Goal: Task Accomplishment & Management: Manage account settings

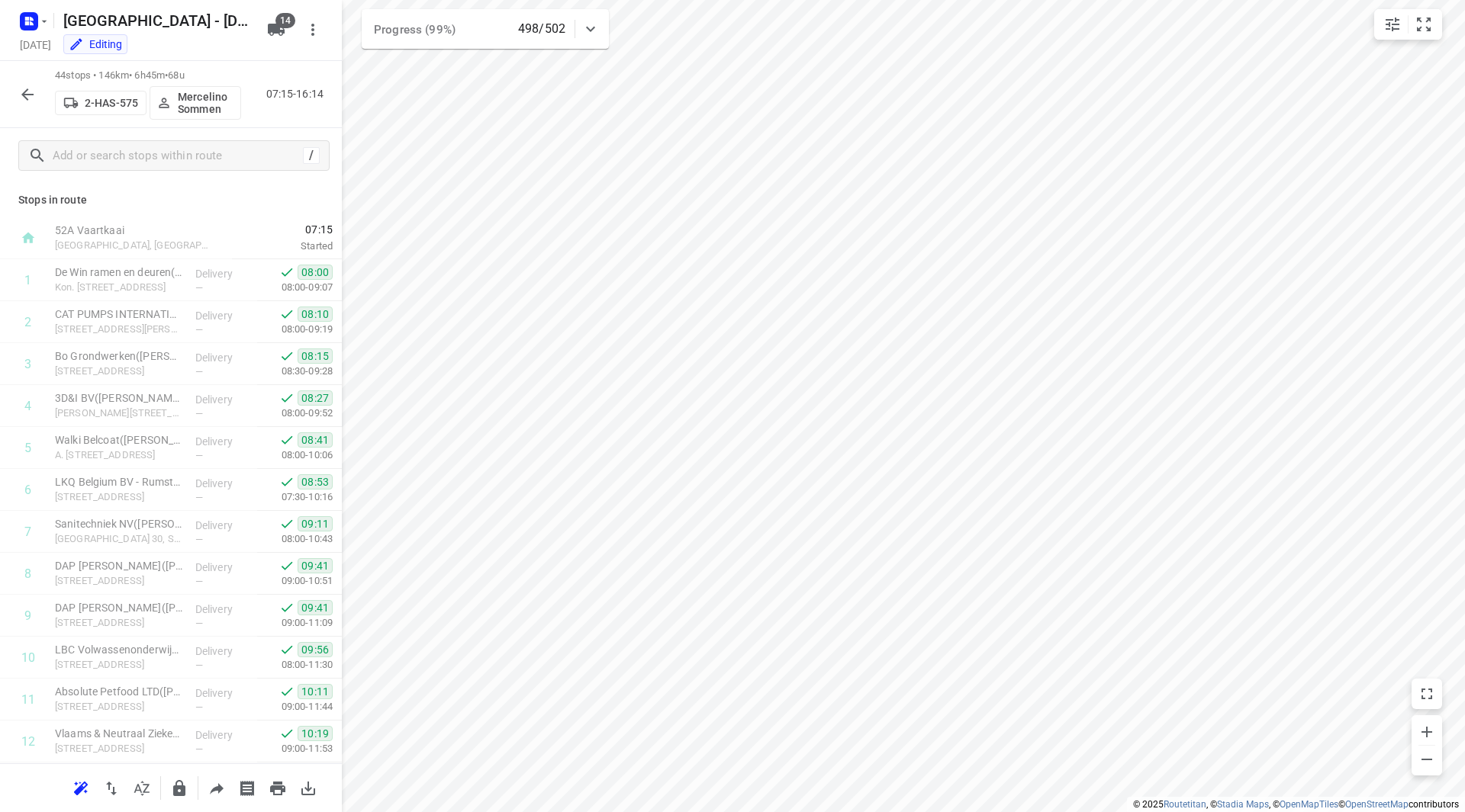
scroll to position [1384, 0]
click at [24, 86] on icon "button" at bounding box center [27, 95] width 18 height 18
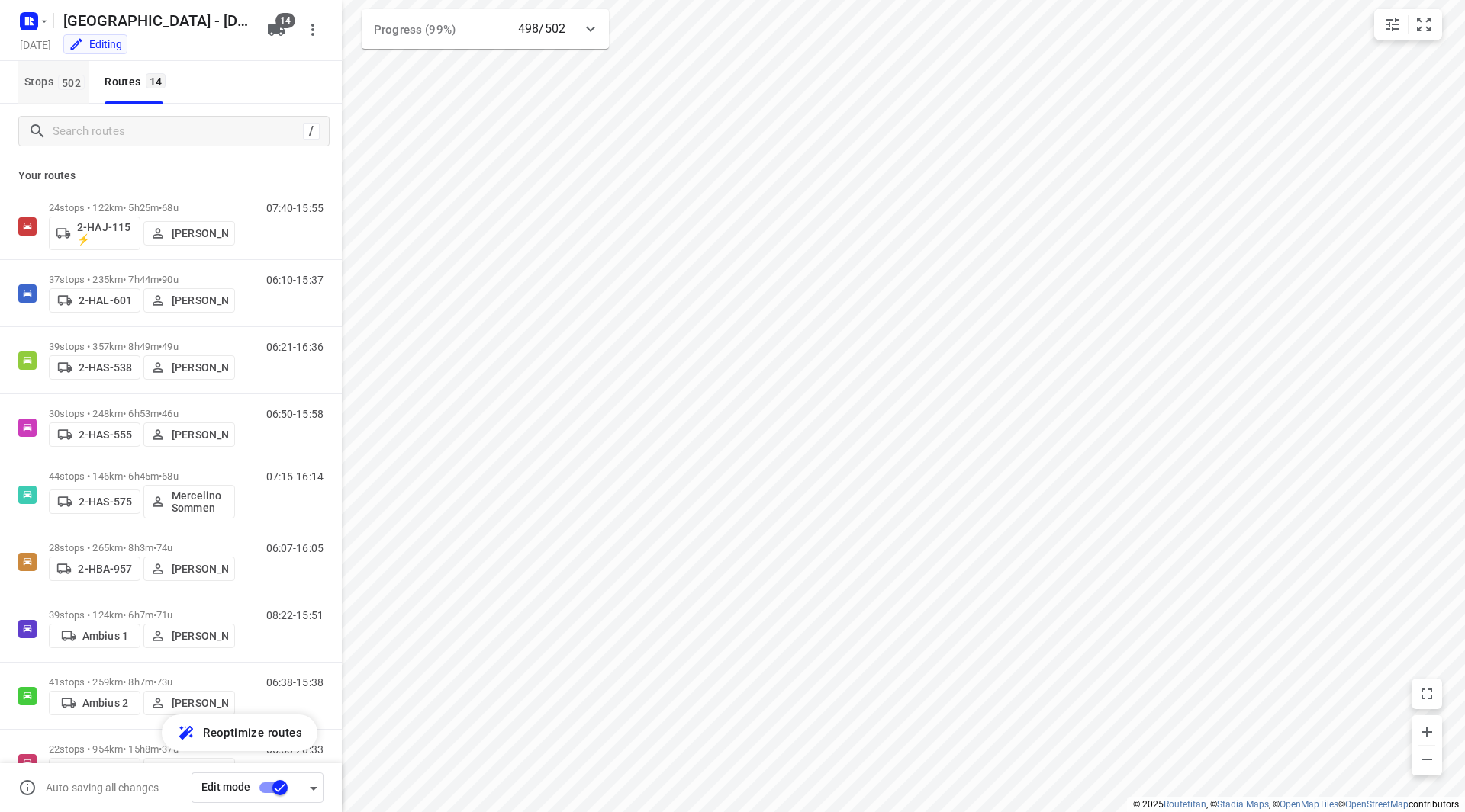
click at [68, 89] on span "502" at bounding box center [71, 82] width 27 height 15
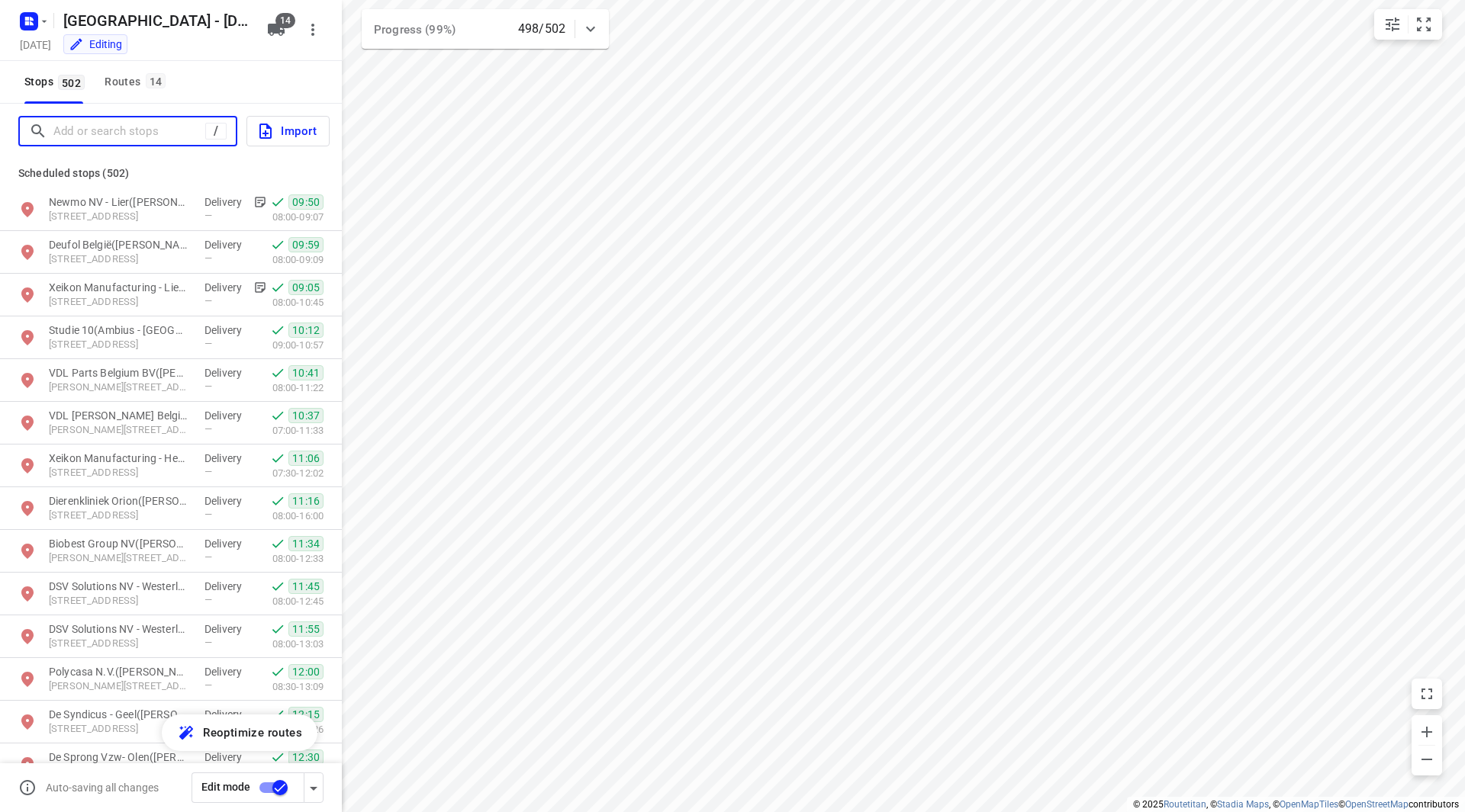
click at [79, 122] on input "Add or search stops" at bounding box center [129, 132] width 152 height 23
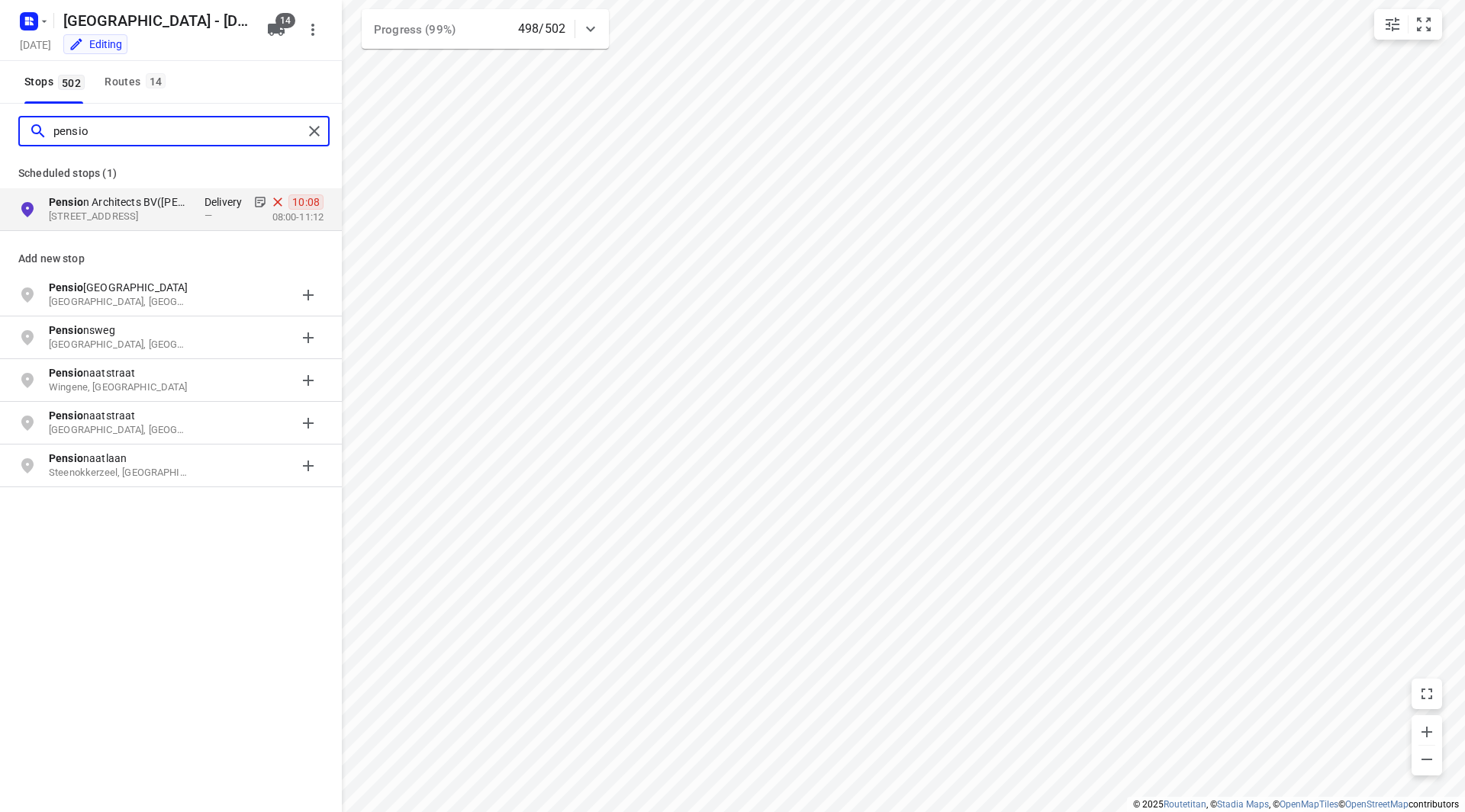
type input "pensio"
click at [38, 22] on button "button" at bounding box center [33, 21] width 31 height 24
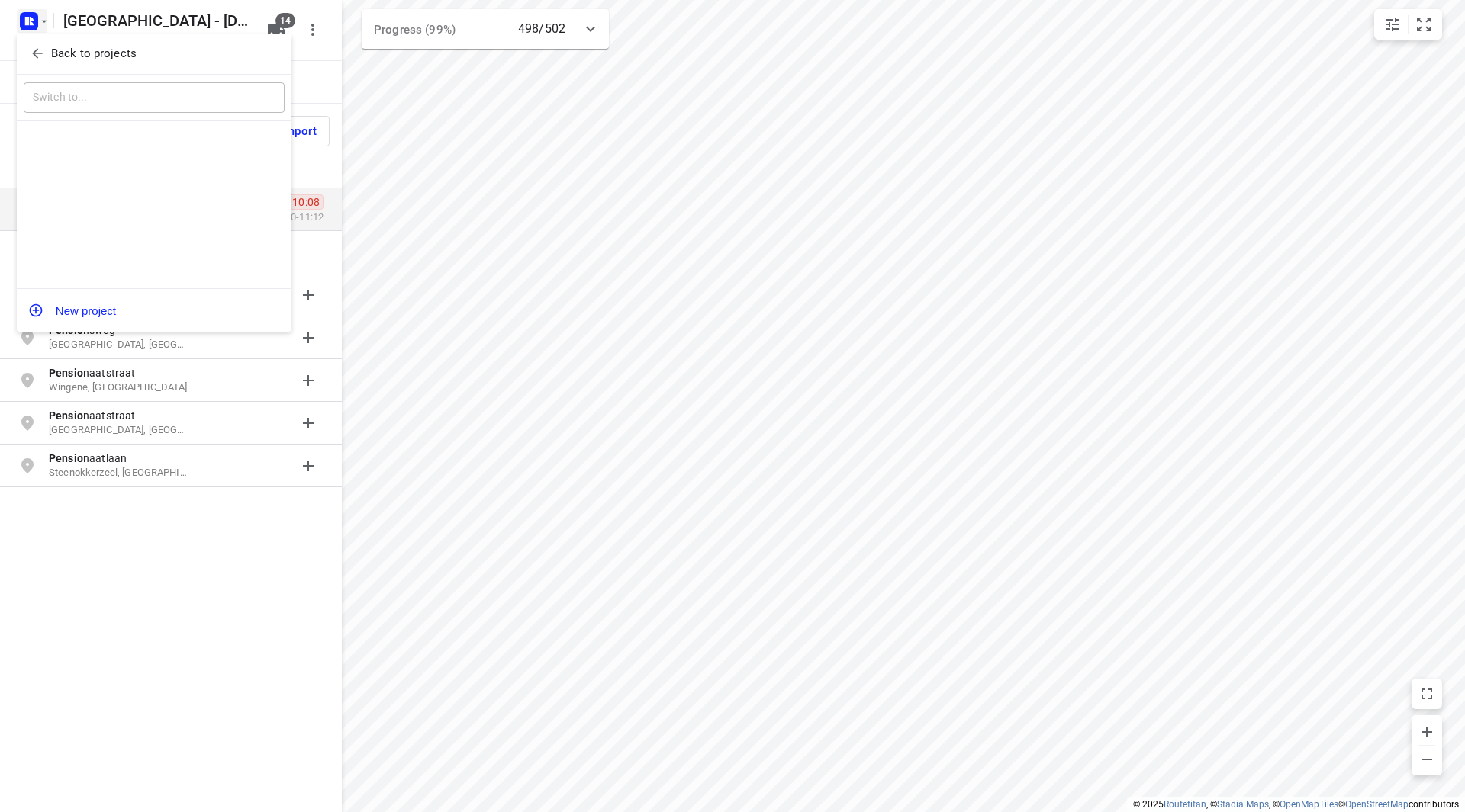
click at [50, 54] on span "Back to projects" at bounding box center [154, 53] width 248 height 17
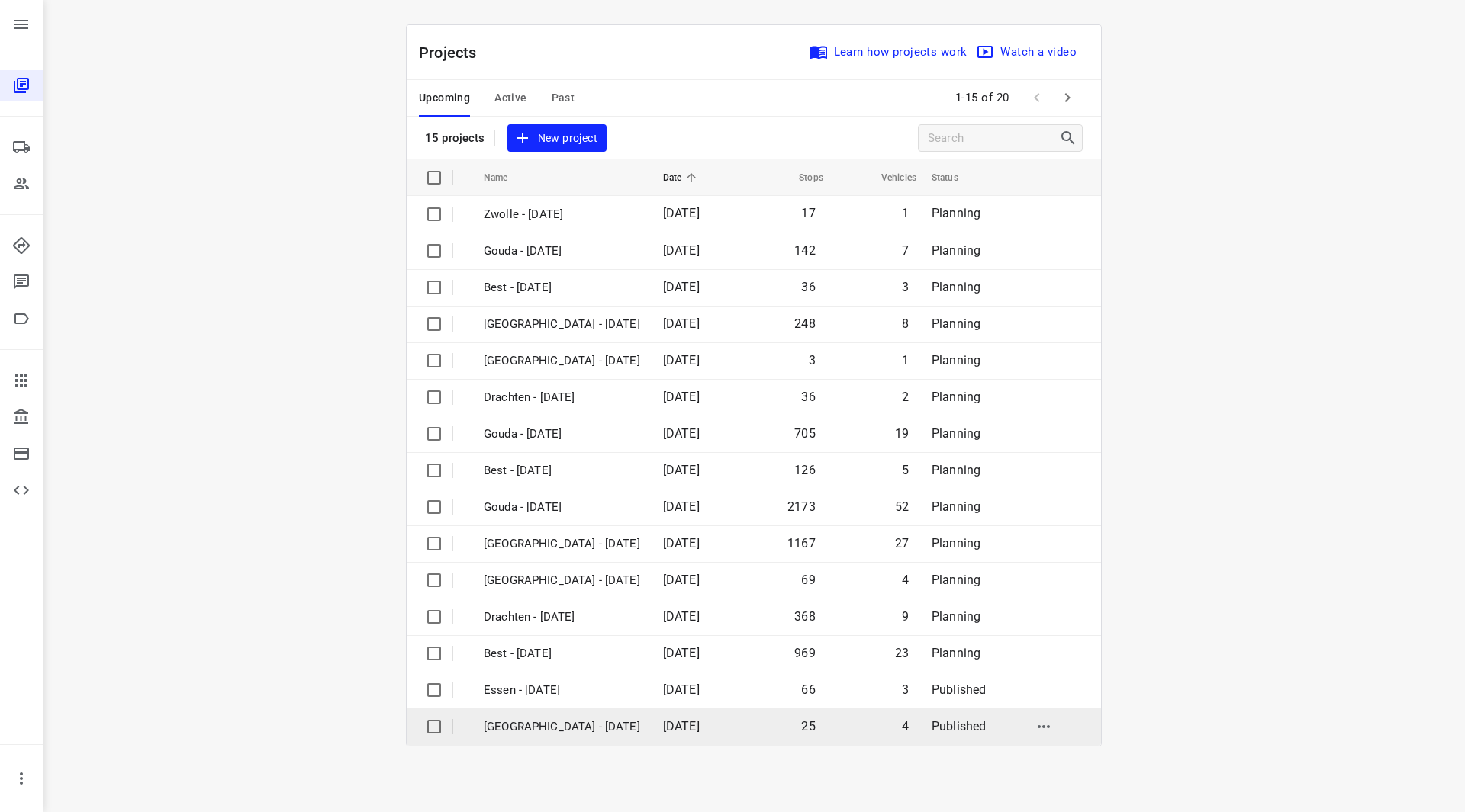
click at [556, 723] on p "[GEOGRAPHIC_DATA] - [DATE]" at bounding box center [561, 727] width 156 height 17
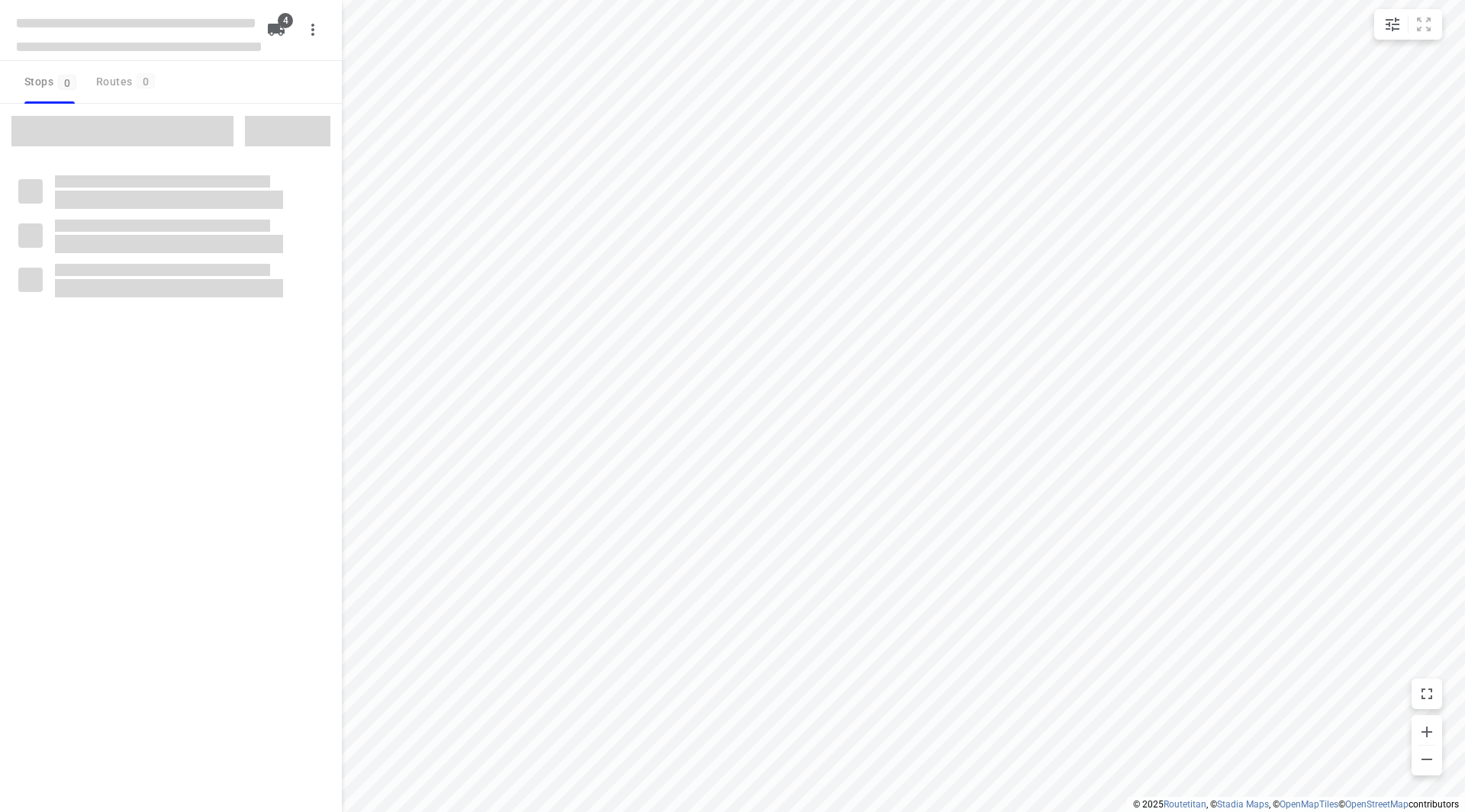
checkbox input "true"
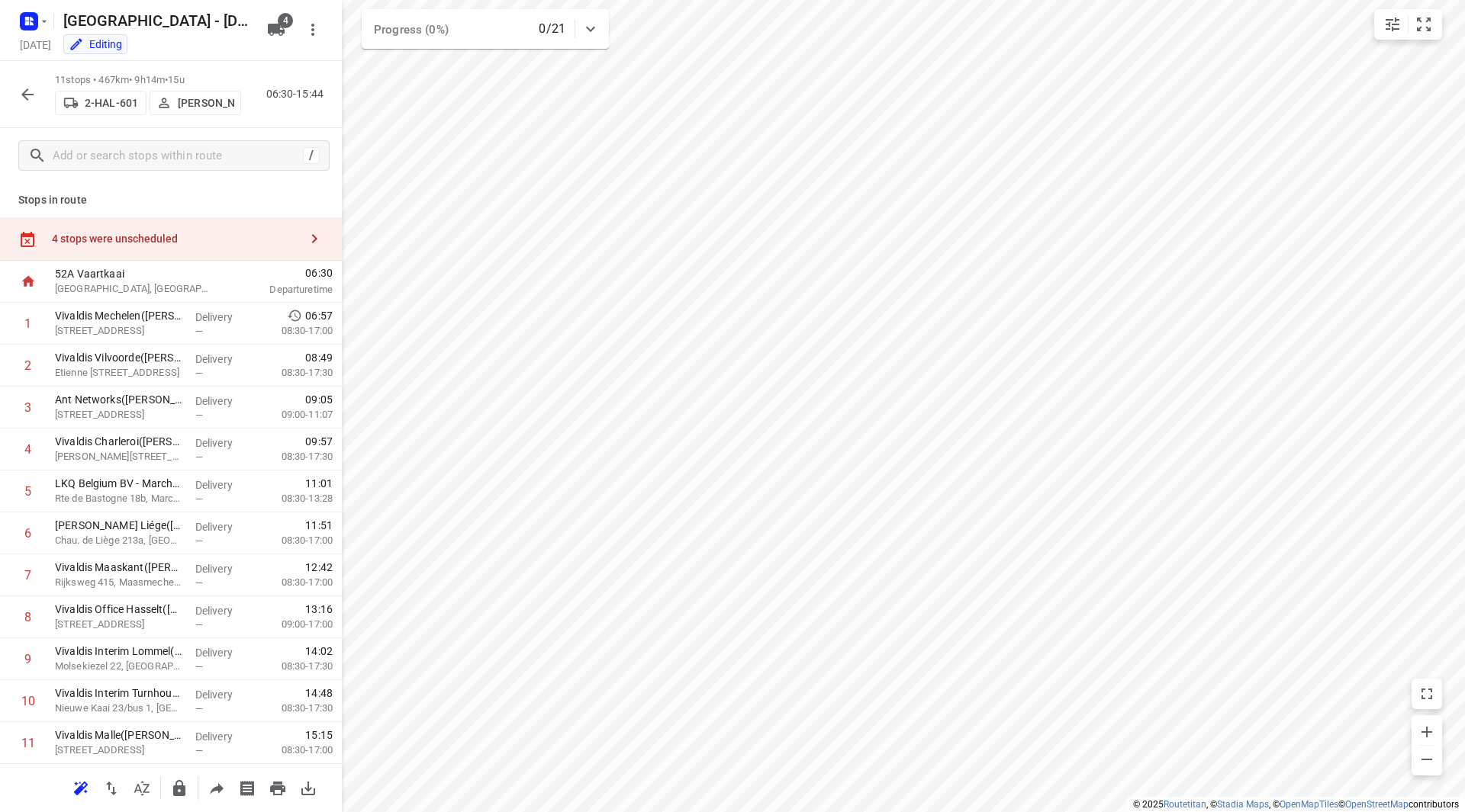
click at [209, 235] on div "4 stops were unscheduled" at bounding box center [175, 239] width 247 height 13
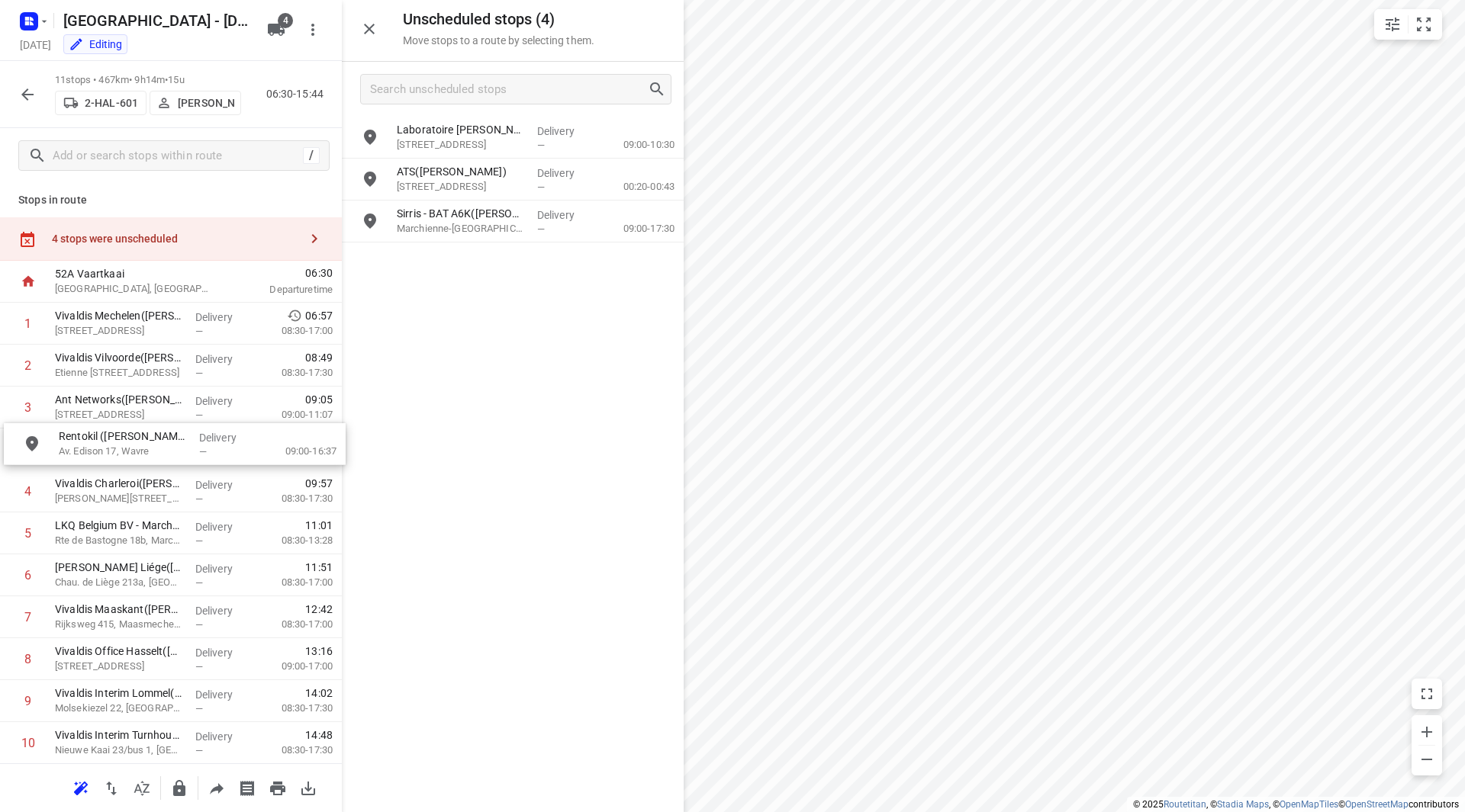
drag, startPoint x: 447, startPoint y: 136, endPoint x: 103, endPoint y: 444, distance: 461.7
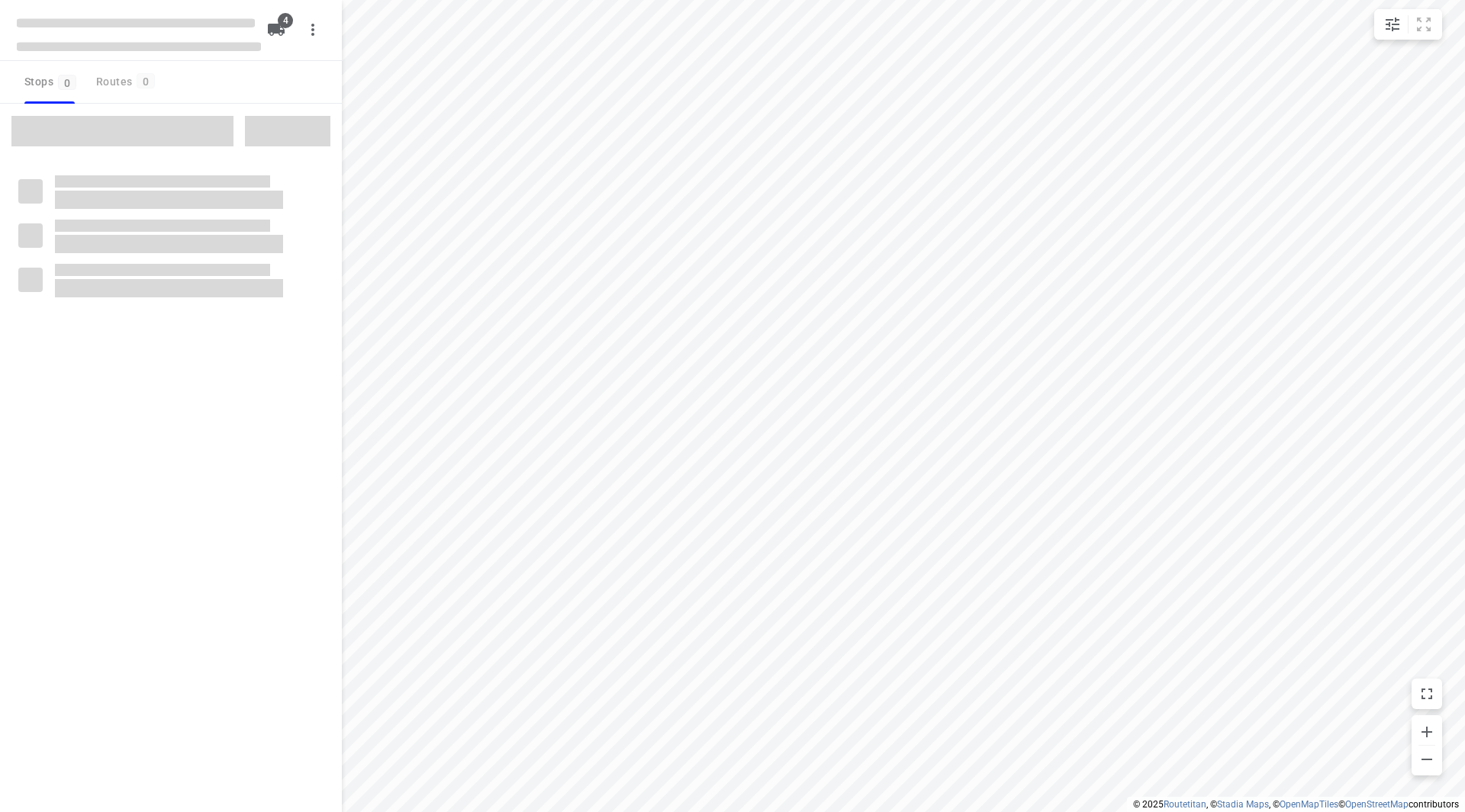
checkbox input "true"
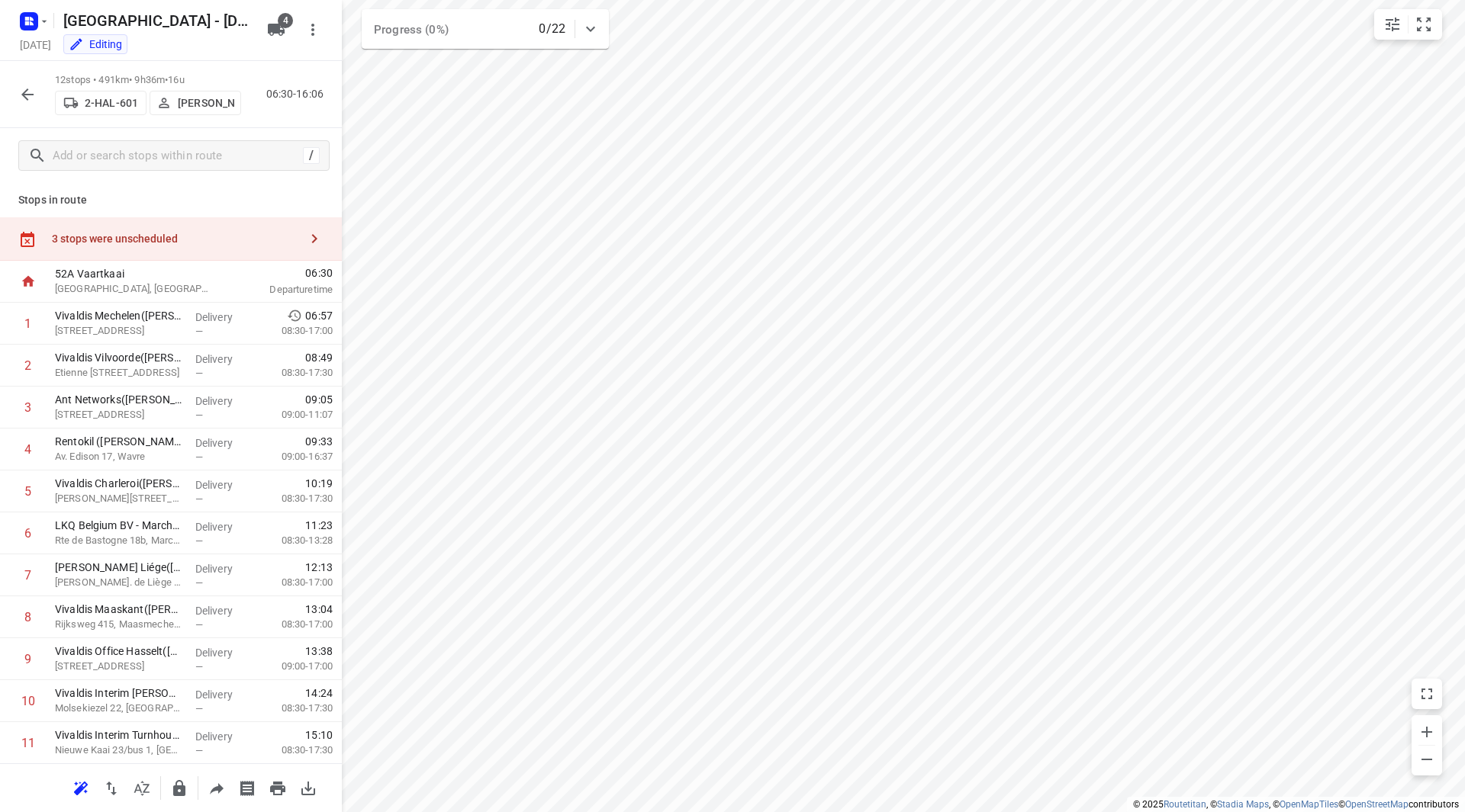
click at [169, 238] on div "3 stops were unscheduled" at bounding box center [175, 239] width 247 height 13
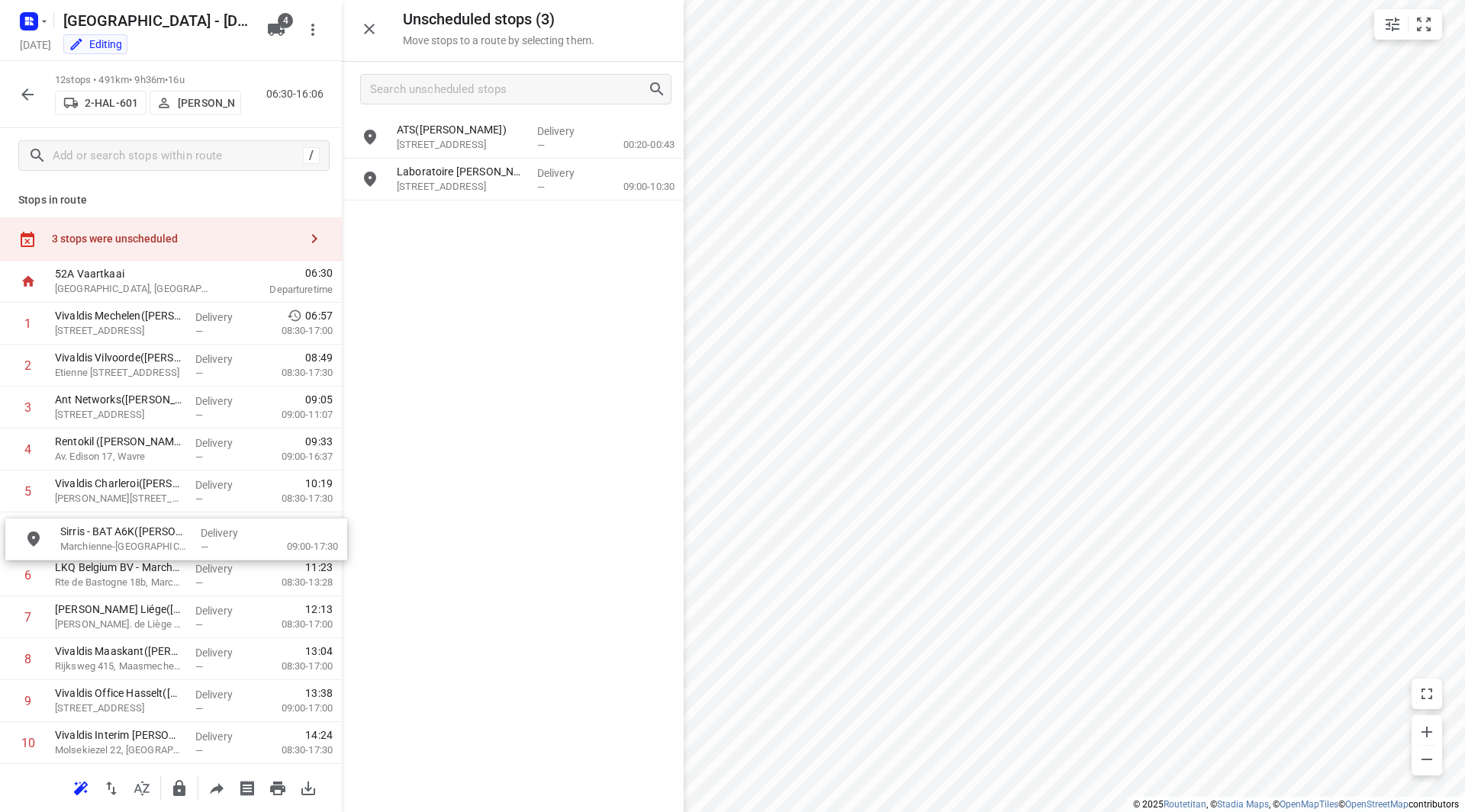
drag, startPoint x: 477, startPoint y: 179, endPoint x: 135, endPoint y: 539, distance: 496.6
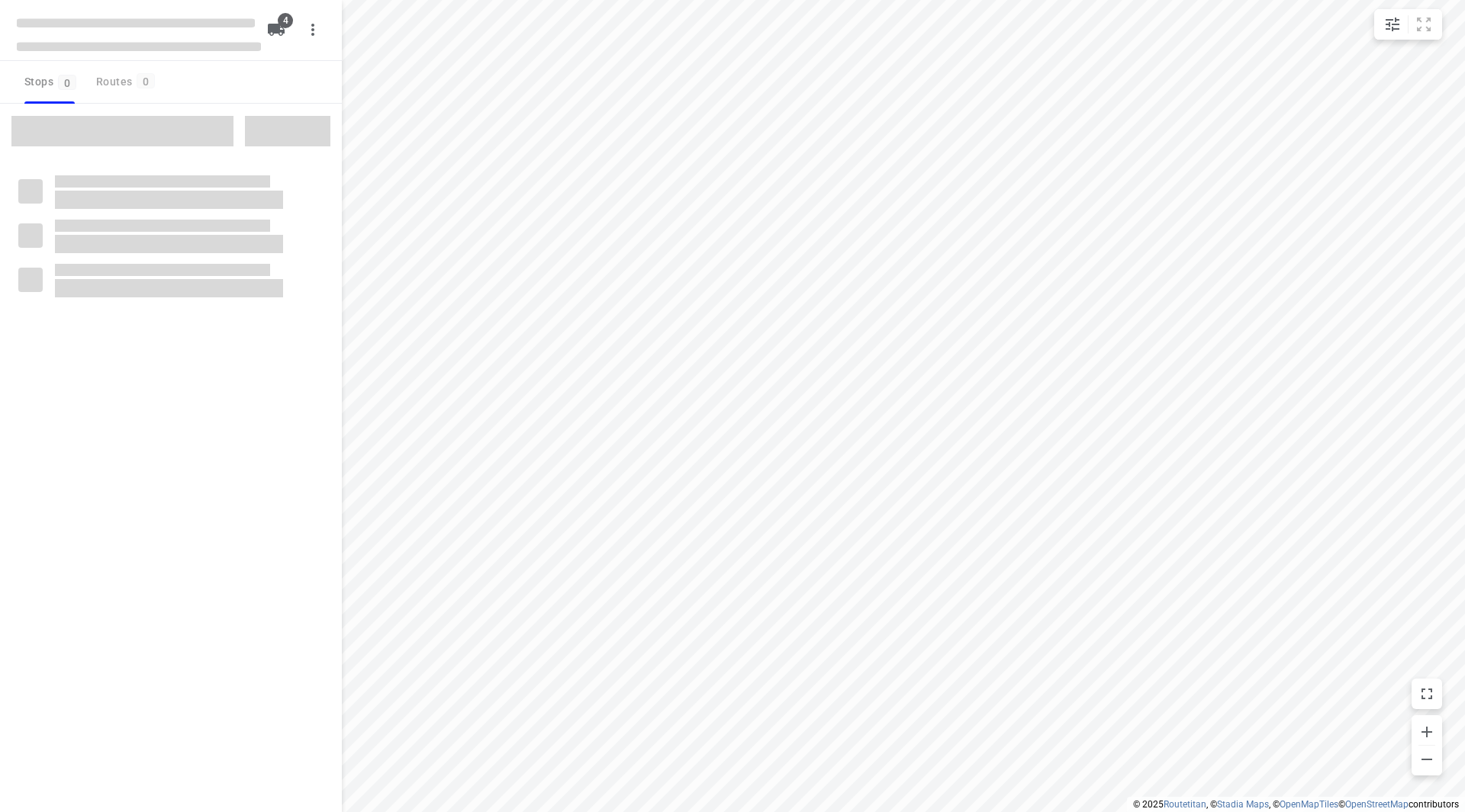
checkbox input "true"
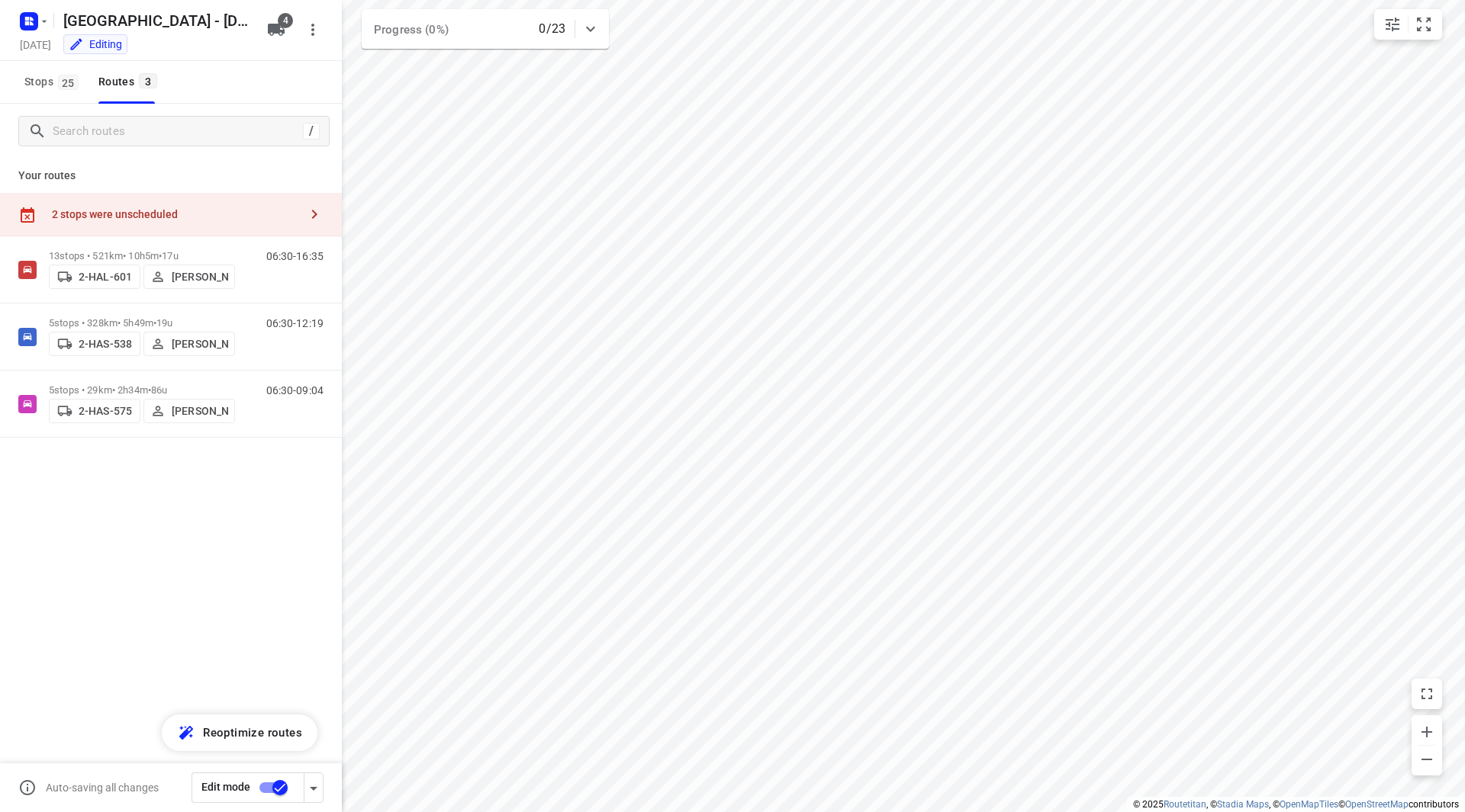
click at [180, 199] on div "2 stops were unscheduled" at bounding box center [171, 215] width 341 height 43
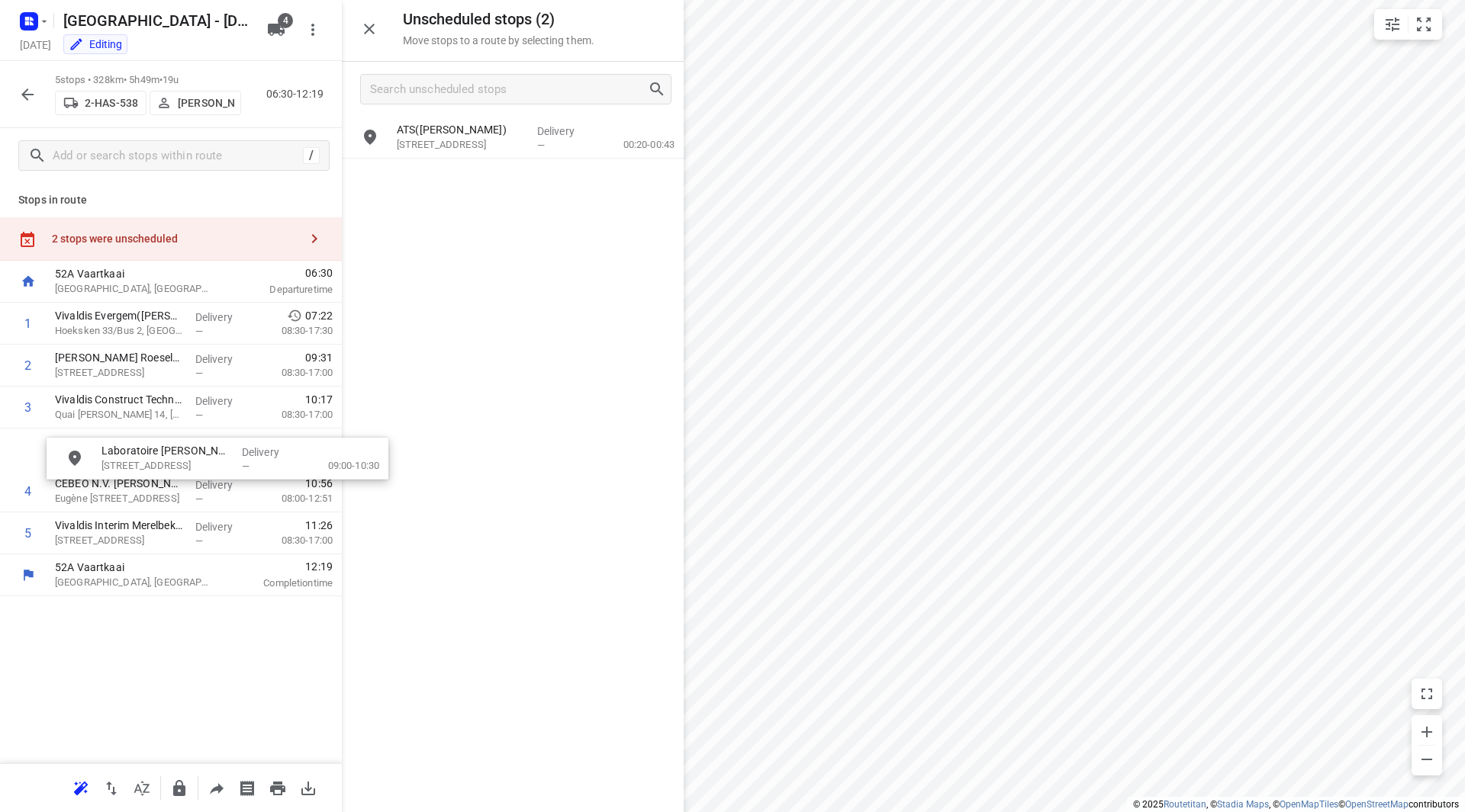
drag, startPoint x: 499, startPoint y: 187, endPoint x: 163, endPoint y: 458, distance: 431.7
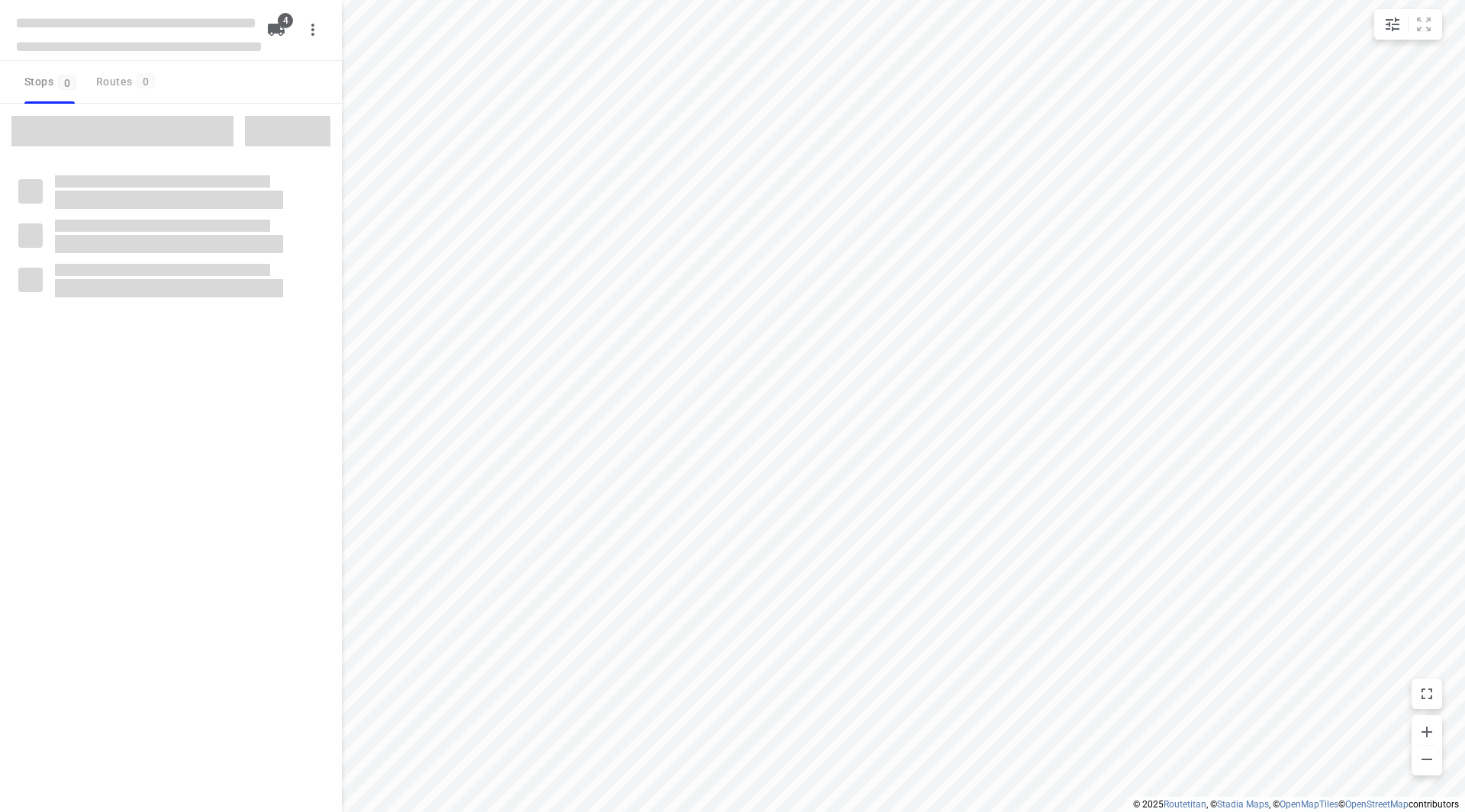
checkbox input "true"
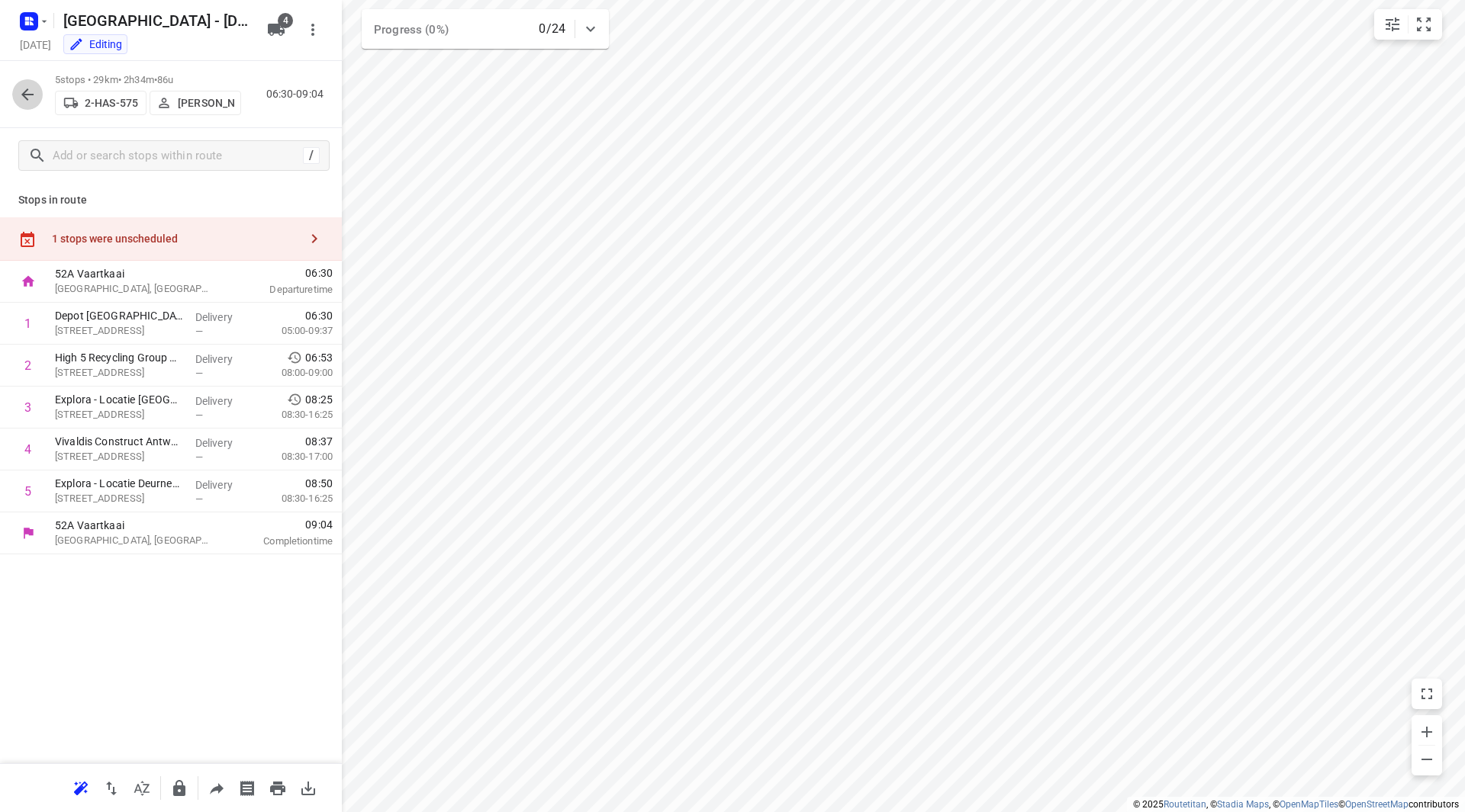
click at [29, 86] on icon "button" at bounding box center [27, 95] width 18 height 18
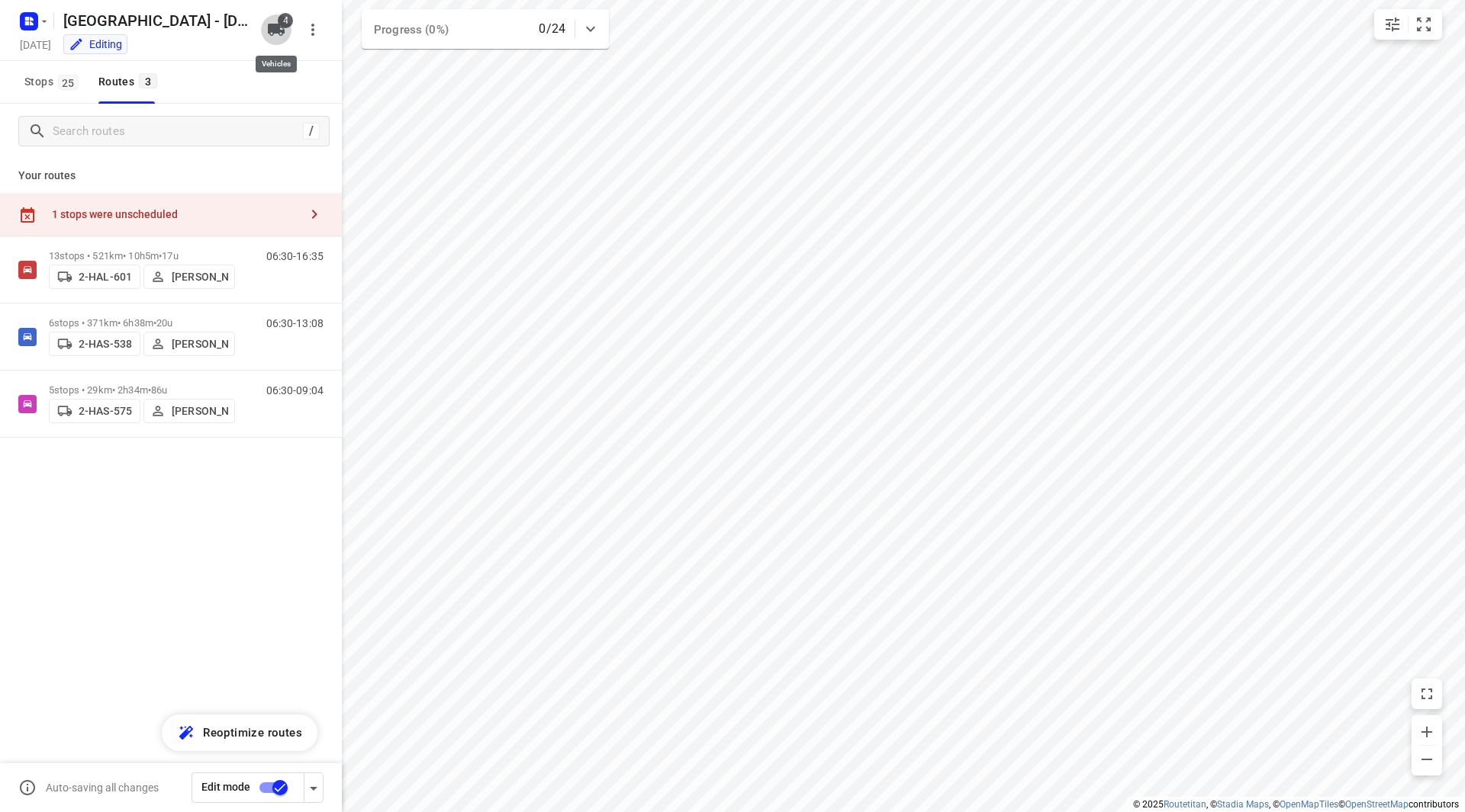
click at [276, 35] on icon "button" at bounding box center [276, 30] width 18 height 18
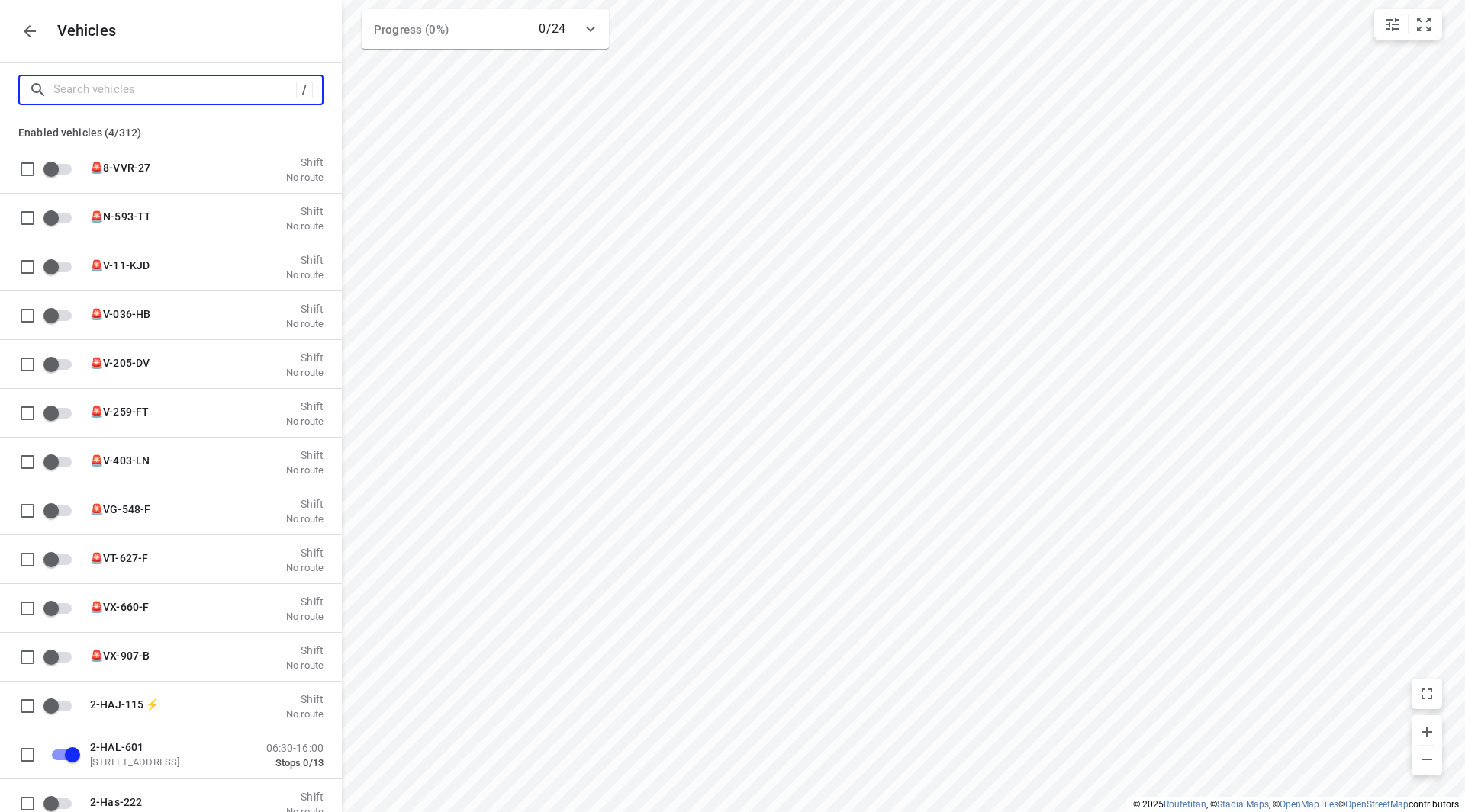
click at [184, 89] on input "Search vehicles" at bounding box center [174, 89] width 243 height 23
type input "k"
checkbox input "false"
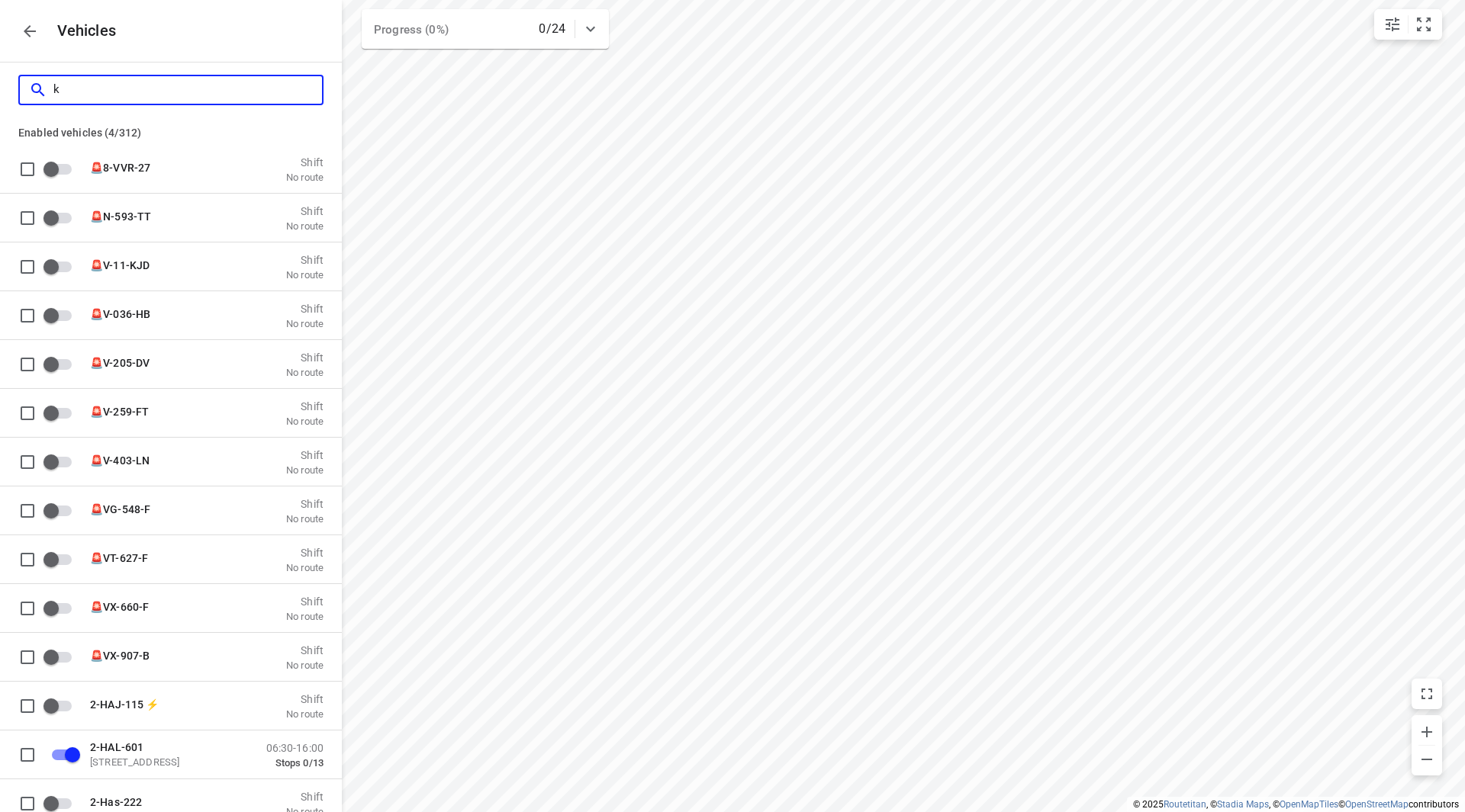
checkbox input "false"
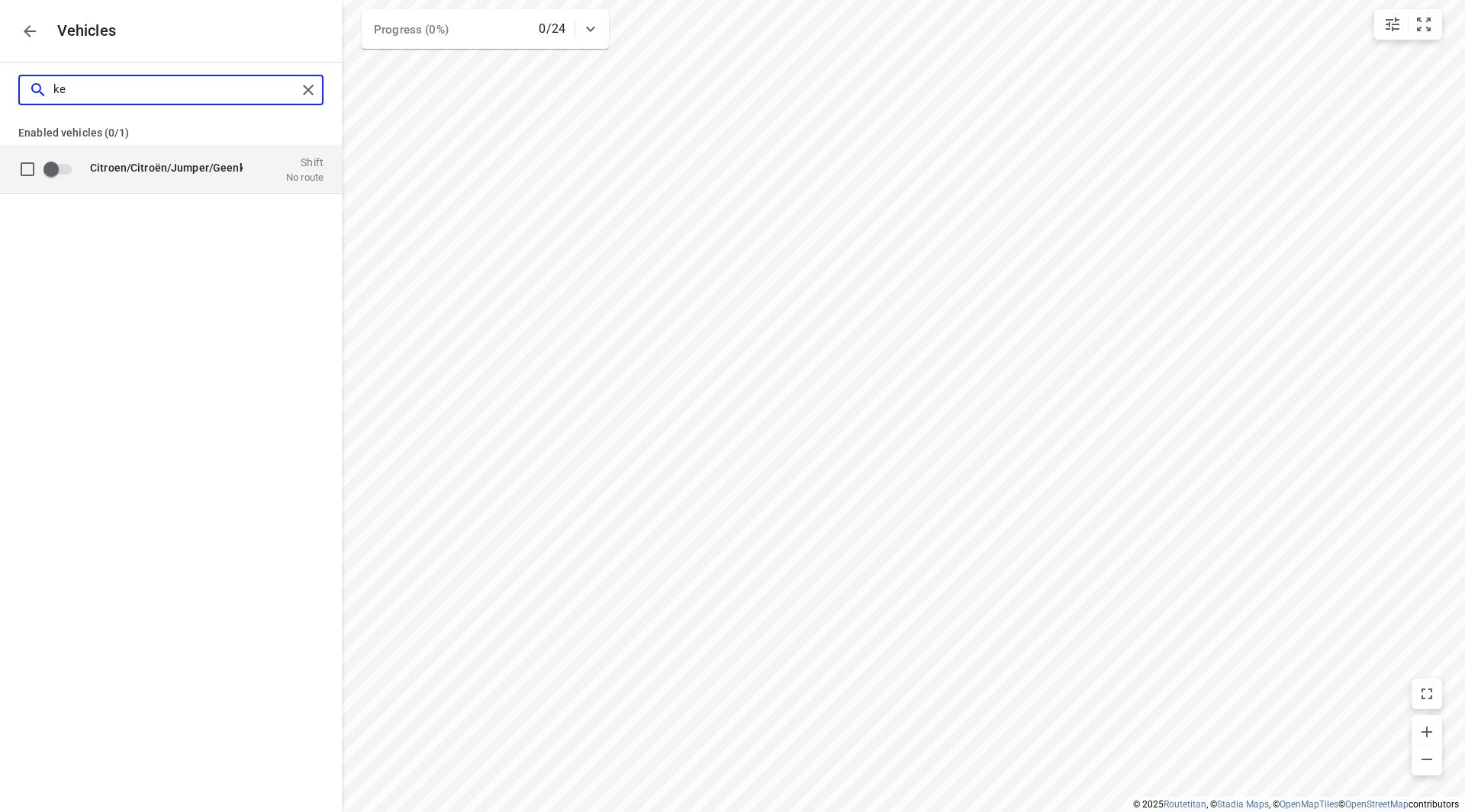
type input "ke"
click at [56, 173] on input "grid" at bounding box center [51, 169] width 87 height 29
checkbox input "true"
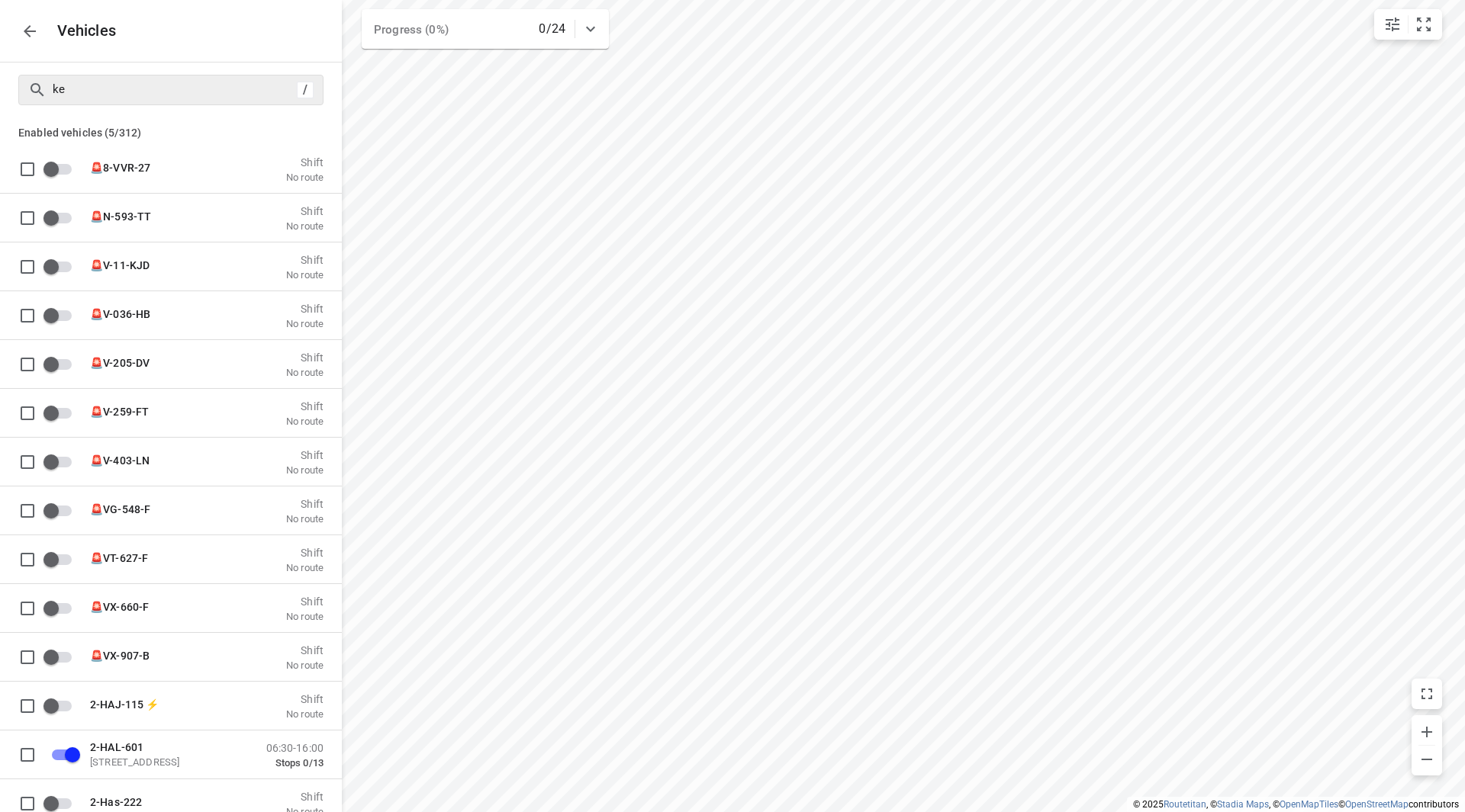
checkbox input "false"
click at [26, 33] on icon "button" at bounding box center [30, 32] width 13 height 13
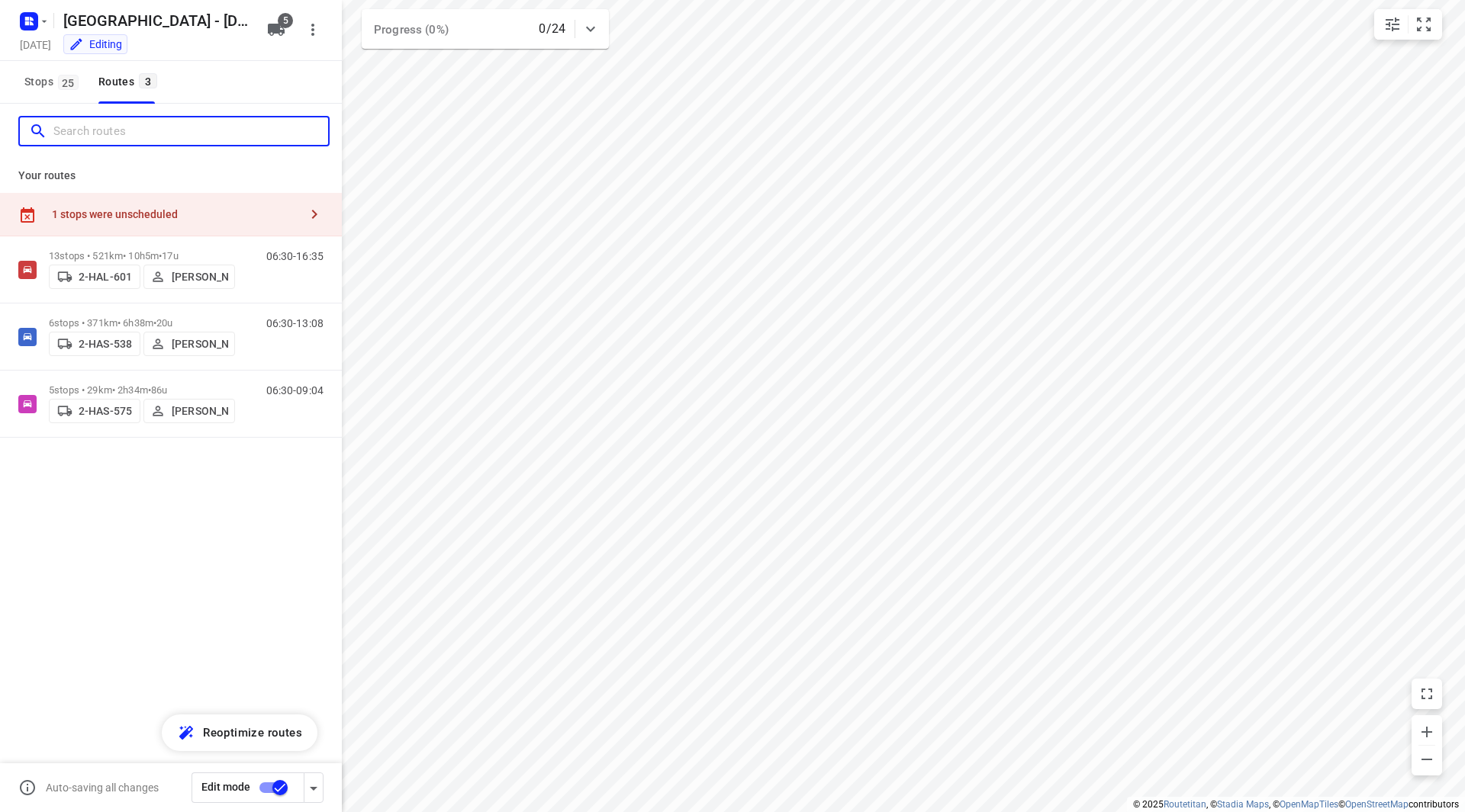
click at [121, 126] on input "Search routes" at bounding box center [191, 132] width 275 height 23
click at [145, 186] on div "Your routes 1 stops were unscheduled 13 stops • 521km • 10h5m • 17u 2-HAL-601 B…" at bounding box center [171, 351] width 341 height 386
click at [152, 205] on div "1 stops were unscheduled" at bounding box center [171, 215] width 341 height 43
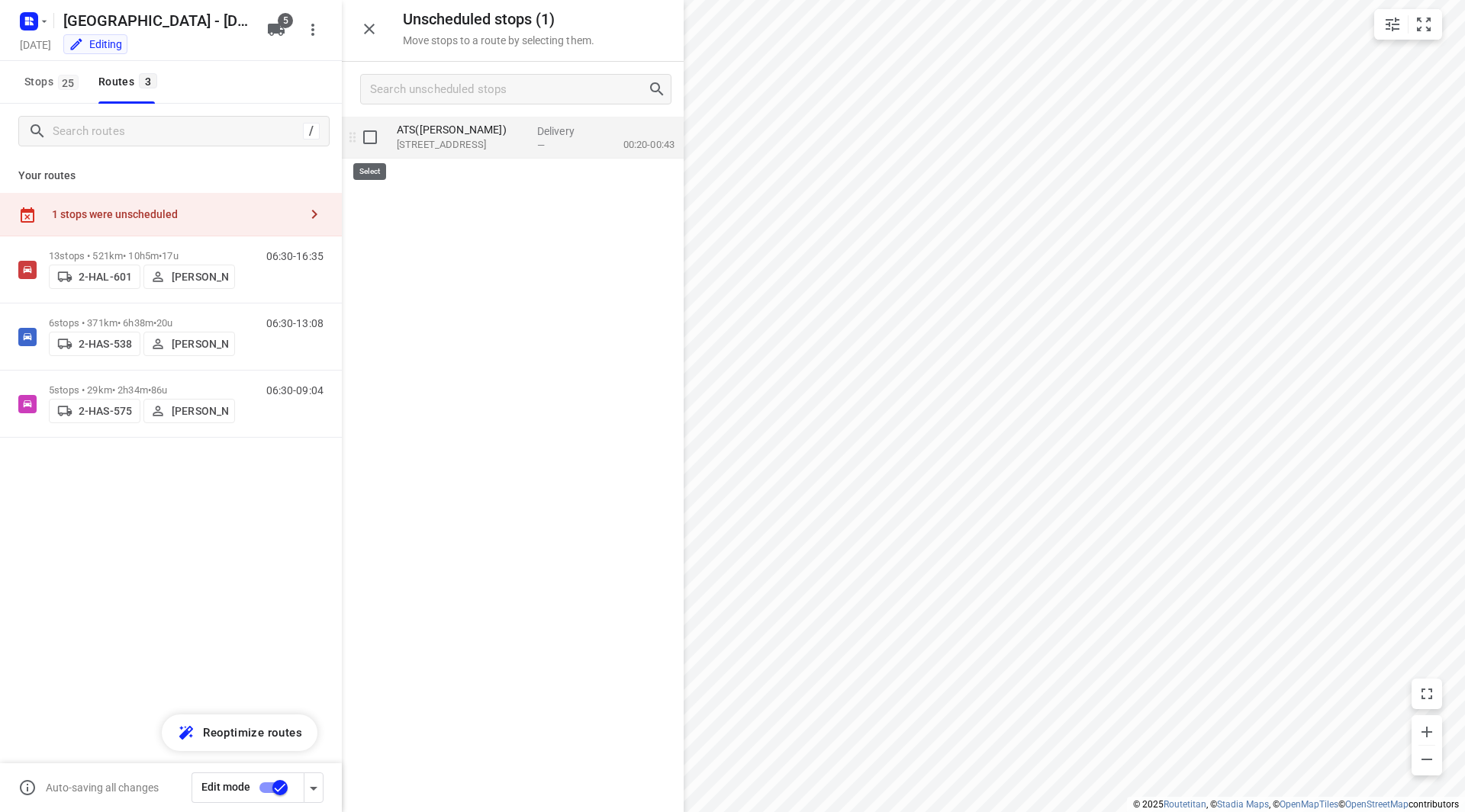
click at [371, 141] on input "grid" at bounding box center [370, 137] width 31 height 31
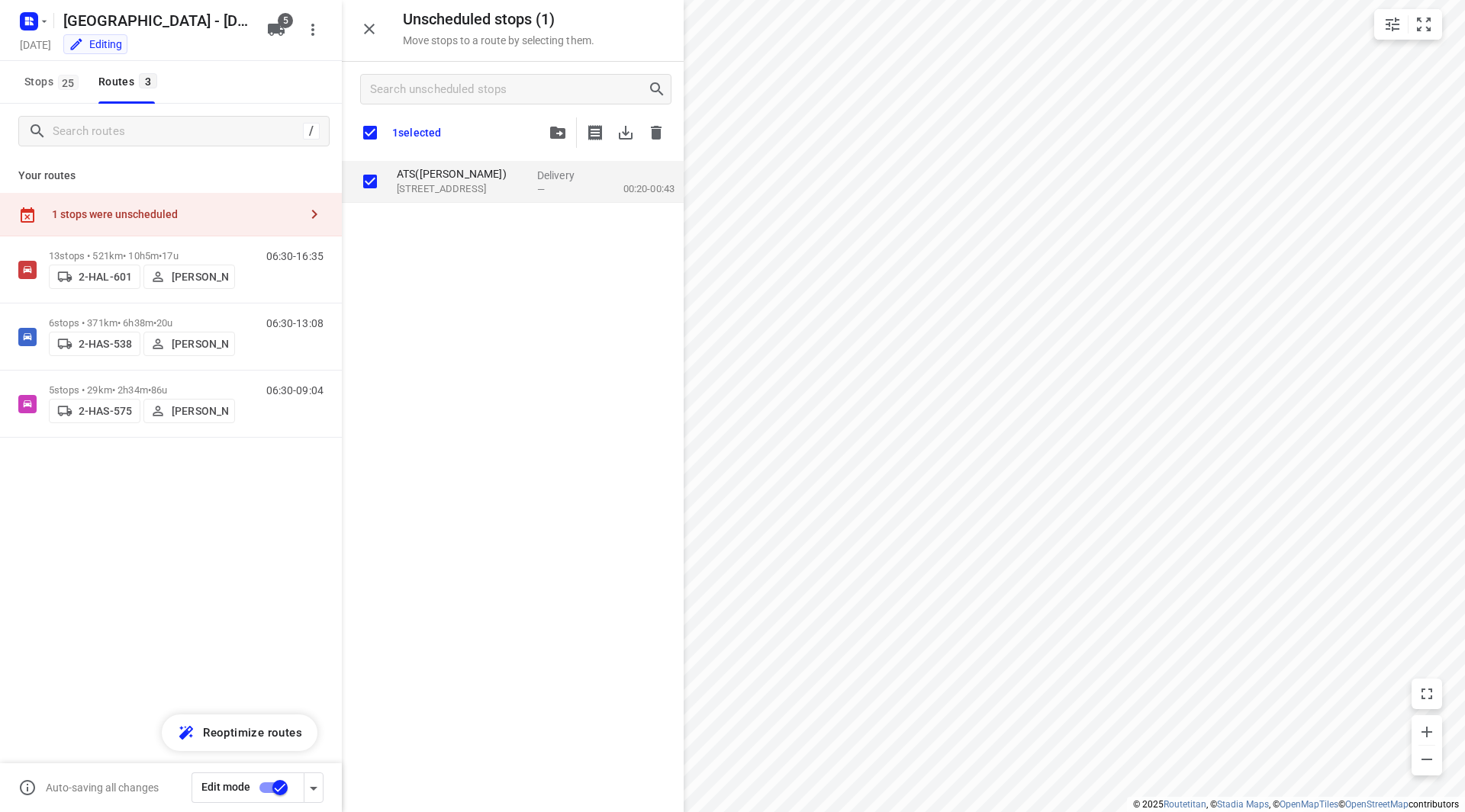
checkbox input "true"
click at [555, 133] on icon "button" at bounding box center [557, 133] width 15 height 13
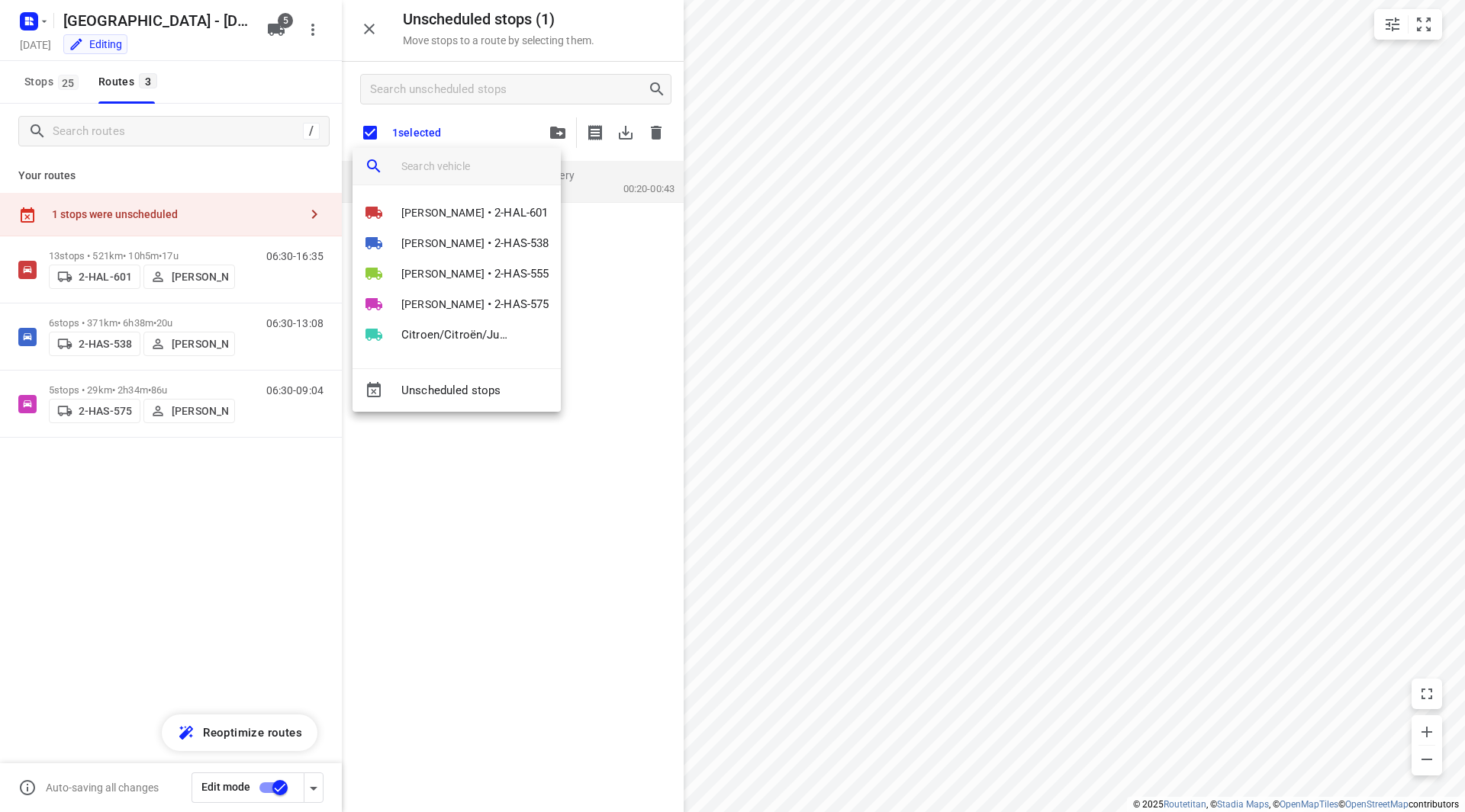
click at [485, 167] on input "search vehicle" at bounding box center [474, 165] width 147 height 23
click at [423, 338] on span "Citroen/Citroën/Jumper/Geen kenteken" at bounding box center [458, 334] width 115 height 17
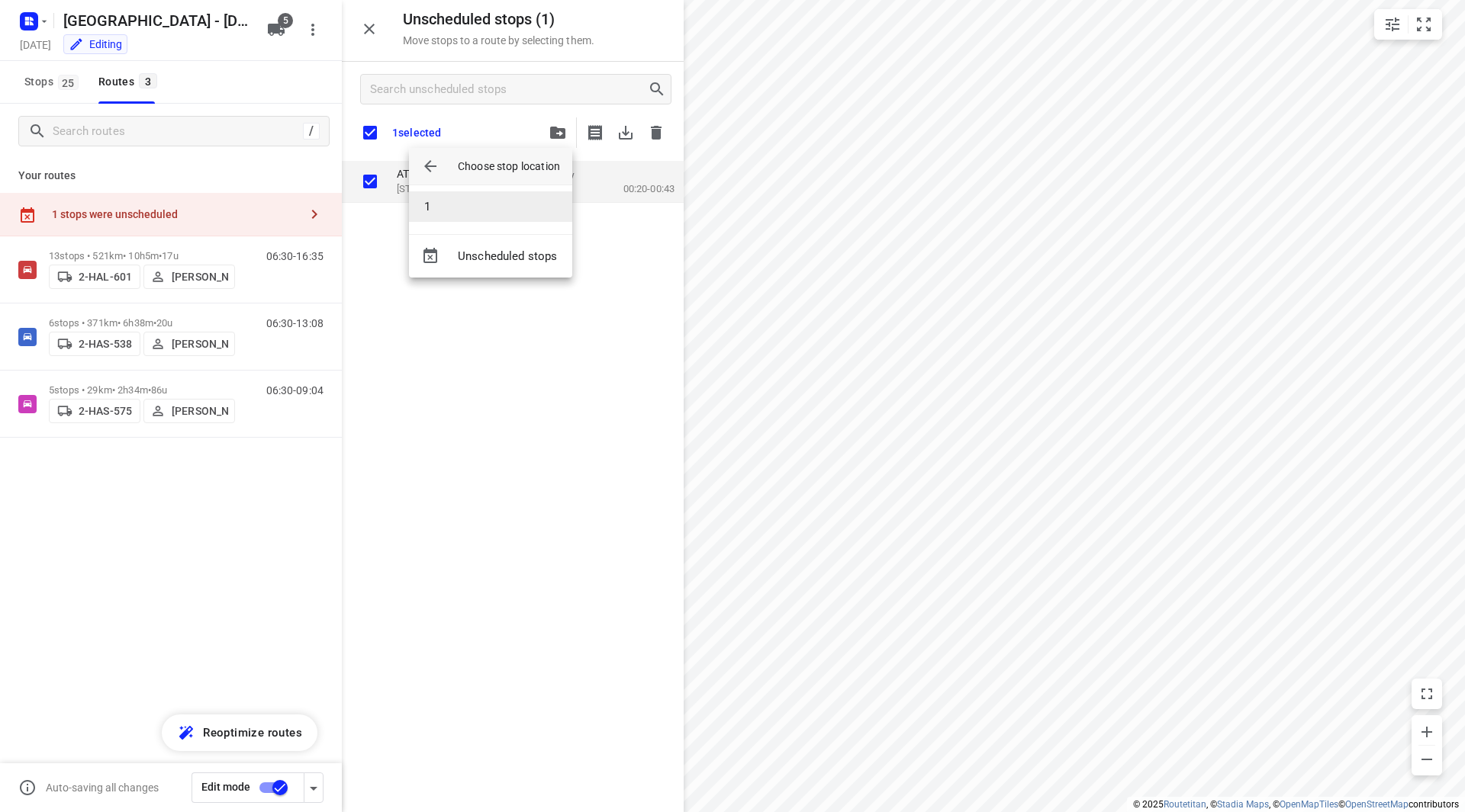
click at [436, 208] on li "1" at bounding box center [490, 207] width 163 height 31
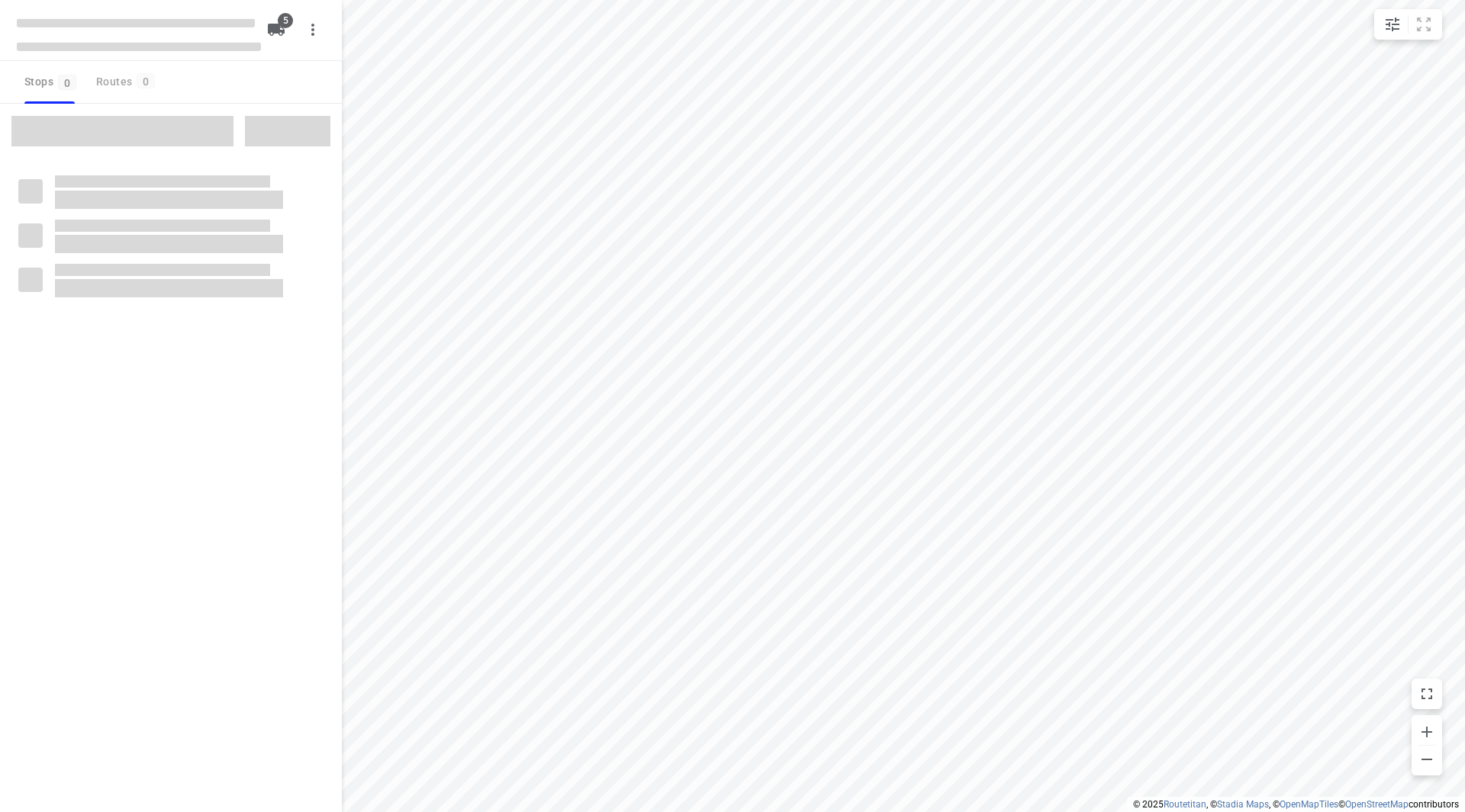
checkbox input "true"
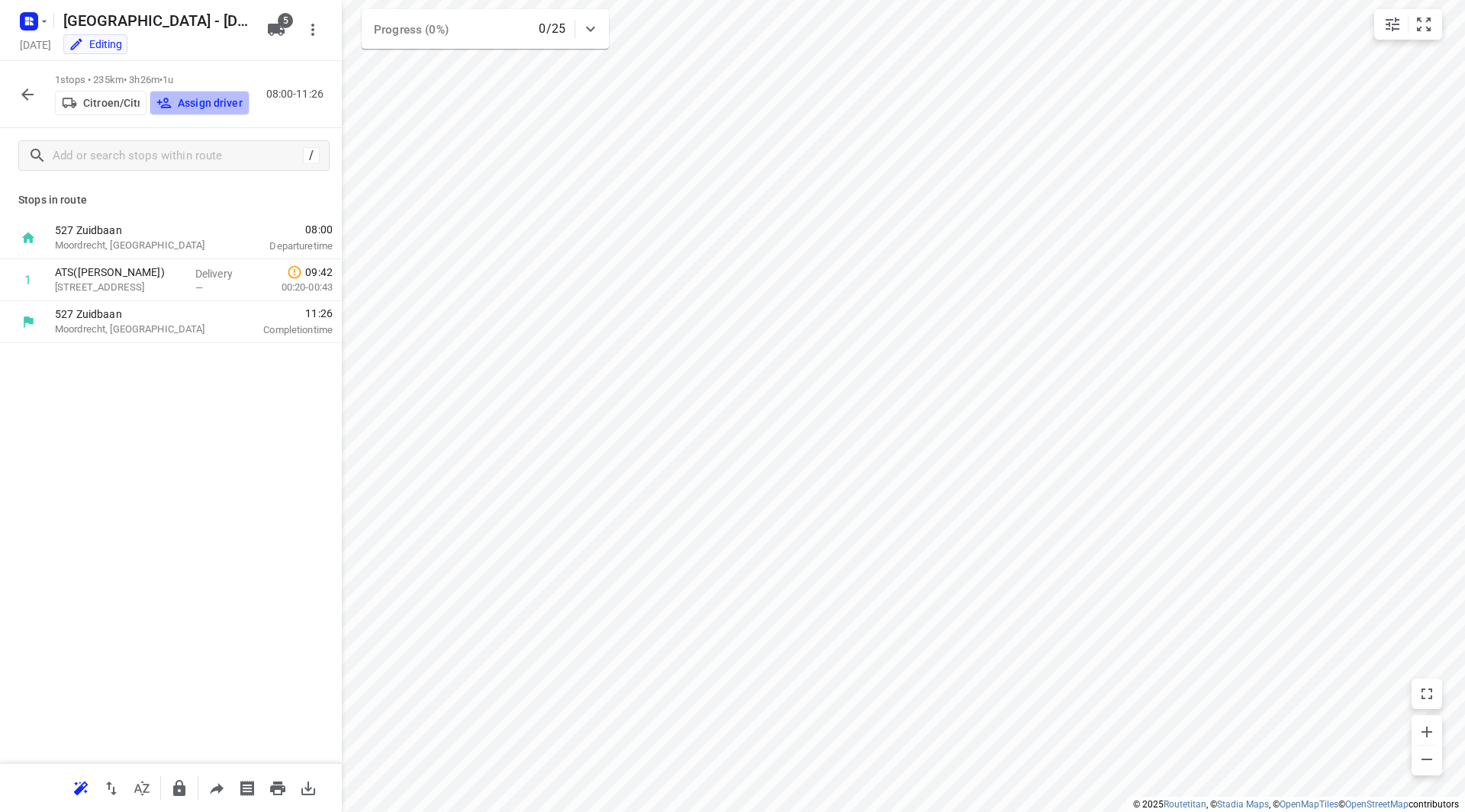
click at [186, 104] on p "Assign driver" at bounding box center [210, 103] width 65 height 13
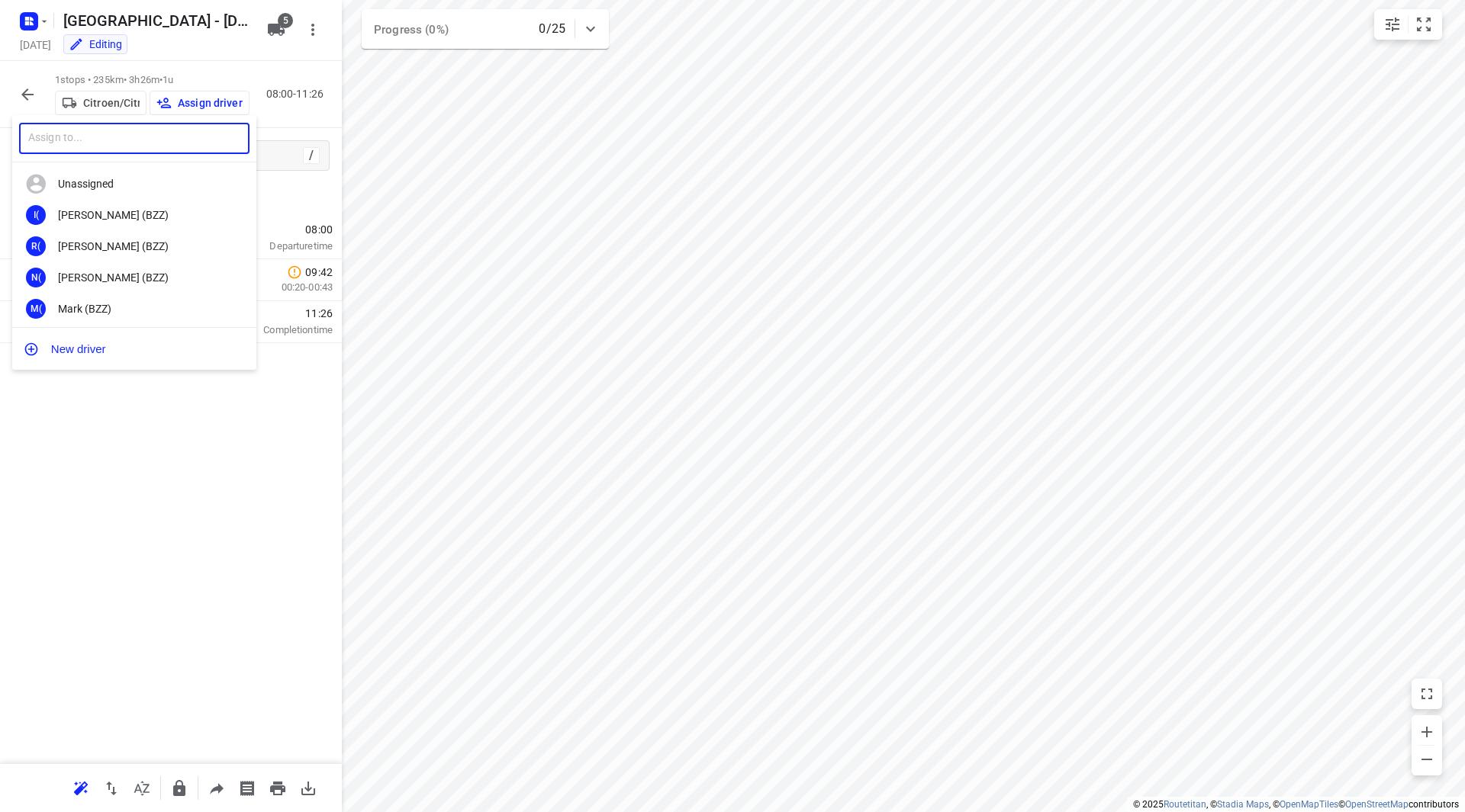
drag, startPoint x: 166, startPoint y: 135, endPoint x: 182, endPoint y: 135, distance: 16.0
click at [166, 135] on input "text" at bounding box center [134, 138] width 230 height 32
type input "kevin"
click at [116, 211] on div "Kevin De Keulenaer" at bounding box center [137, 215] width 160 height 13
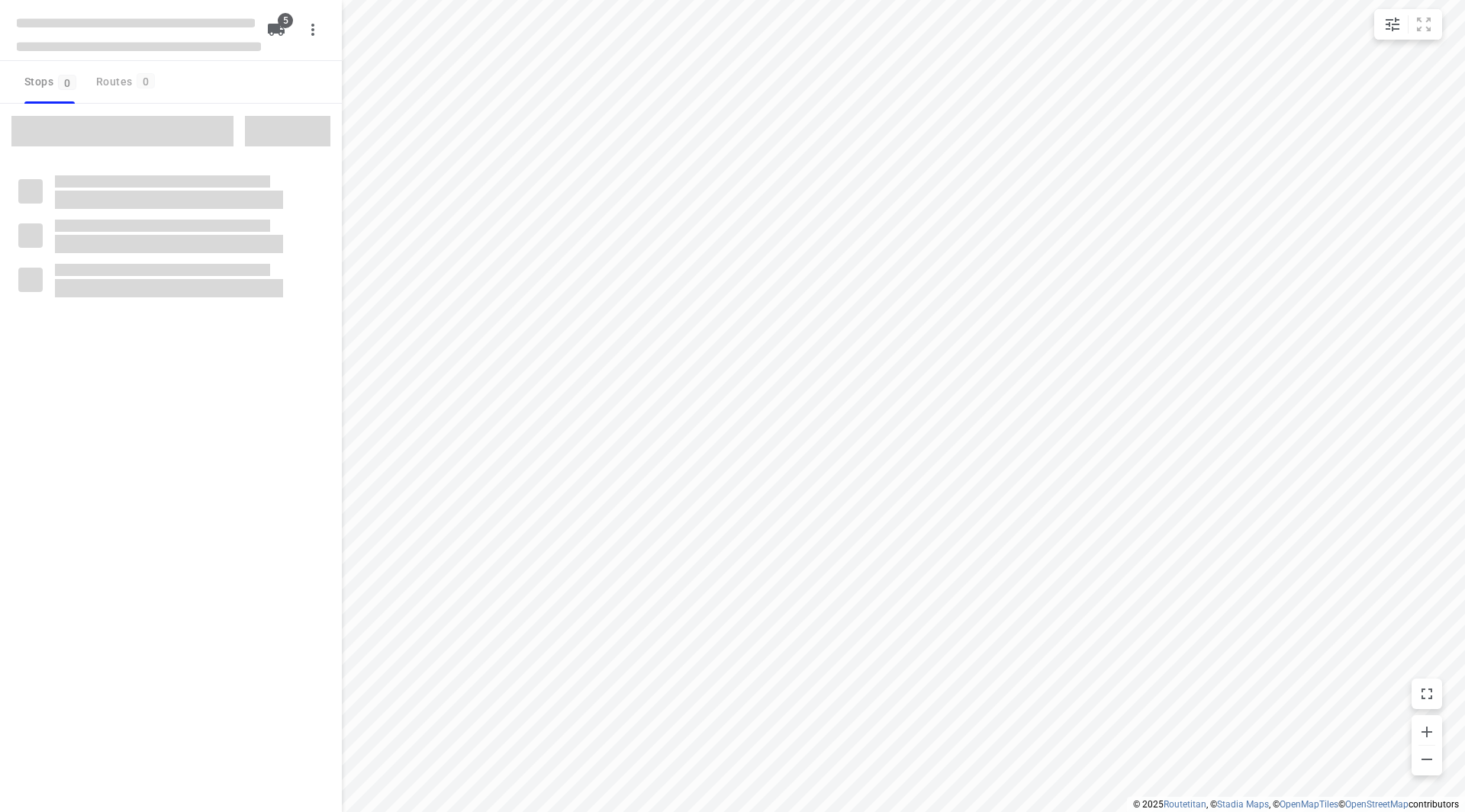
checkbox input "true"
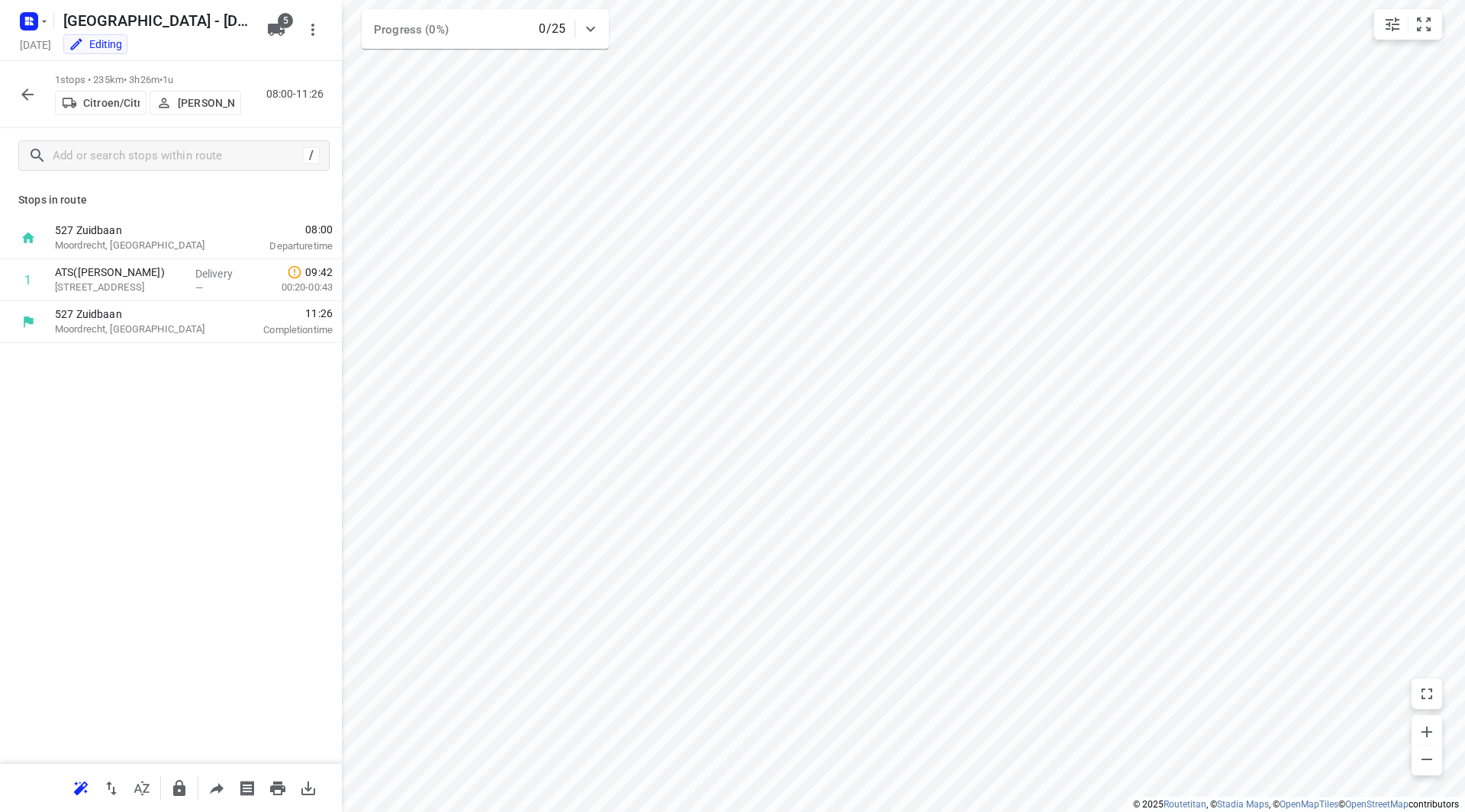
click at [11, 93] on div "1 stops • 235km • 3h26m • 1u Citroen/Citroën/Jumper/[PERSON_NAME] [PERSON_NAME]…" at bounding box center [171, 95] width 341 height 67
click at [23, 94] on icon "button" at bounding box center [28, 95] width 13 height 13
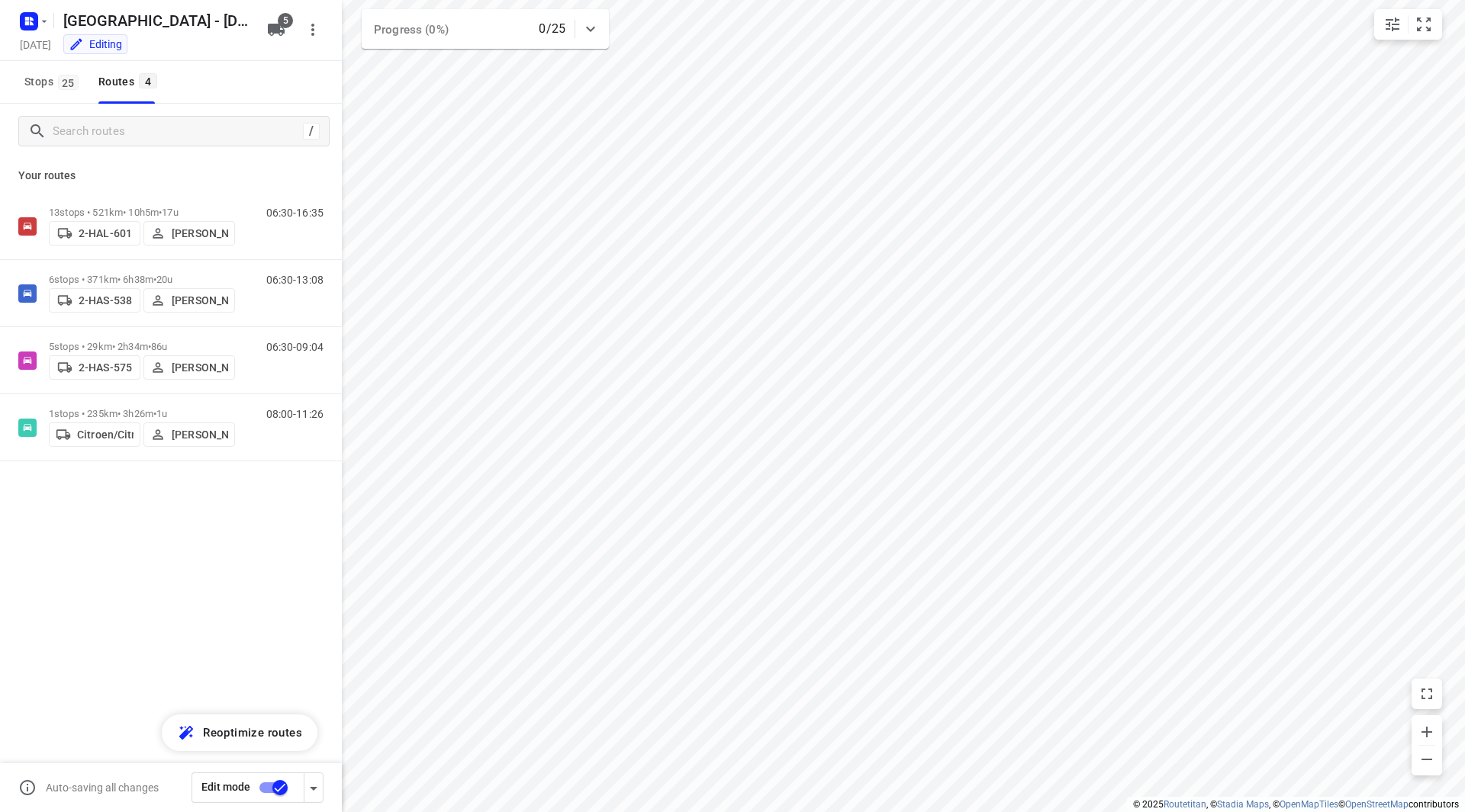
click at [275, 793] on input "checkbox" at bounding box center [280, 788] width 87 height 29
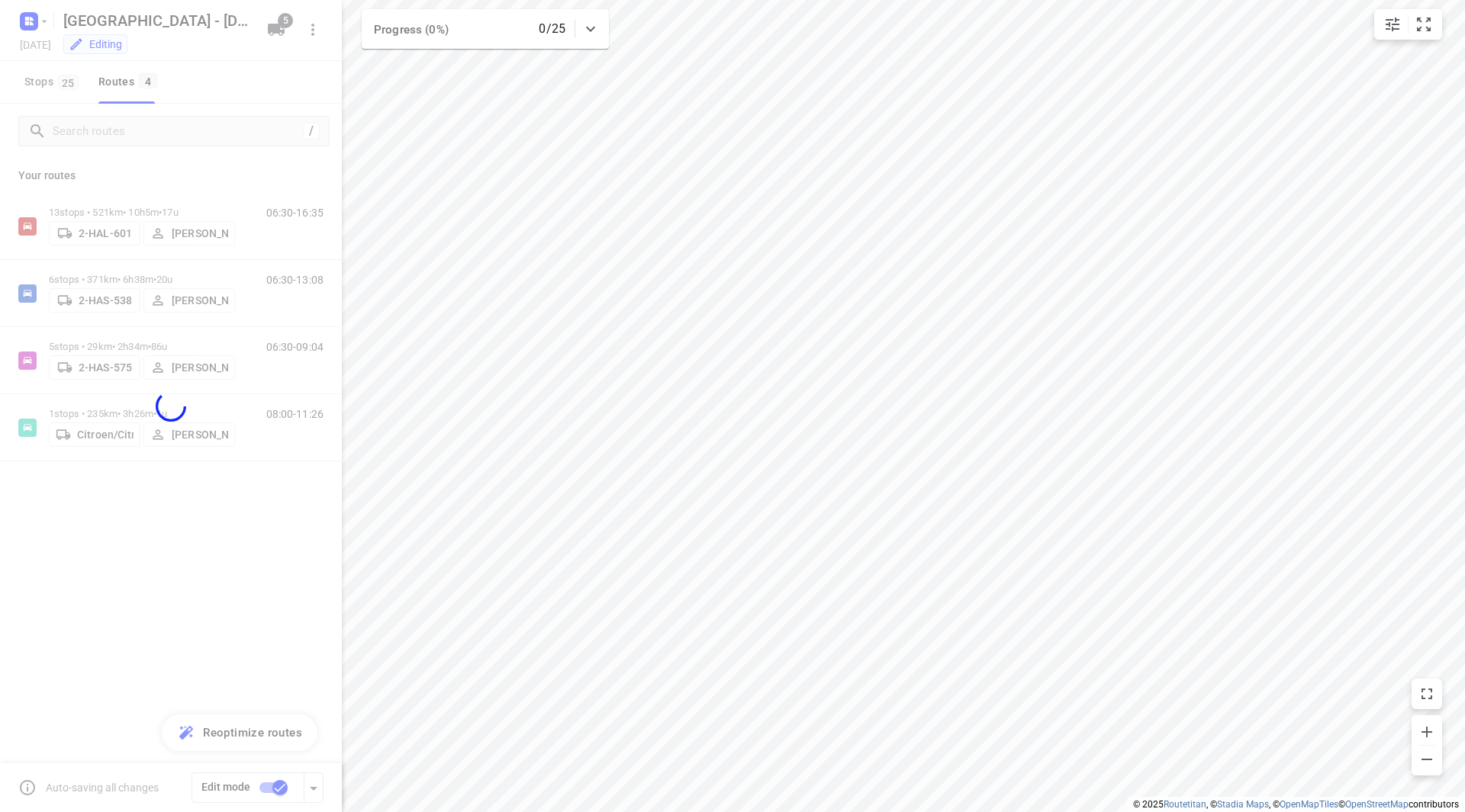
checkbox input "false"
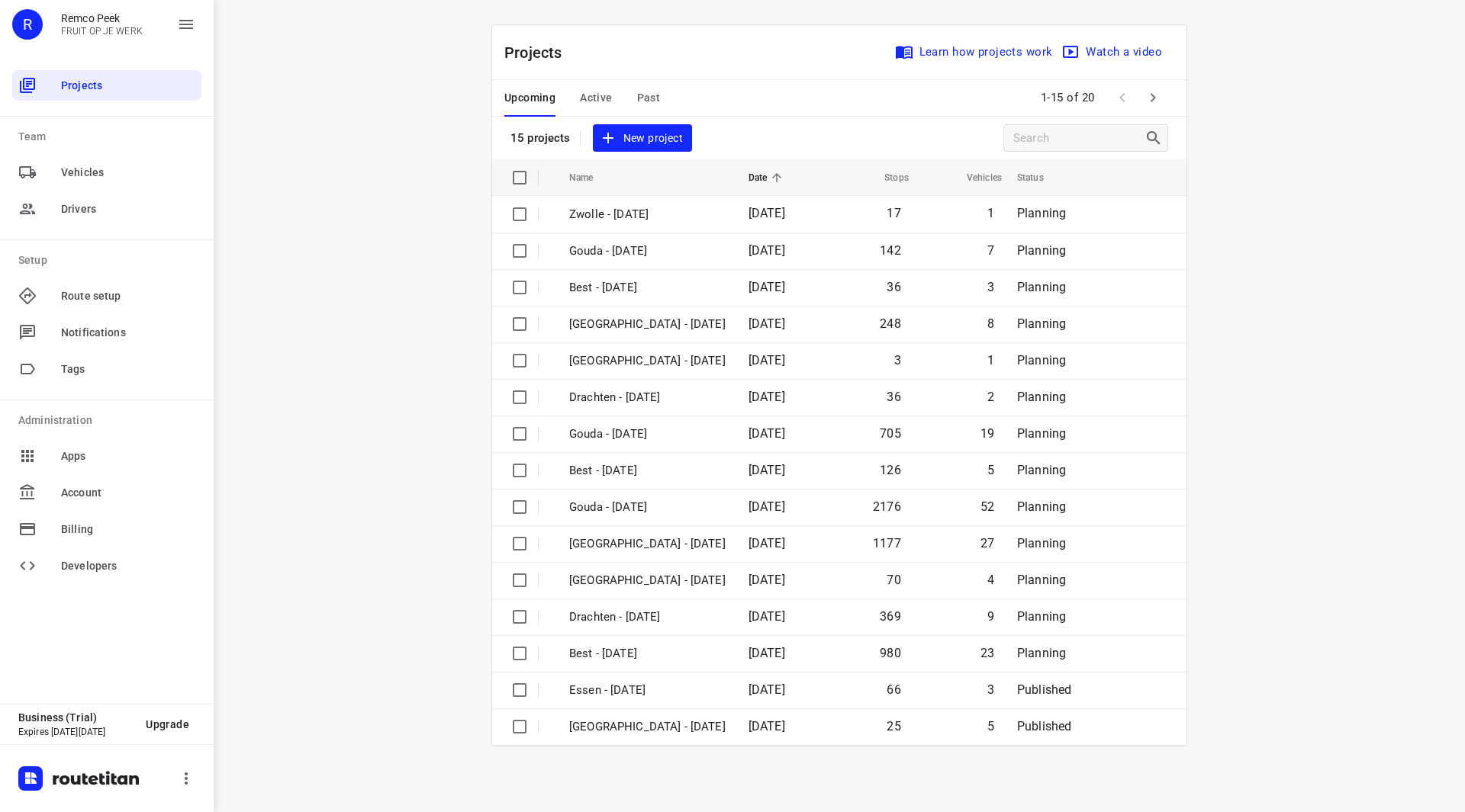
click at [1155, 99] on icon "button" at bounding box center [1152, 98] width 18 height 18
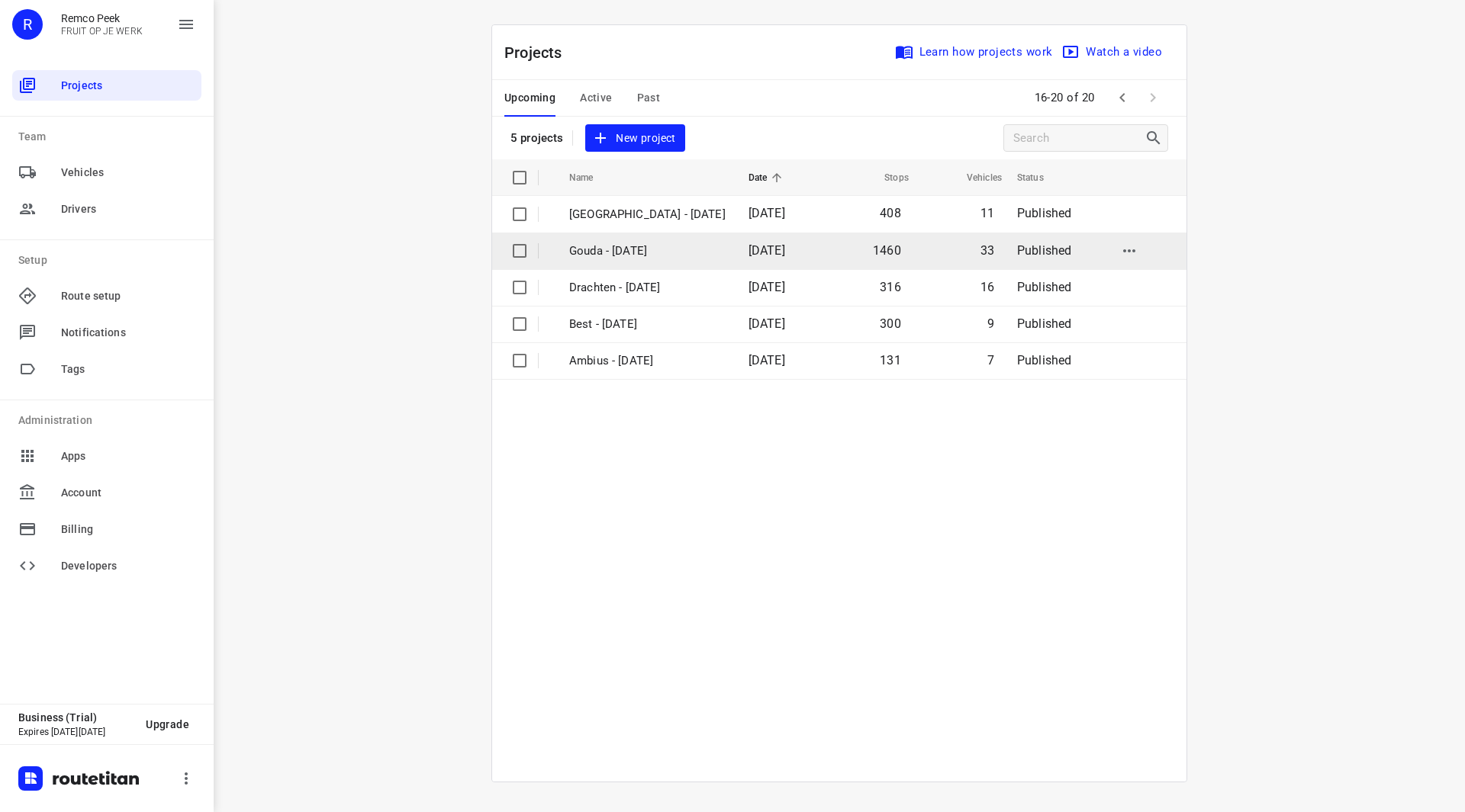
click at [632, 253] on p "Gouda - [DATE]" at bounding box center [647, 251] width 156 height 17
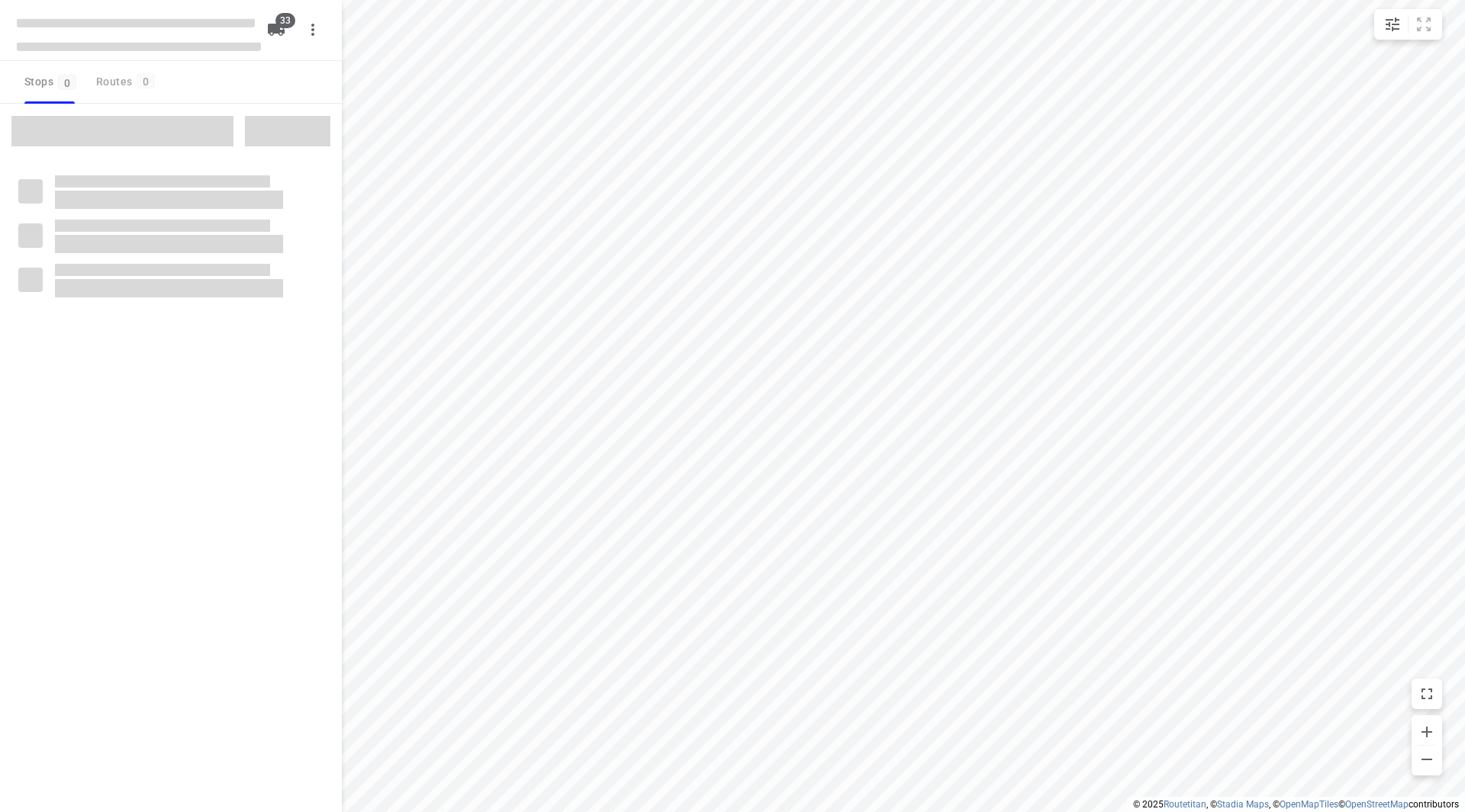
checkbox input "true"
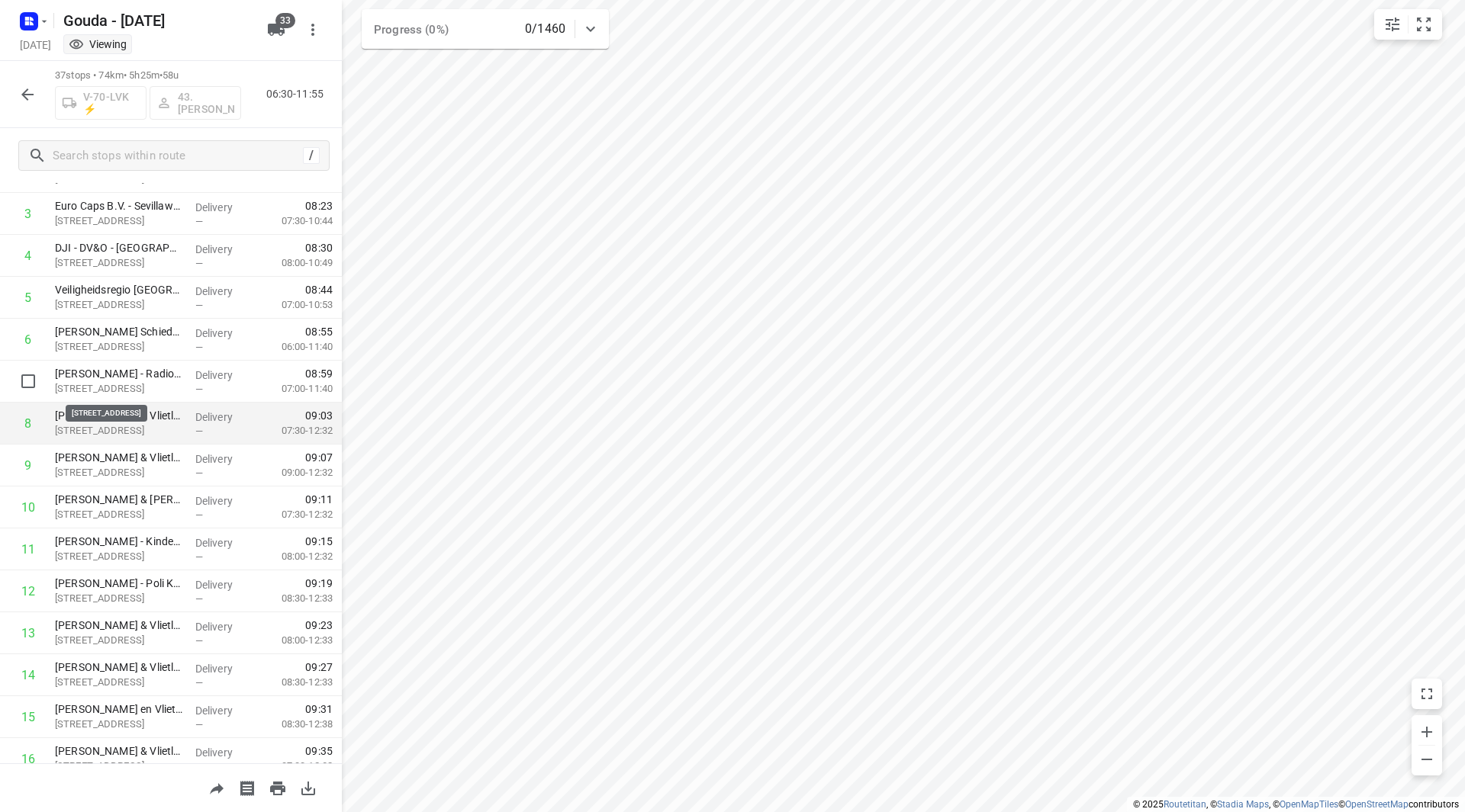
scroll to position [153, 0]
click at [47, 24] on icon "button" at bounding box center [44, 22] width 13 height 13
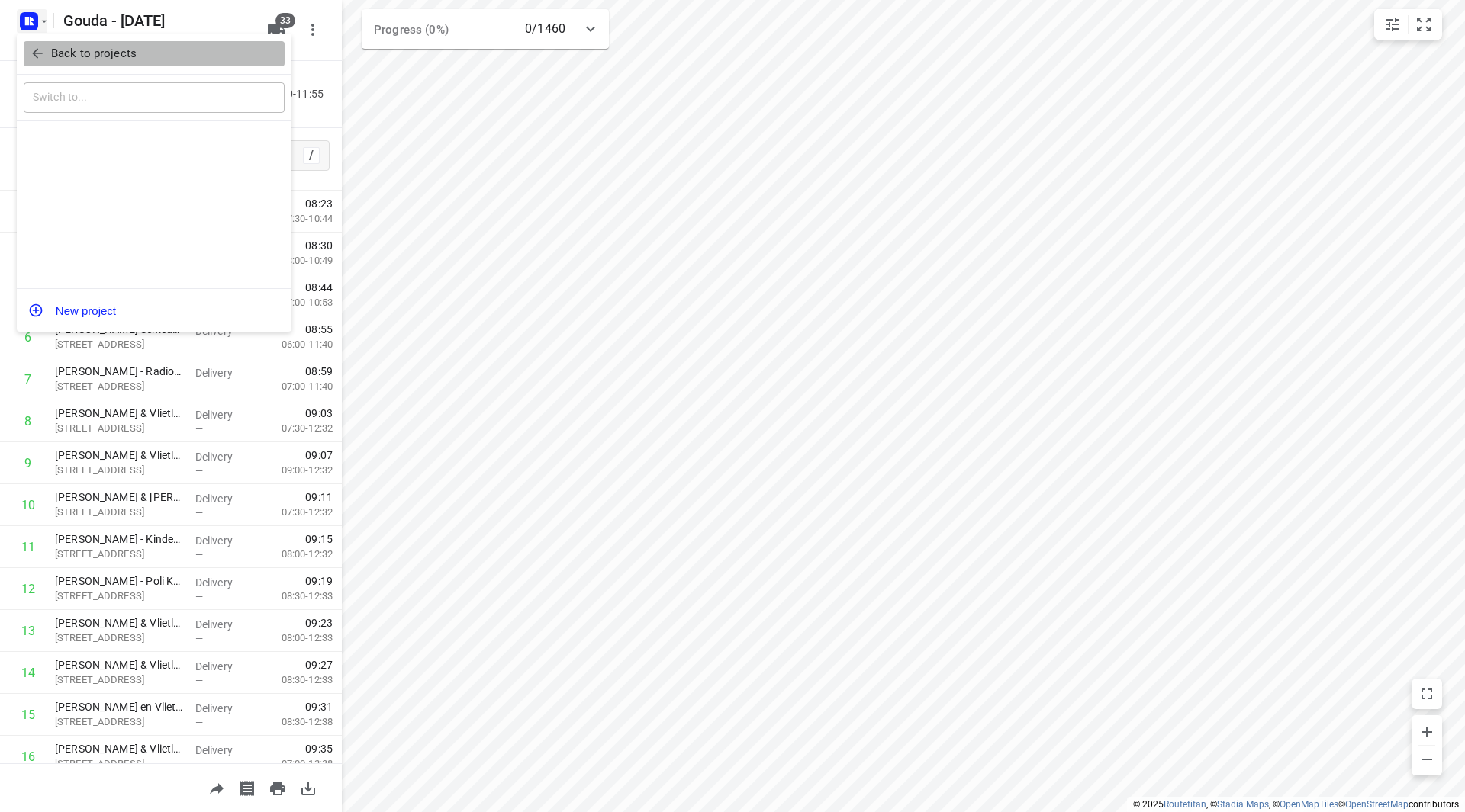
click at [52, 51] on p "Back to projects" at bounding box center [94, 53] width 86 height 17
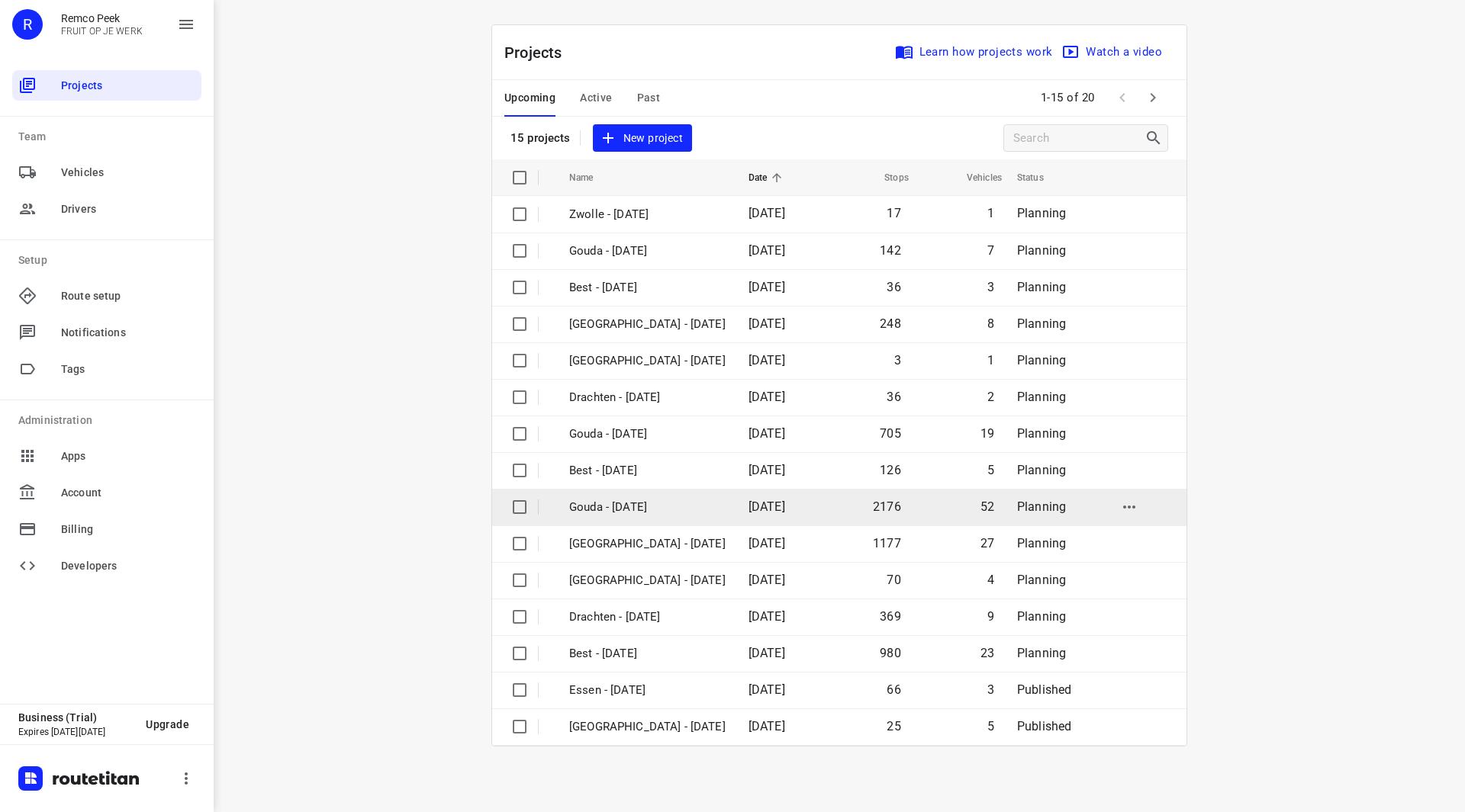
click at [643, 508] on p "Gouda - [DATE]" at bounding box center [647, 507] width 156 height 17
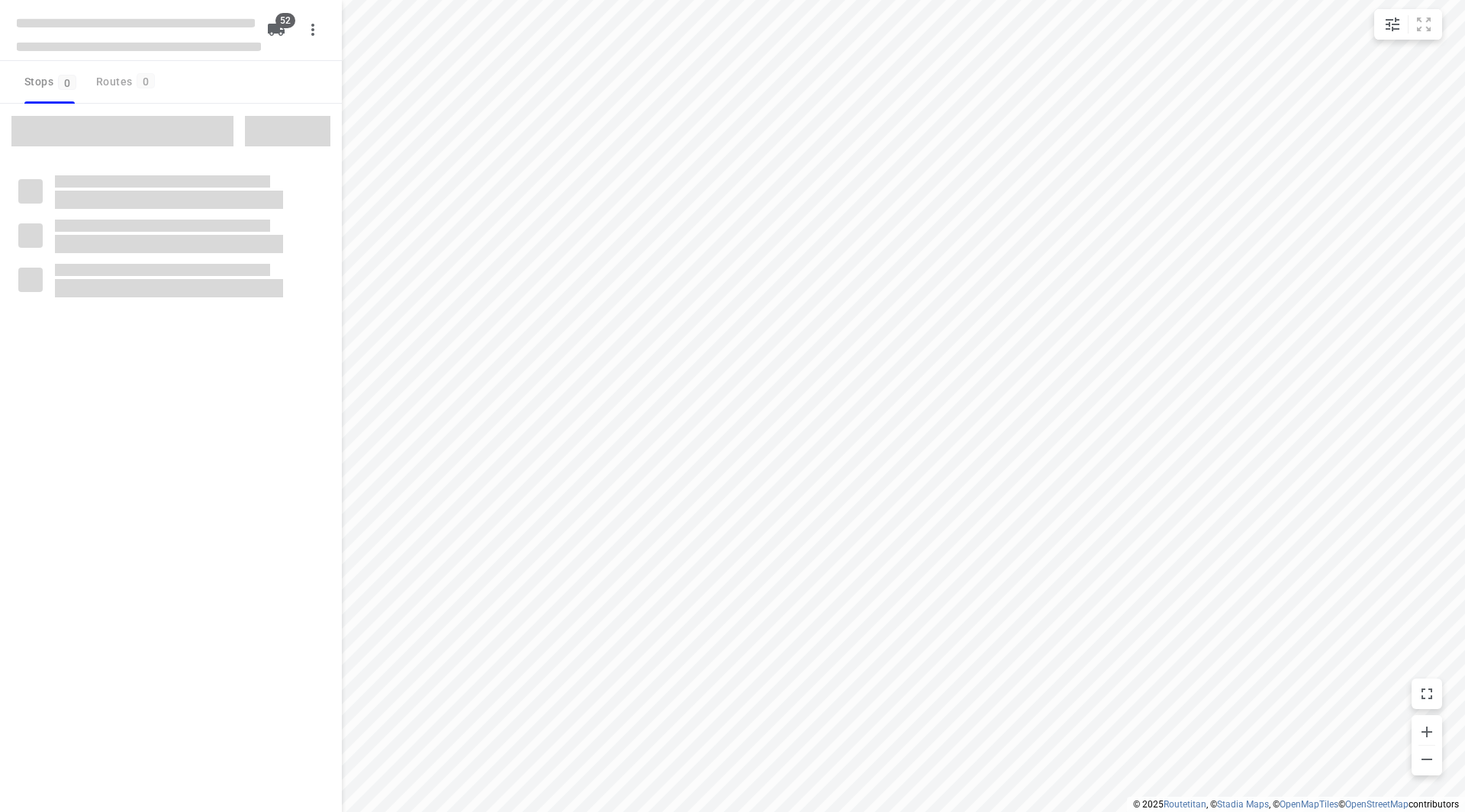
checkbox input "true"
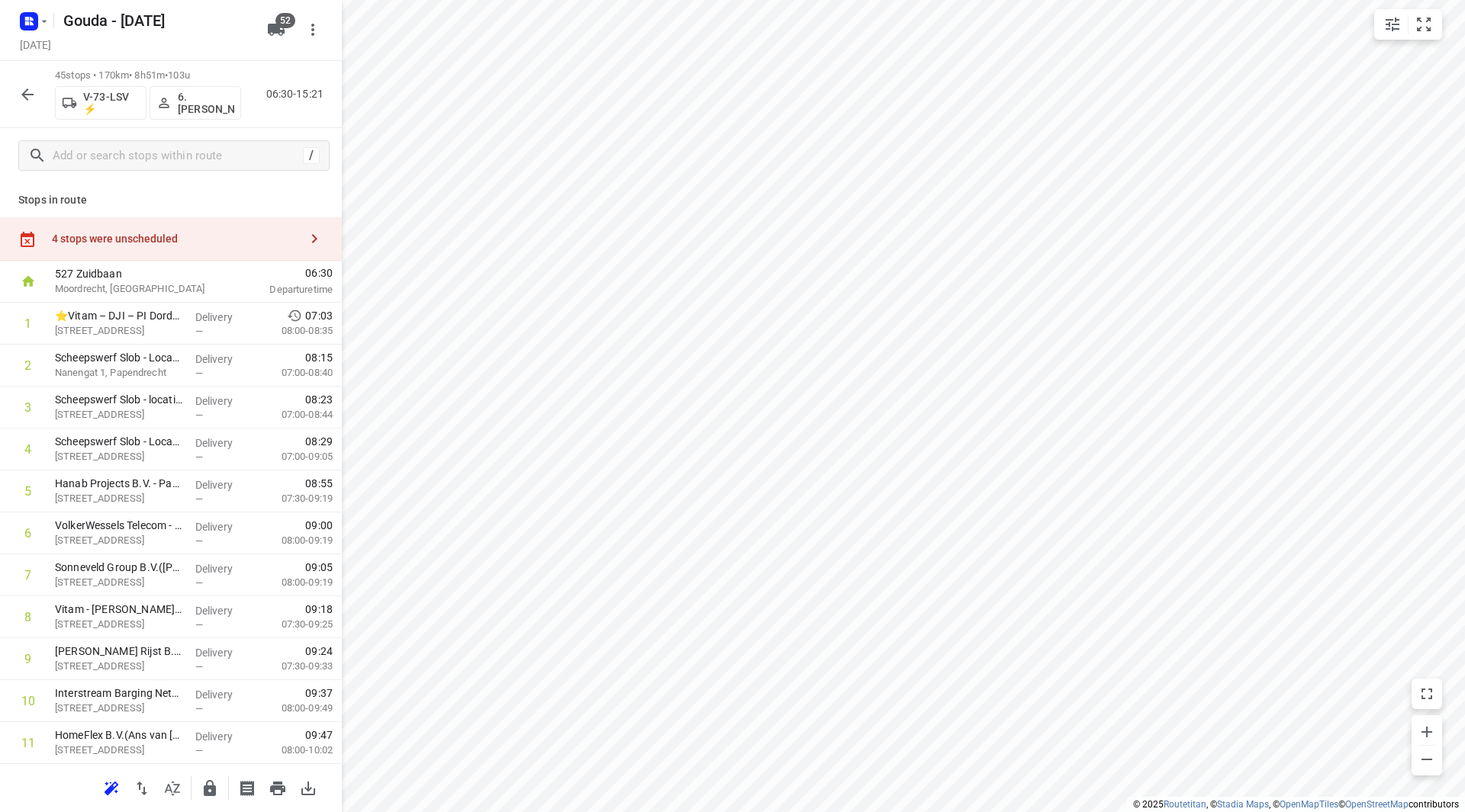
click at [158, 223] on div "4 stops were unscheduled" at bounding box center [171, 239] width 341 height 43
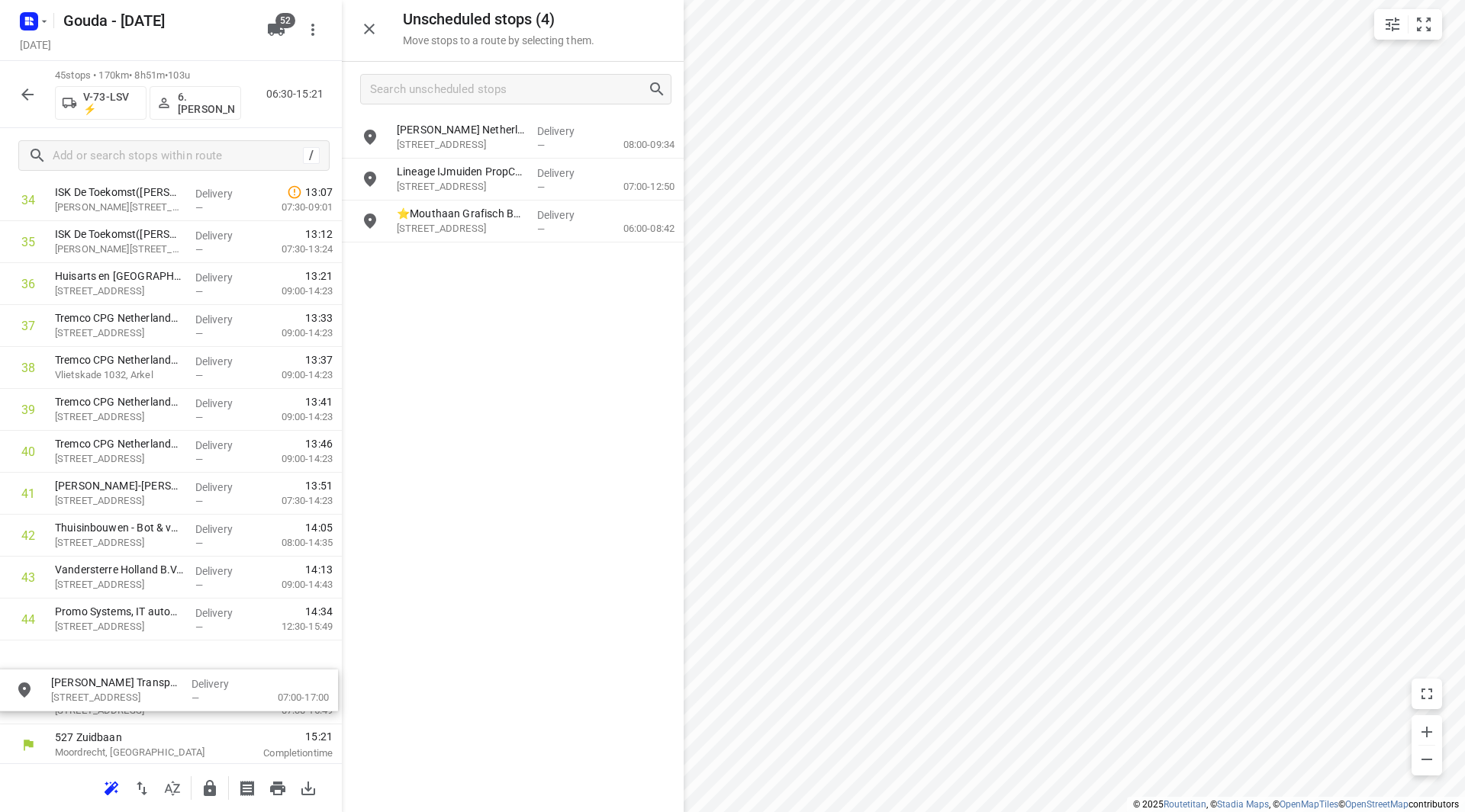
scroll to position [1511, 0]
drag, startPoint x: 386, startPoint y: 151, endPoint x: 119, endPoint y: 612, distance: 532.7
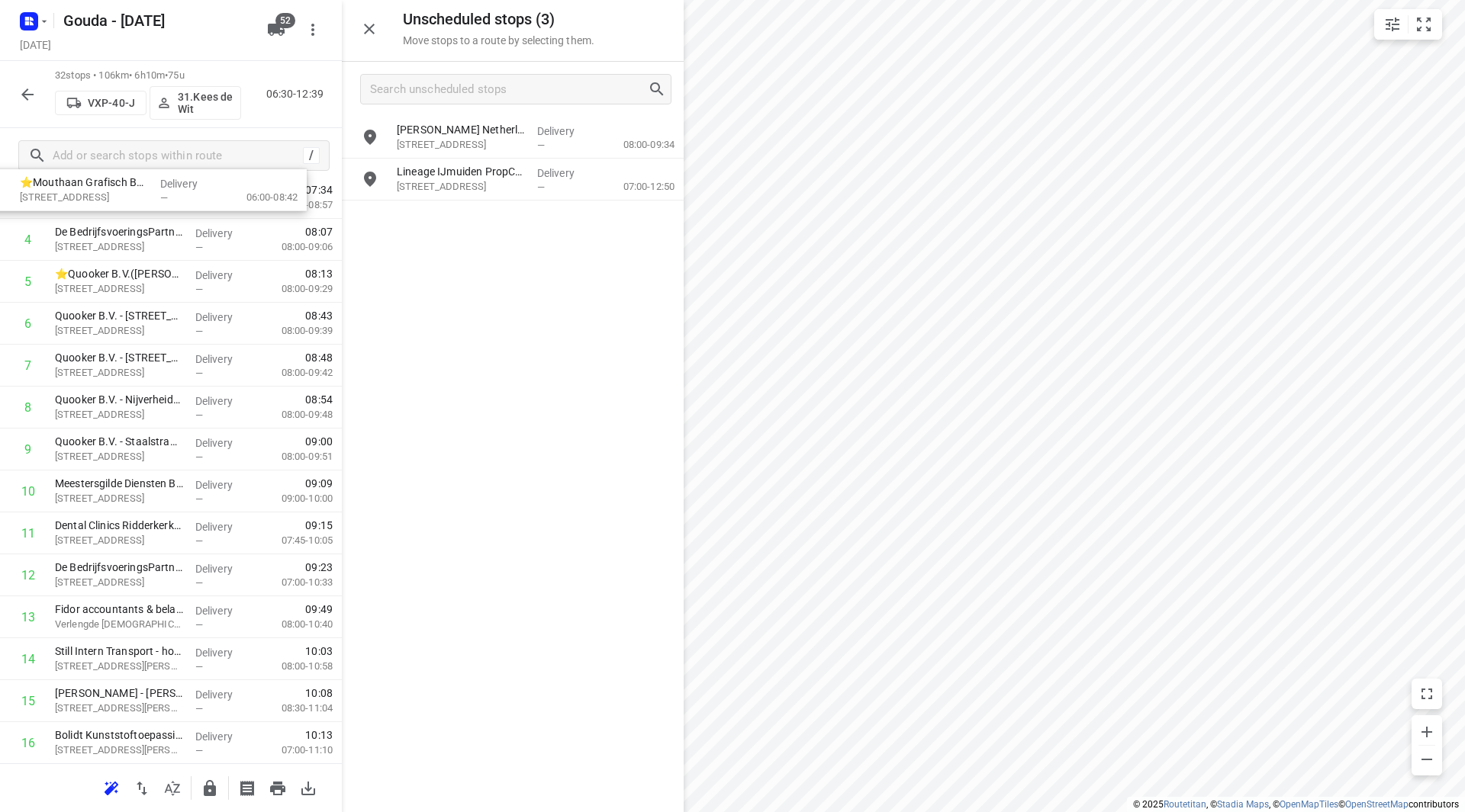
scroll to position [0, 0]
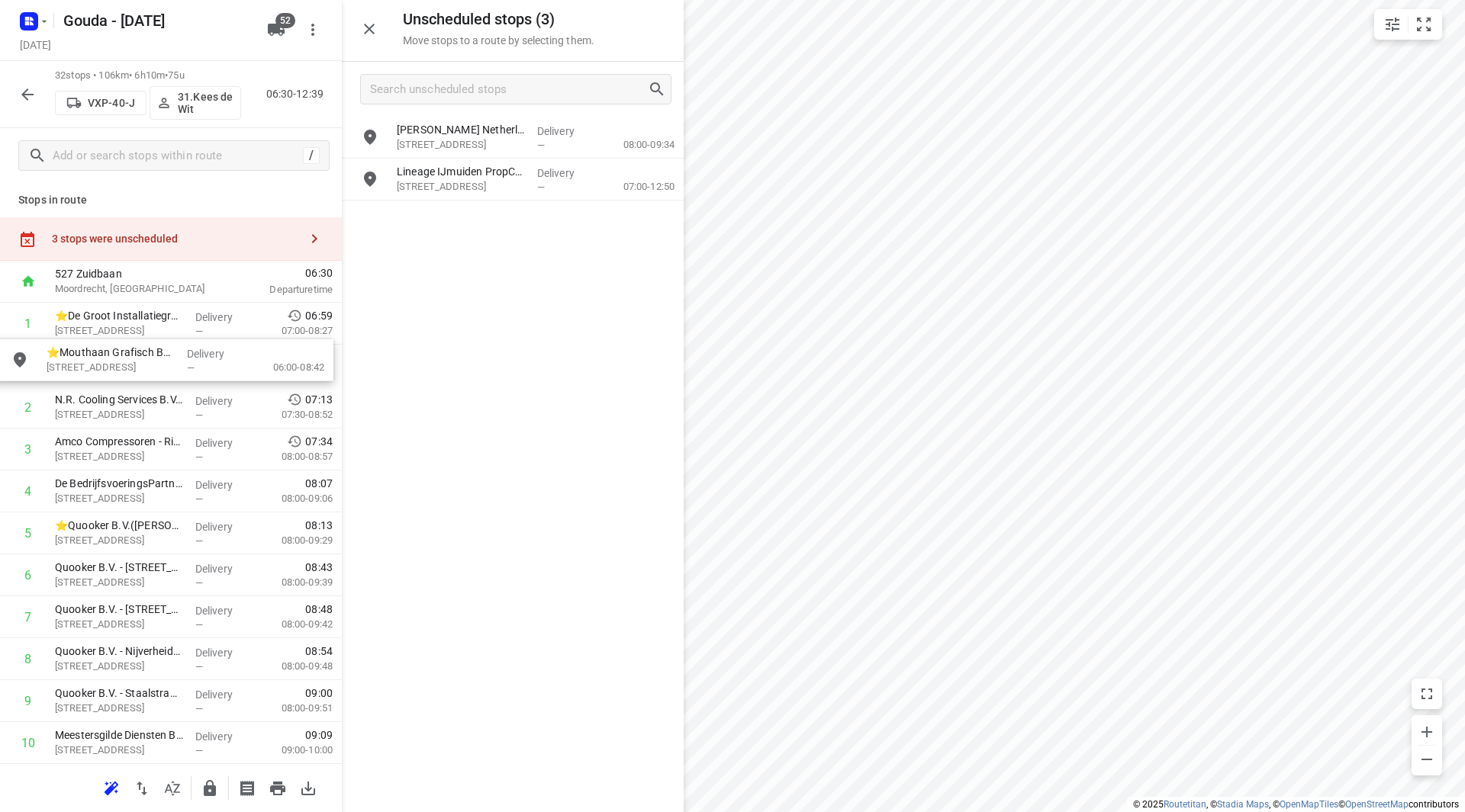
drag, startPoint x: 494, startPoint y: 247, endPoint x: 153, endPoint y: 356, distance: 358.0
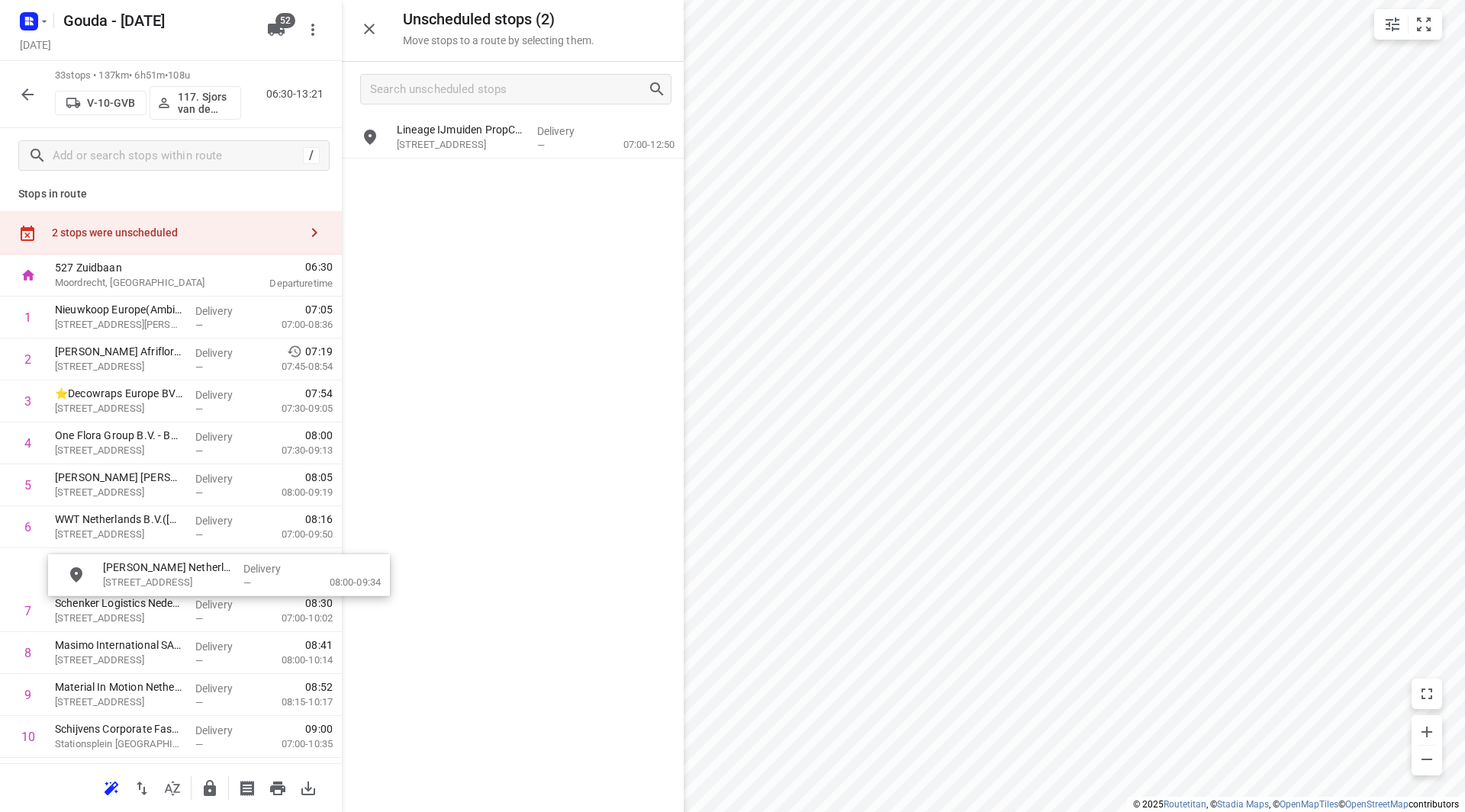
scroll to position [7, 0]
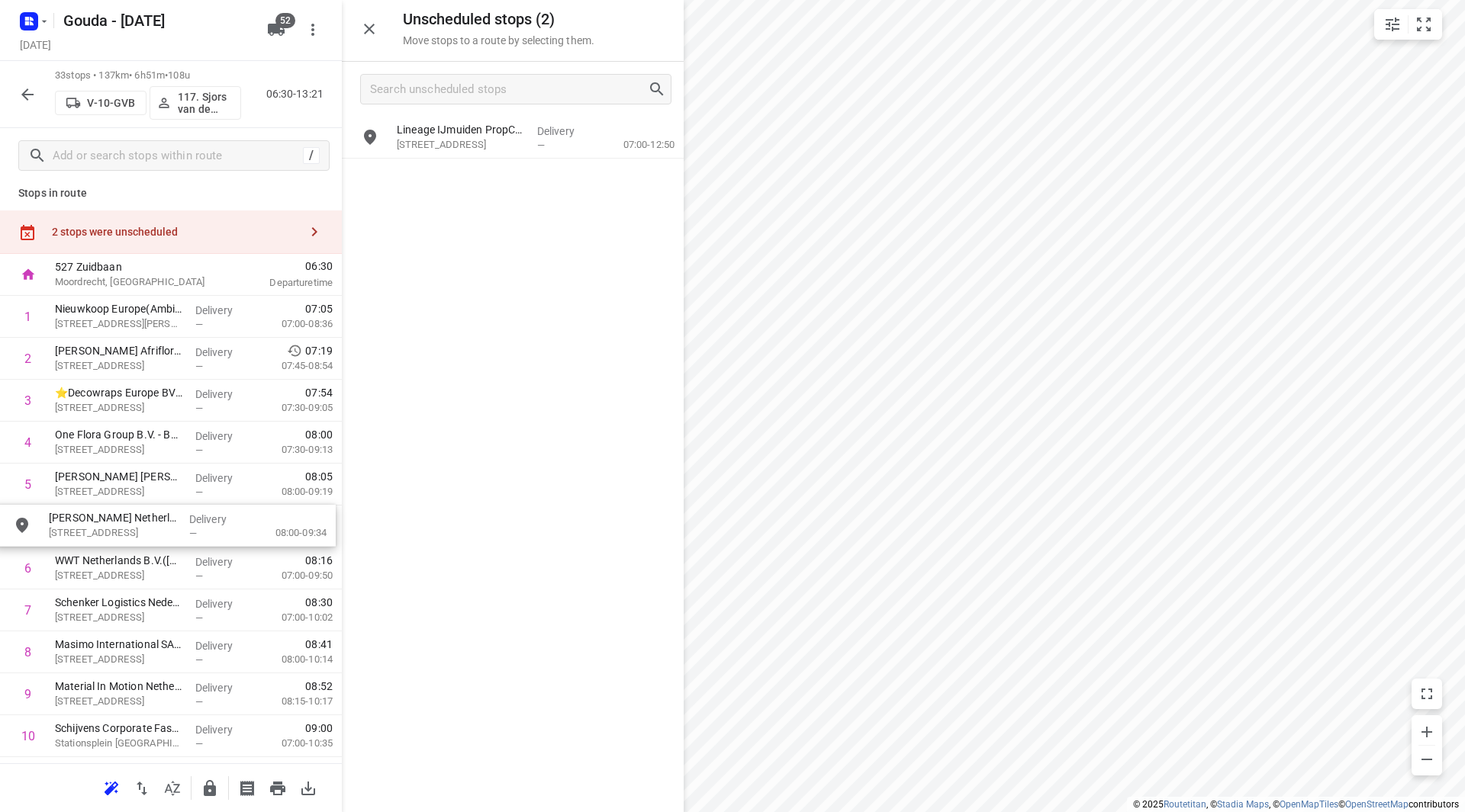
drag, startPoint x: 485, startPoint y: 143, endPoint x: 128, endPoint y: 532, distance: 528.0
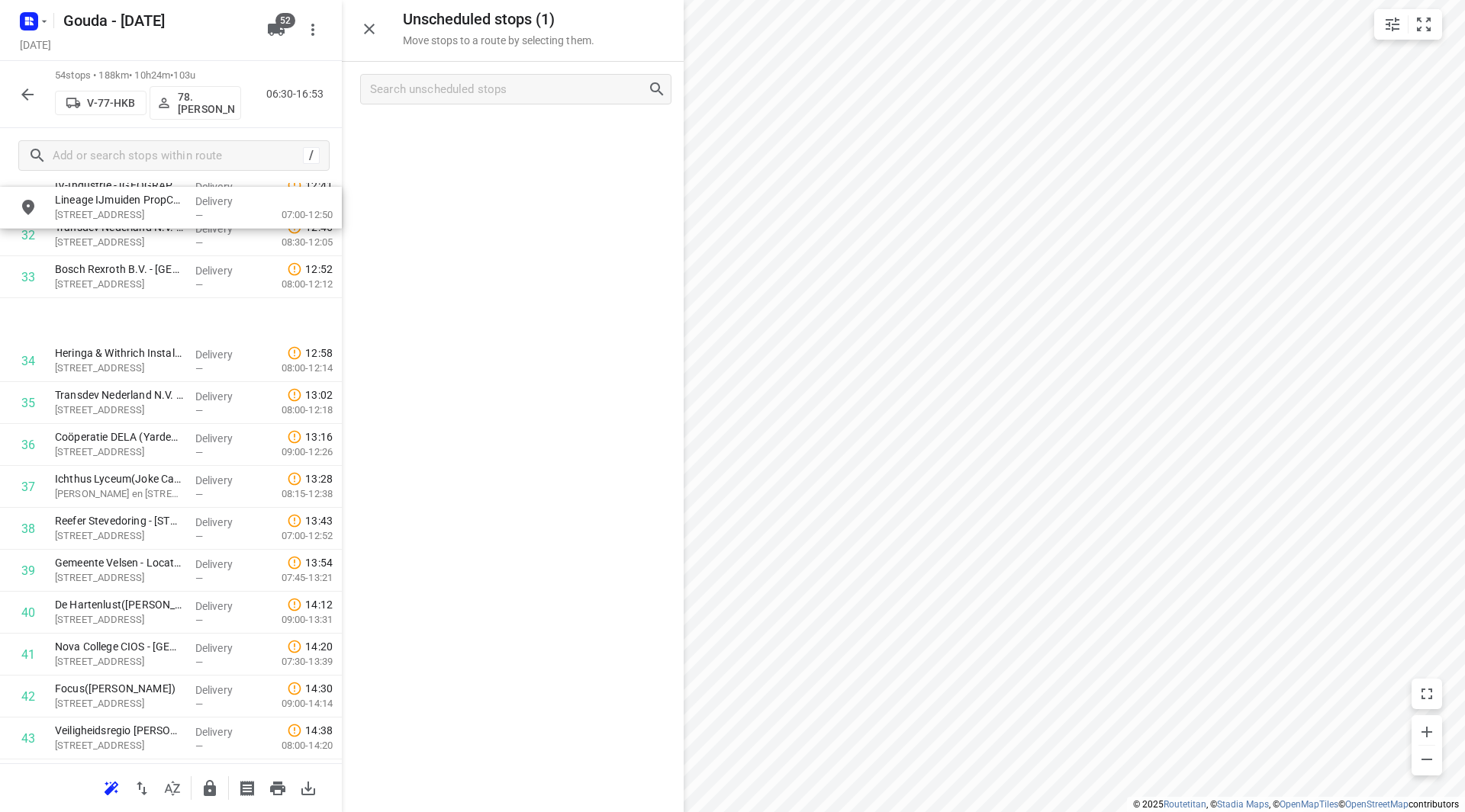
scroll to position [1362, 0]
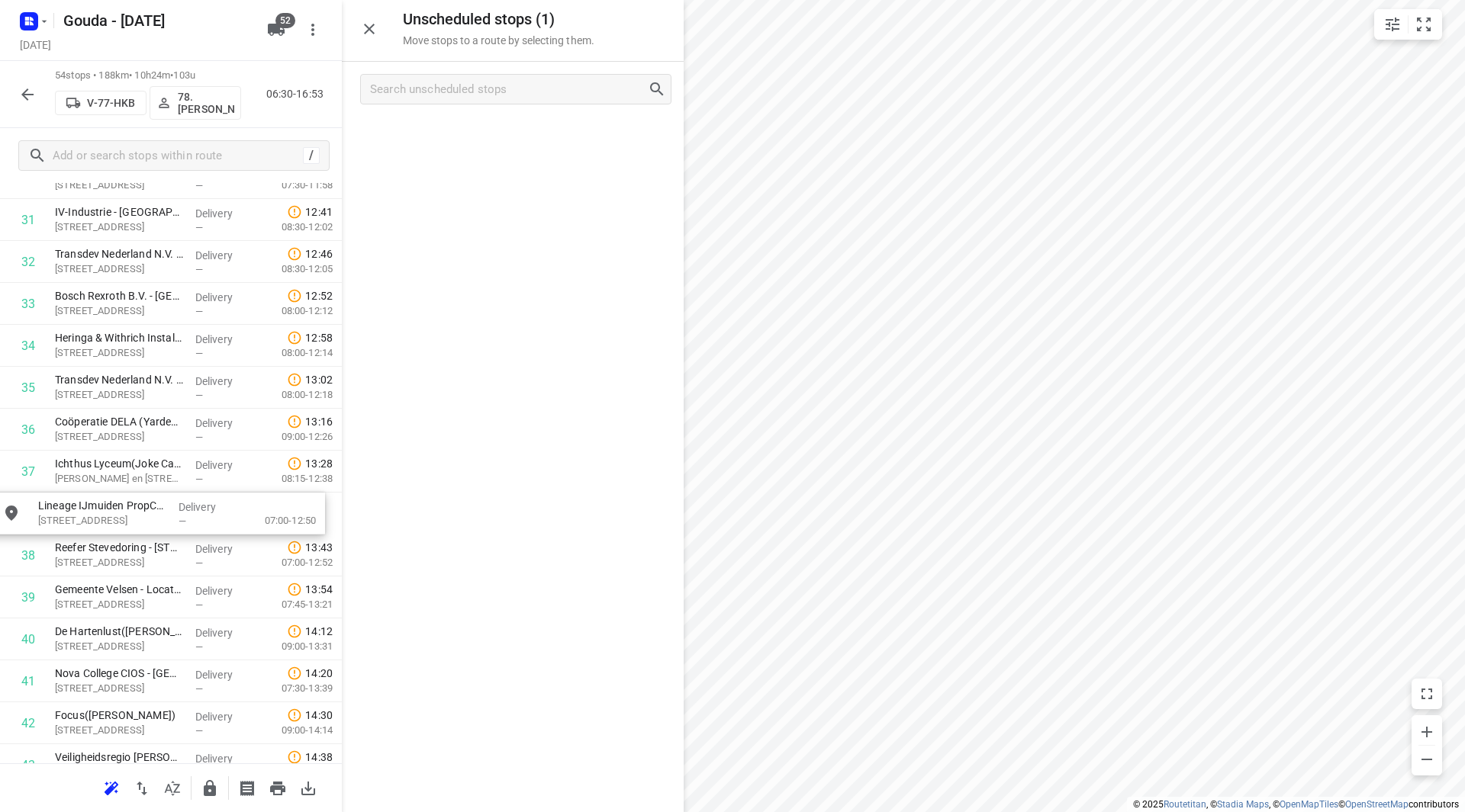
drag, startPoint x: 473, startPoint y: 135, endPoint x: 116, endPoint y: 519, distance: 524.3
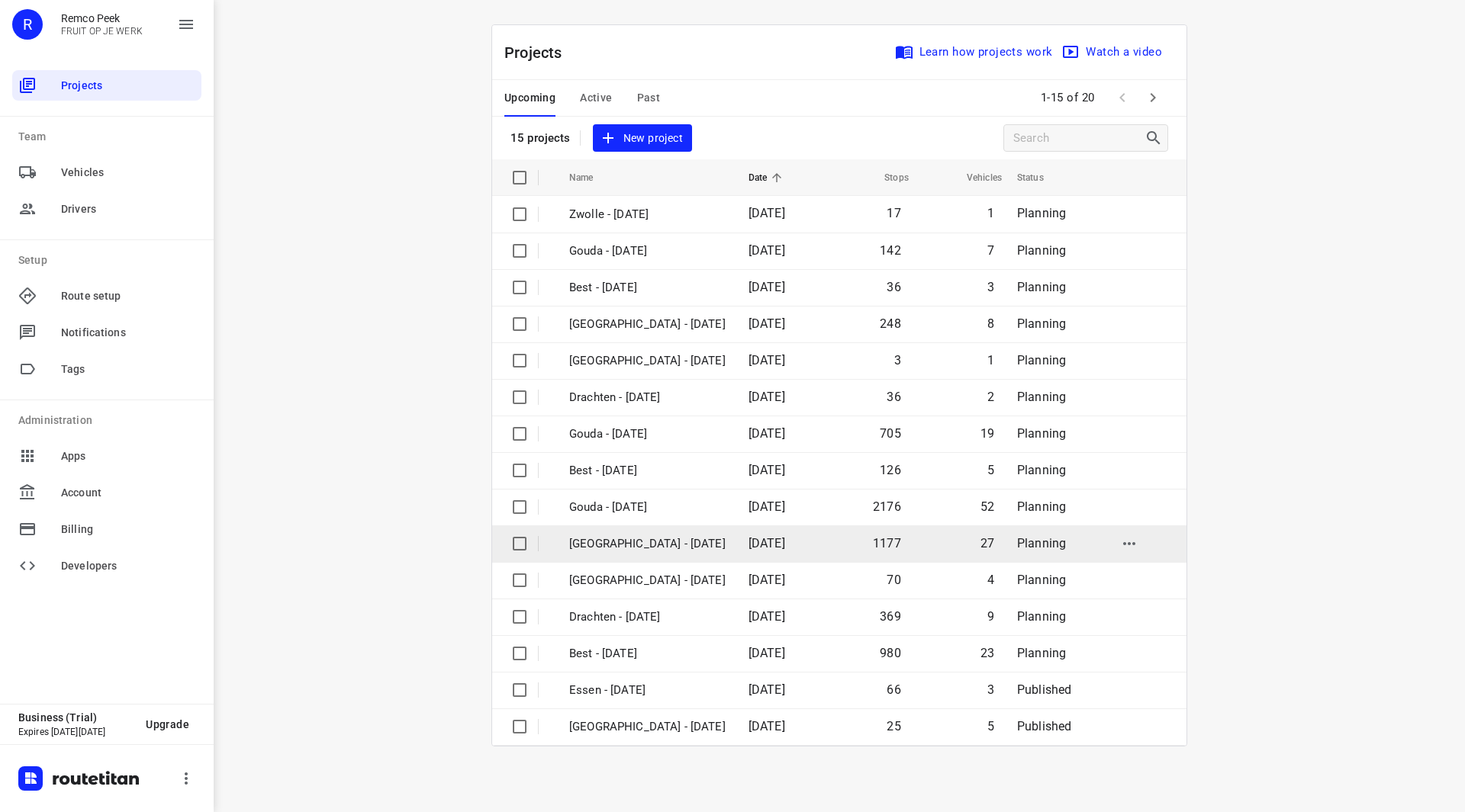
click at [632, 545] on p "[GEOGRAPHIC_DATA] - [DATE]" at bounding box center [647, 544] width 156 height 17
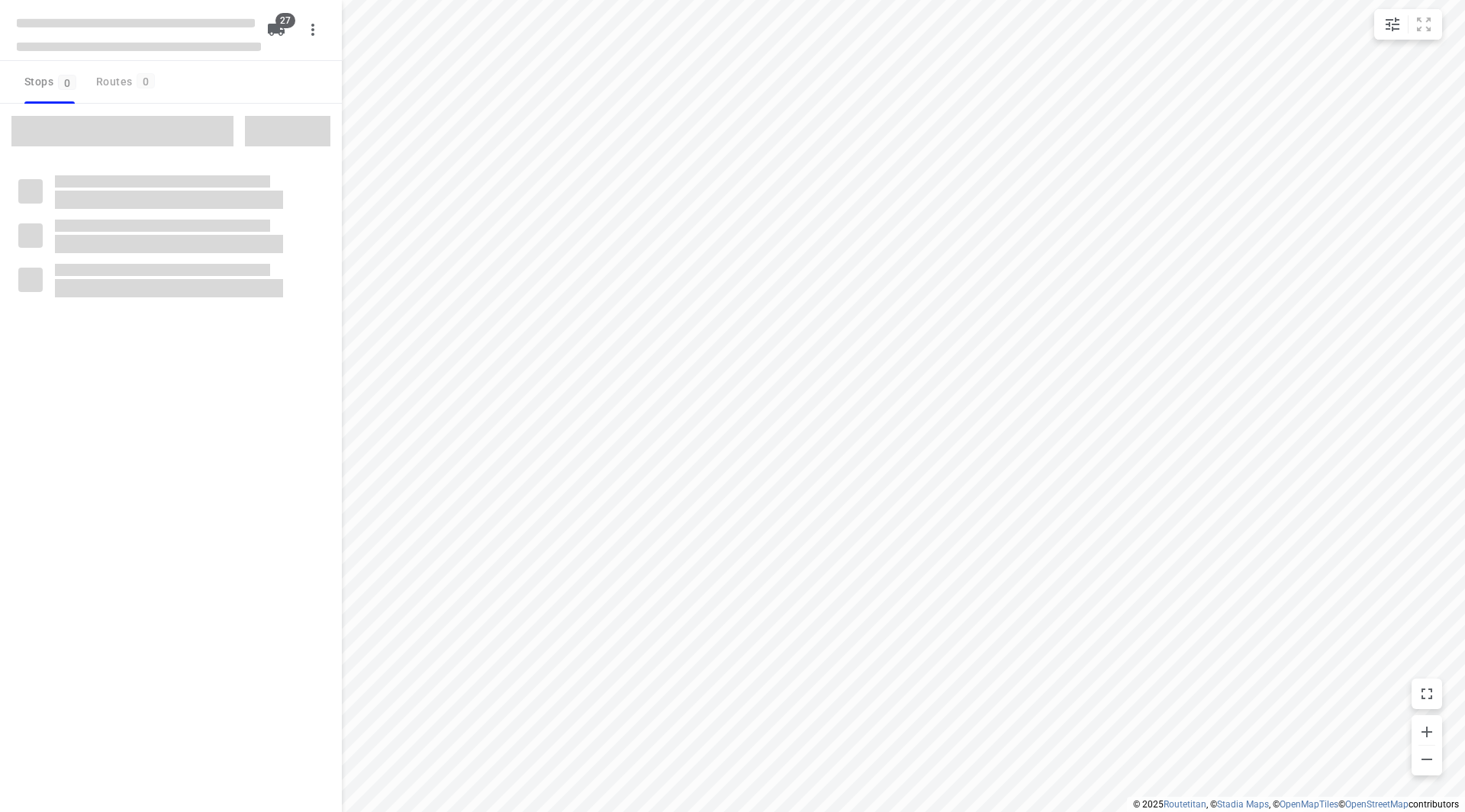
checkbox input "true"
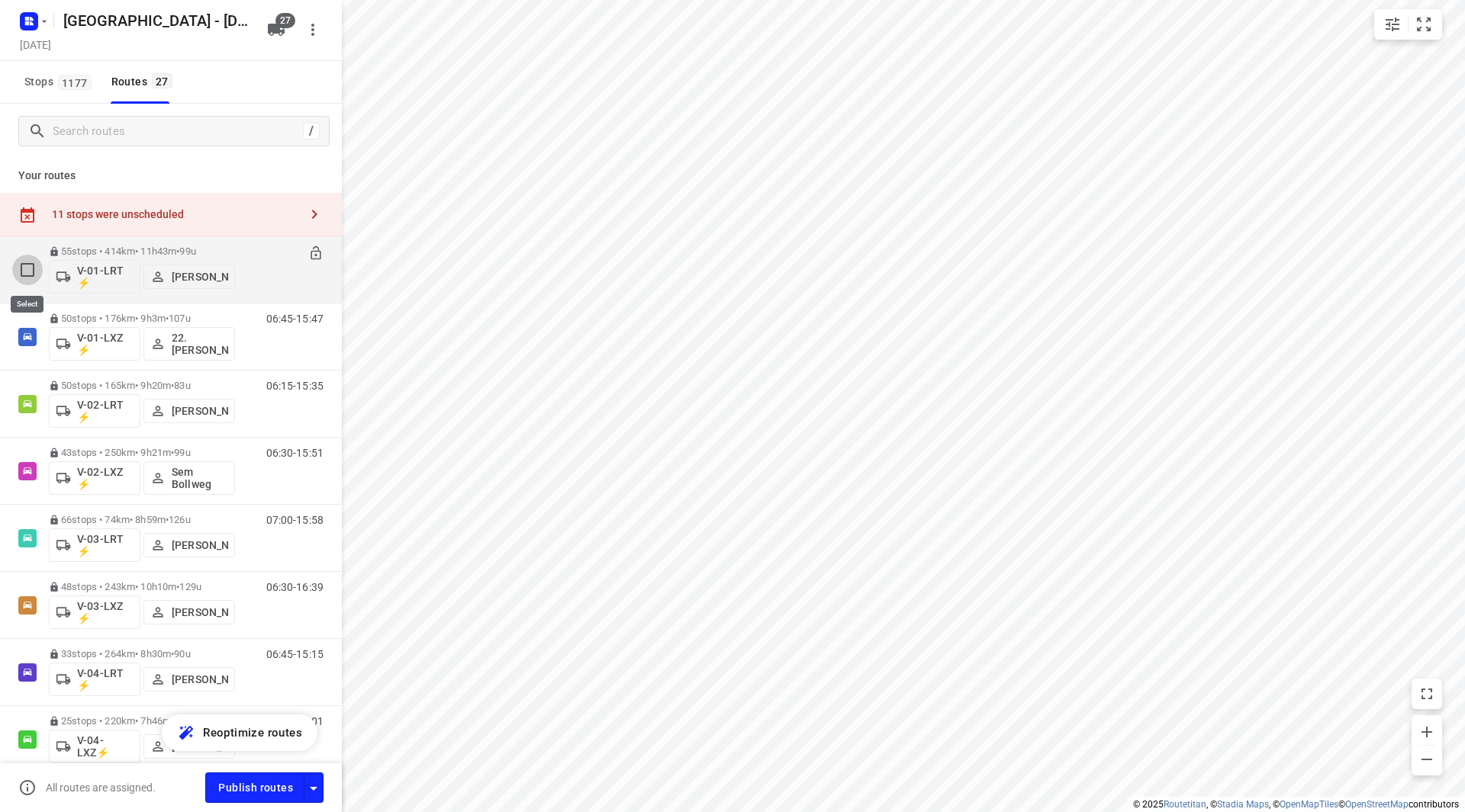
drag, startPoint x: 32, startPoint y: 274, endPoint x: 33, endPoint y: 250, distance: 24.0
click at [0, 0] on input "checkbox" at bounding box center [0, 0] width 0 height 0
checkbox input "true"
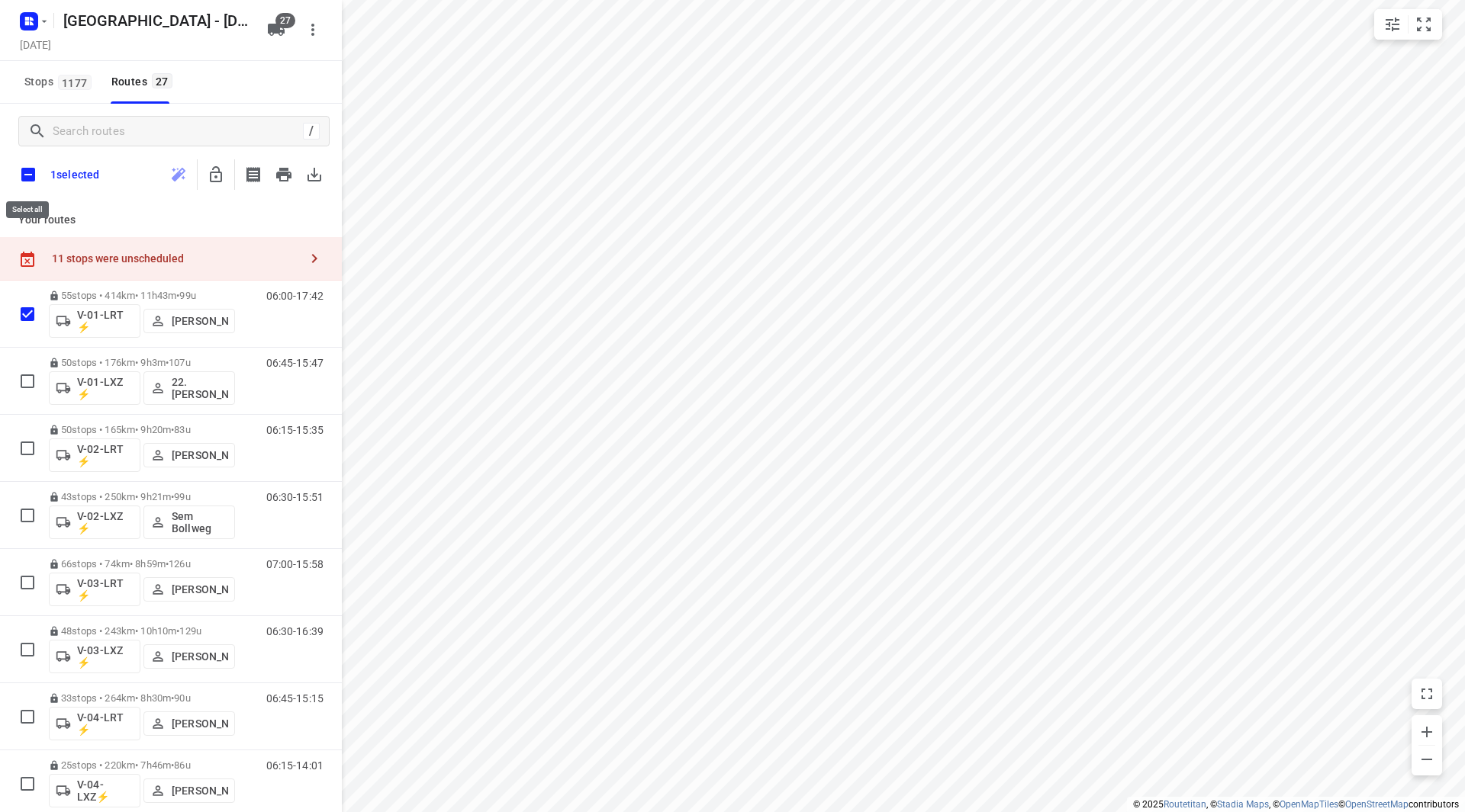
drag, startPoint x: 29, startPoint y: 165, endPoint x: 37, endPoint y: 179, distance: 16.1
click at [28, 168] on input "checkbox" at bounding box center [28, 174] width 32 height 32
checkbox input "true"
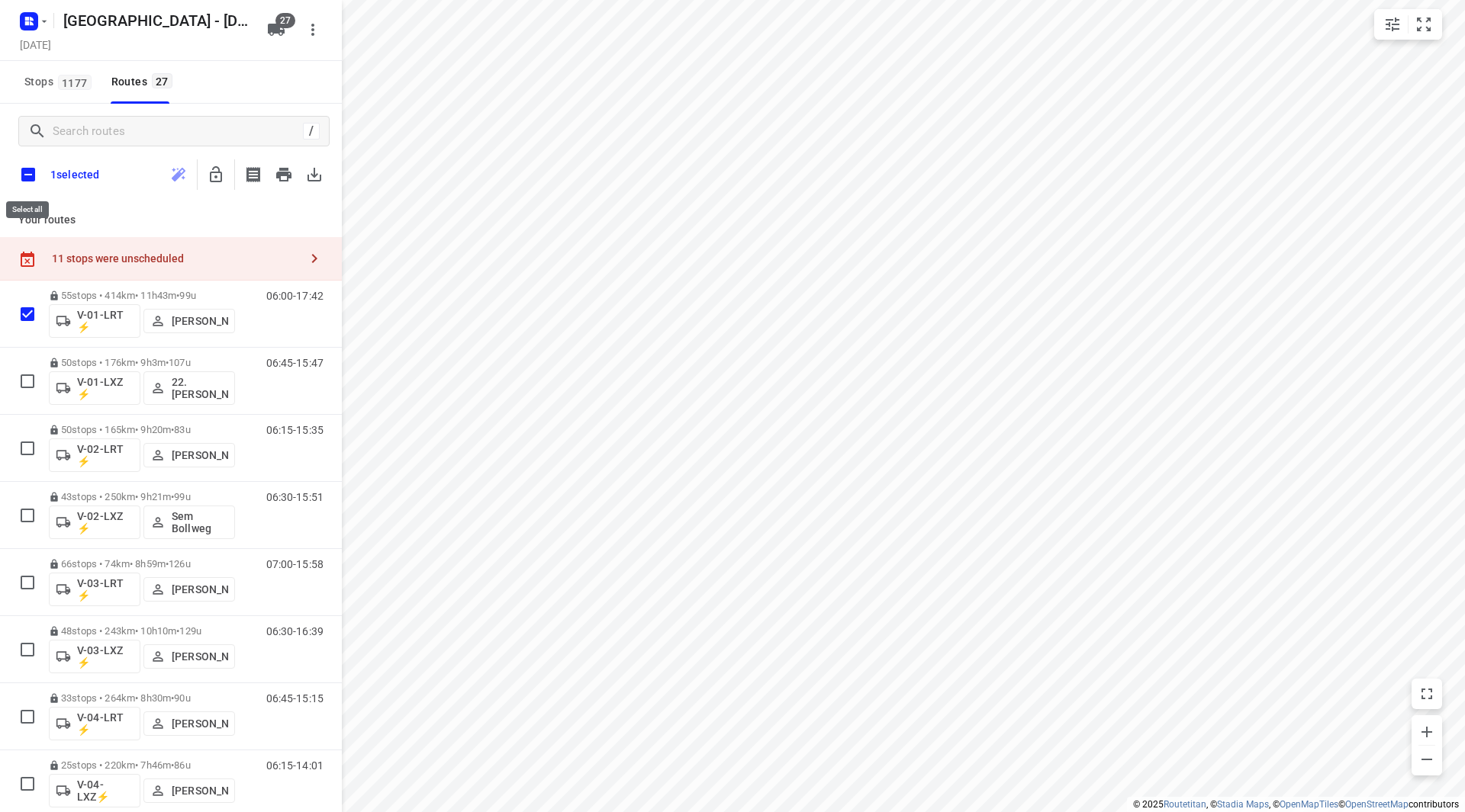
checkbox input "true"
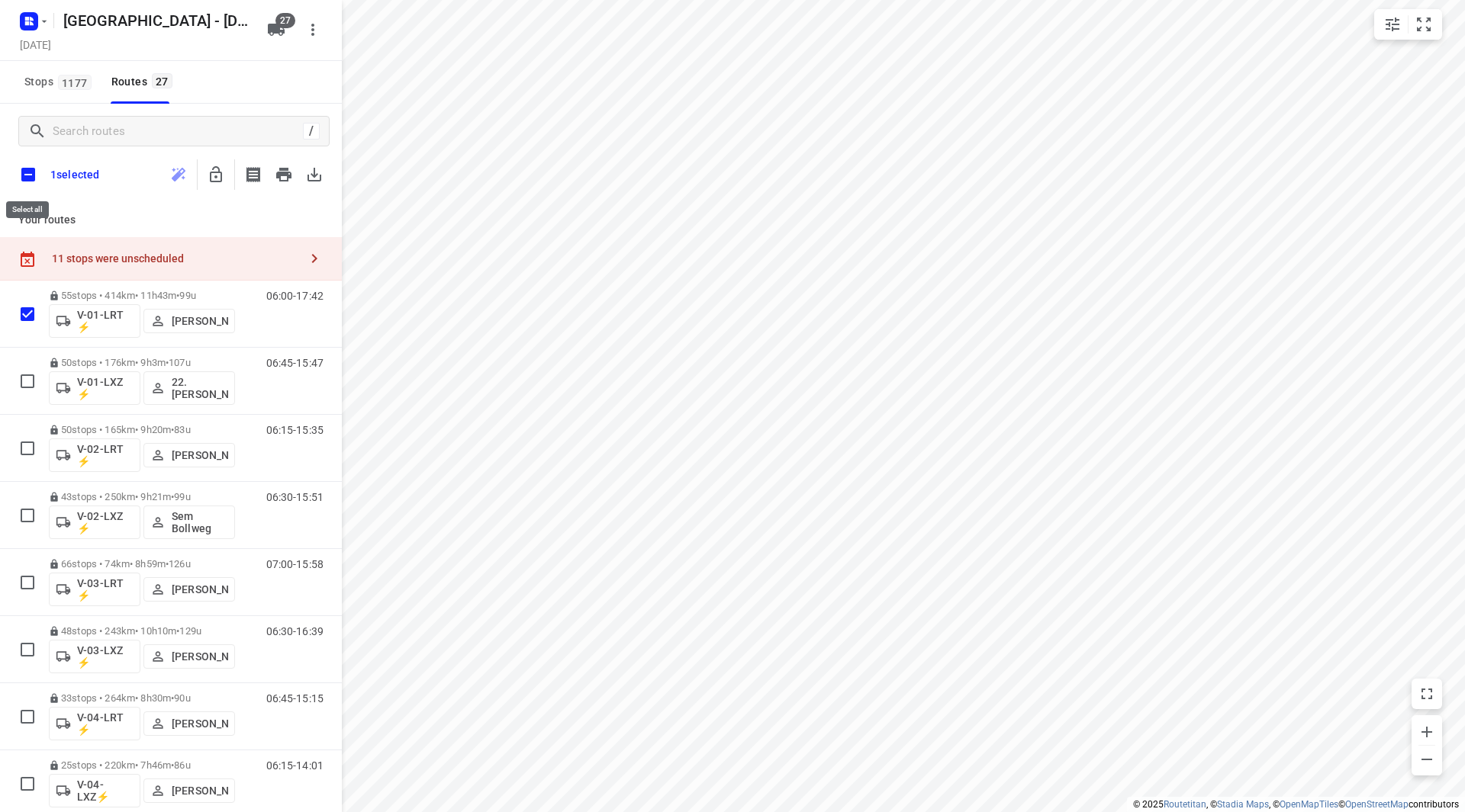
checkbox input "true"
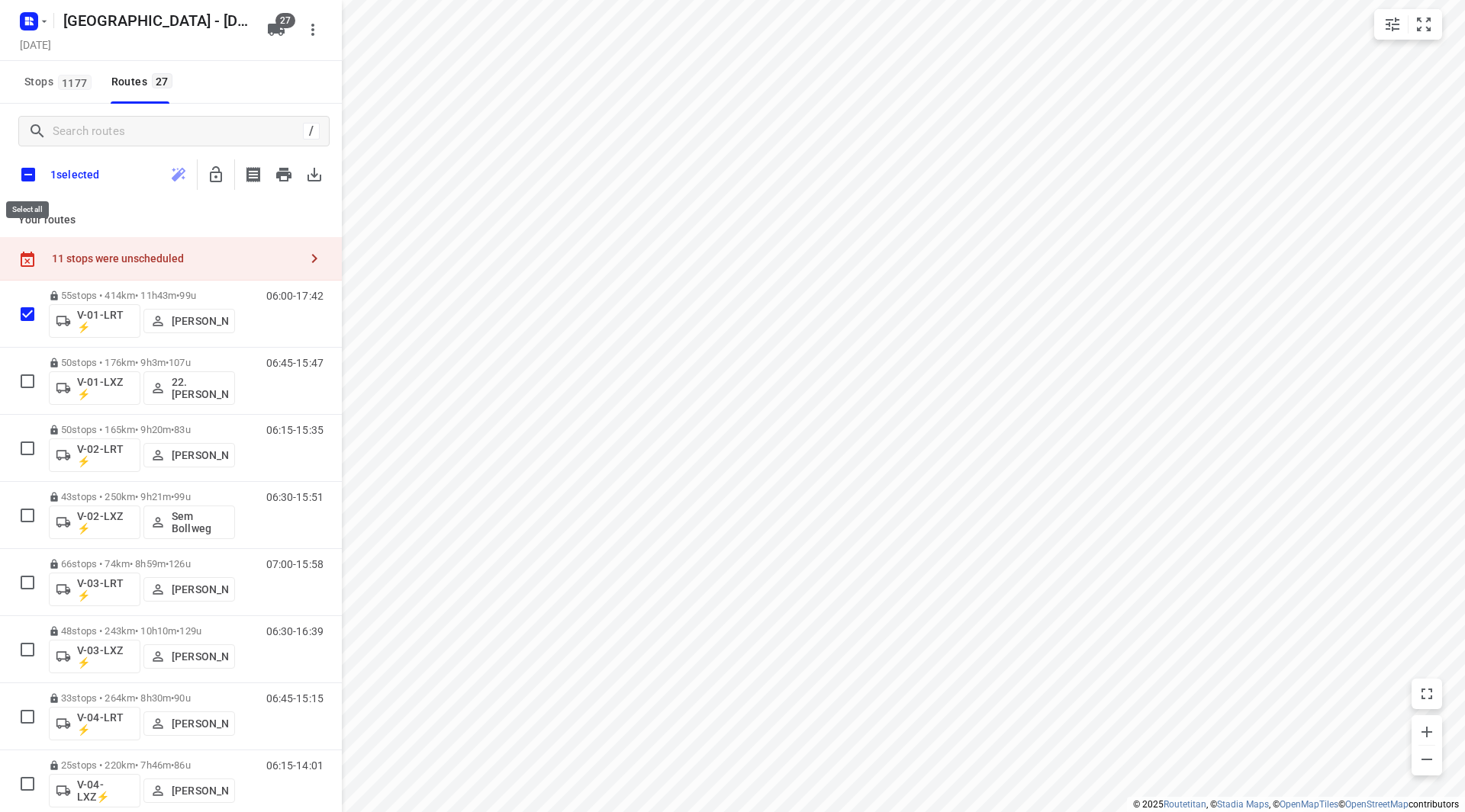
checkbox input "true"
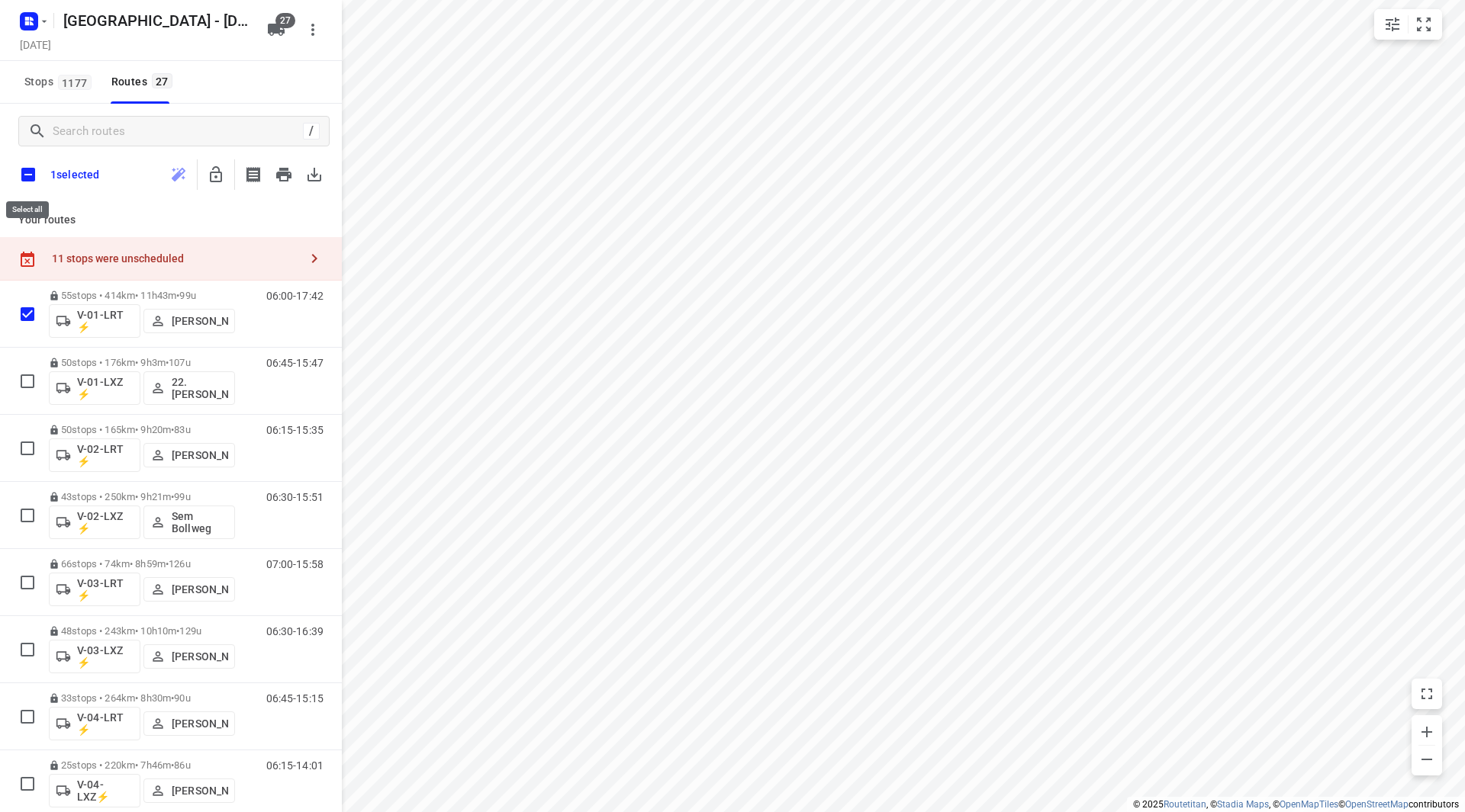
checkbox input "true"
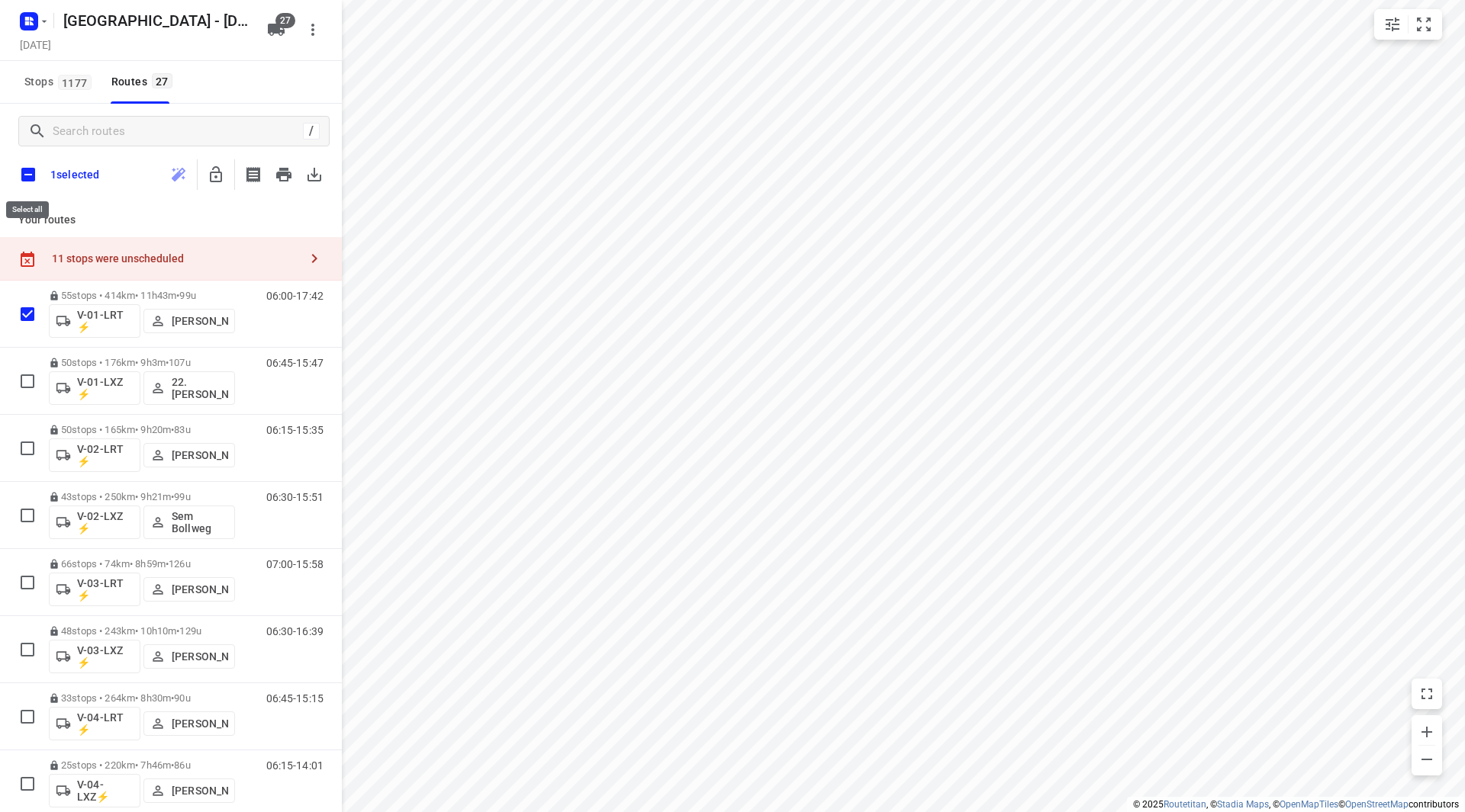
checkbox input "true"
click at [222, 173] on icon "button" at bounding box center [216, 174] width 18 height 18
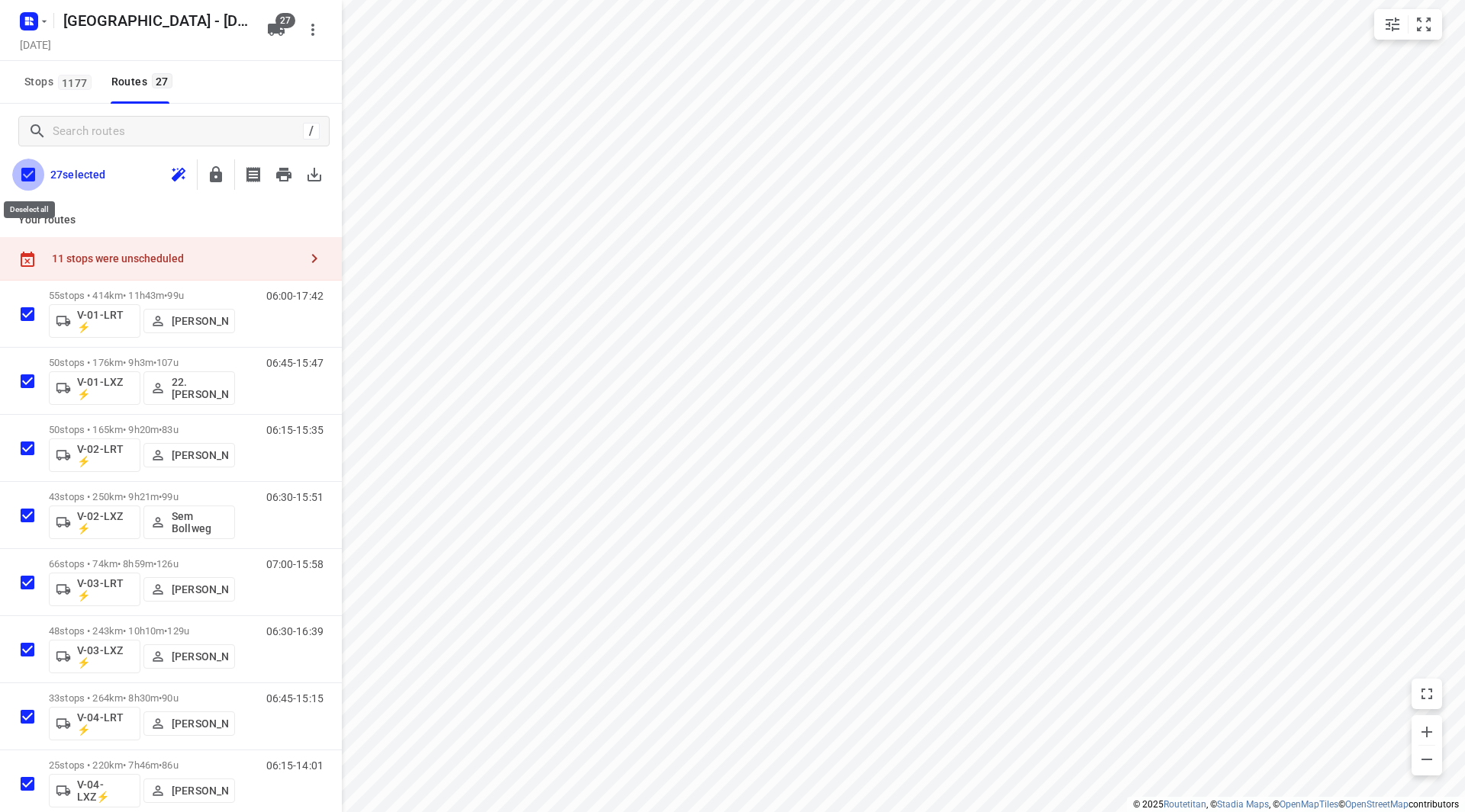
click at [23, 176] on input "checkbox" at bounding box center [28, 174] width 32 height 32
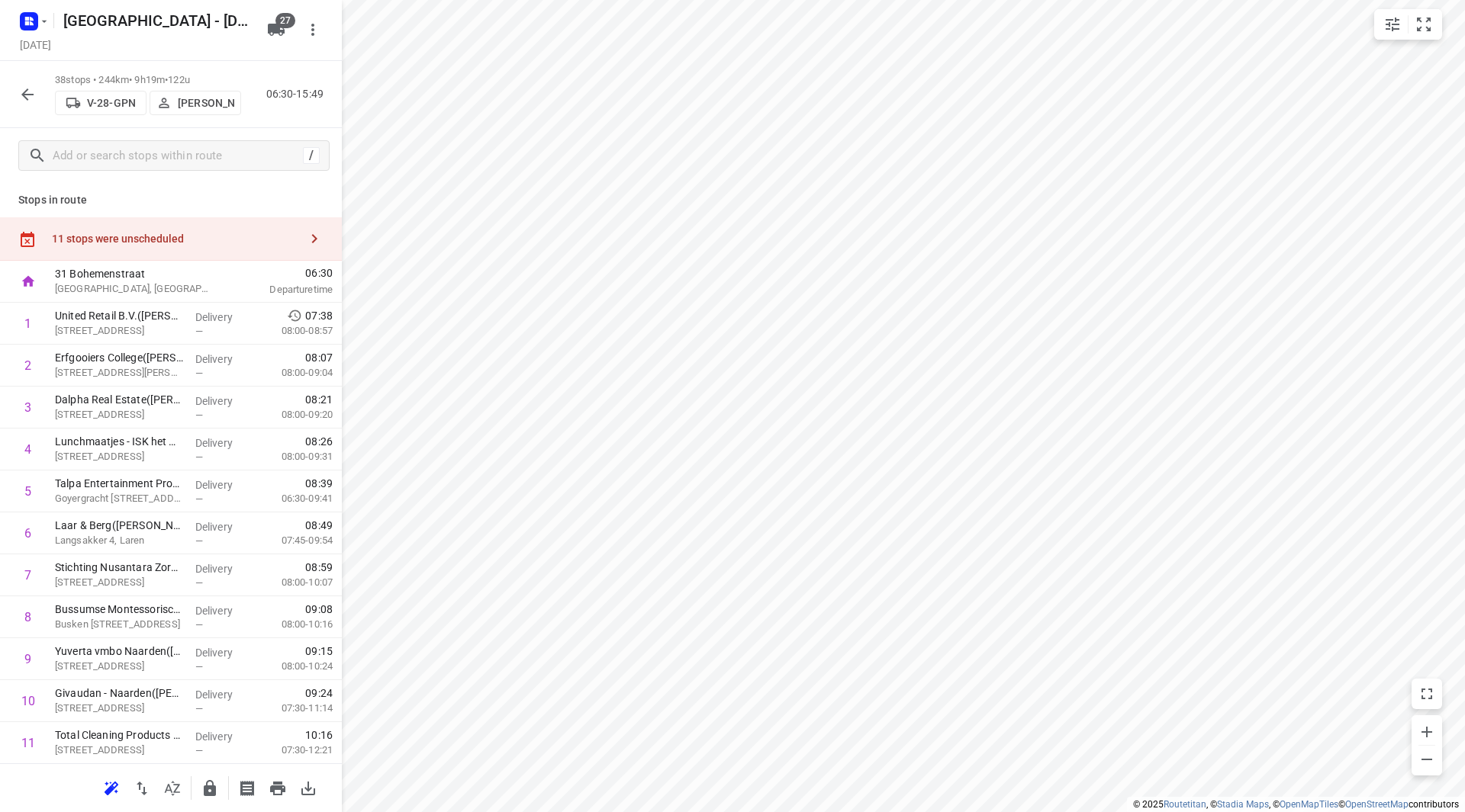
click at [195, 234] on div "11 stops were unscheduled" at bounding box center [175, 239] width 247 height 13
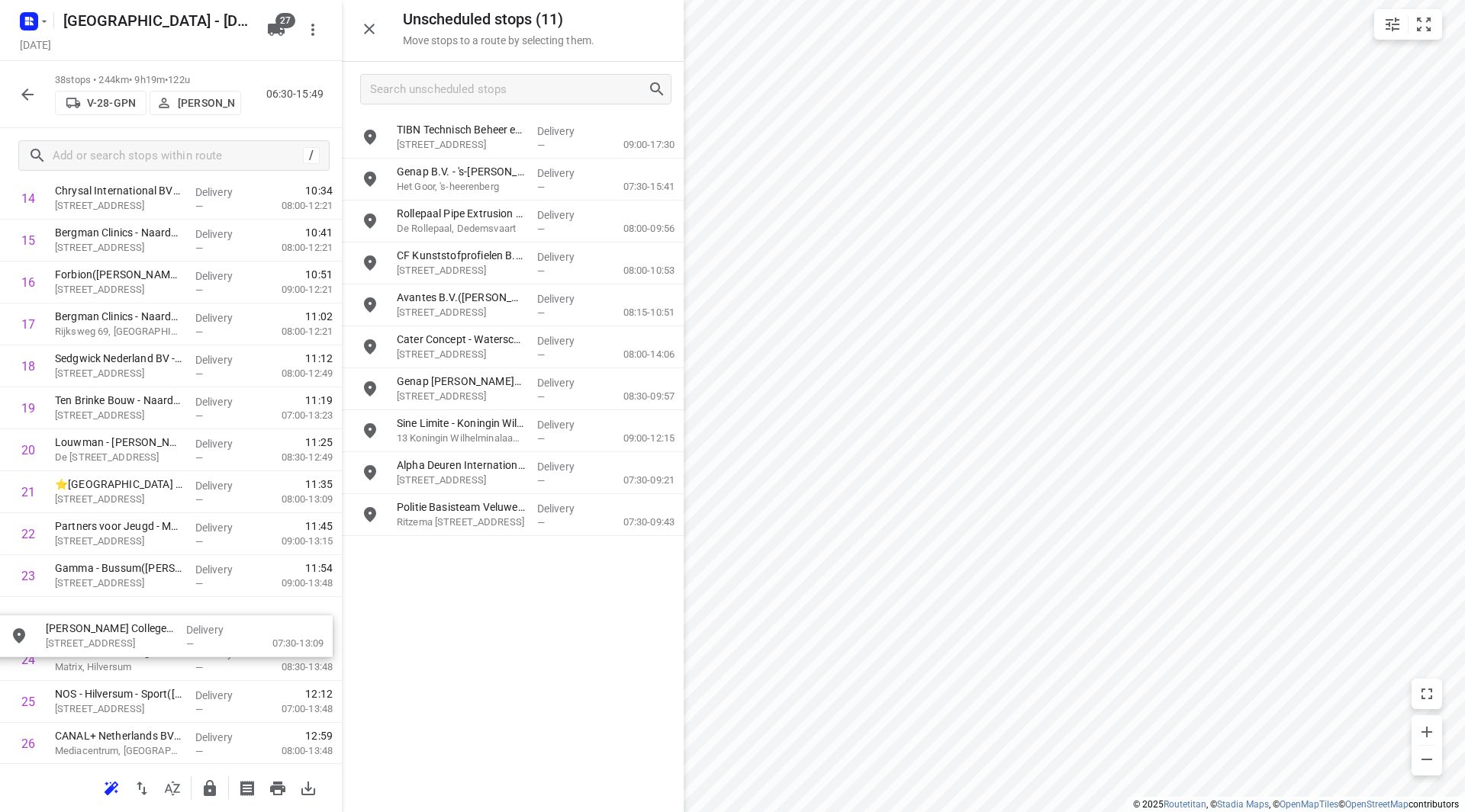
scroll to position [677, 0]
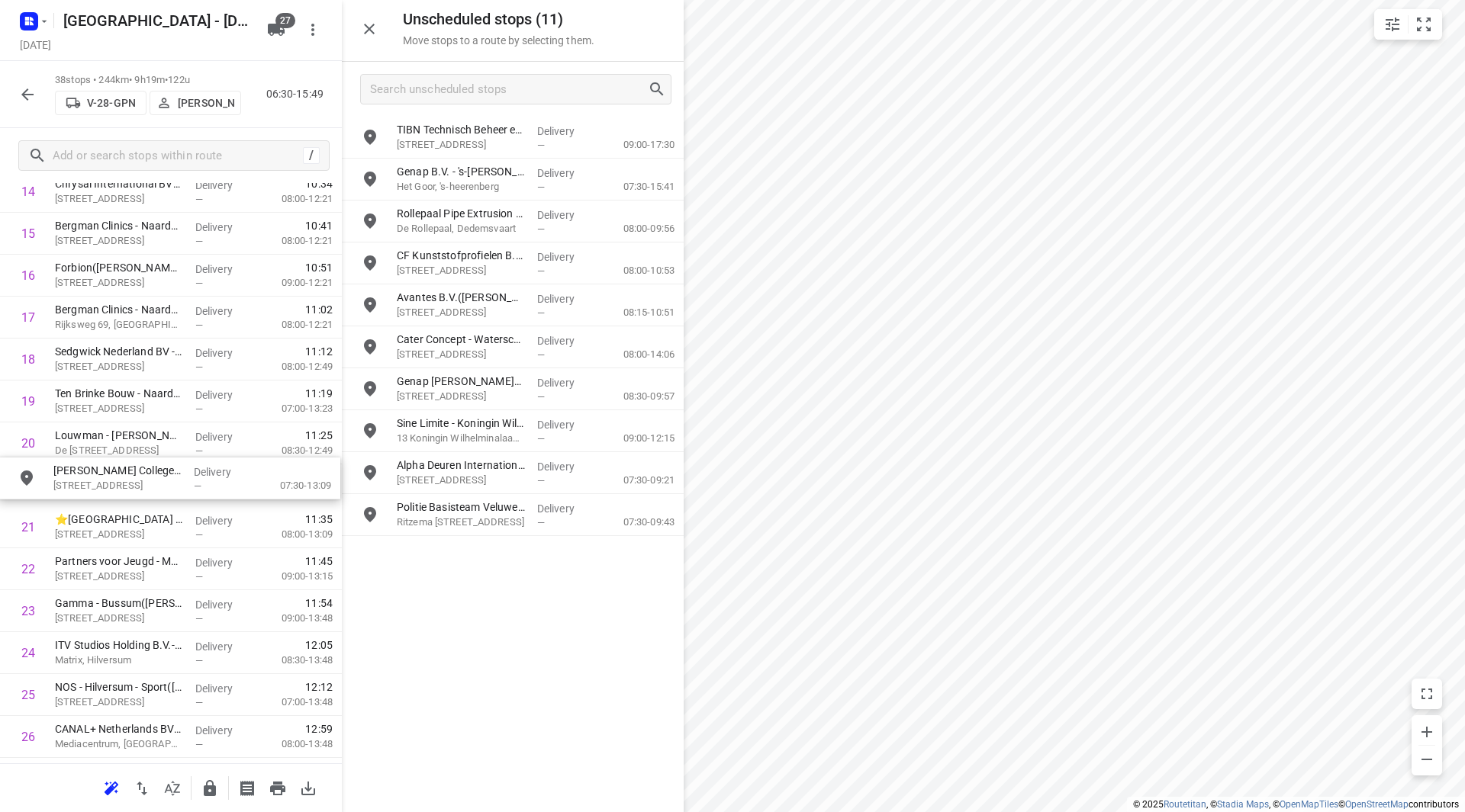
drag, startPoint x: 449, startPoint y: 500, endPoint x: 101, endPoint y: 471, distance: 349.2
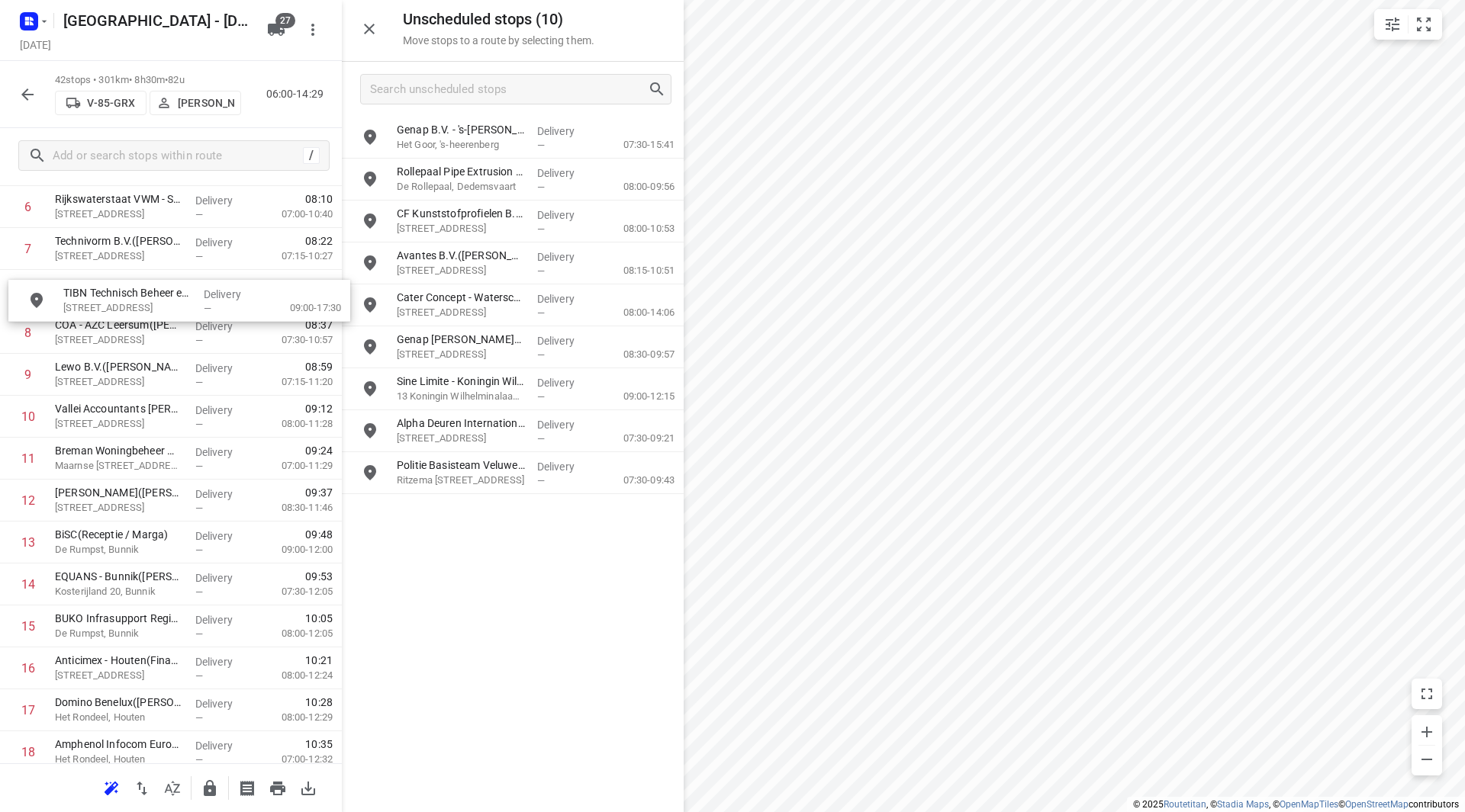
scroll to position [292, 0]
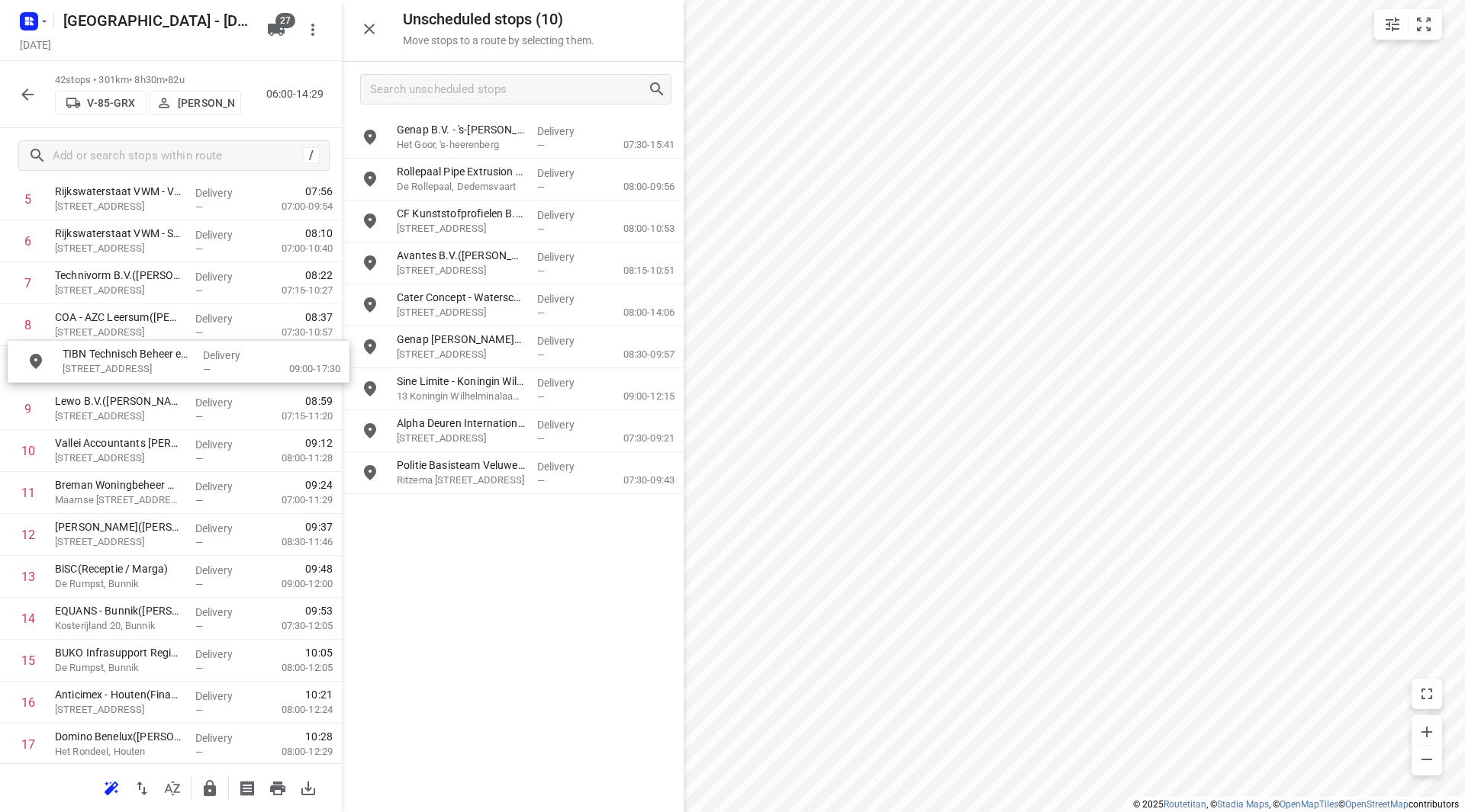
drag, startPoint x: 493, startPoint y: 132, endPoint x: 145, endPoint y: 357, distance: 414.4
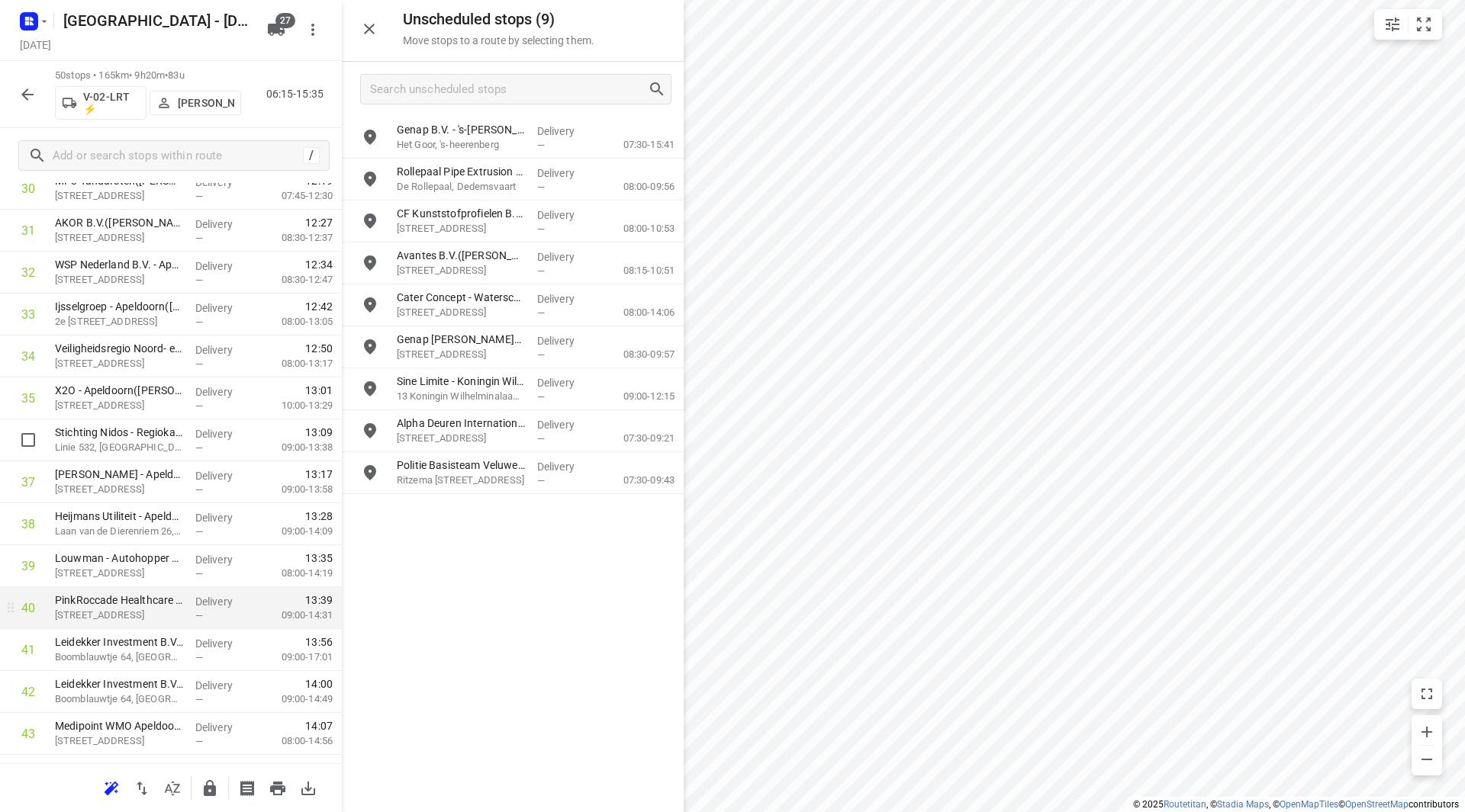
scroll to position [1436, 0]
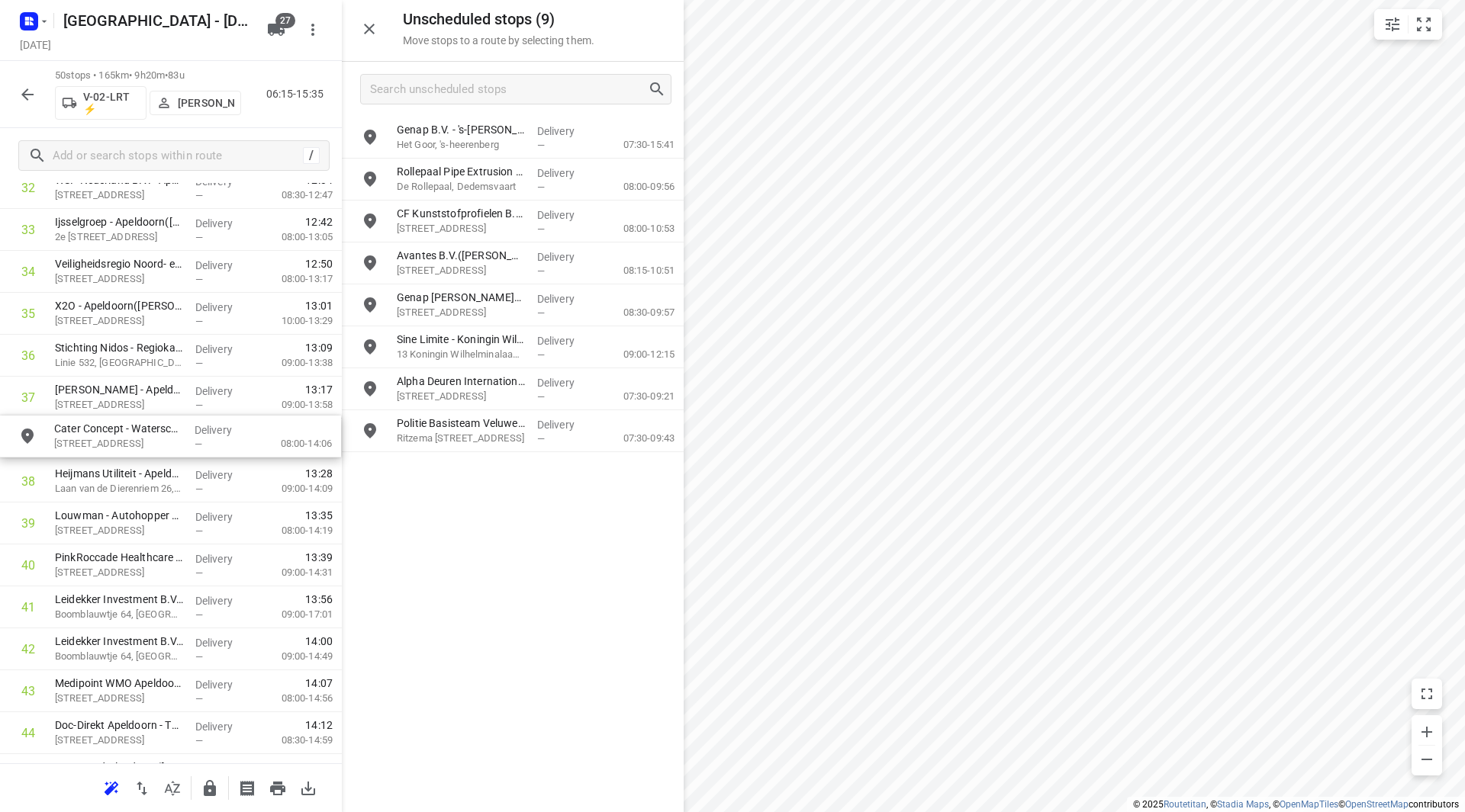
drag, startPoint x: 447, startPoint y: 313, endPoint x: 135, endPoint y: 430, distance: 333.2
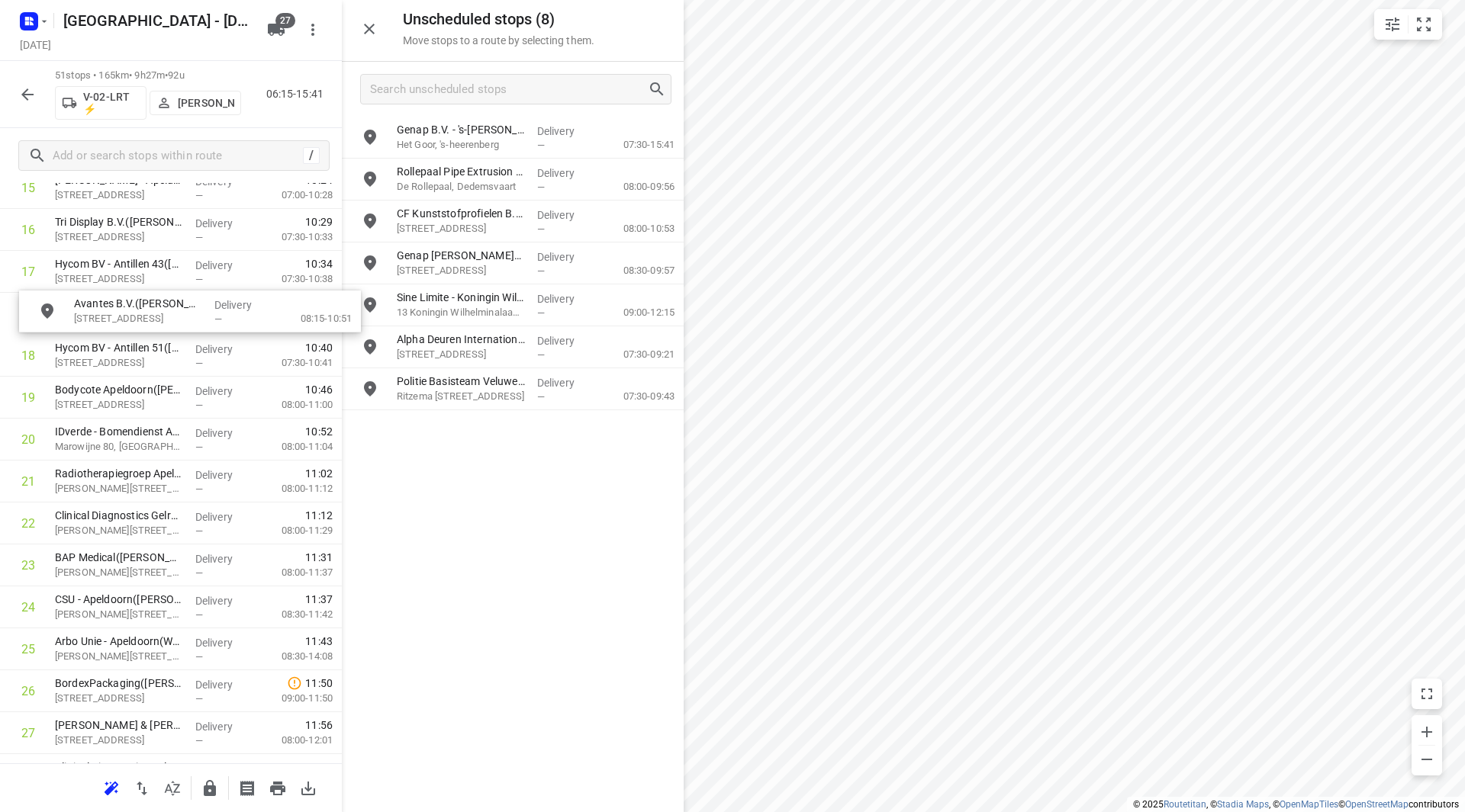
scroll to position [714, 0]
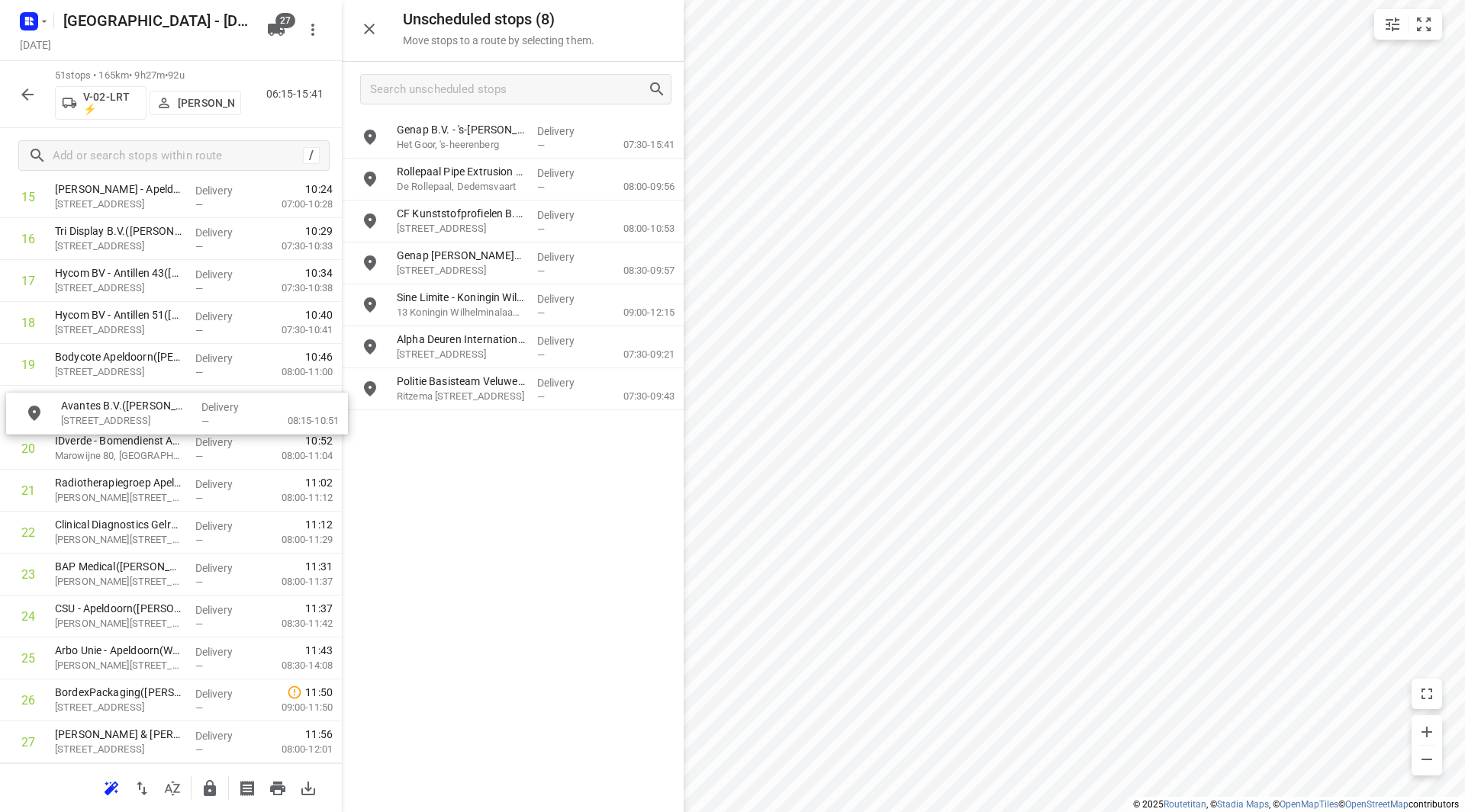
drag, startPoint x: 483, startPoint y: 259, endPoint x: 129, endPoint y: 410, distance: 384.9
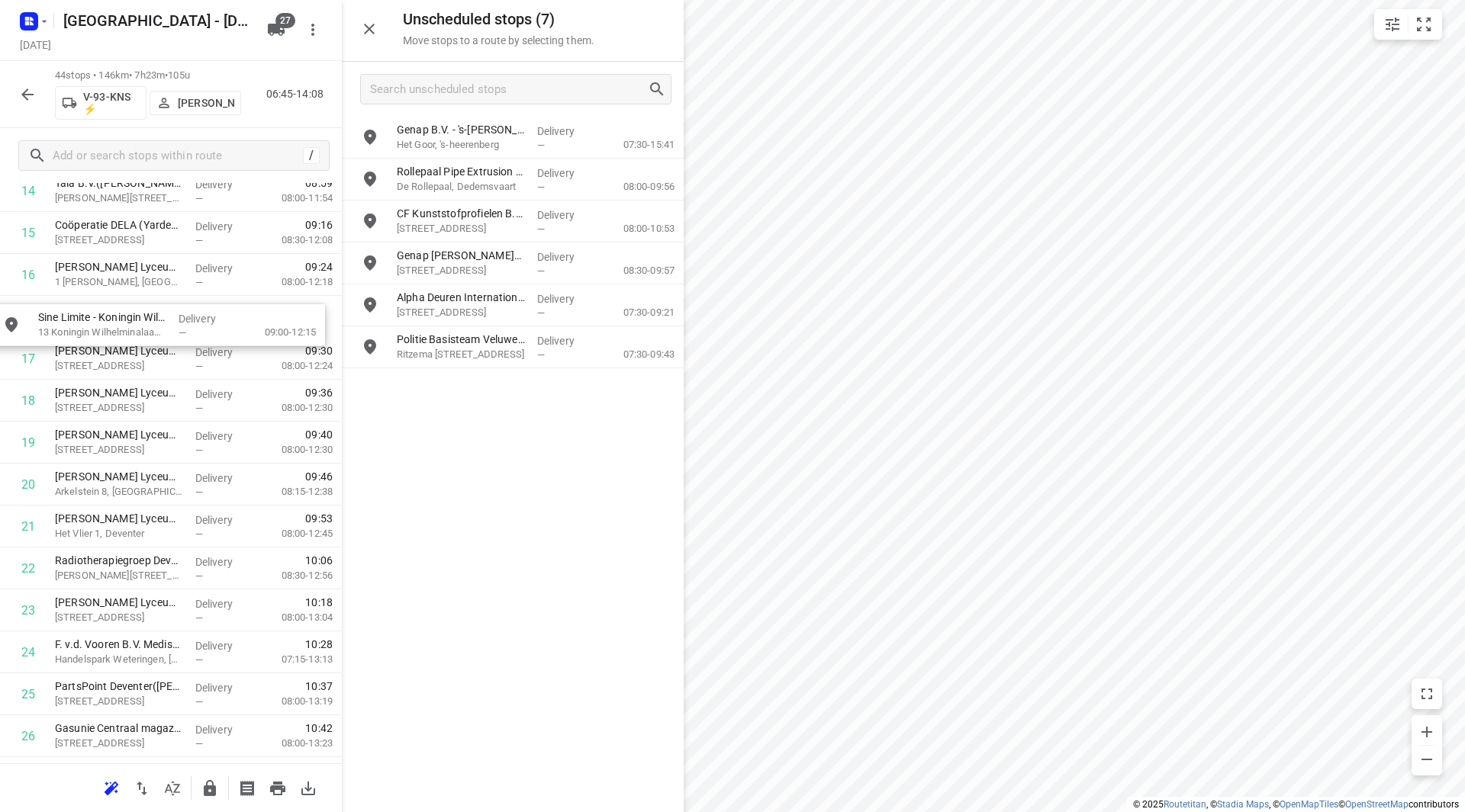
scroll to position [673, 0]
drag, startPoint x: 502, startPoint y: 292, endPoint x: 133, endPoint y: 314, distance: 369.7
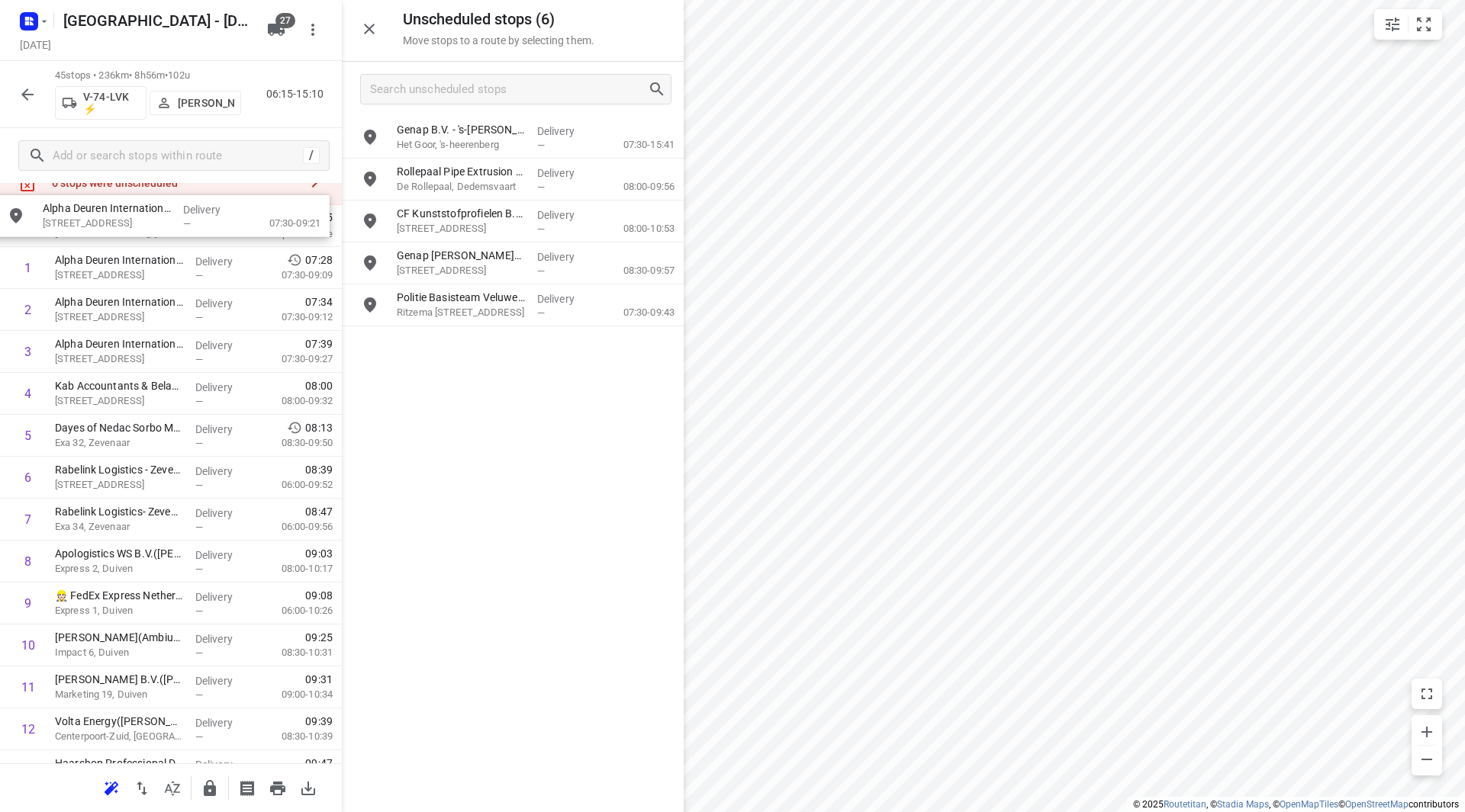
scroll to position [0, 0]
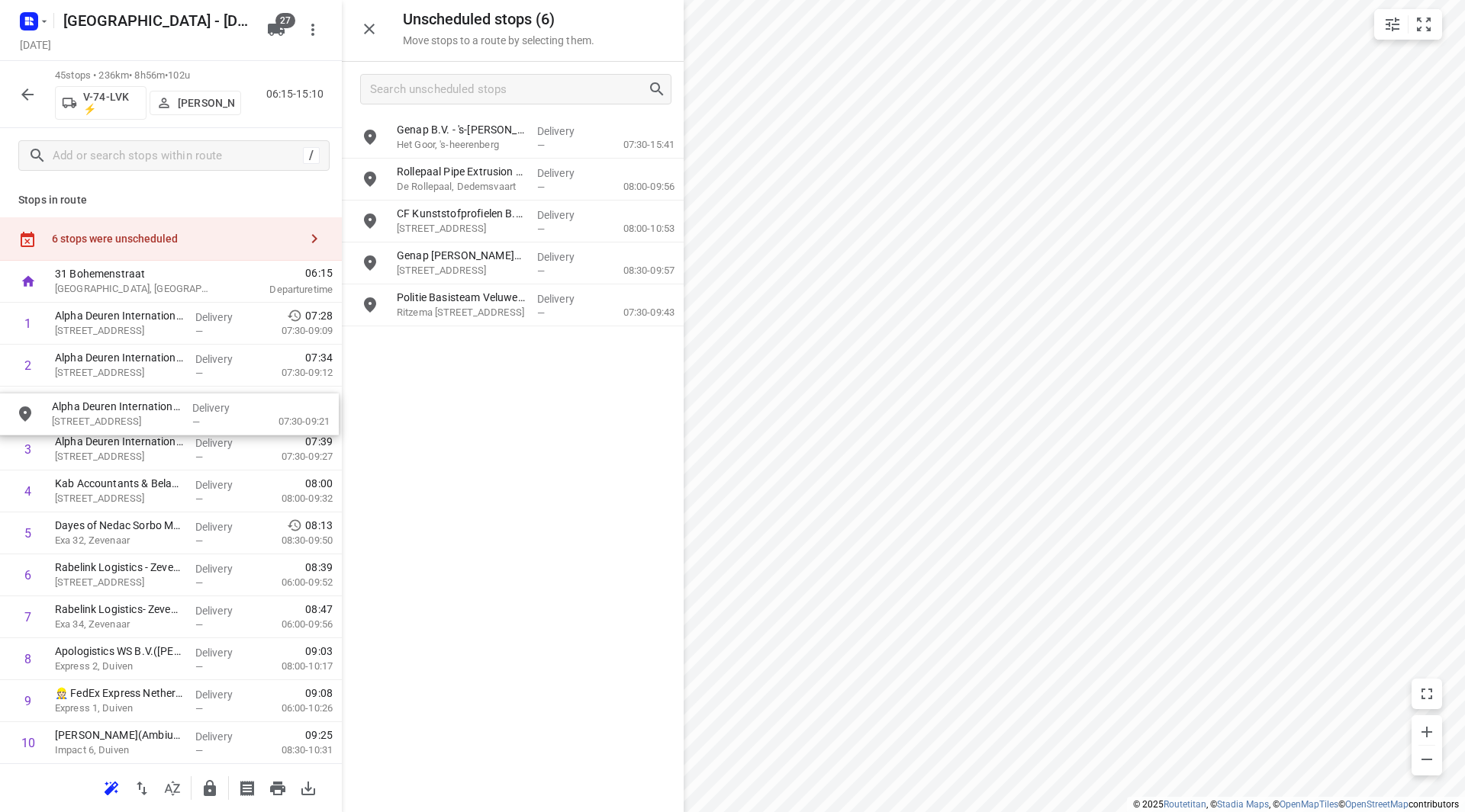
drag, startPoint x: 361, startPoint y: 307, endPoint x: 115, endPoint y: 401, distance: 263.3
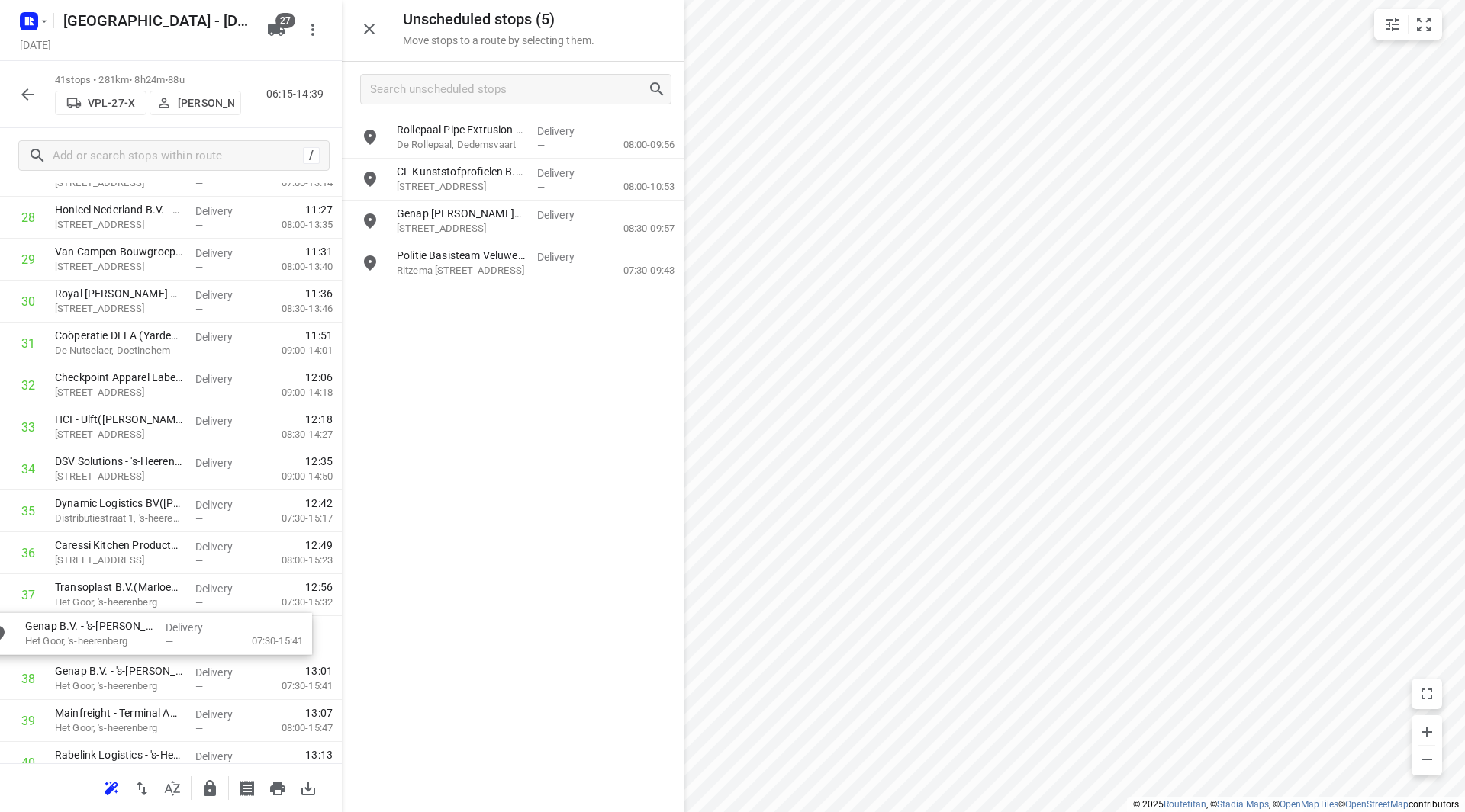
scroll to position [1248, 0]
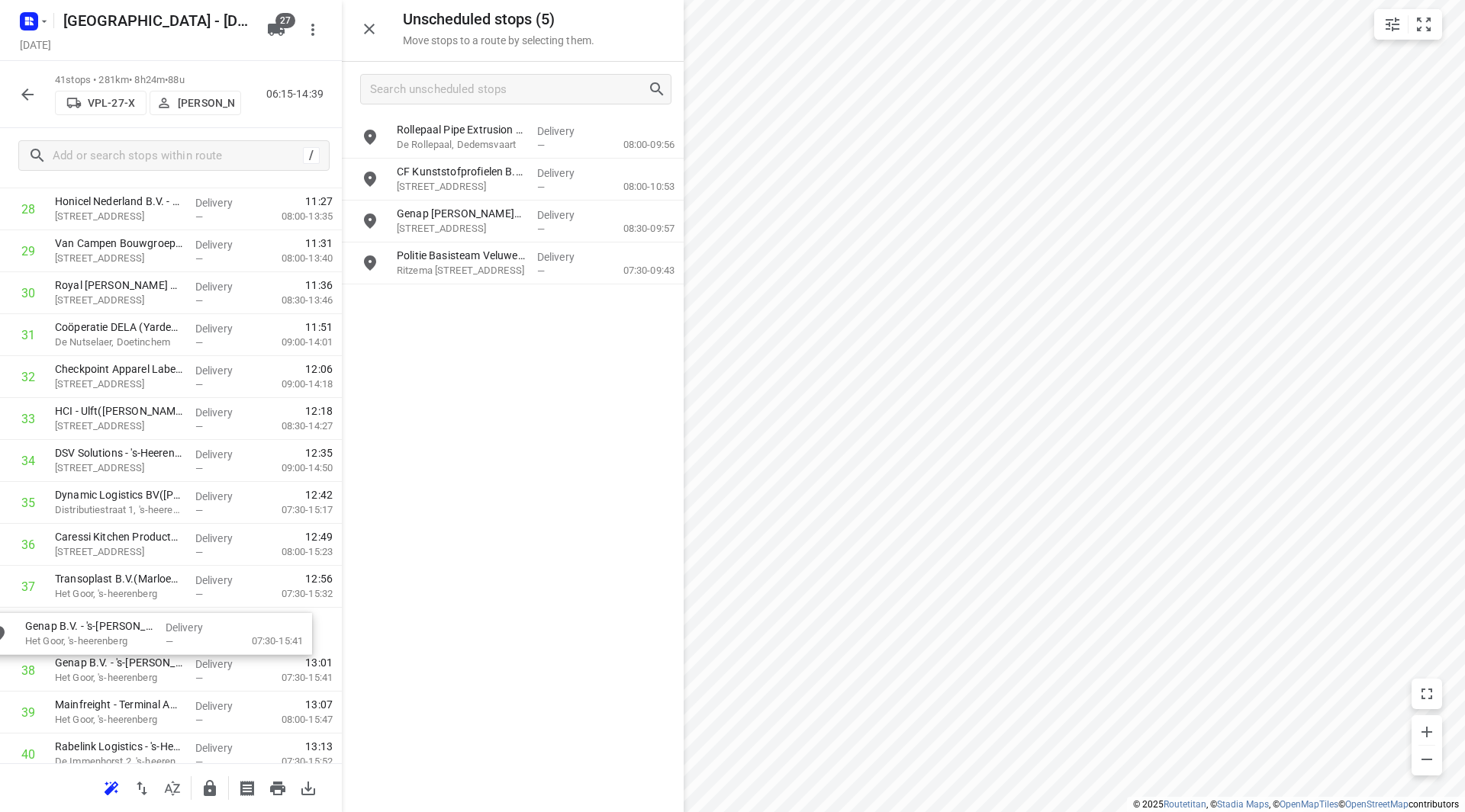
drag, startPoint x: 483, startPoint y: 143, endPoint x: 98, endPoint y: 646, distance: 633.4
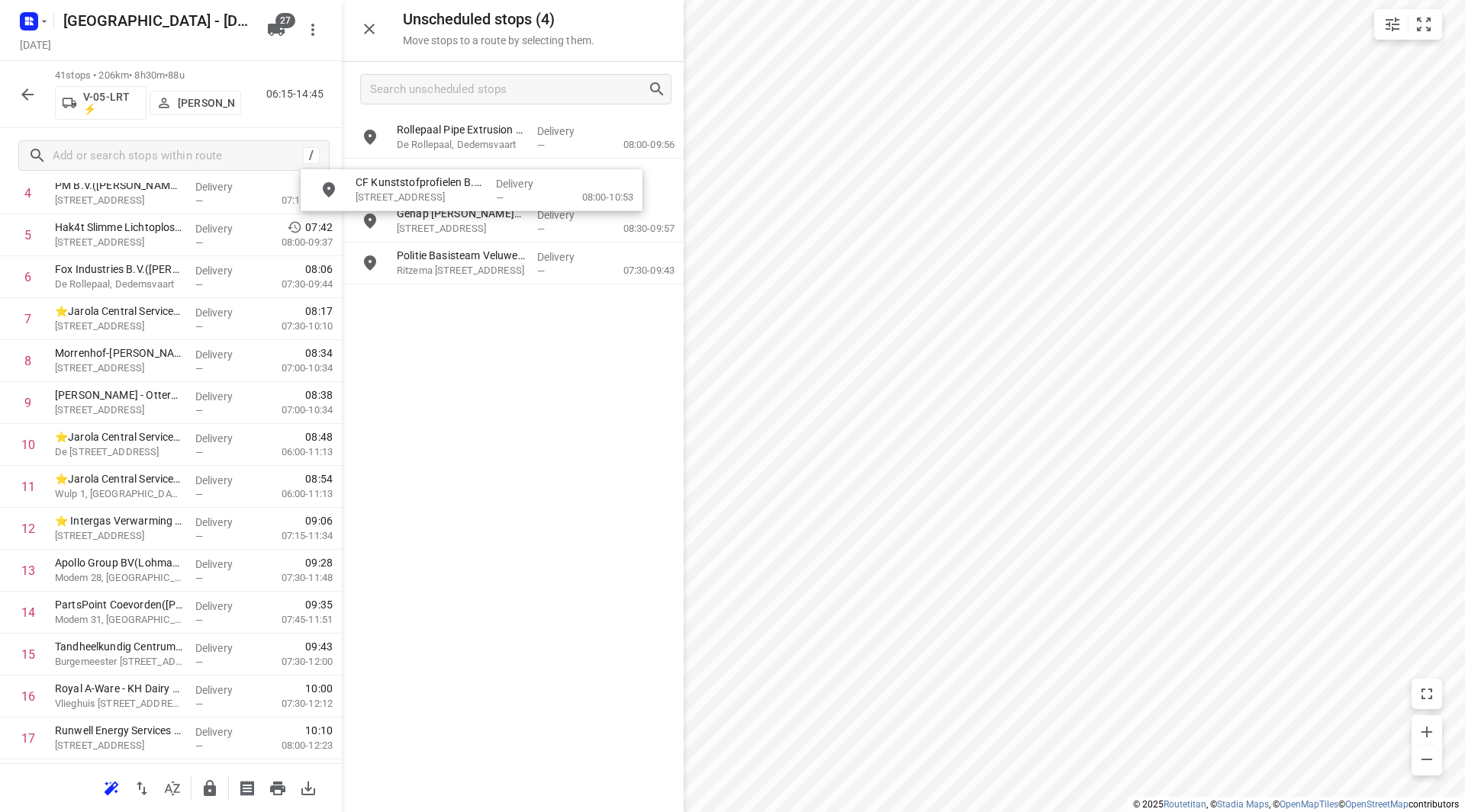
scroll to position [252, 0]
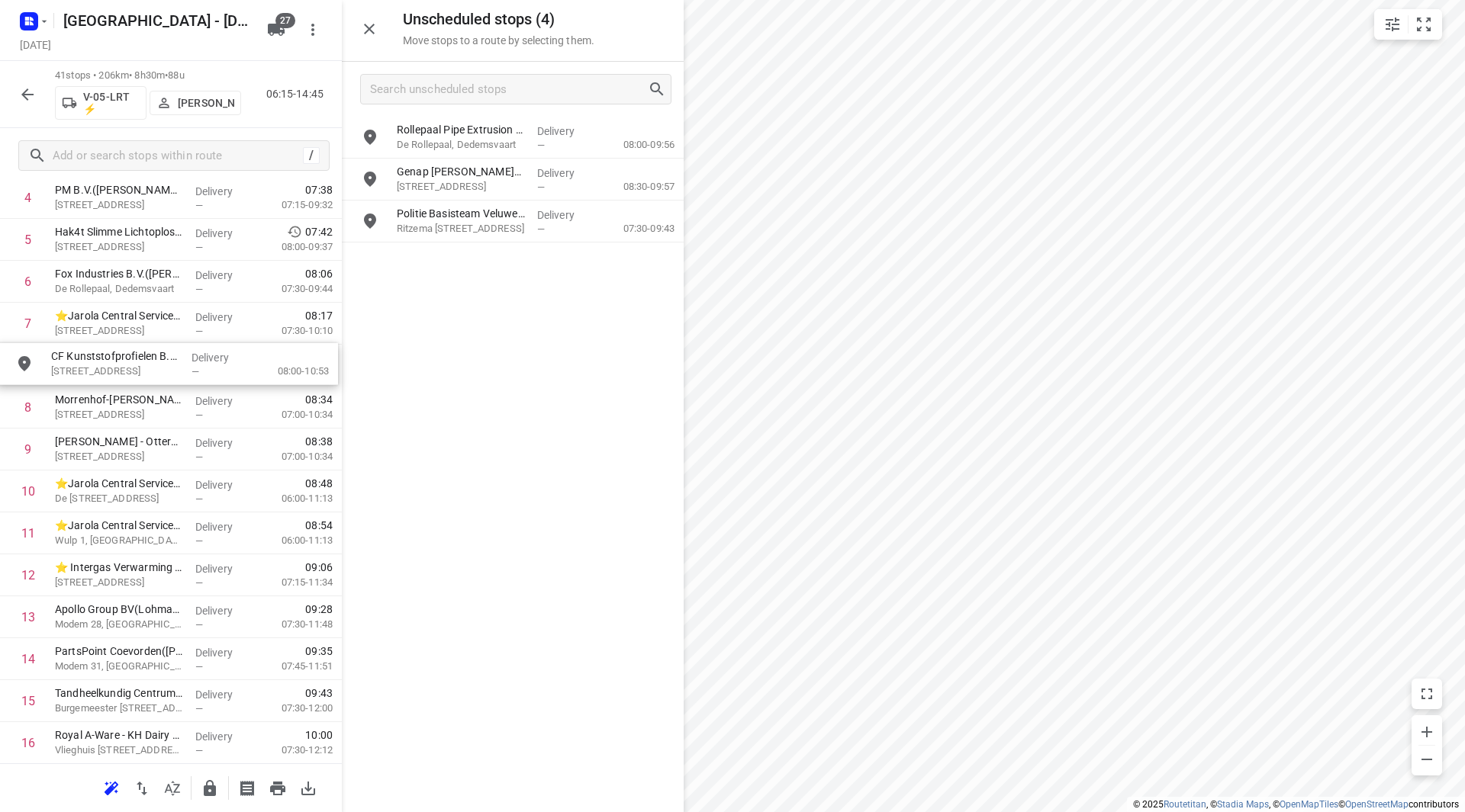
drag, startPoint x: 471, startPoint y: 182, endPoint x: 120, endPoint y: 368, distance: 397.2
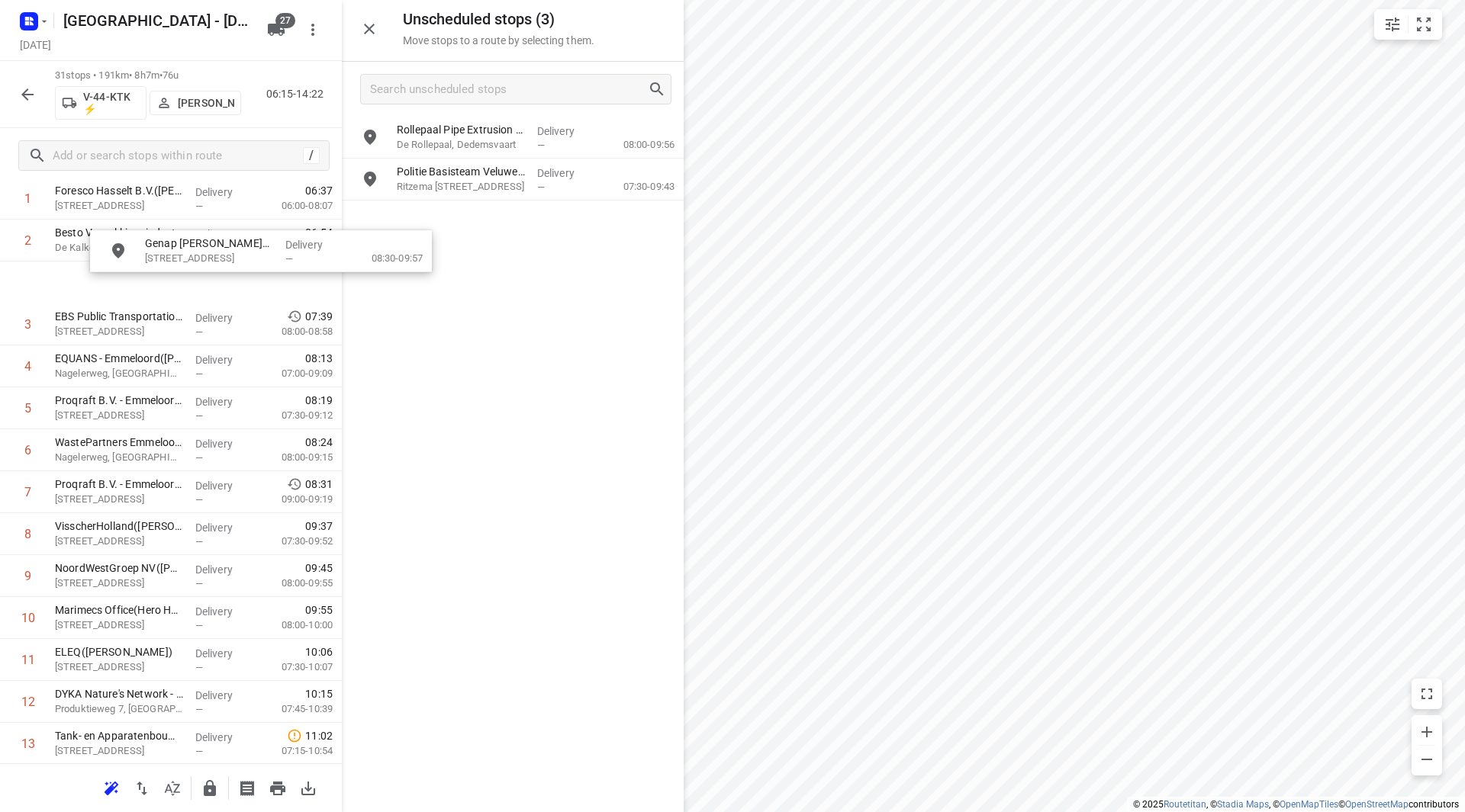
scroll to position [126, 11]
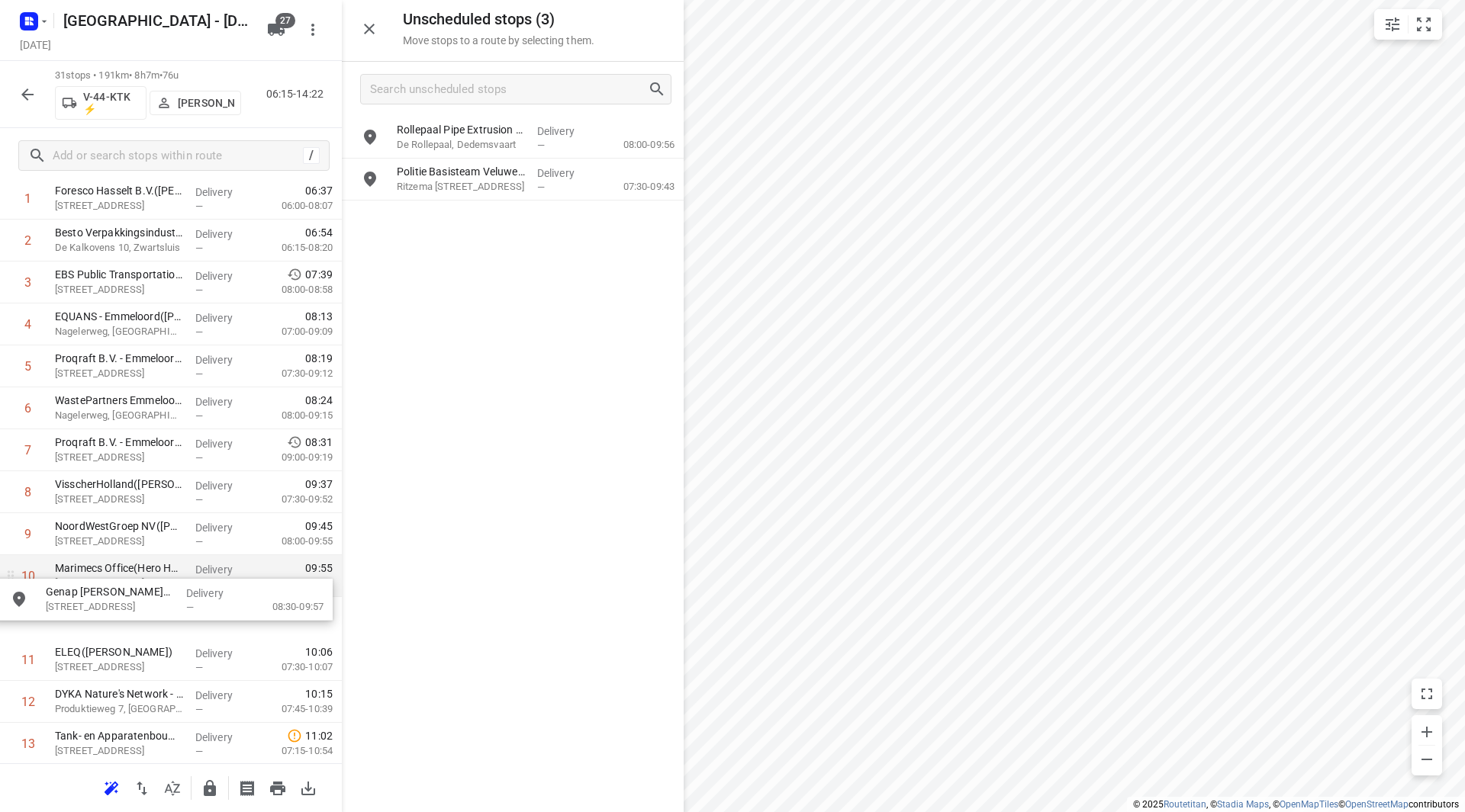
drag, startPoint x: 441, startPoint y: 190, endPoint x: 86, endPoint y: 599, distance: 541.6
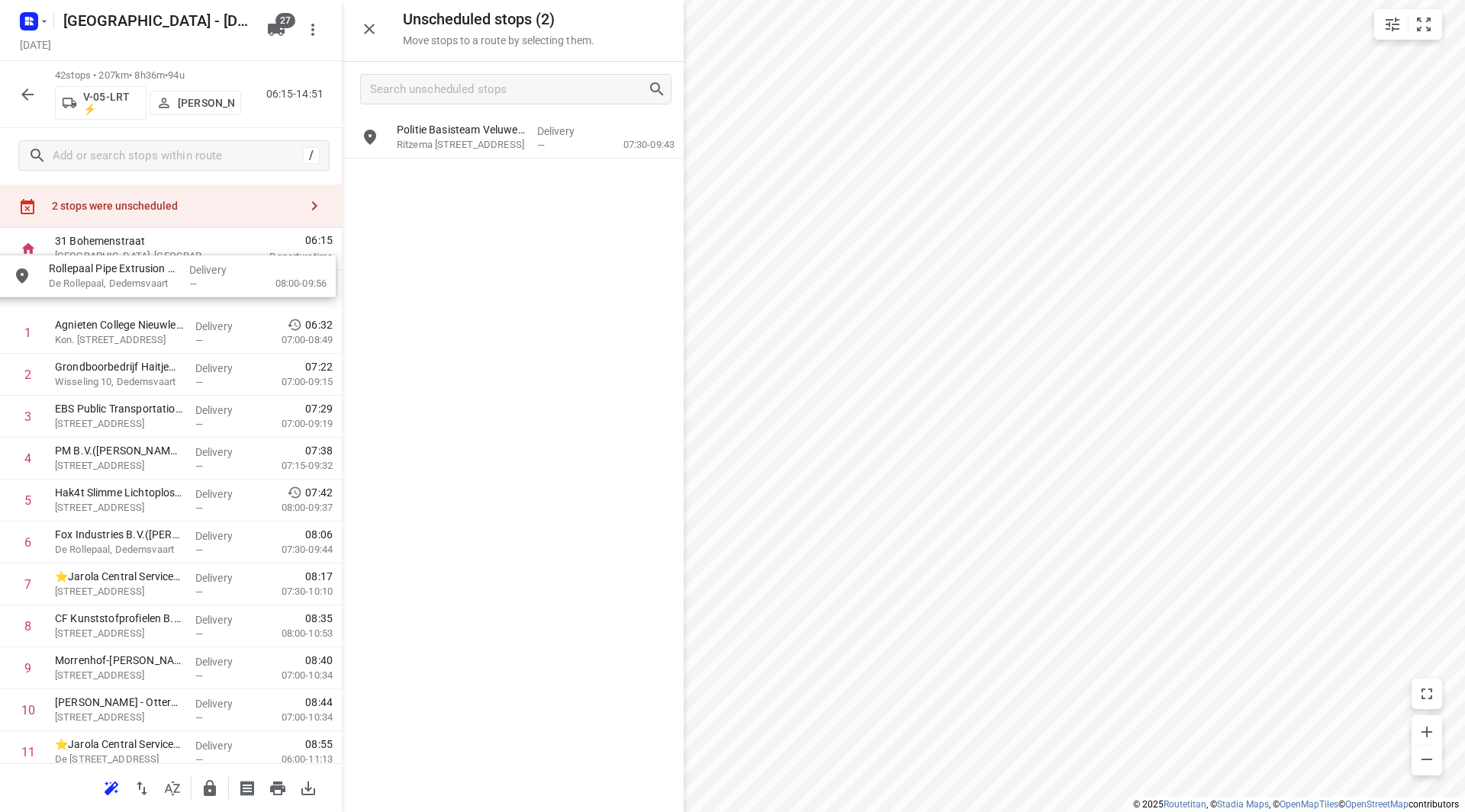
scroll to position [32, 0]
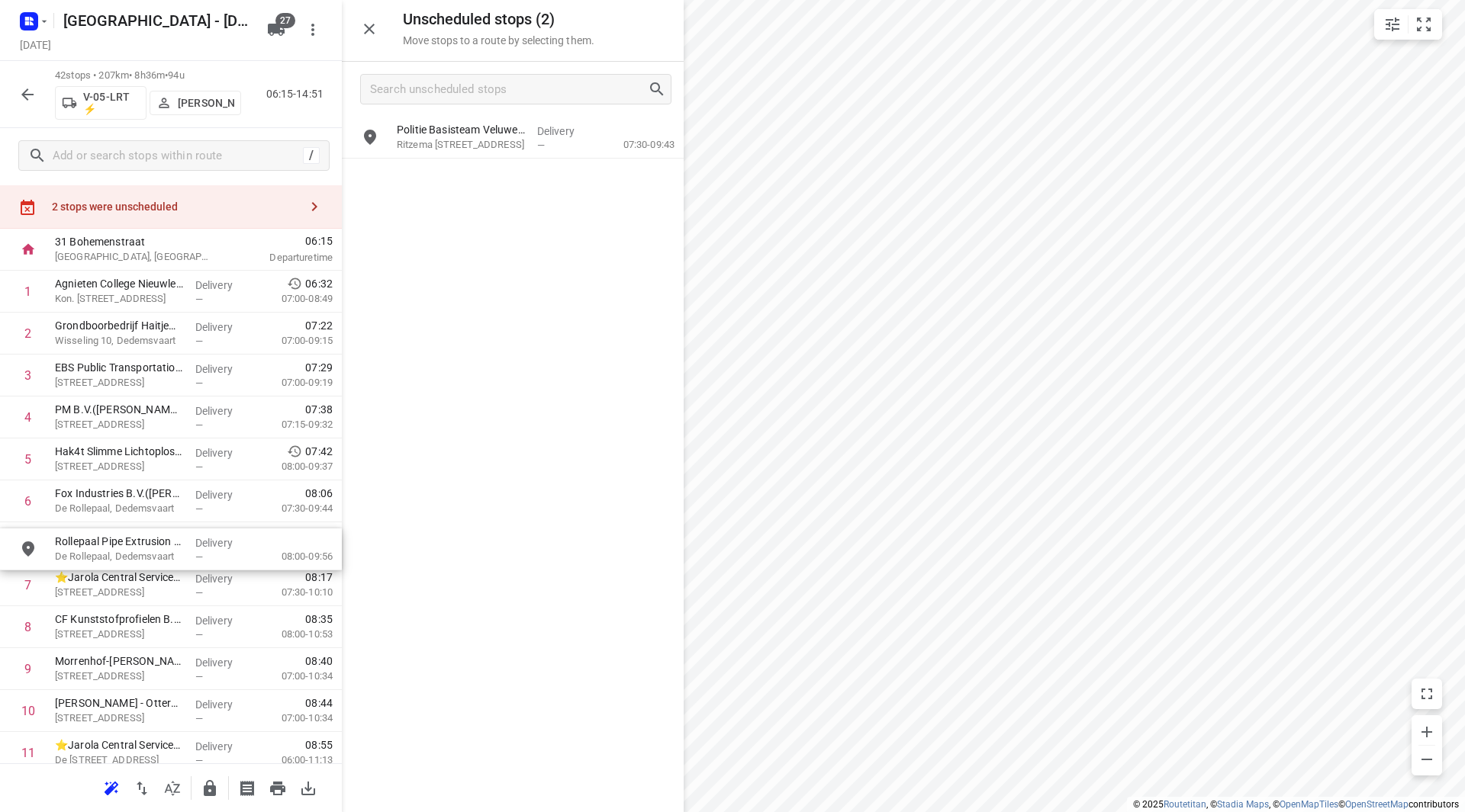
drag, startPoint x: 488, startPoint y: 126, endPoint x: 142, endPoint y: 539, distance: 538.8
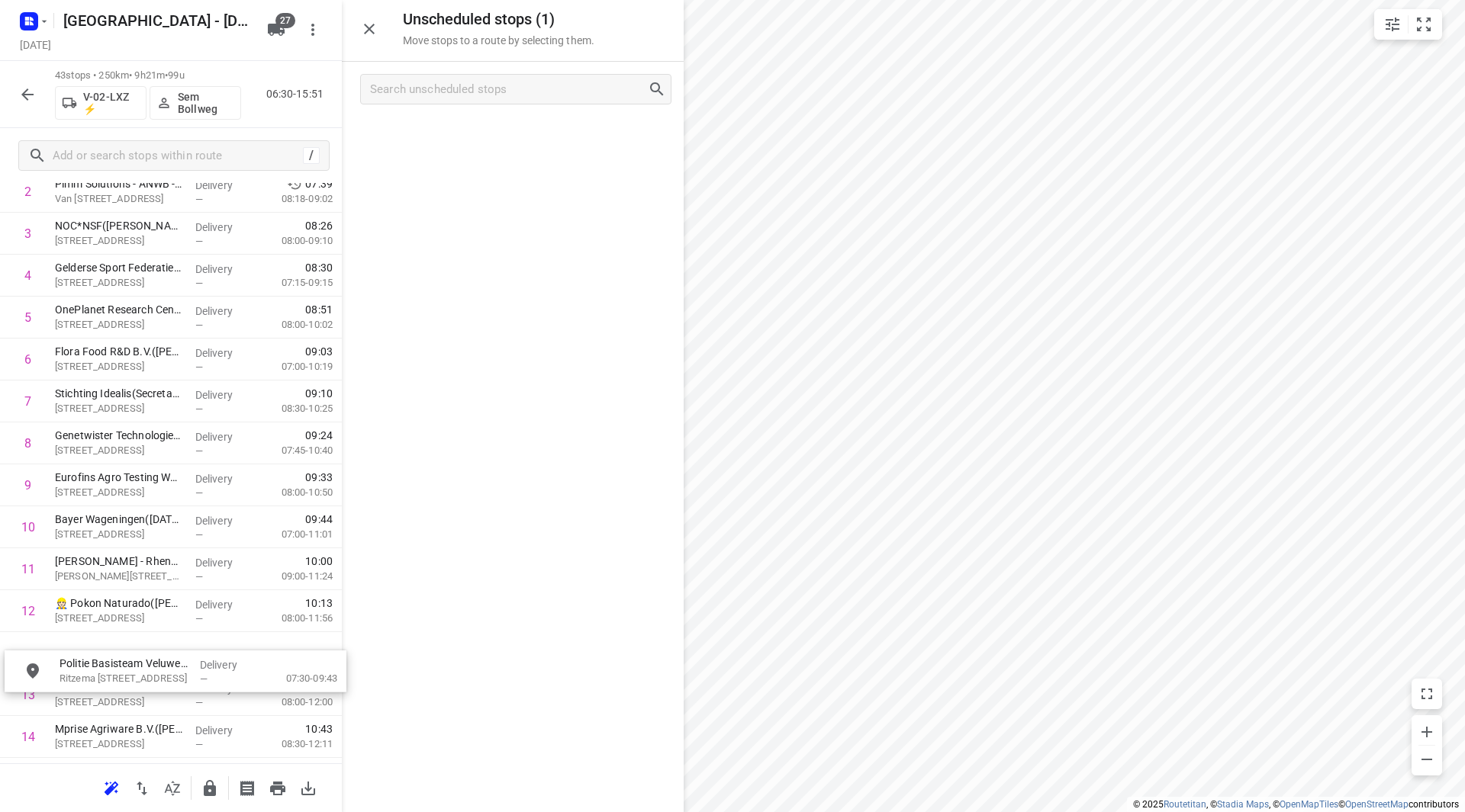
scroll to position [176, 0]
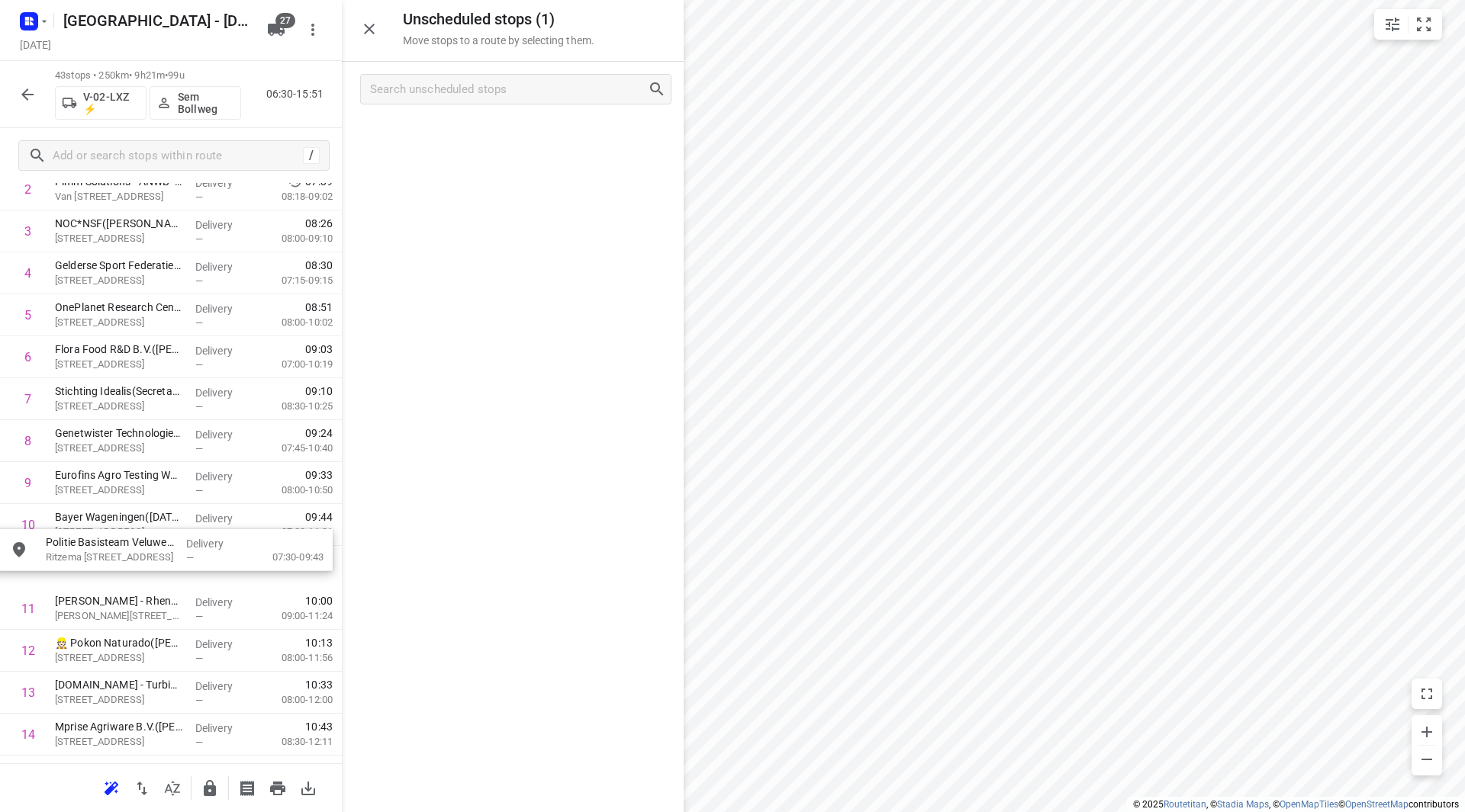
drag, startPoint x: 490, startPoint y: 145, endPoint x: 141, endPoint y: 543, distance: 529.3
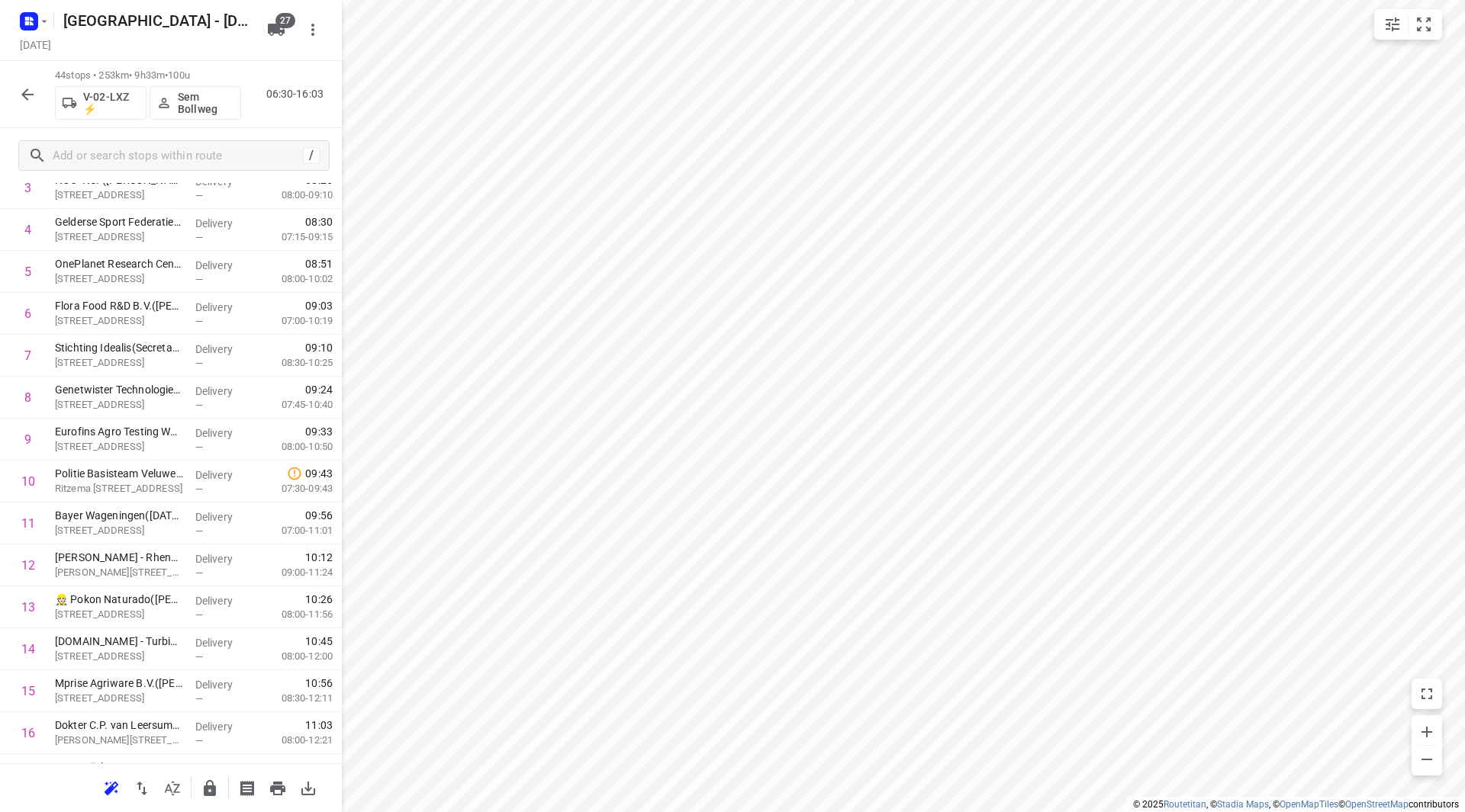
click at [37, 87] on button "button" at bounding box center [28, 95] width 31 height 31
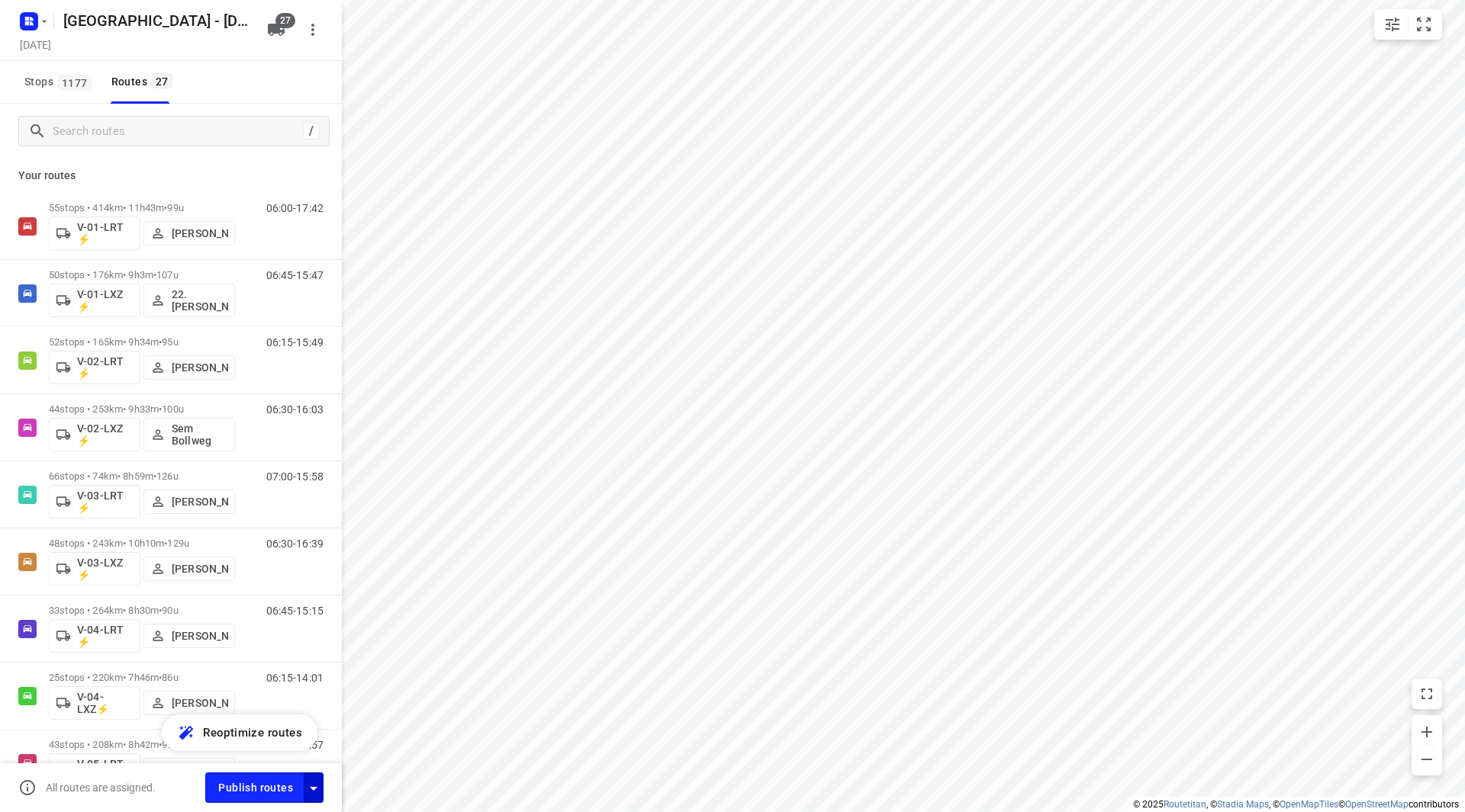
click at [312, 781] on icon "button" at bounding box center [313, 789] width 18 height 18
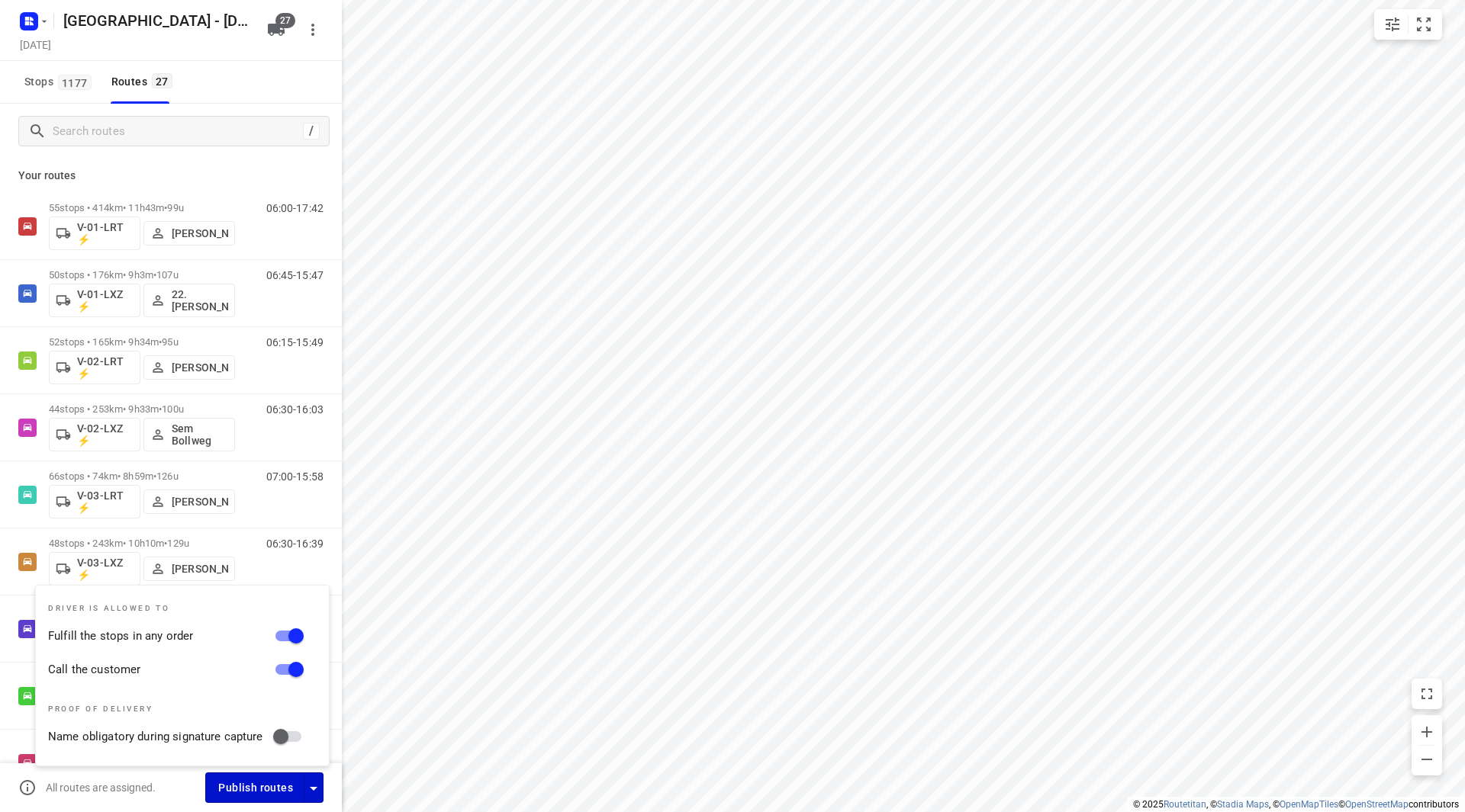
click at [287, 779] on span "Publish routes" at bounding box center [256, 788] width 75 height 19
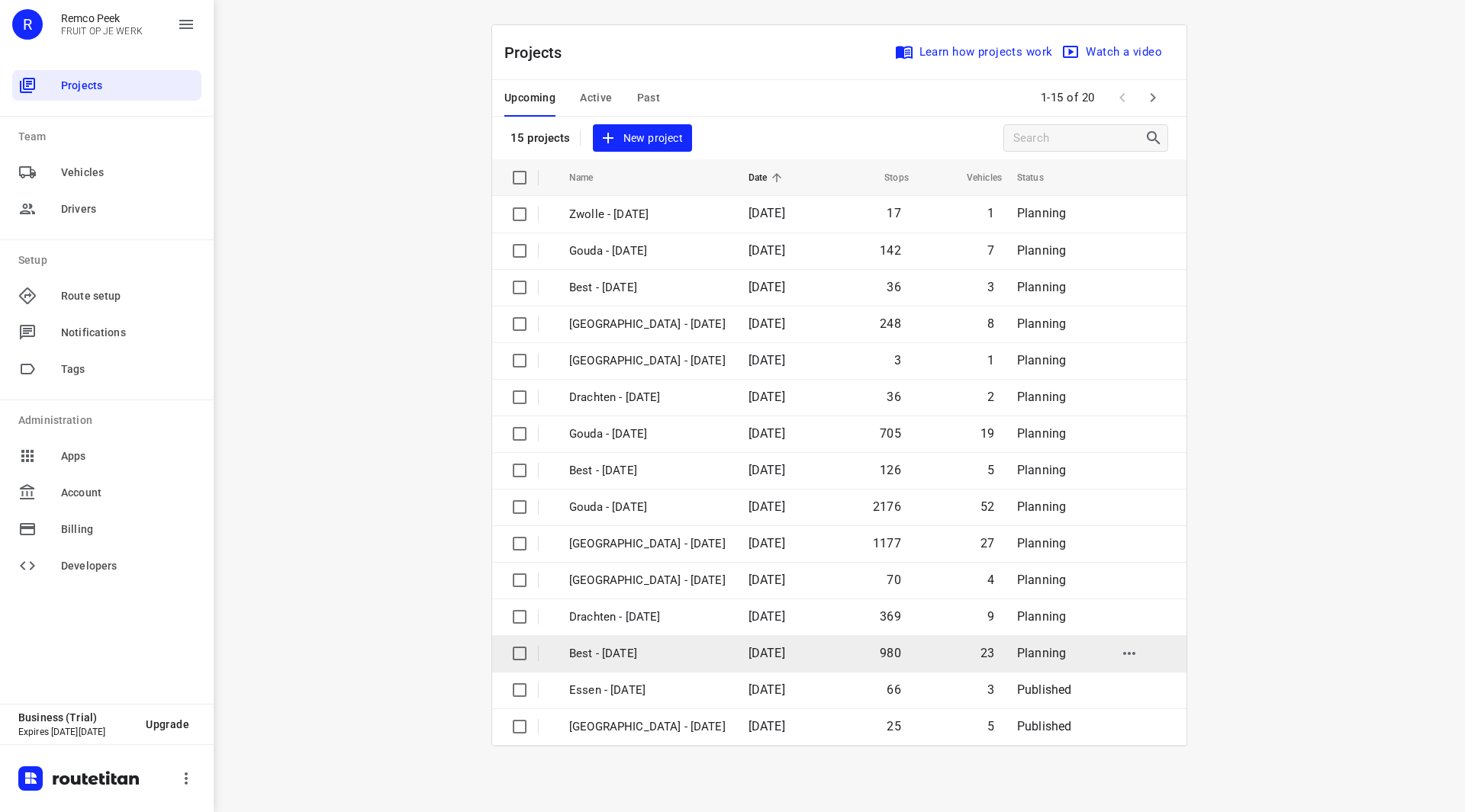
click at [644, 657] on p "Best - [DATE]" at bounding box center [647, 654] width 156 height 17
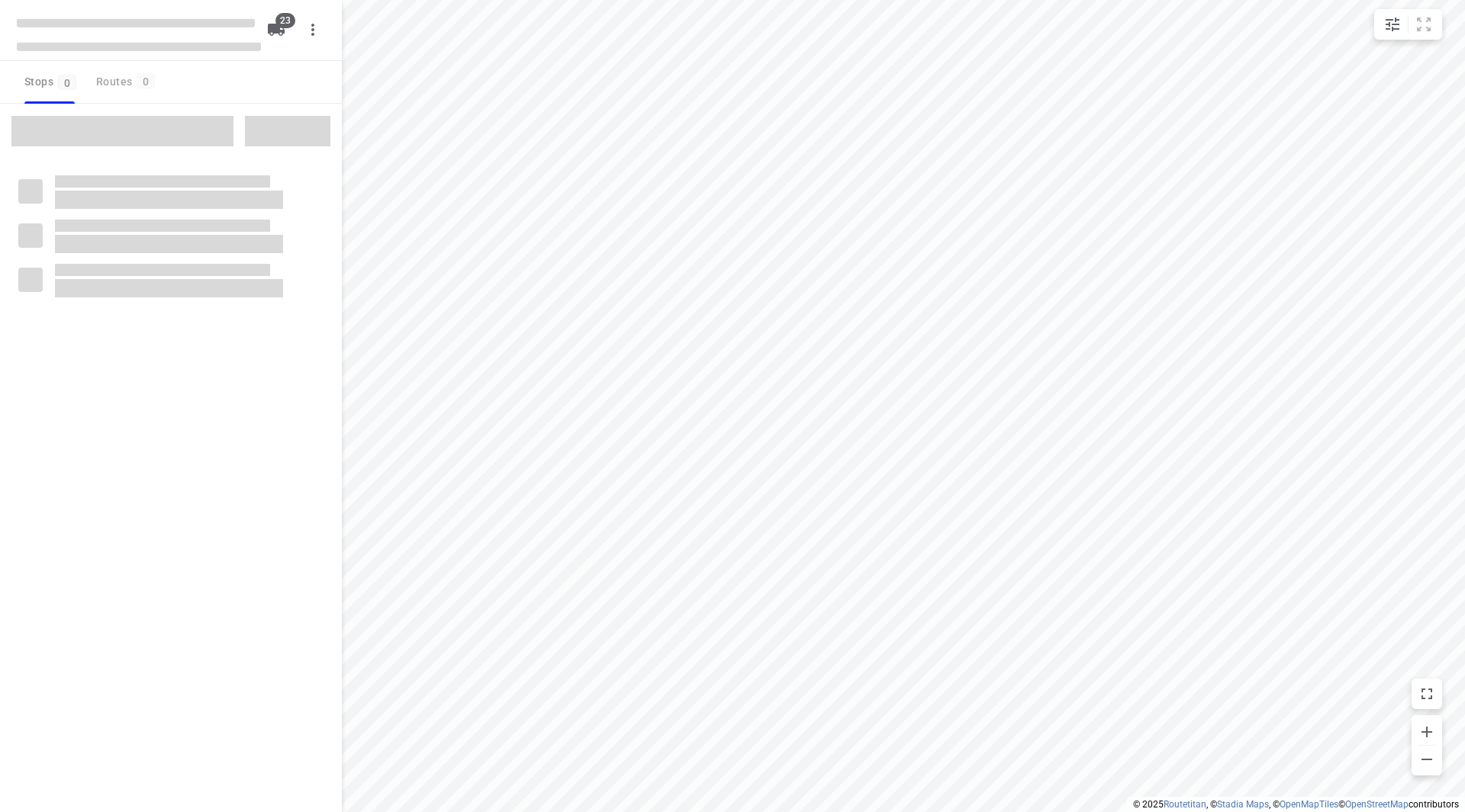
checkbox input "true"
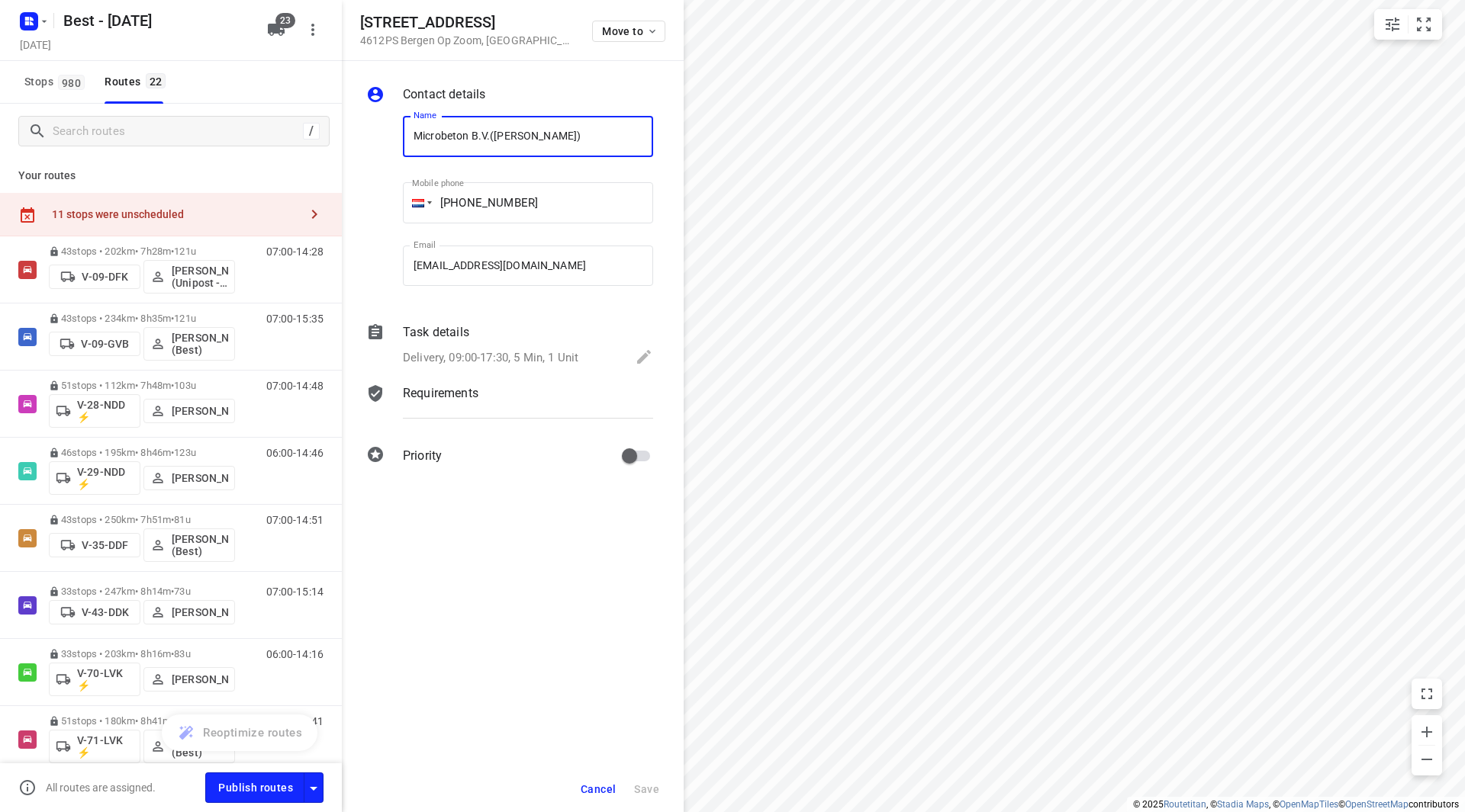
drag, startPoint x: 479, startPoint y: 137, endPoint x: 397, endPoint y: 135, distance: 82.0
click at [397, 135] on div "Name Microbeton B.V.([PERSON_NAME]) Name" at bounding box center [527, 139] width 263 height 78
click at [0, 0] on input "checkbox" at bounding box center [0, 0] width 0 height 0
checkbox input "true"
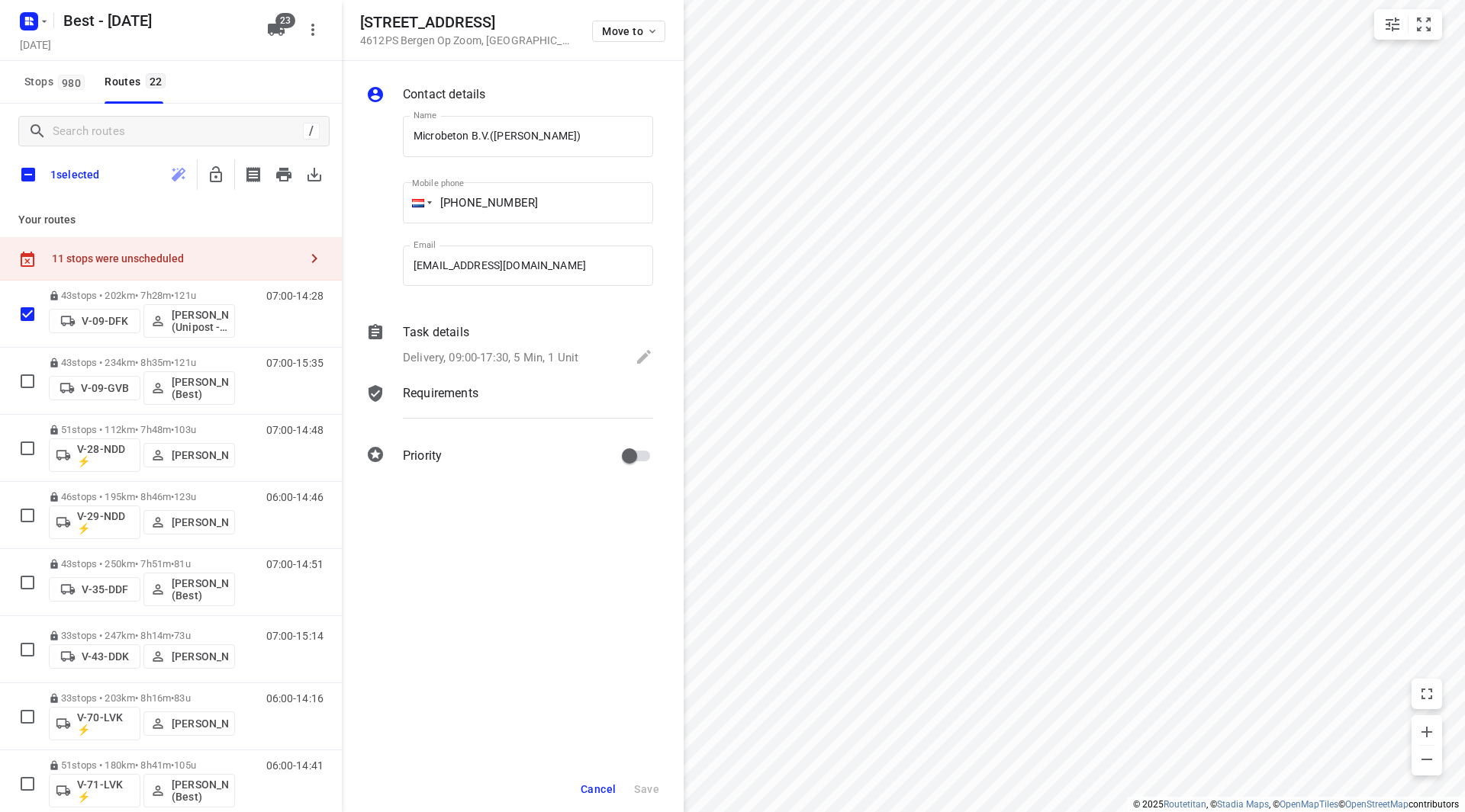
click at [32, 178] on input "checkbox" at bounding box center [28, 174] width 32 height 32
checkbox input "true"
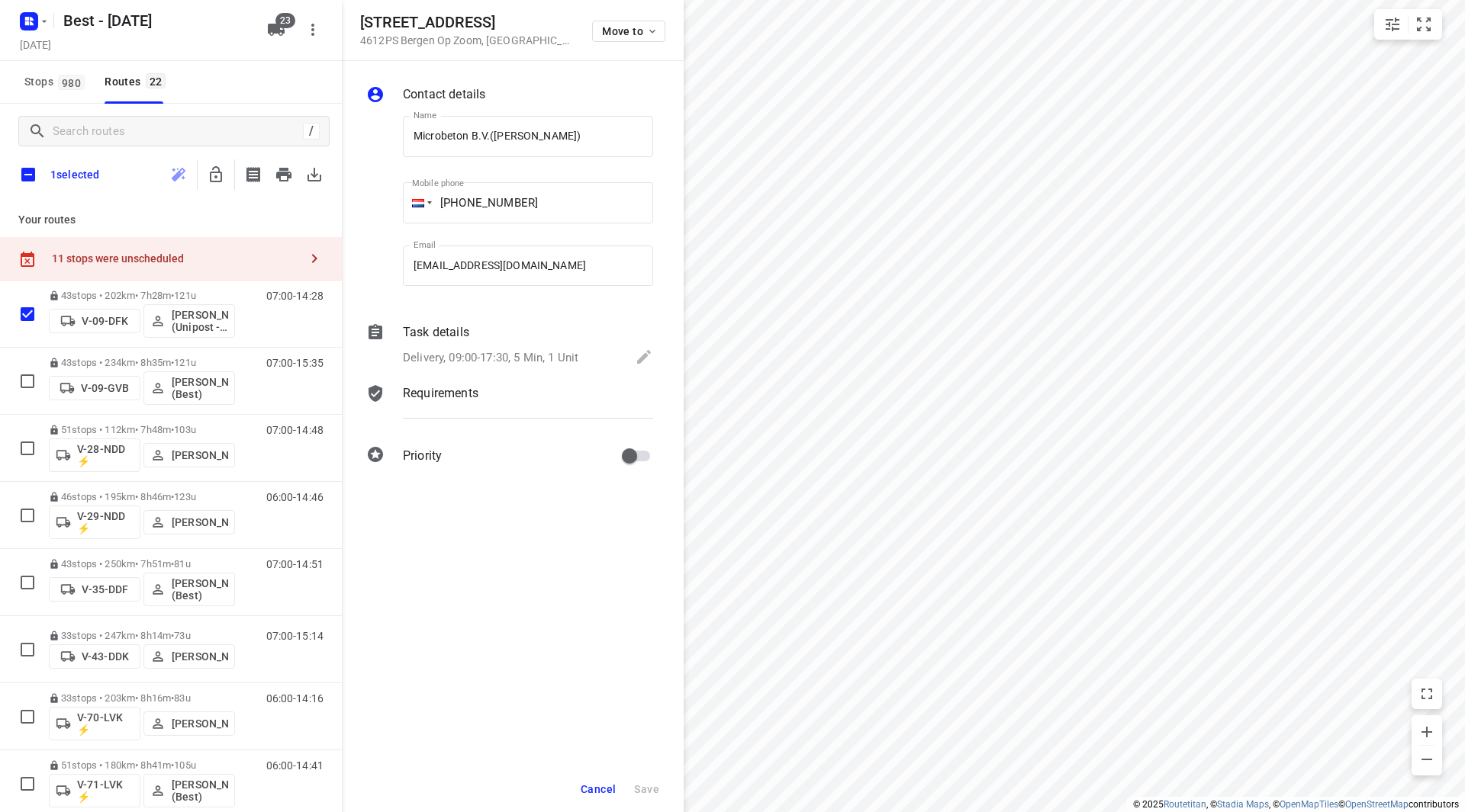
checkbox input "true"
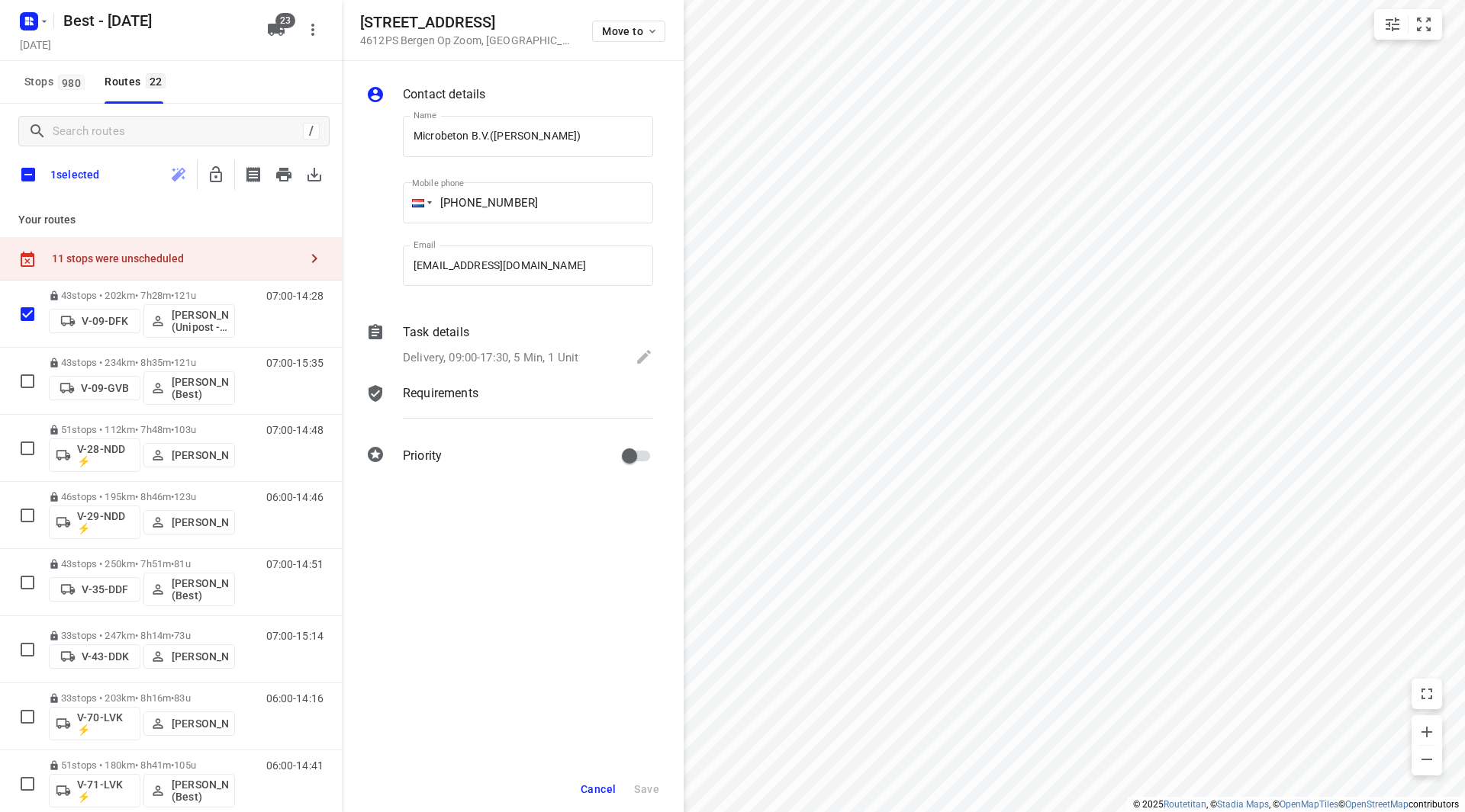
checkbox input "true"
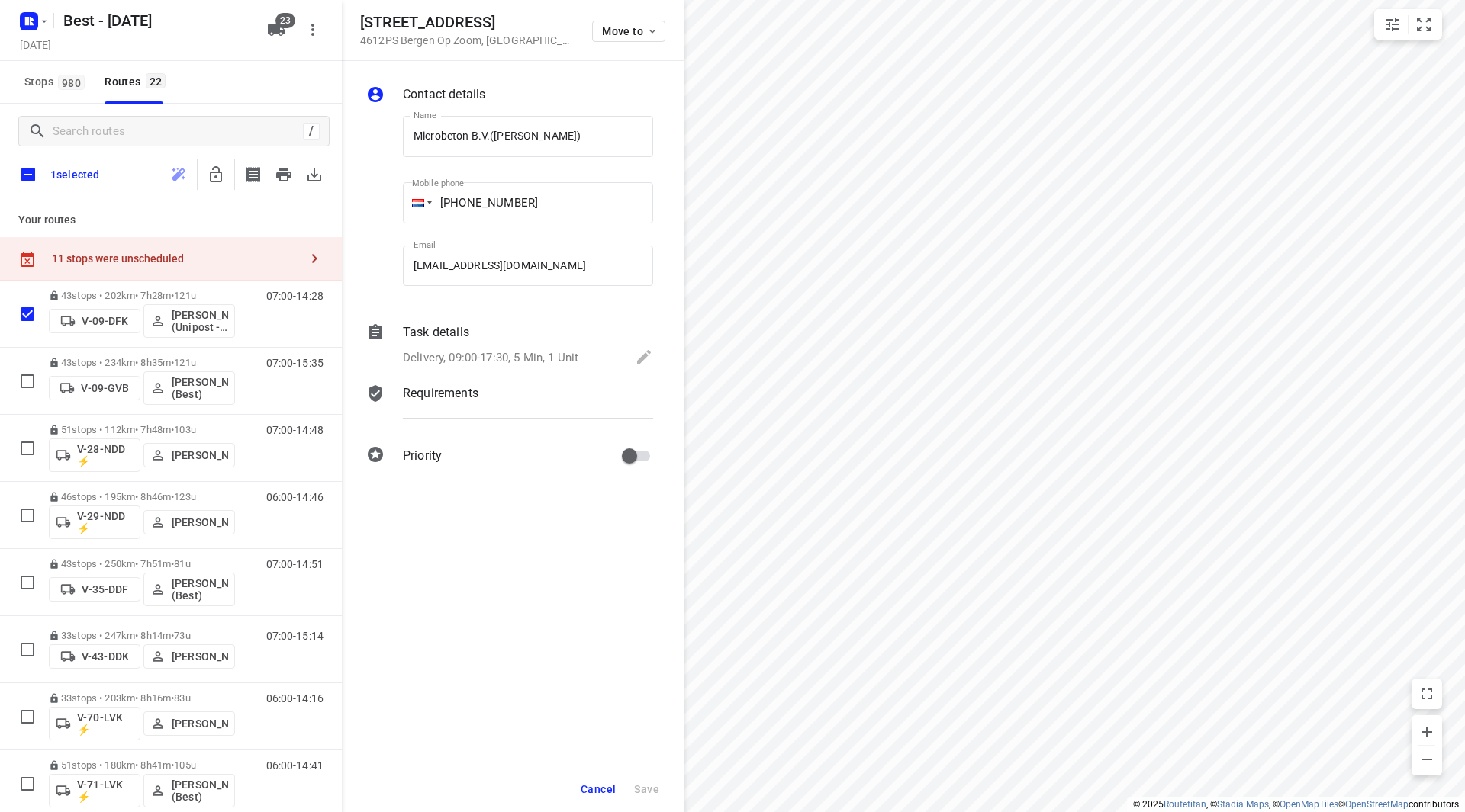
checkbox input "true"
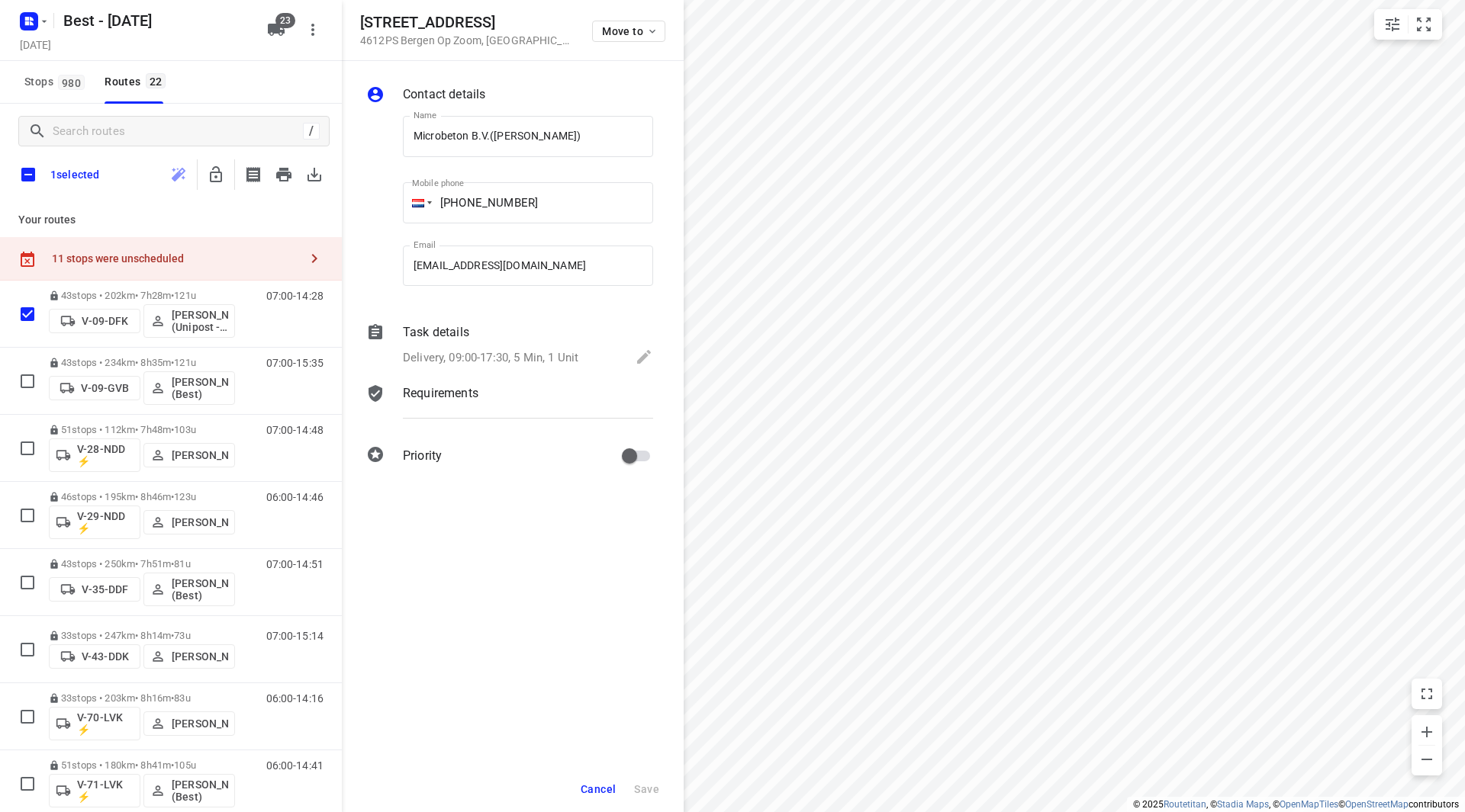
checkbox input "true"
click at [211, 173] on icon "button" at bounding box center [216, 174] width 13 height 16
click at [597, 789] on span "Cancel" at bounding box center [598, 789] width 35 height 13
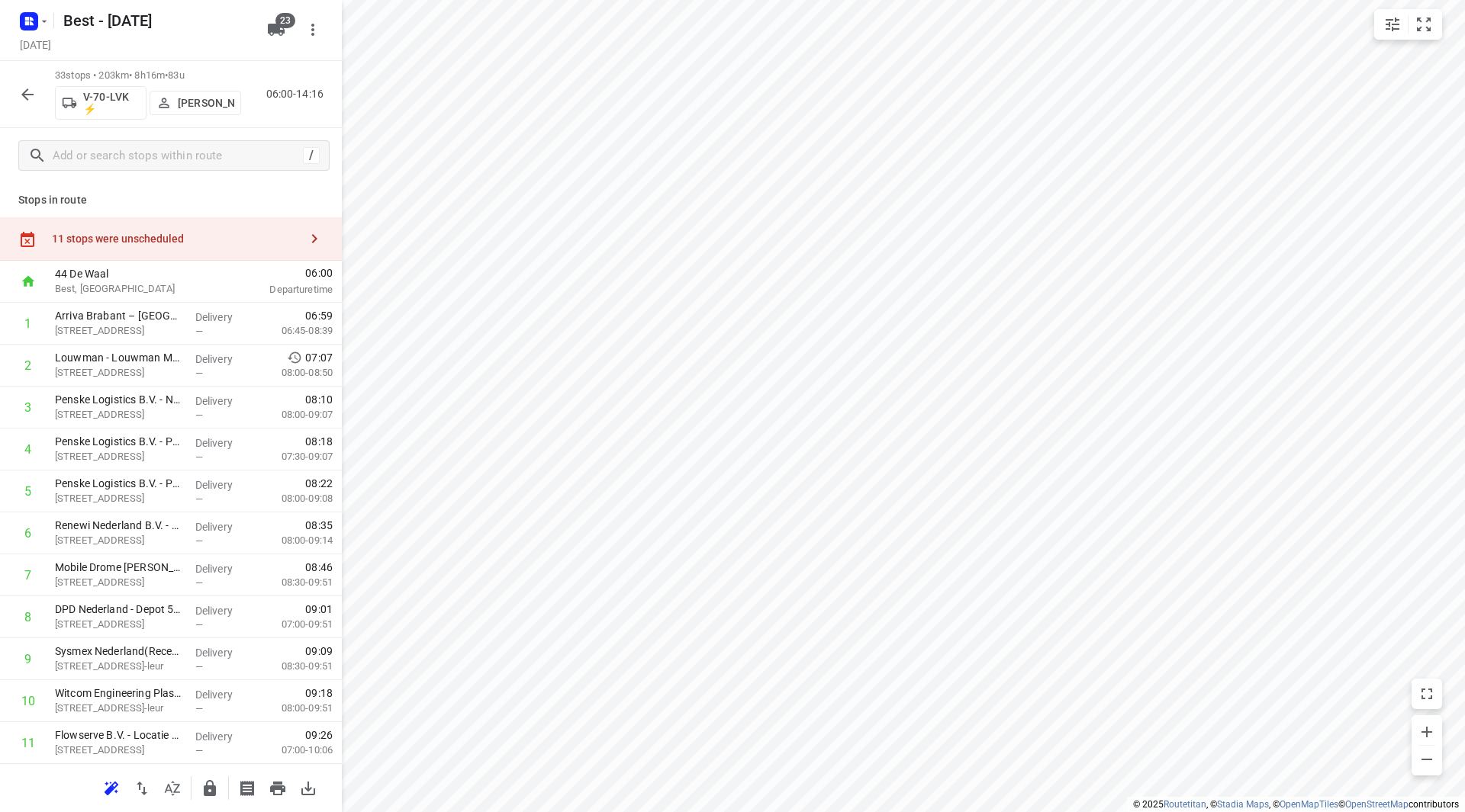
click at [184, 230] on div "11 stops were unscheduled" at bounding box center [171, 239] width 341 height 43
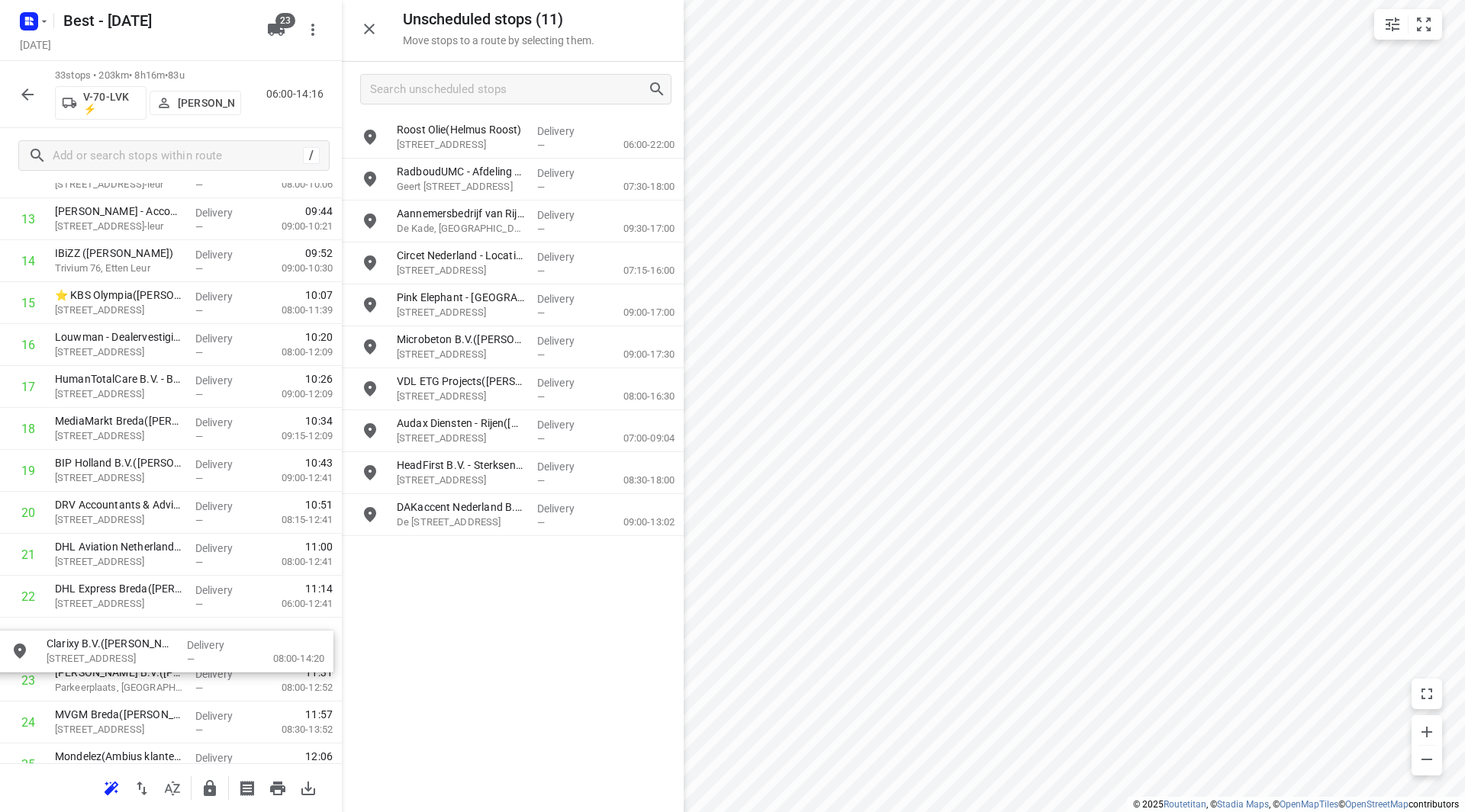
scroll to position [613, 0]
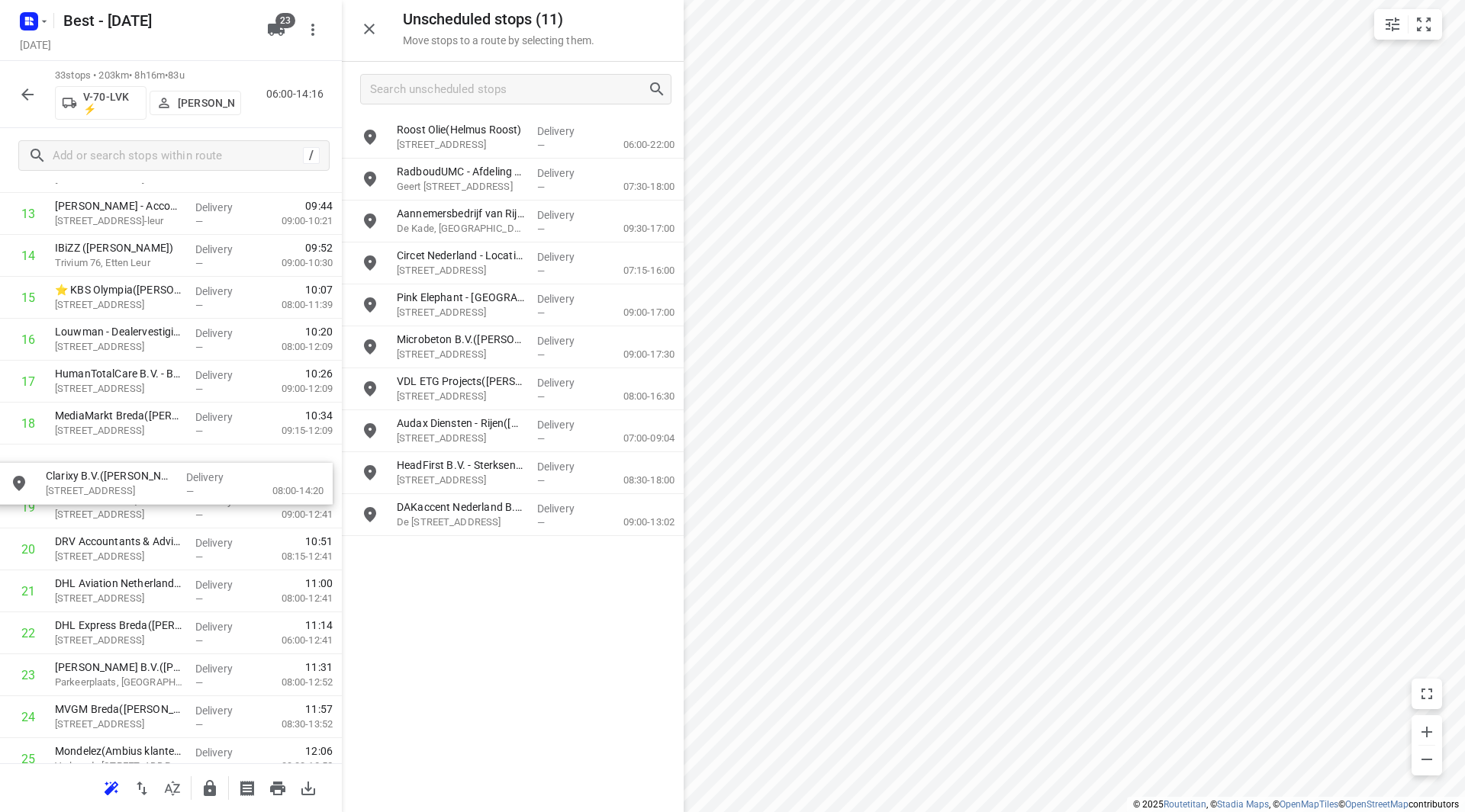
drag, startPoint x: 449, startPoint y: 213, endPoint x: 85, endPoint y: 459, distance: 439.3
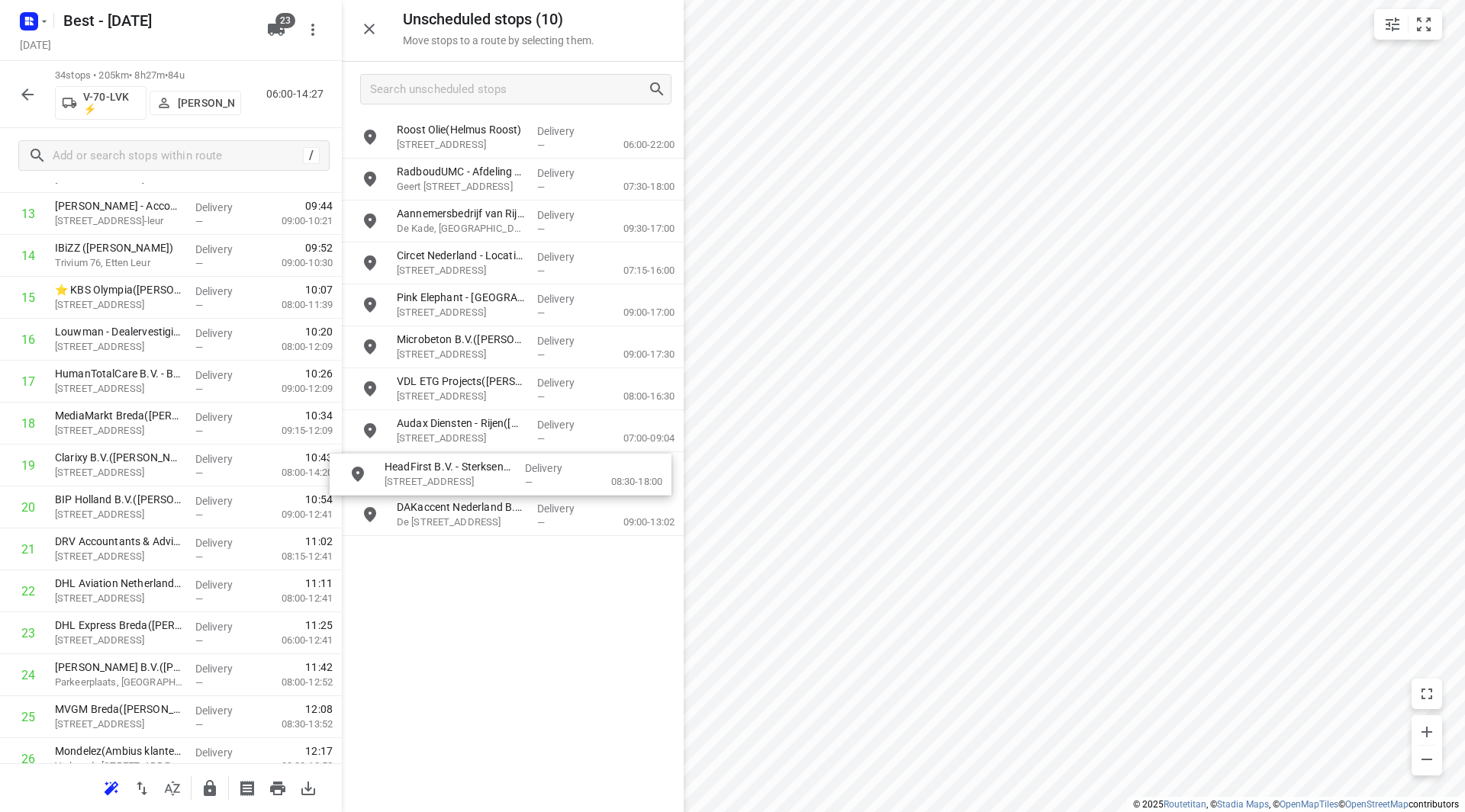
drag, startPoint x: 428, startPoint y: 468, endPoint x: 442, endPoint y: 468, distance: 14.0
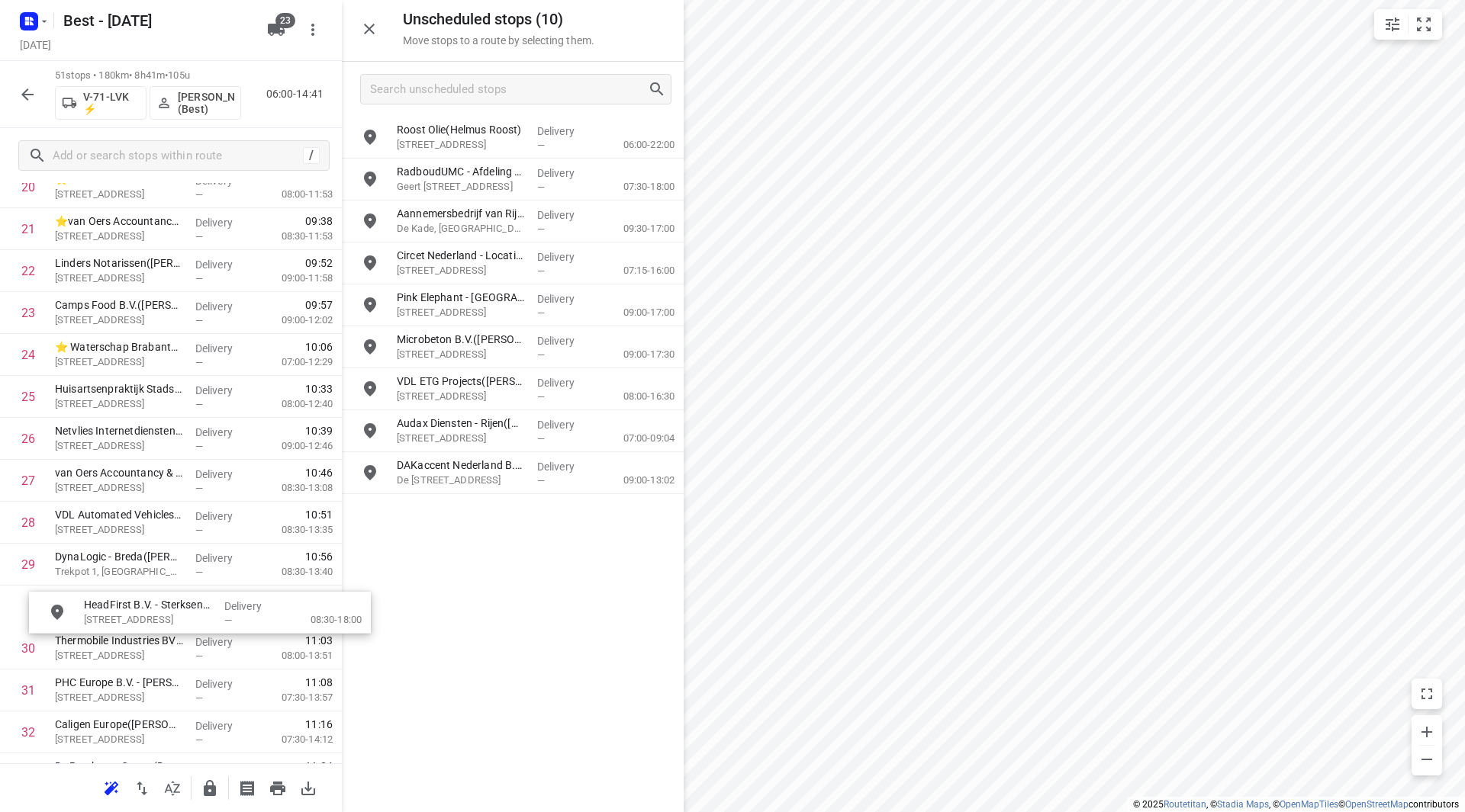
scroll to position [935, 0]
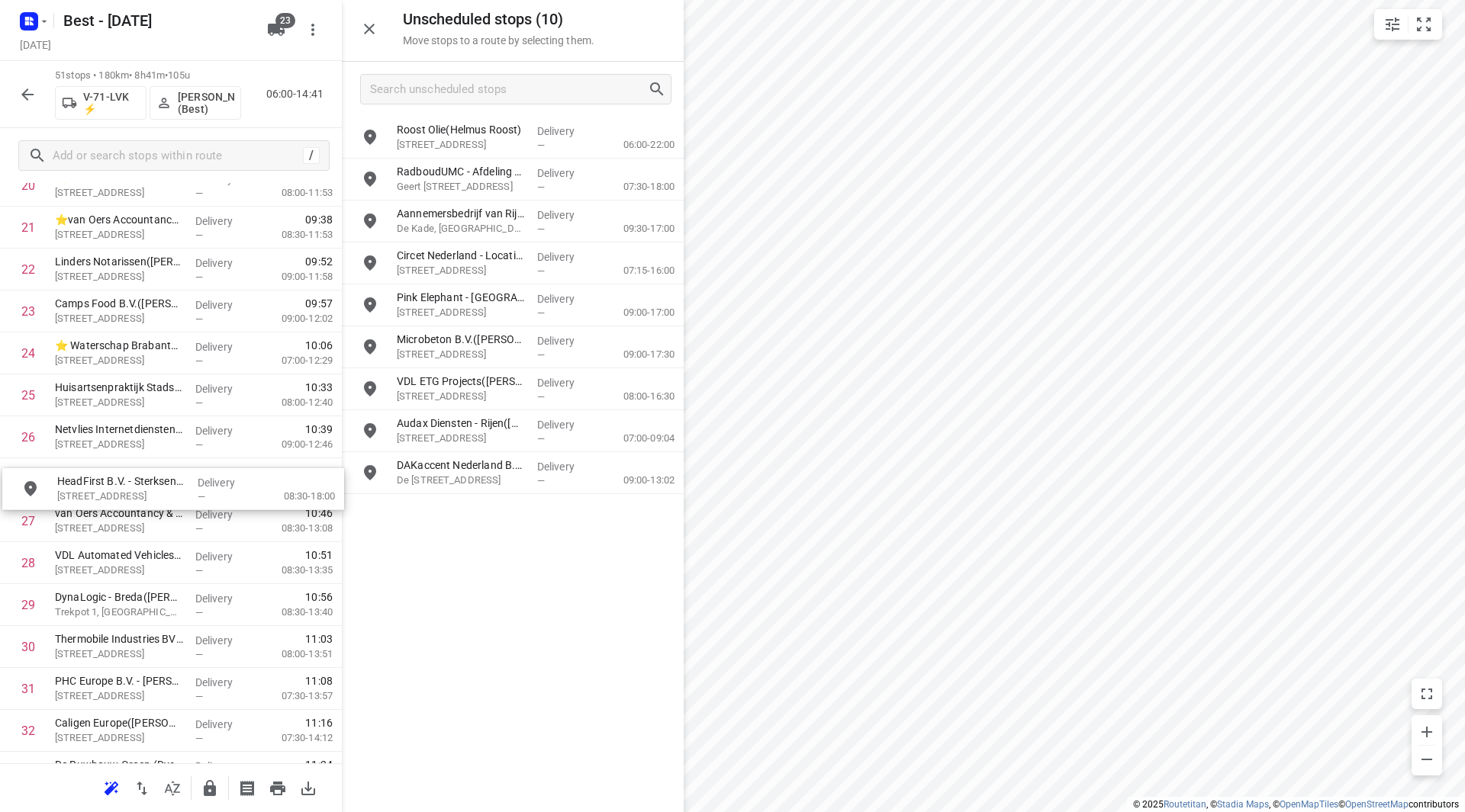
drag, startPoint x: 477, startPoint y: 472, endPoint x: 127, endPoint y: 477, distance: 350.0
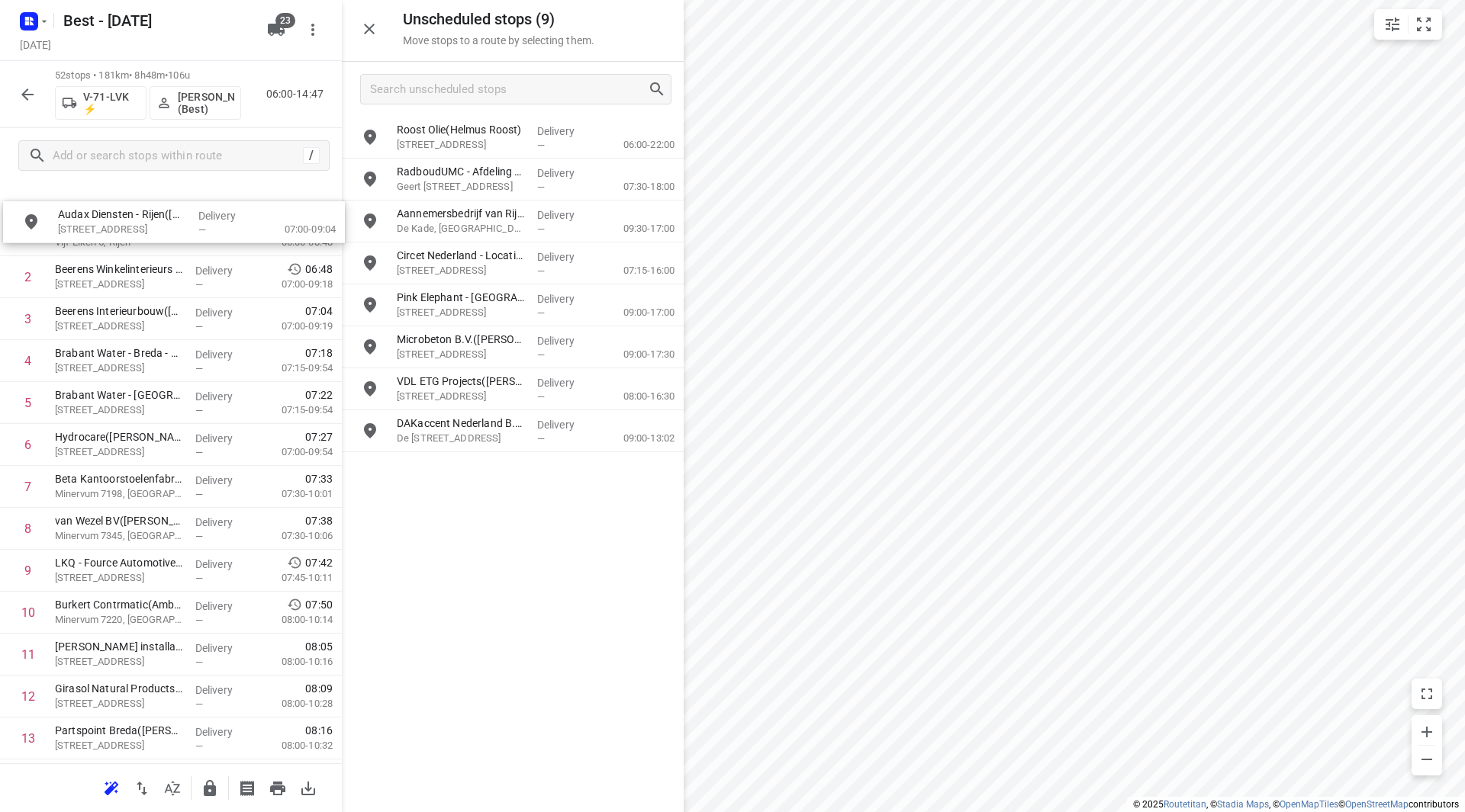
scroll to position [0, 0]
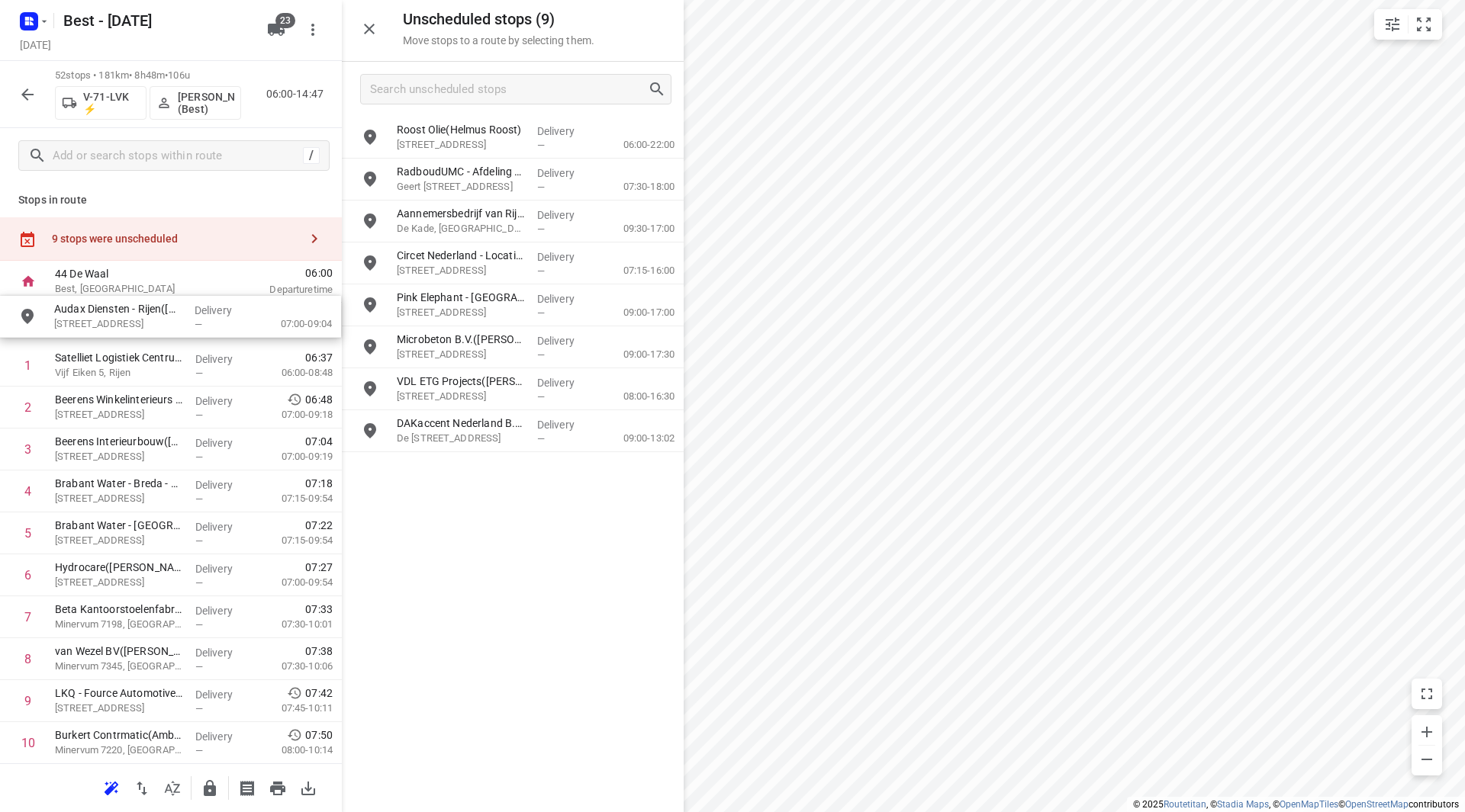
drag, startPoint x: 472, startPoint y: 435, endPoint x: 125, endPoint y: 319, distance: 365.9
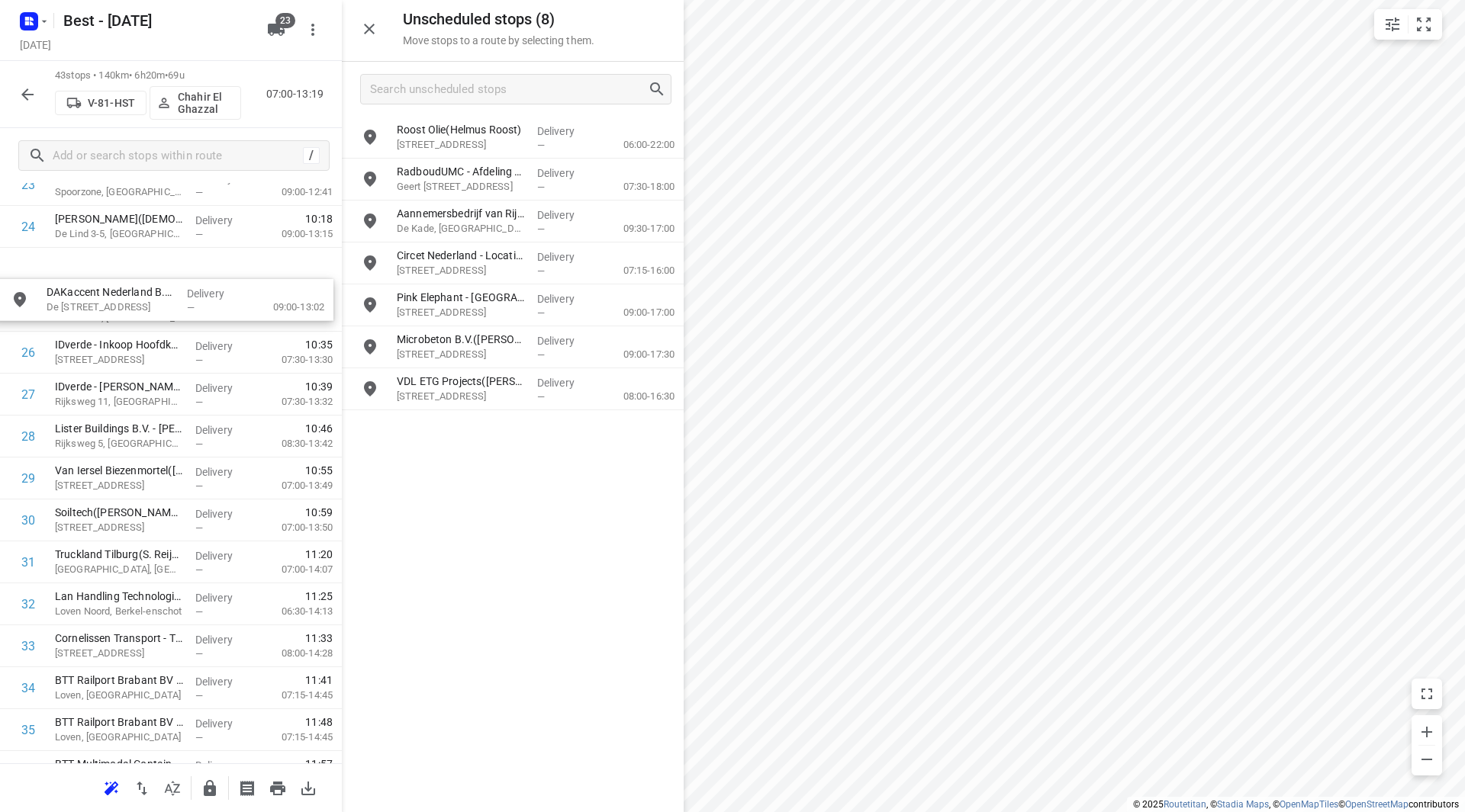
scroll to position [1045, 0]
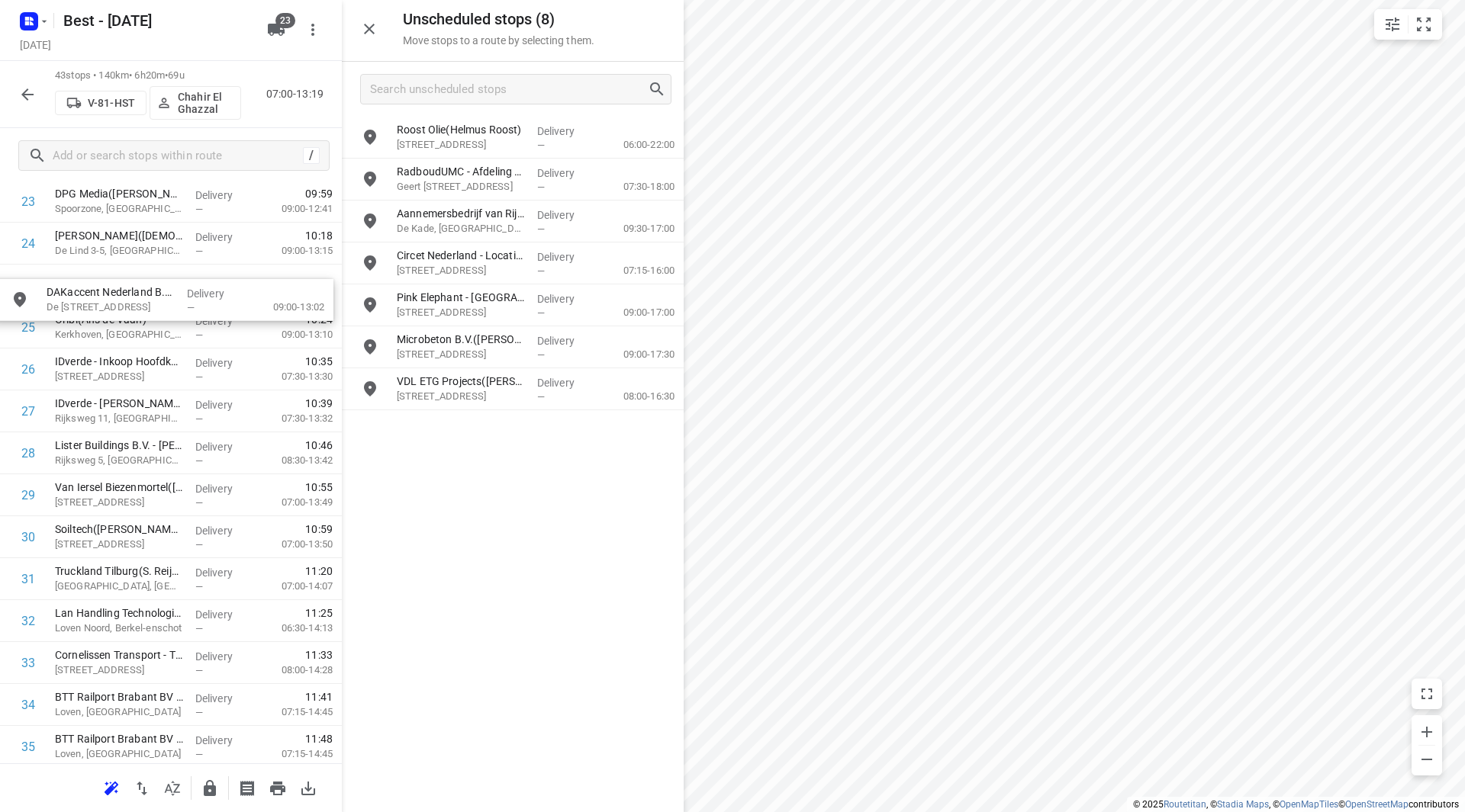
drag, startPoint x: 432, startPoint y: 438, endPoint x: 107, endPoint y: 334, distance: 341.2
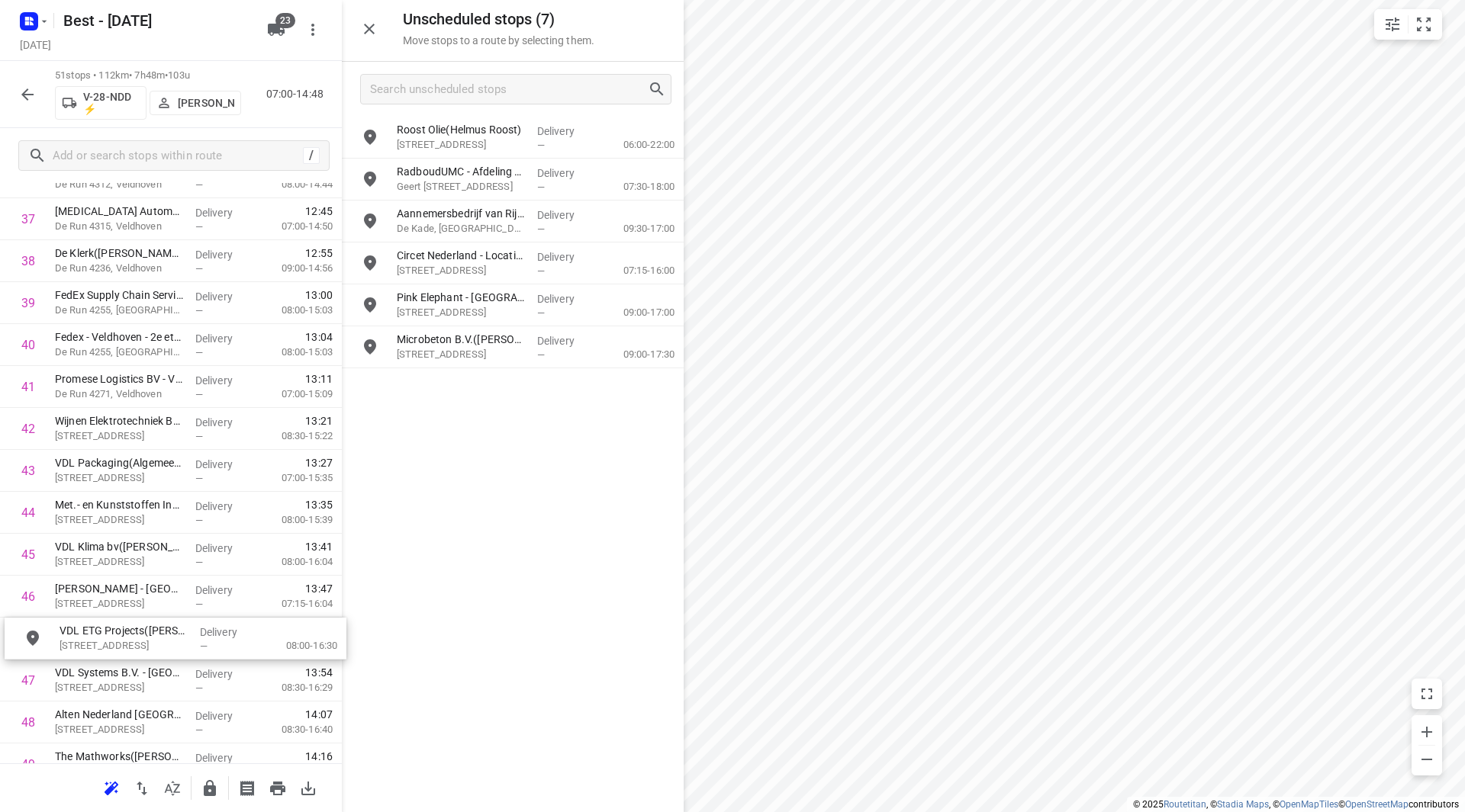
scroll to position [1623, 0]
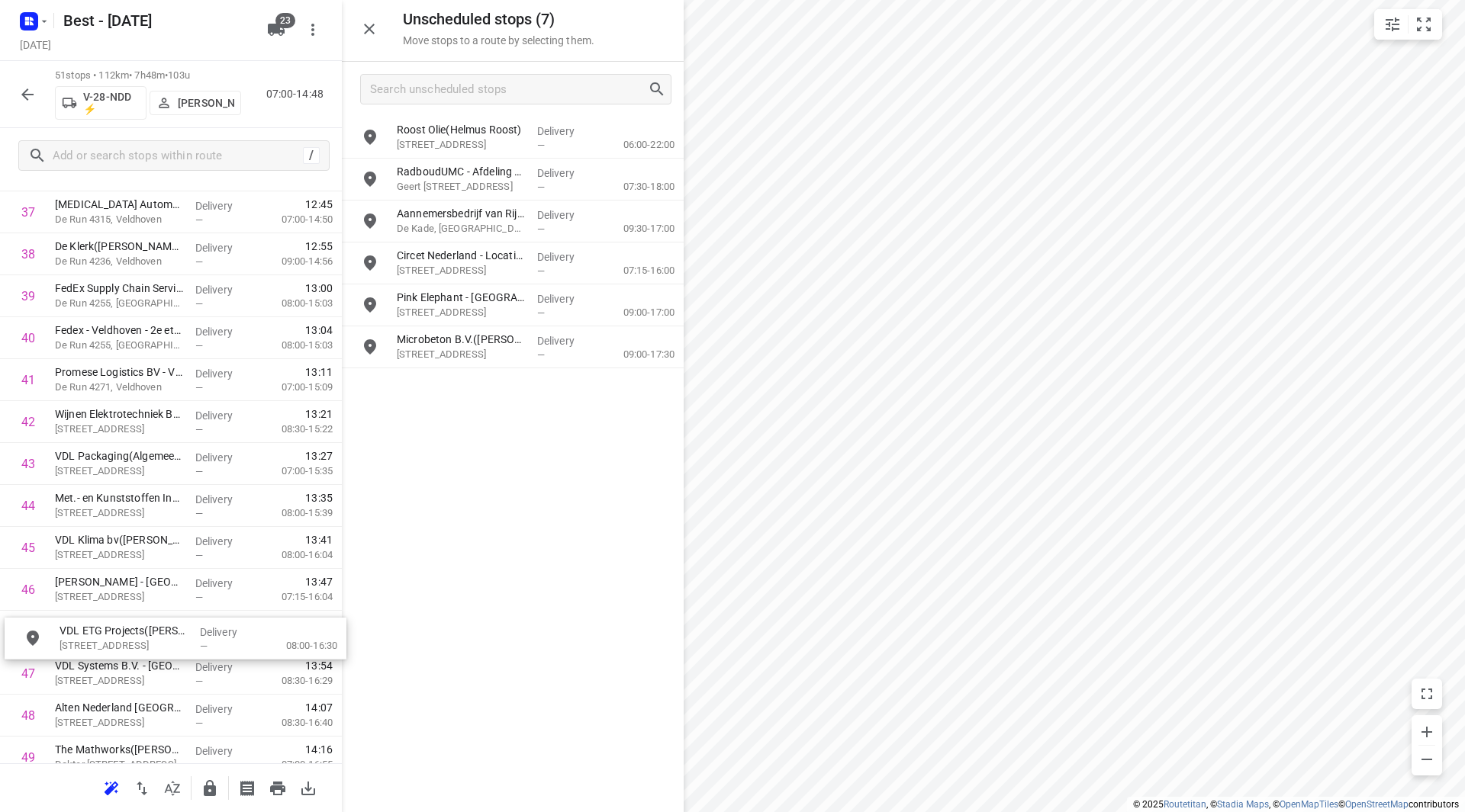
drag, startPoint x: 447, startPoint y: 397, endPoint x: 106, endPoint y: 648, distance: 423.4
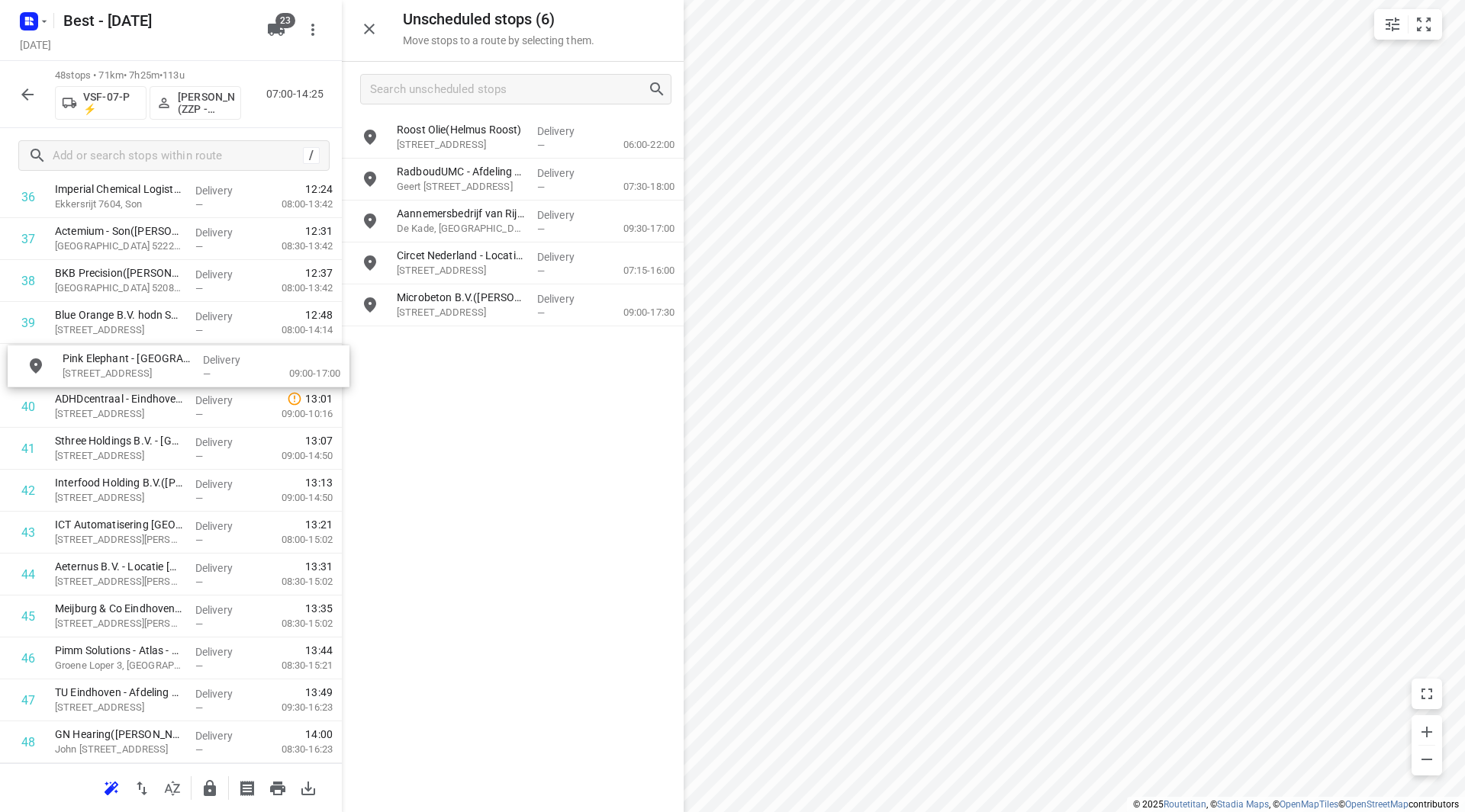
drag, startPoint x: 471, startPoint y: 296, endPoint x: 129, endPoint y: 358, distance: 347.6
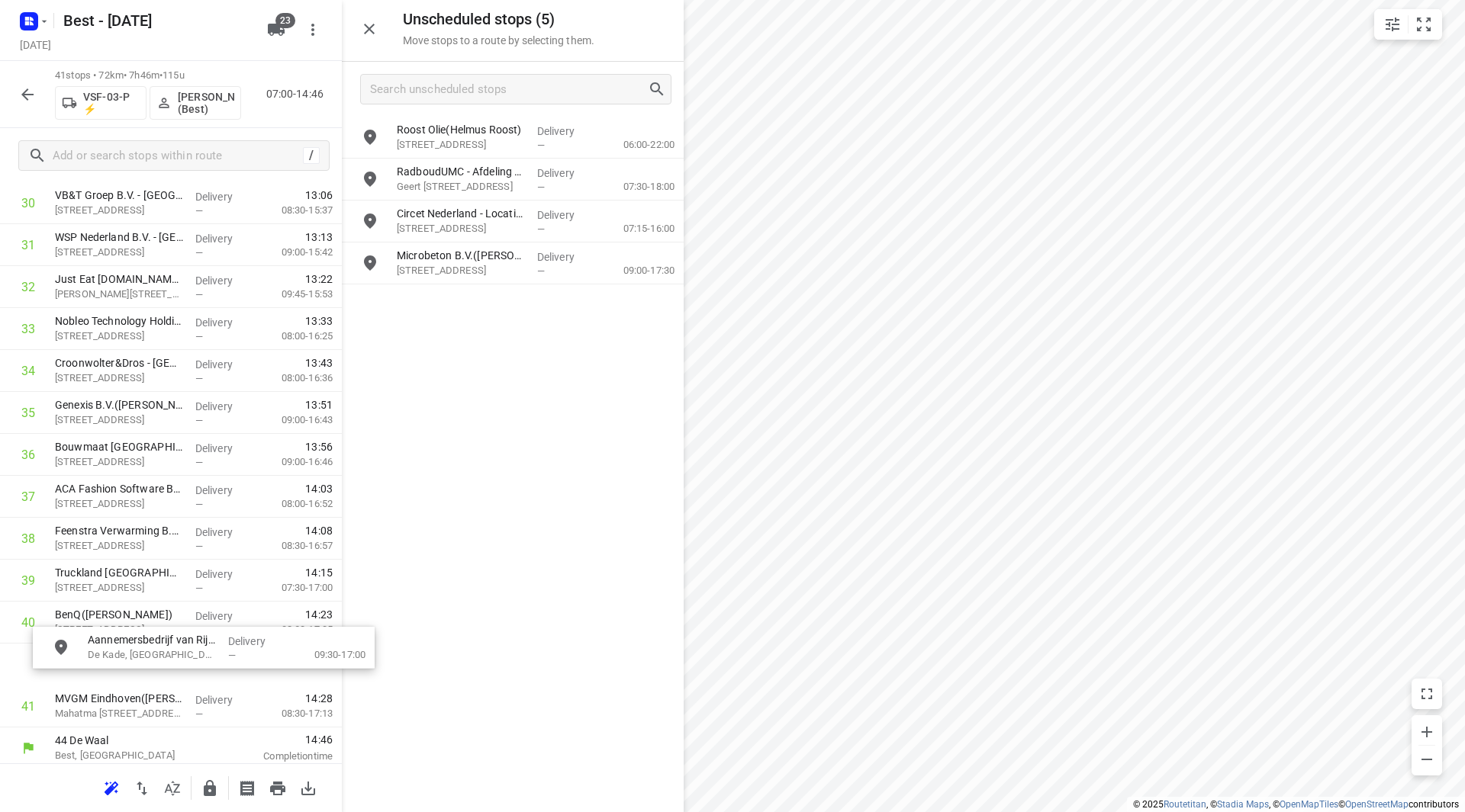
scroll to position [1343, 0]
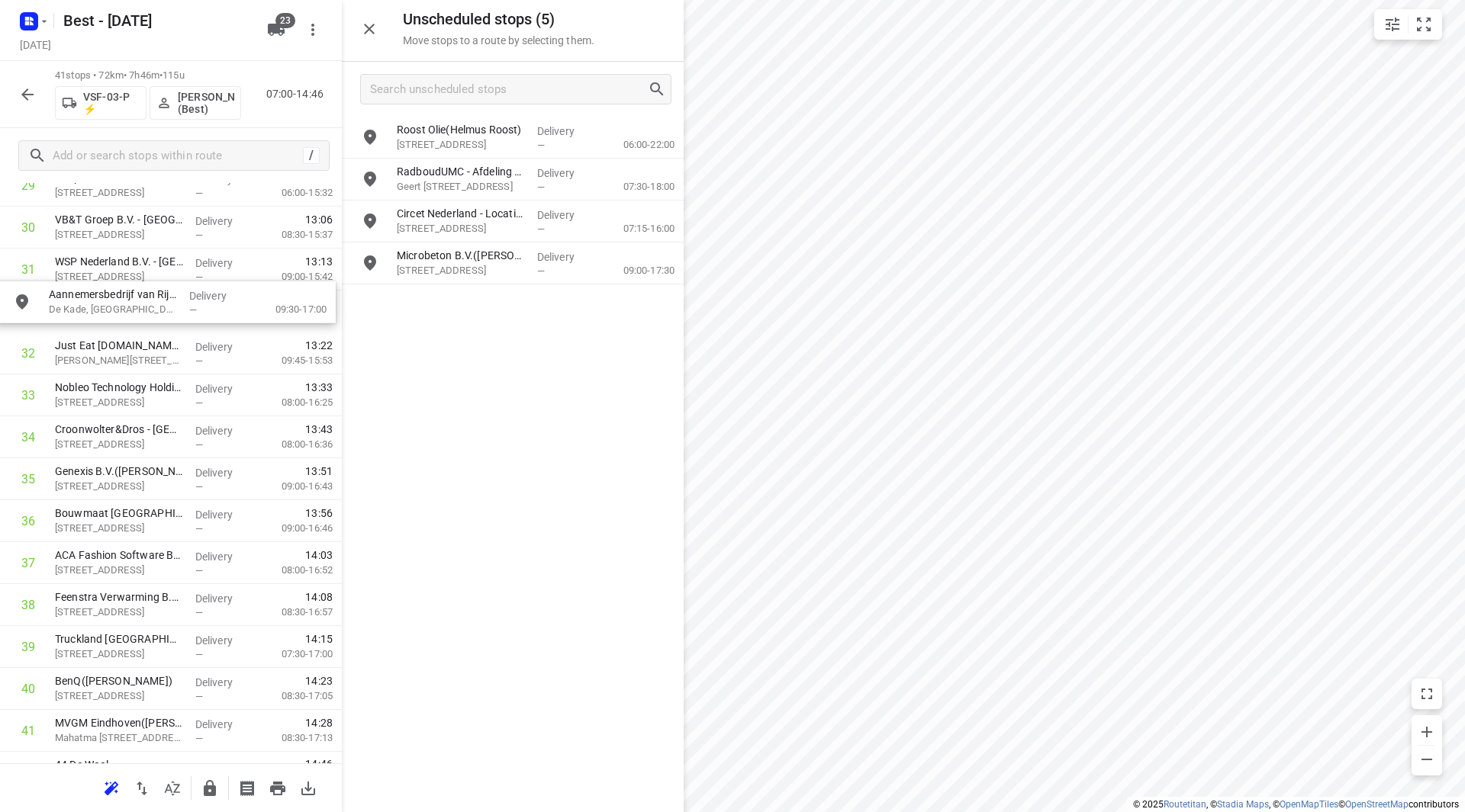
drag, startPoint x: 427, startPoint y: 218, endPoint x: 66, endPoint y: 308, distance: 372.0
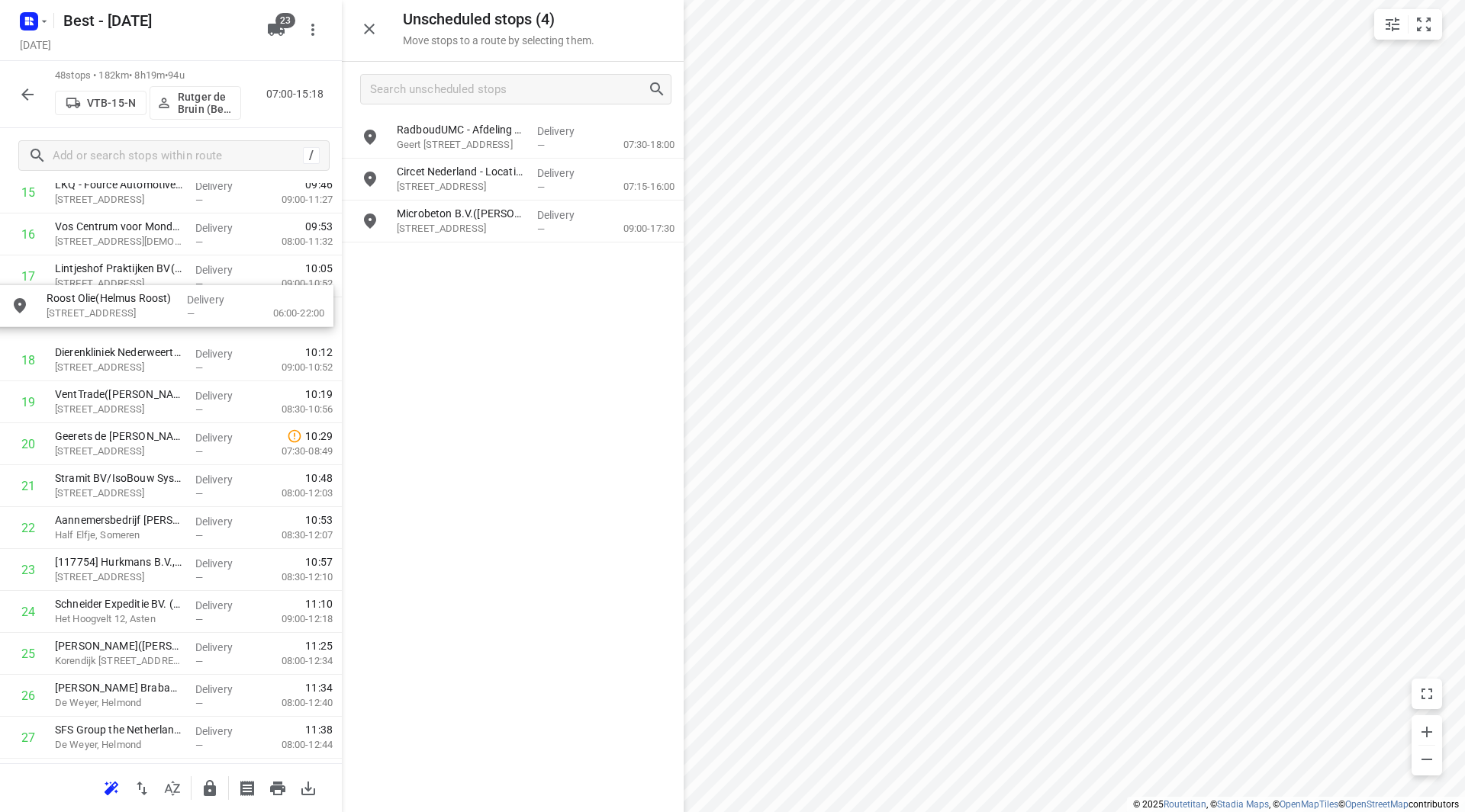
scroll to position [714, 0]
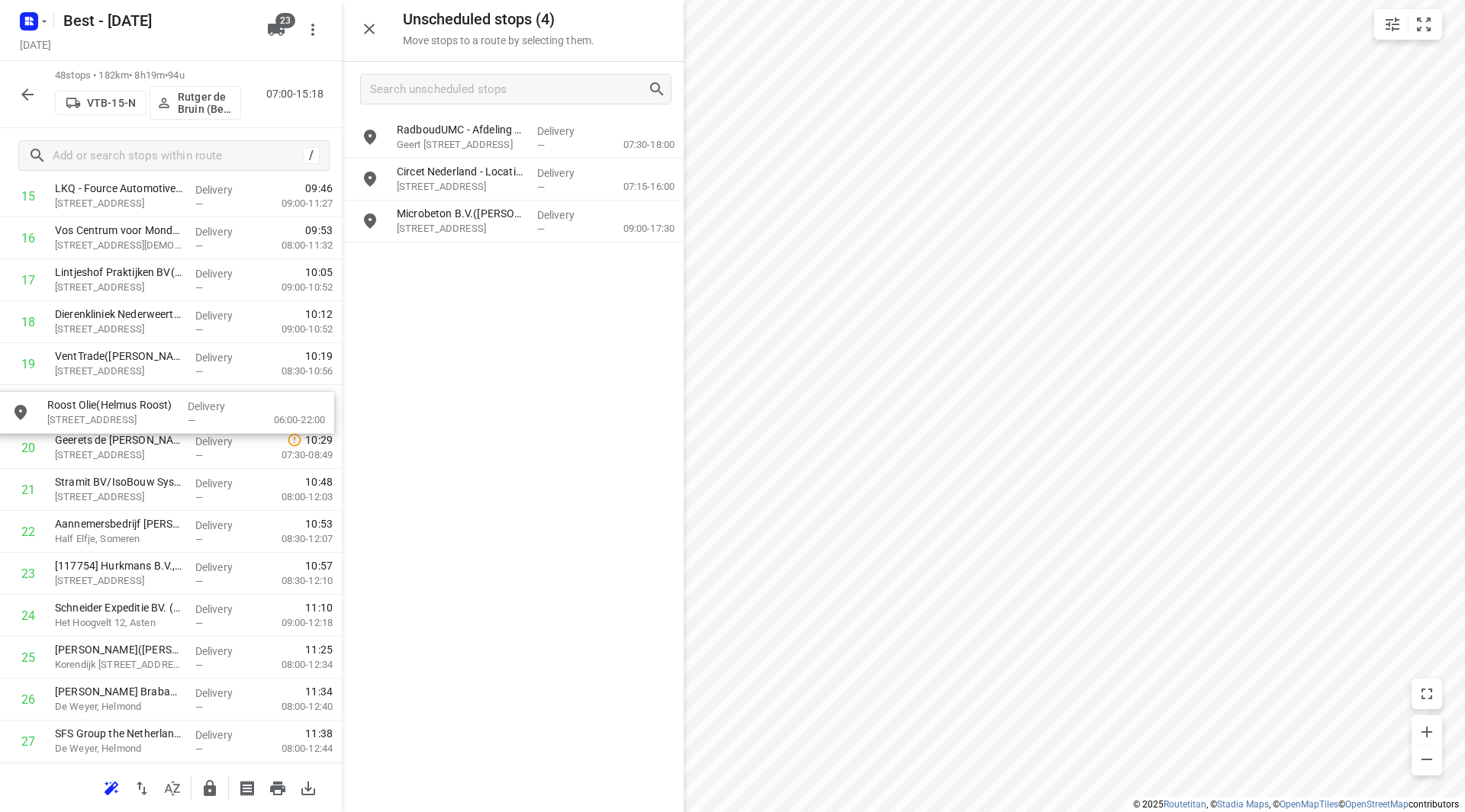
drag, startPoint x: 482, startPoint y: 135, endPoint x: 120, endPoint y: 414, distance: 457.0
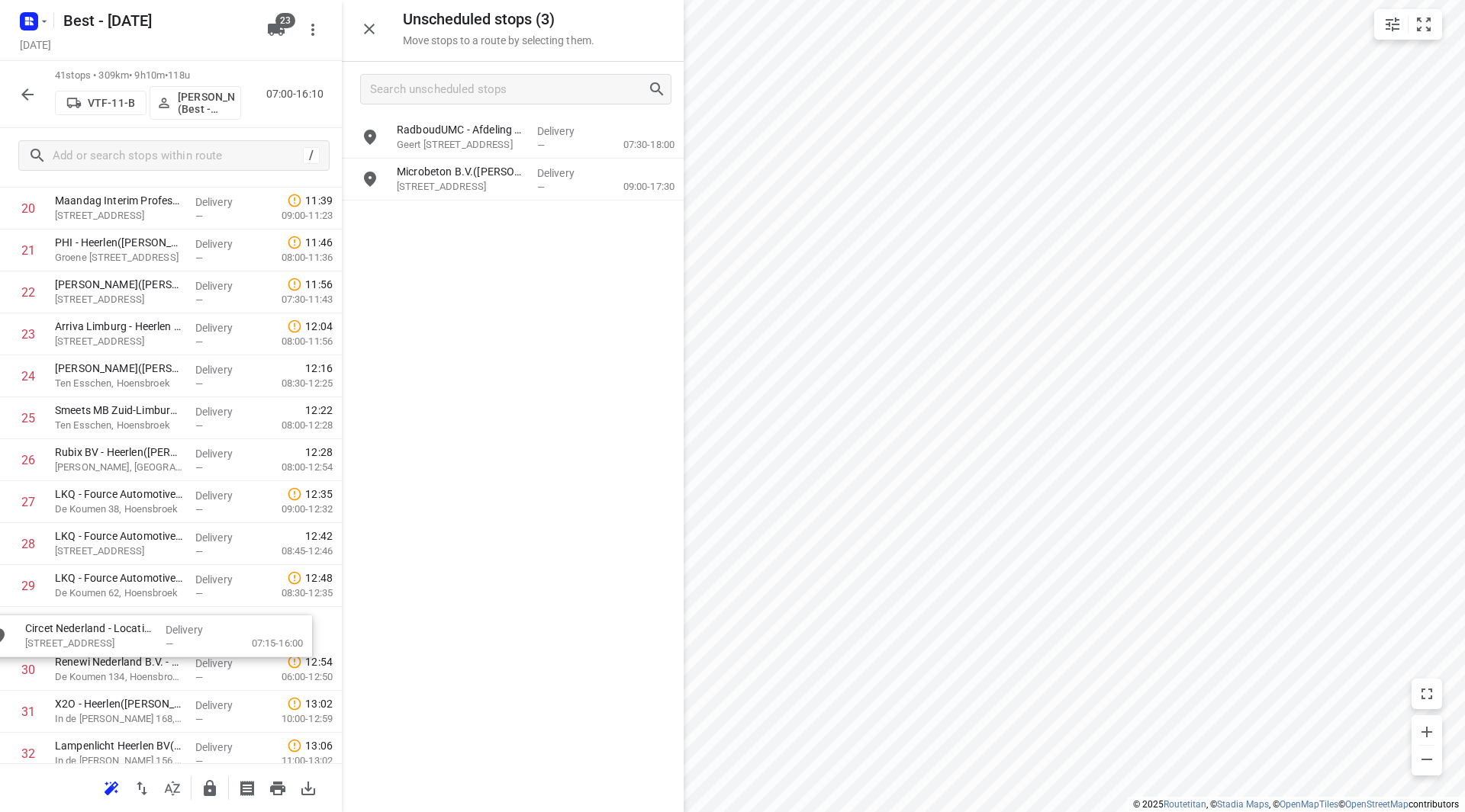
drag, startPoint x: 485, startPoint y: 170, endPoint x: 110, endPoint y: 621, distance: 586.5
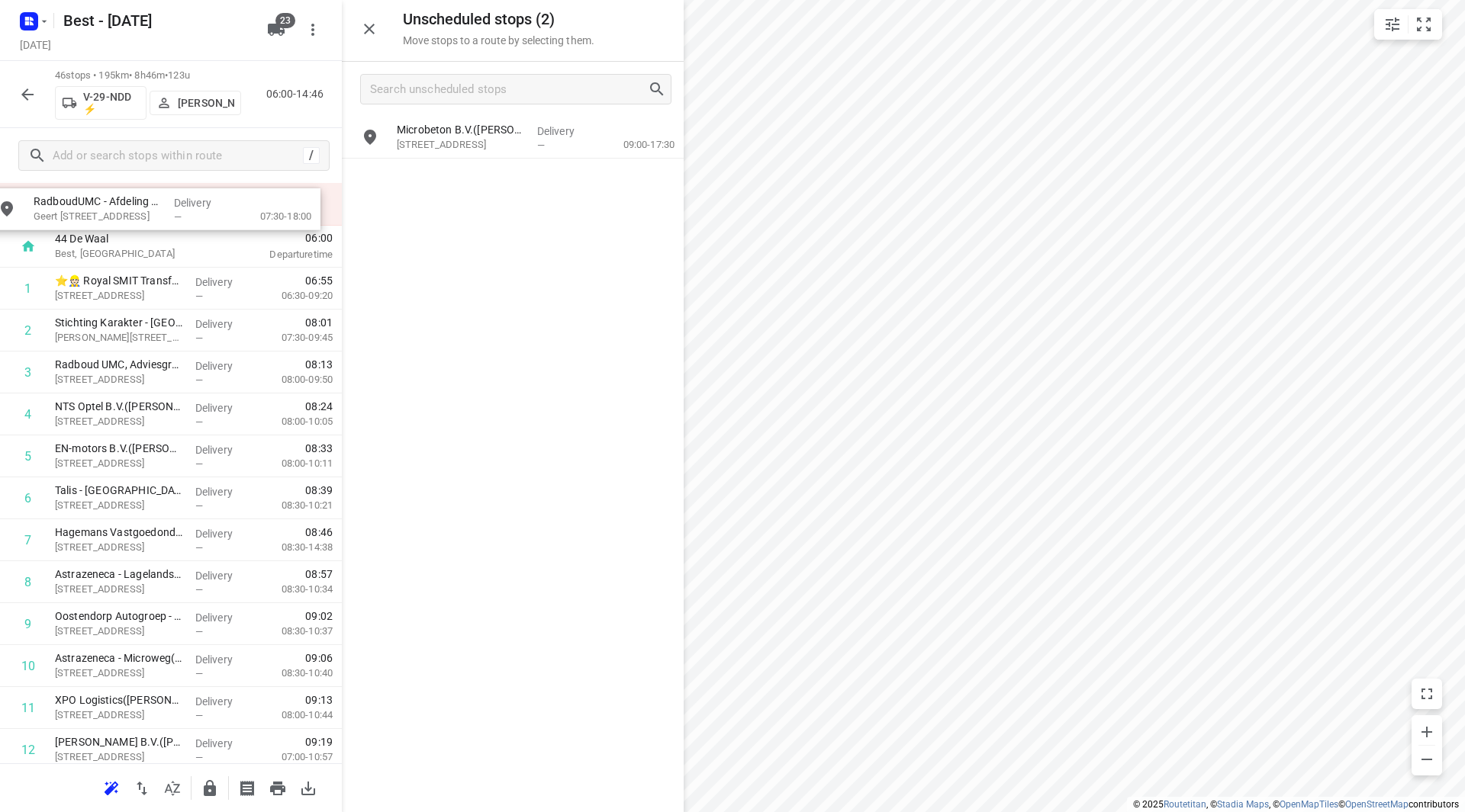
scroll to position [0, 0]
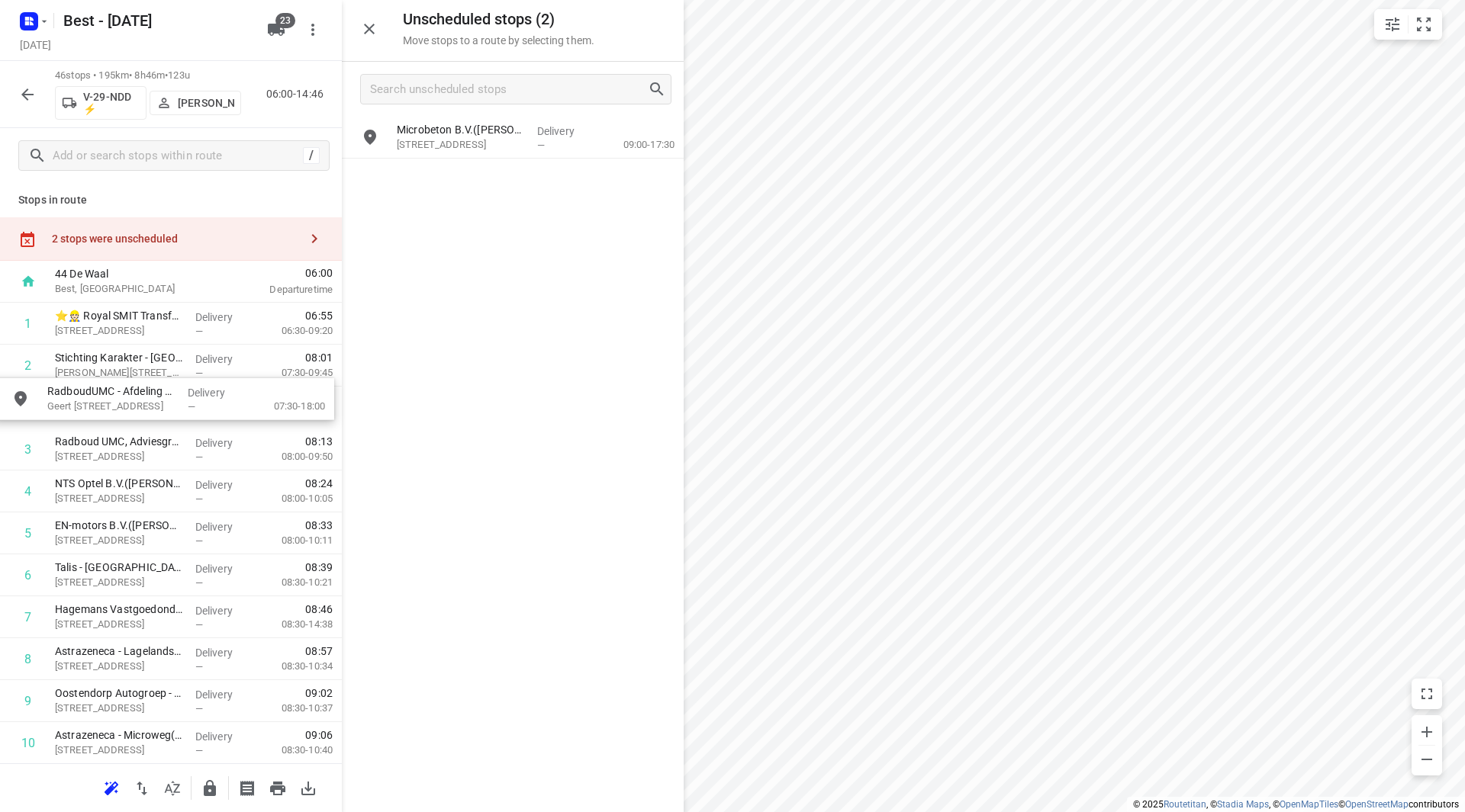
drag, startPoint x: 473, startPoint y: 143, endPoint x: 138, endPoint y: 398, distance: 421.0
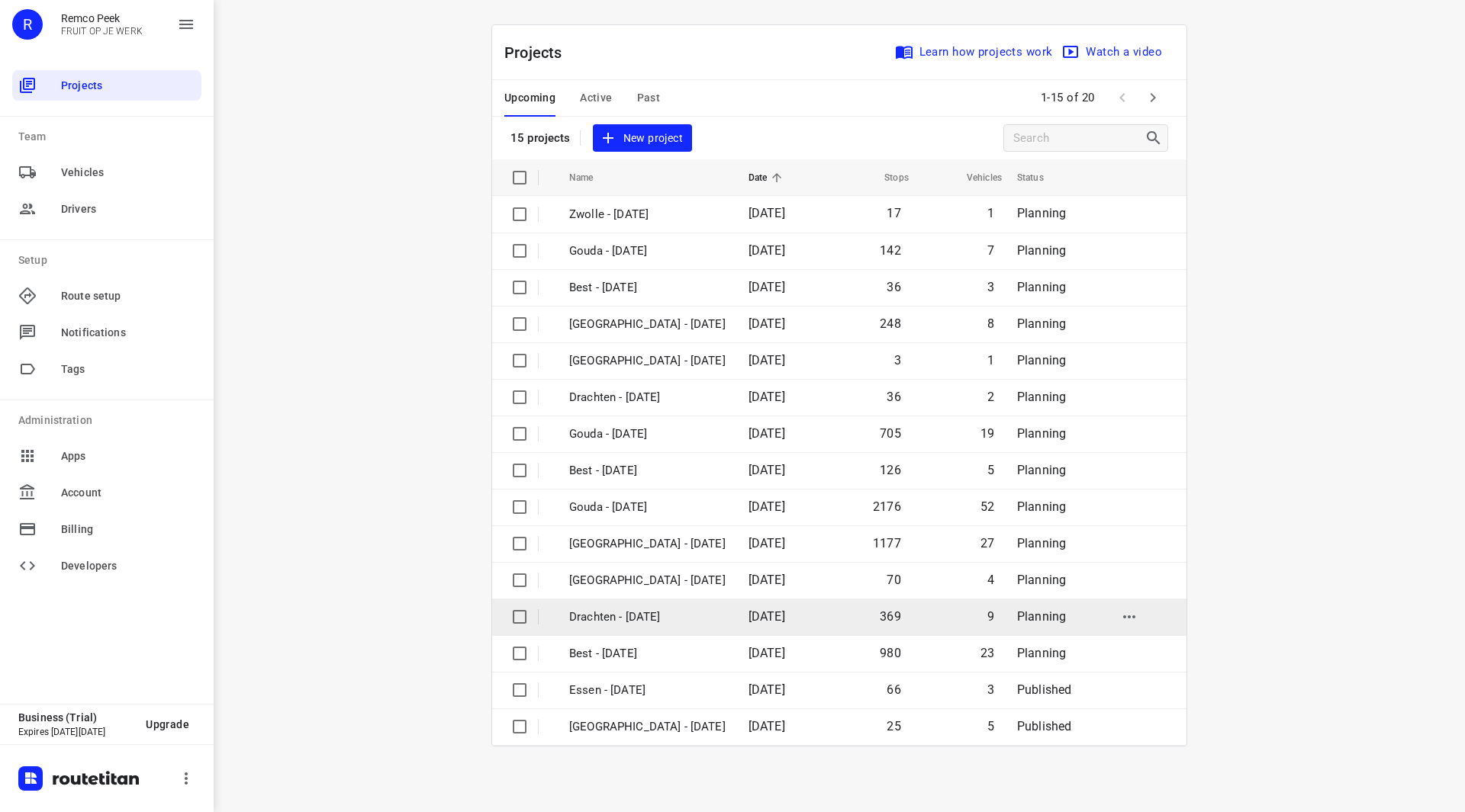
click at [627, 610] on p "Drachten - [DATE]" at bounding box center [647, 617] width 156 height 17
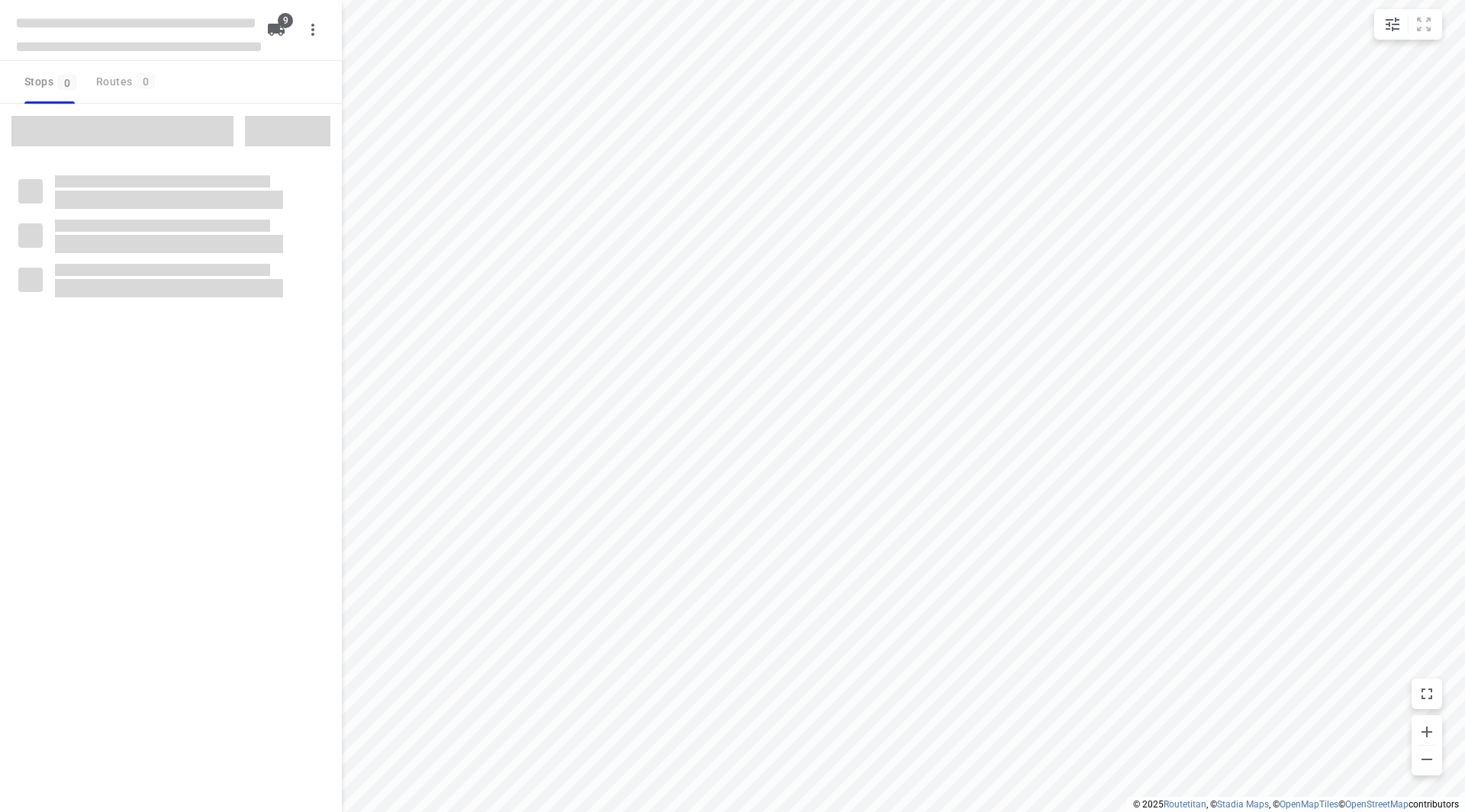
checkbox input "true"
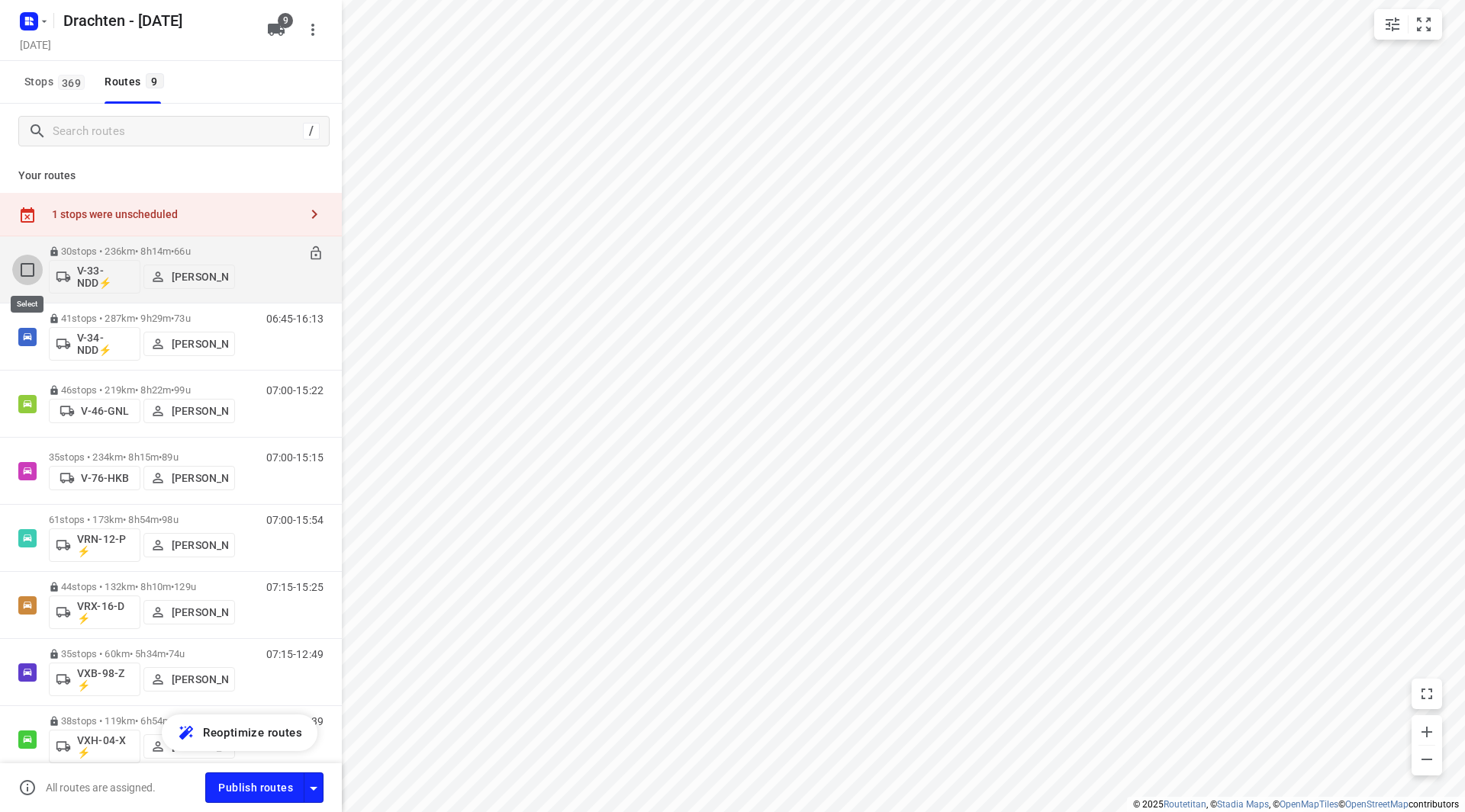
click at [37, 273] on input "checkbox" at bounding box center [28, 270] width 31 height 31
checkbox input "true"
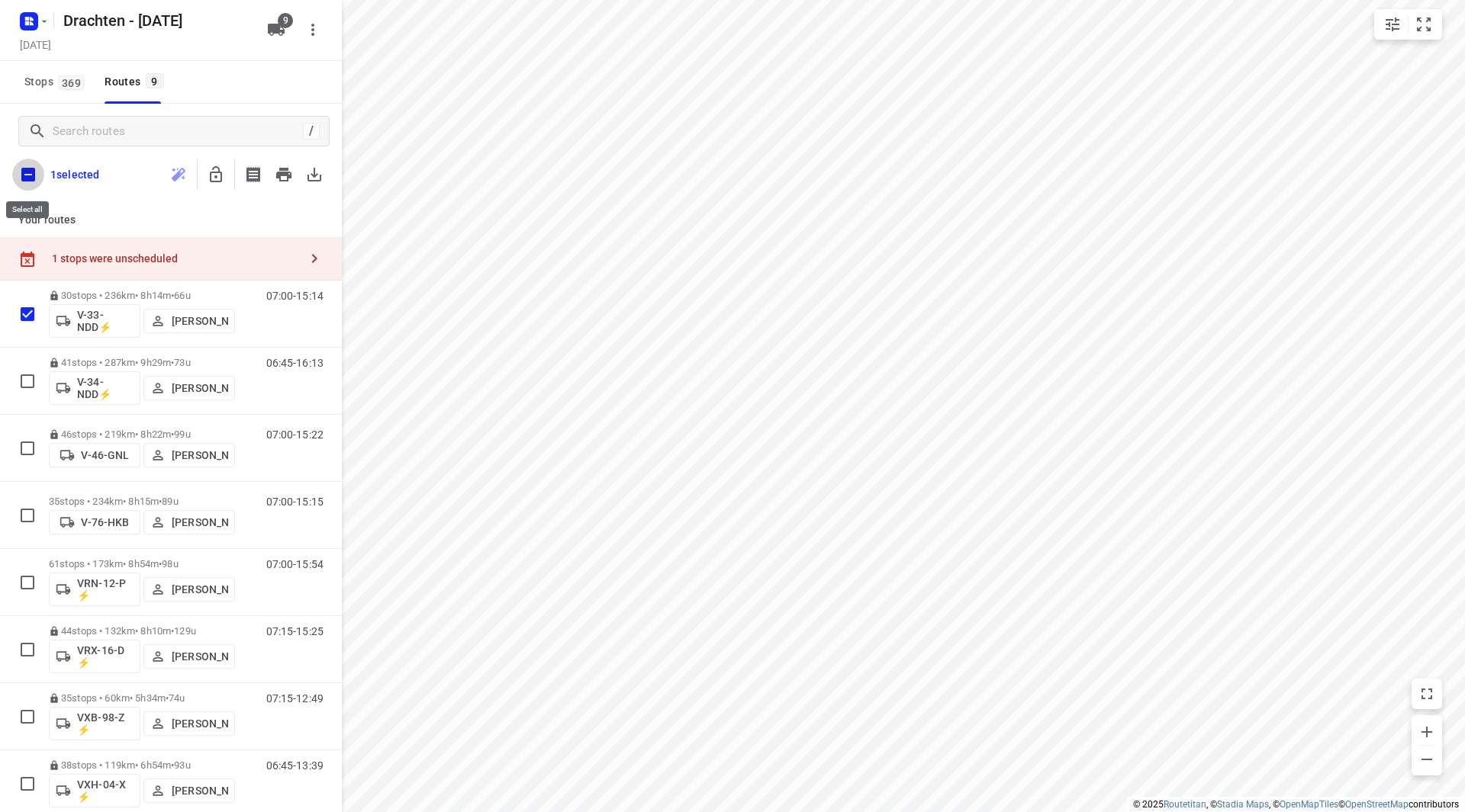
click at [31, 174] on input "checkbox" at bounding box center [28, 174] width 32 height 32
checkbox input "true"
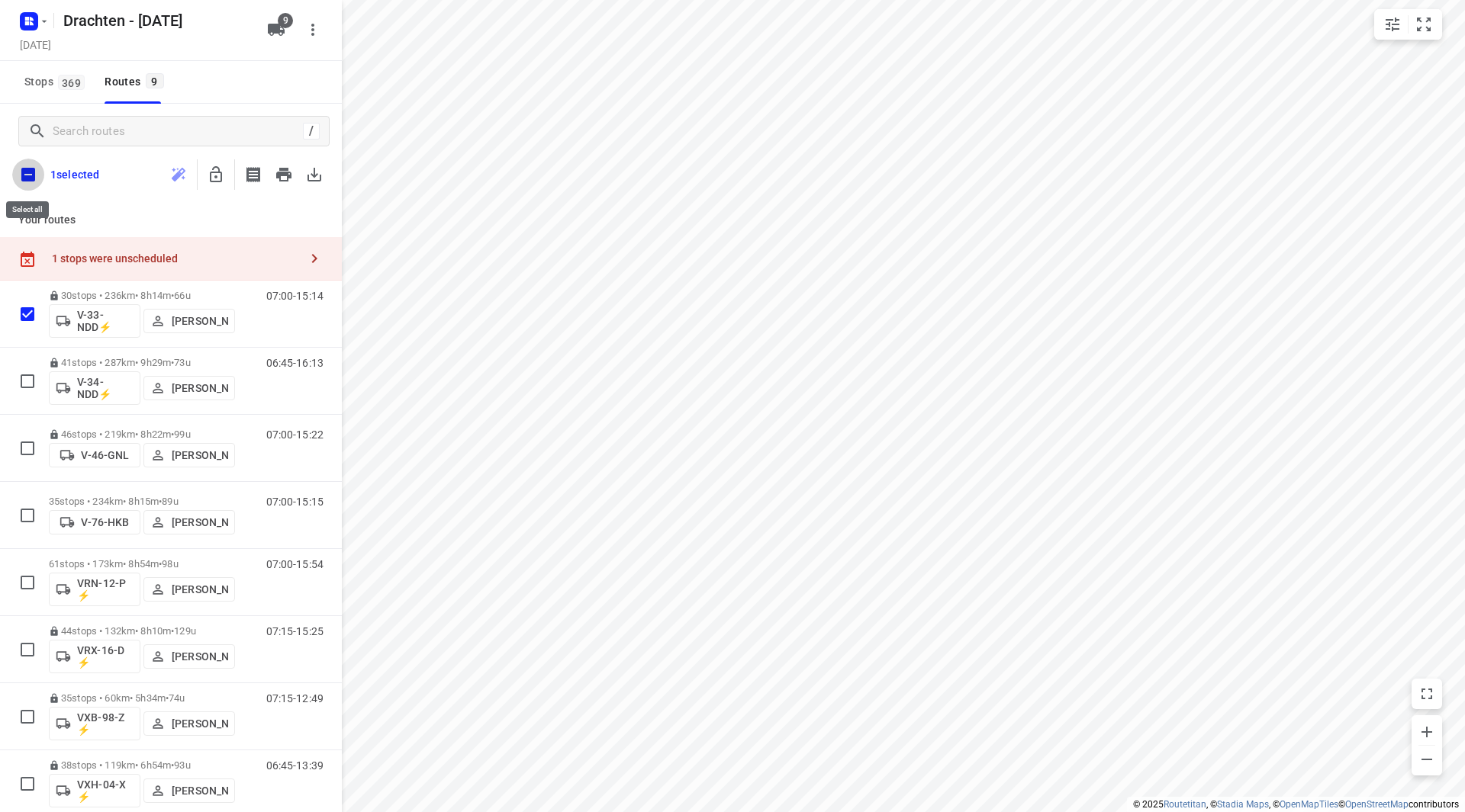
checkbox input "true"
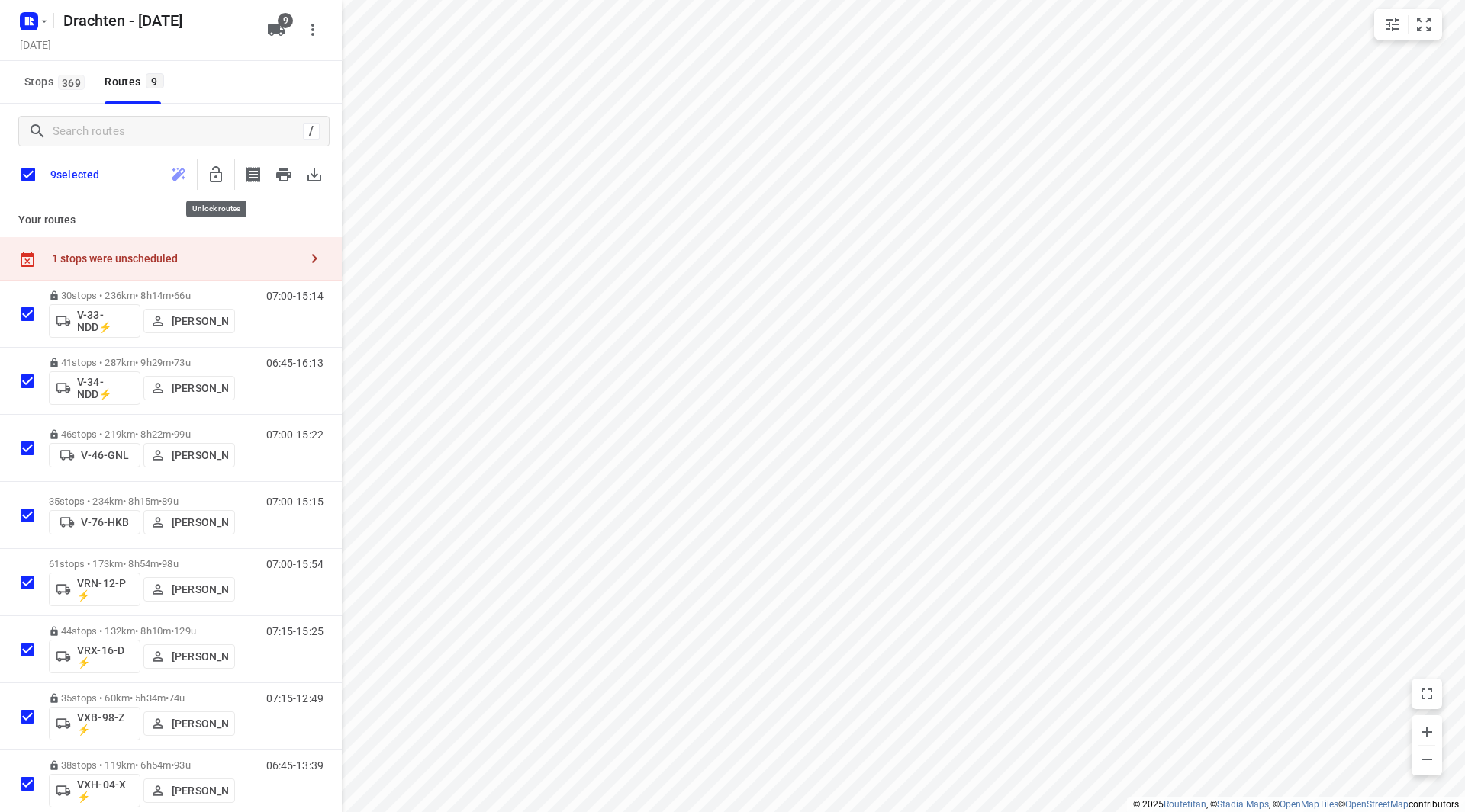
click at [212, 173] on icon "button" at bounding box center [216, 174] width 13 height 16
drag, startPoint x: 33, startPoint y: 173, endPoint x: 272, endPoint y: 226, distance: 244.8
click at [33, 174] on input "checkbox" at bounding box center [28, 174] width 32 height 32
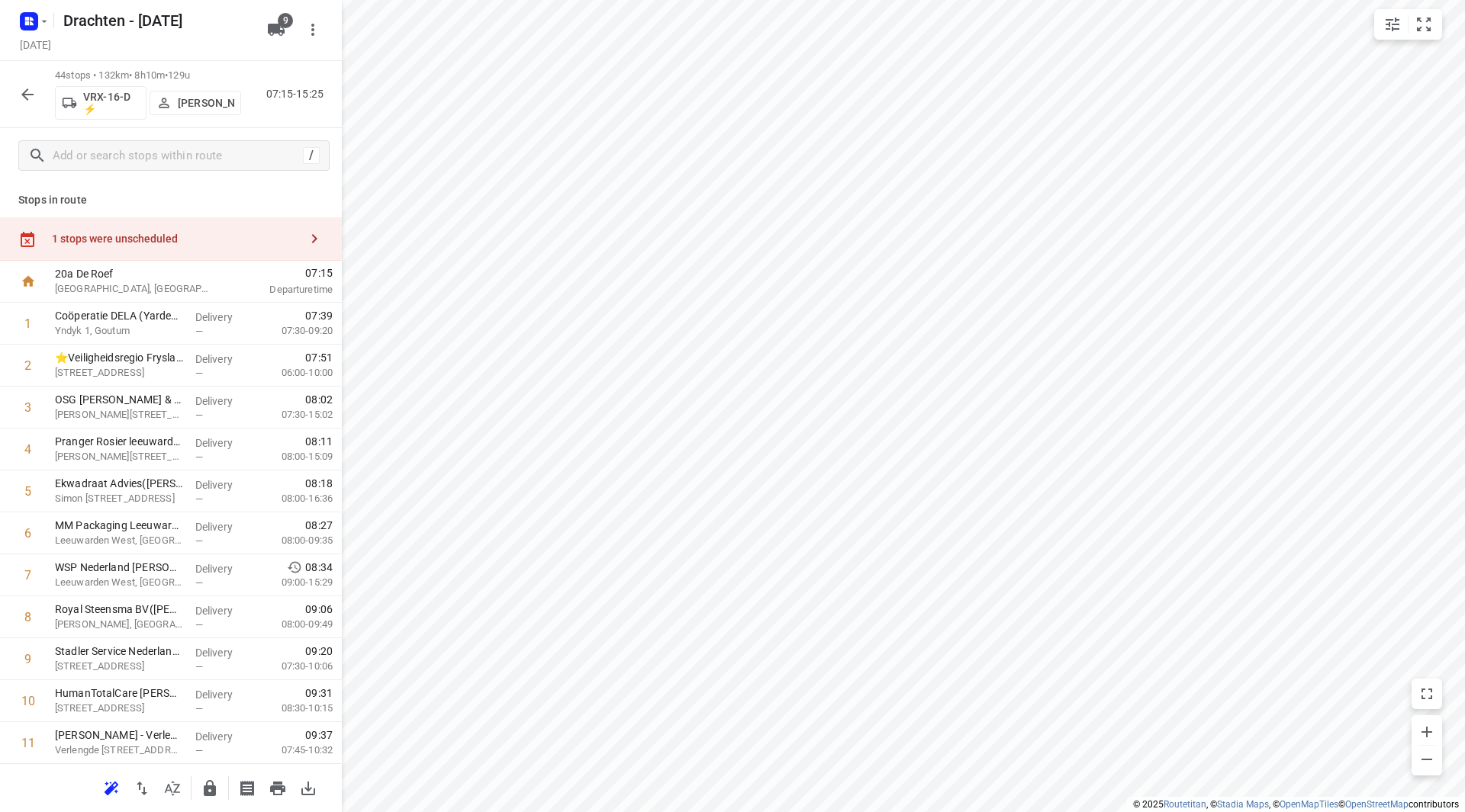
click at [199, 250] on div "1 stops were unscheduled" at bounding box center [171, 239] width 341 height 43
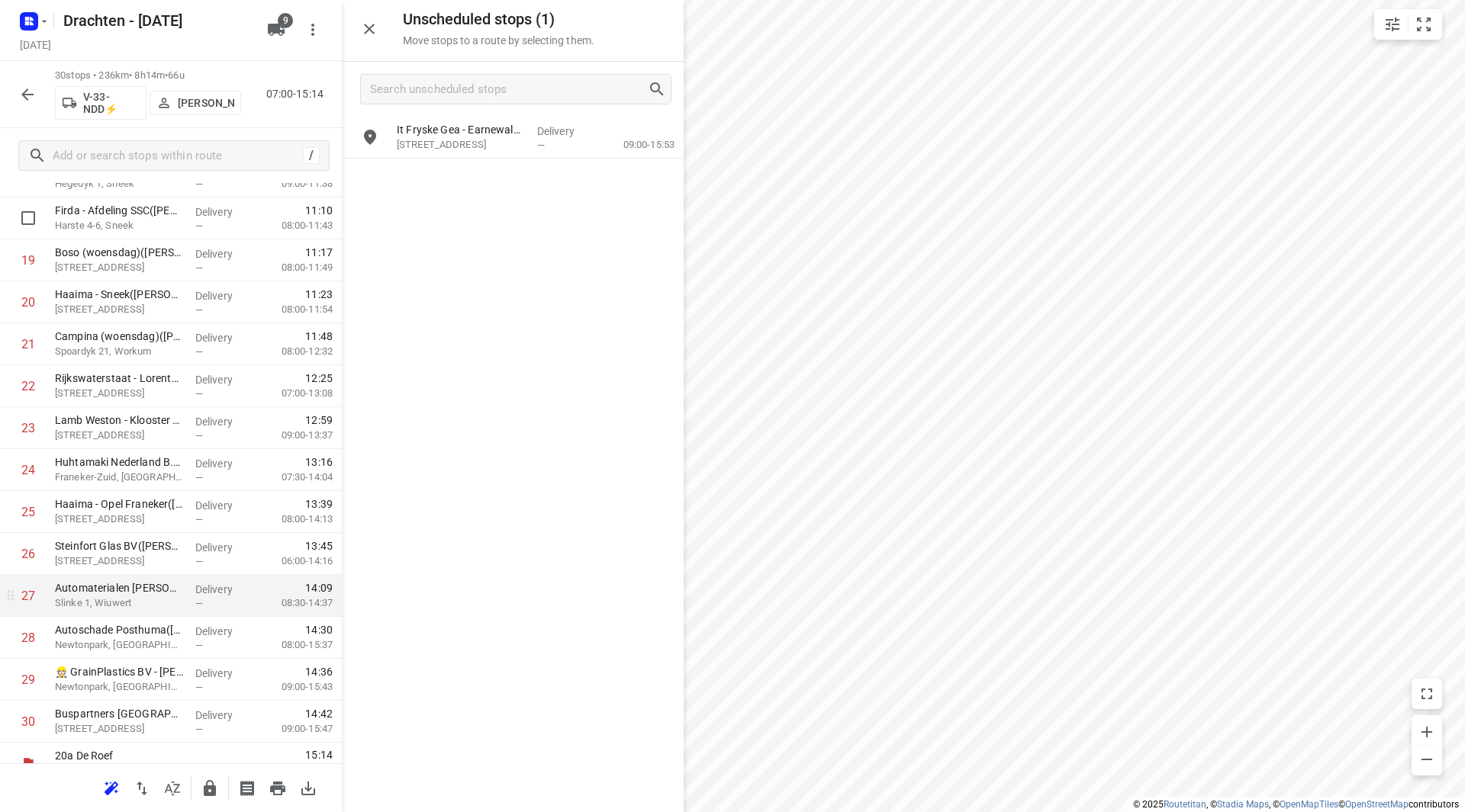
scroll to position [840, 0]
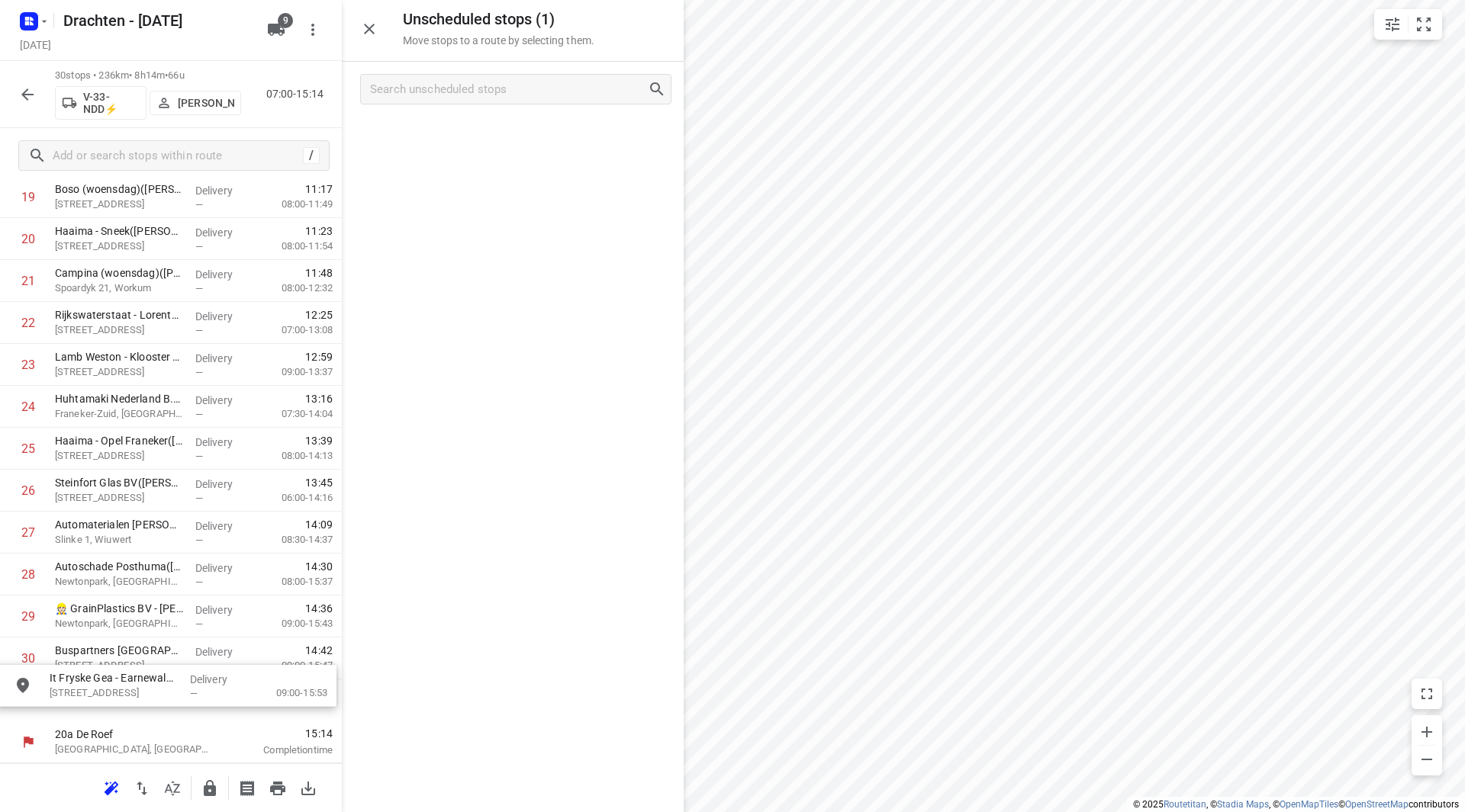
drag, startPoint x: 483, startPoint y: 143, endPoint x: 132, endPoint y: 702, distance: 660.1
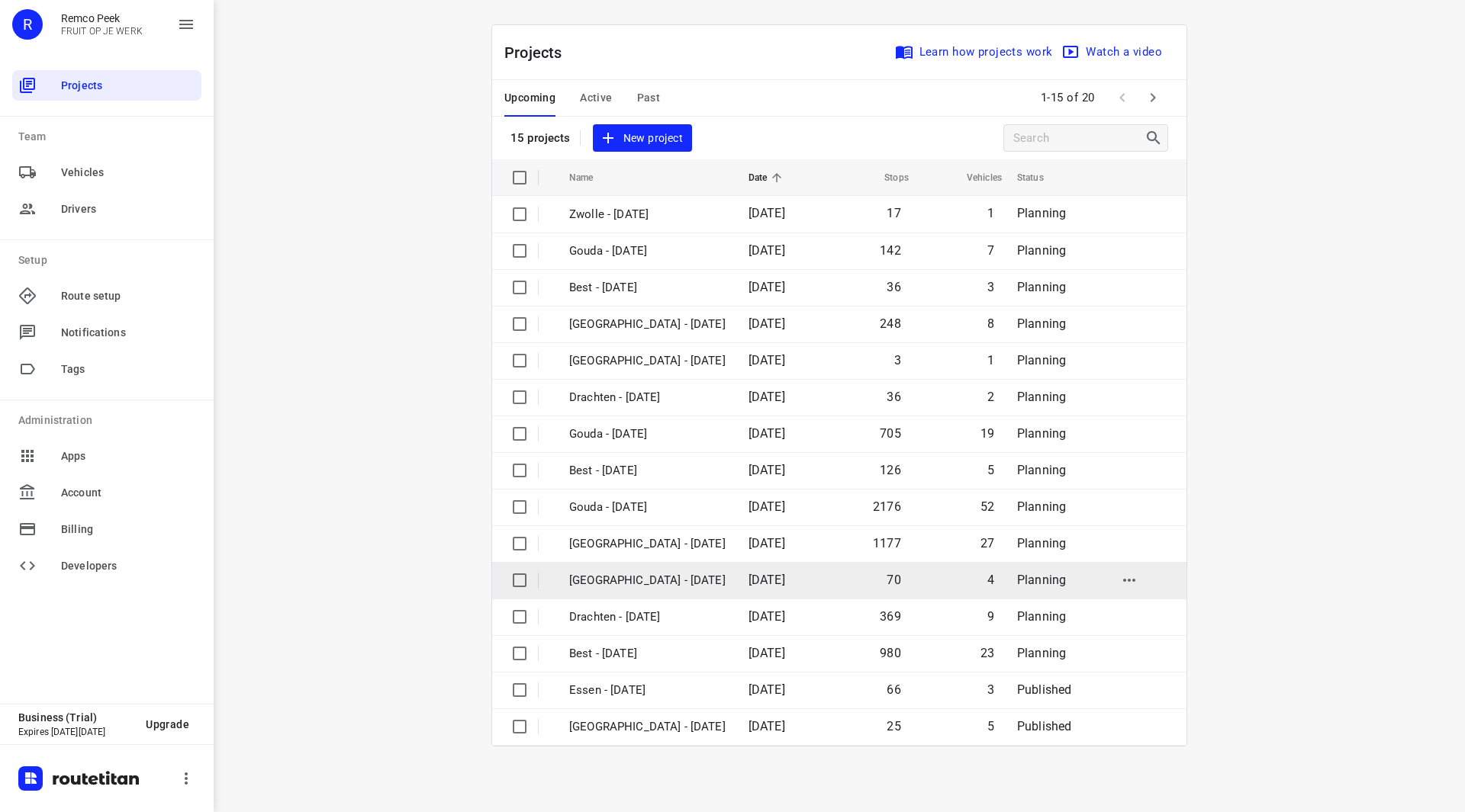
click at [647, 581] on p "[GEOGRAPHIC_DATA] - [DATE]" at bounding box center [647, 580] width 156 height 17
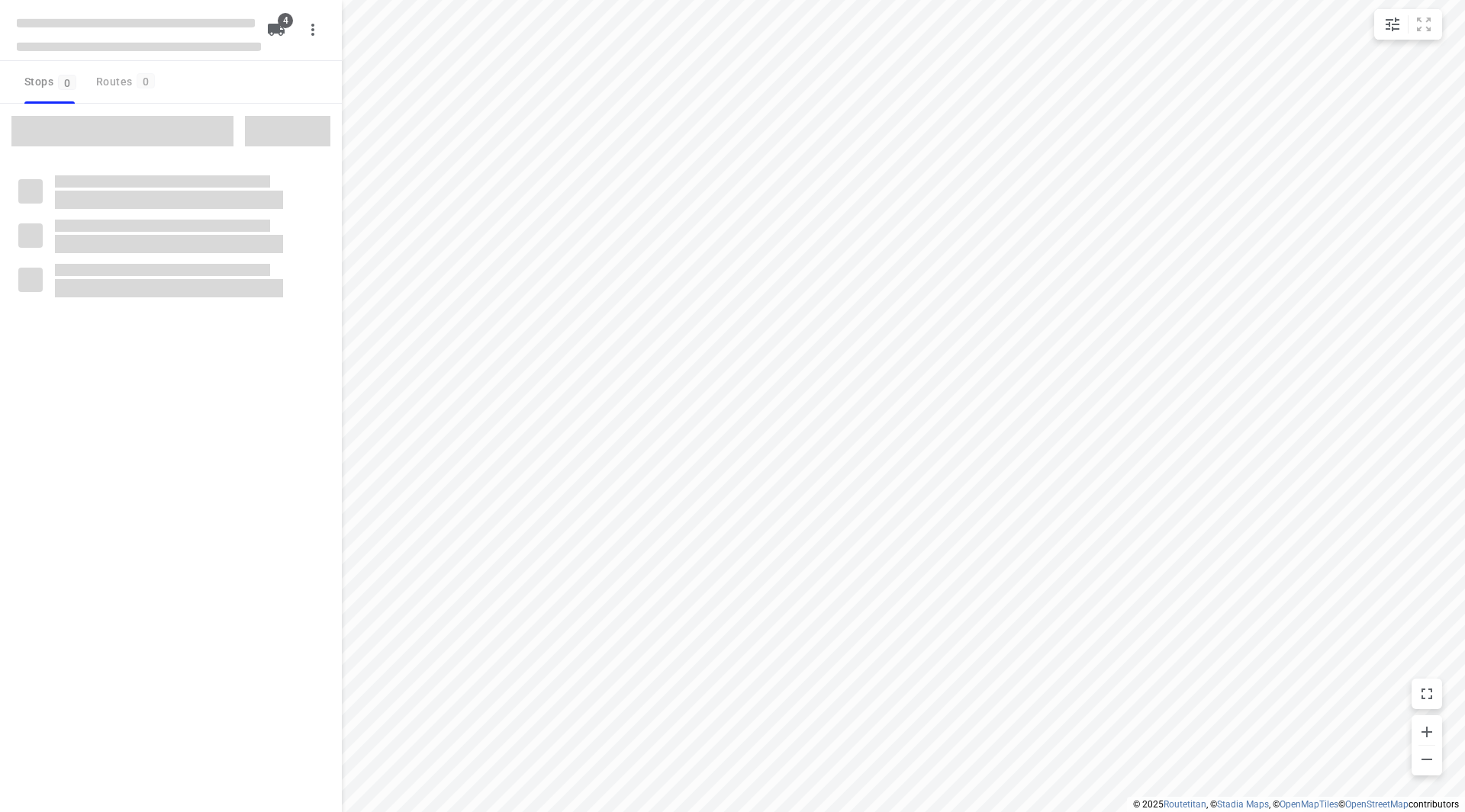
checkbox input "true"
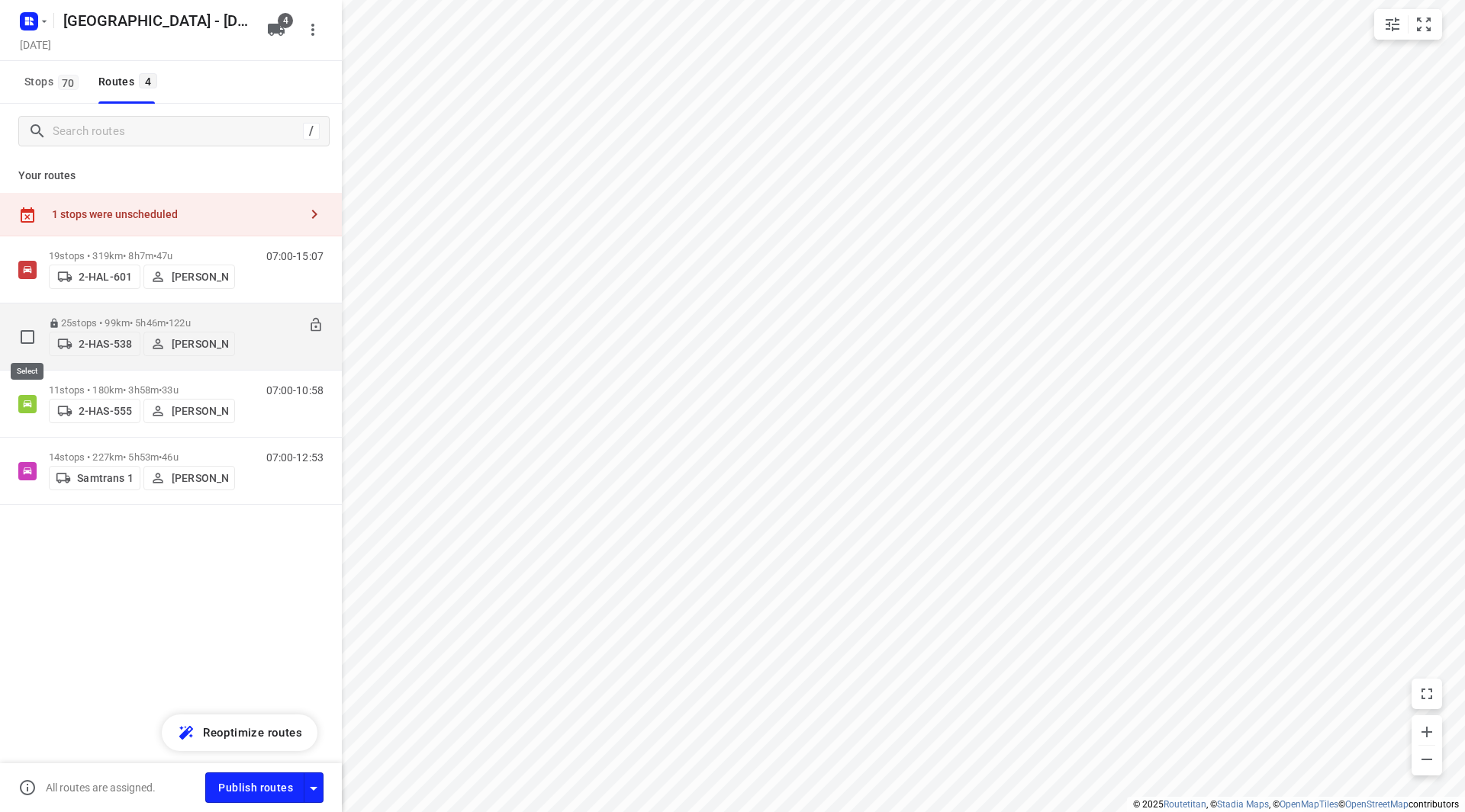
click at [20, 339] on input "checkbox" at bounding box center [28, 337] width 31 height 31
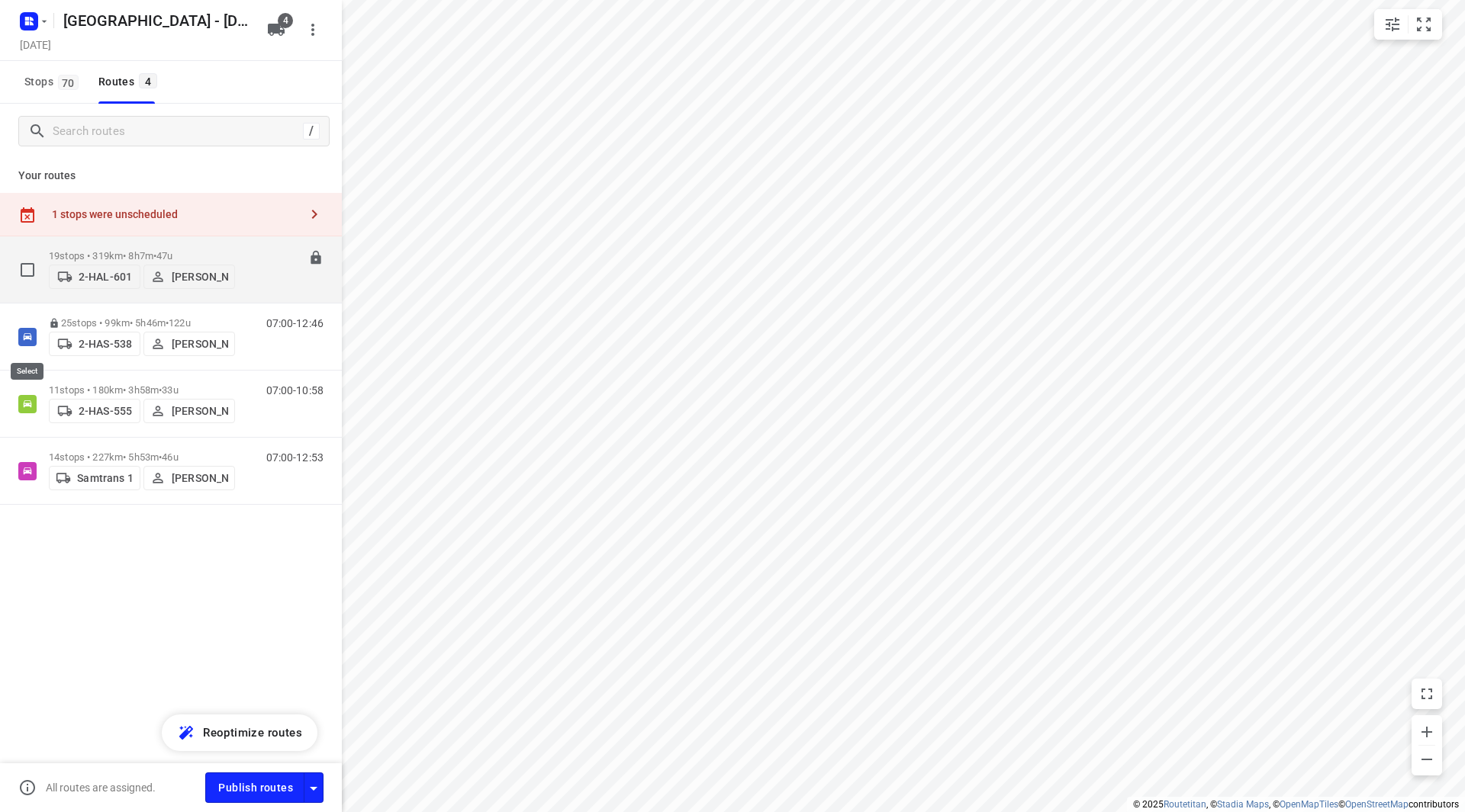
checkbox input "true"
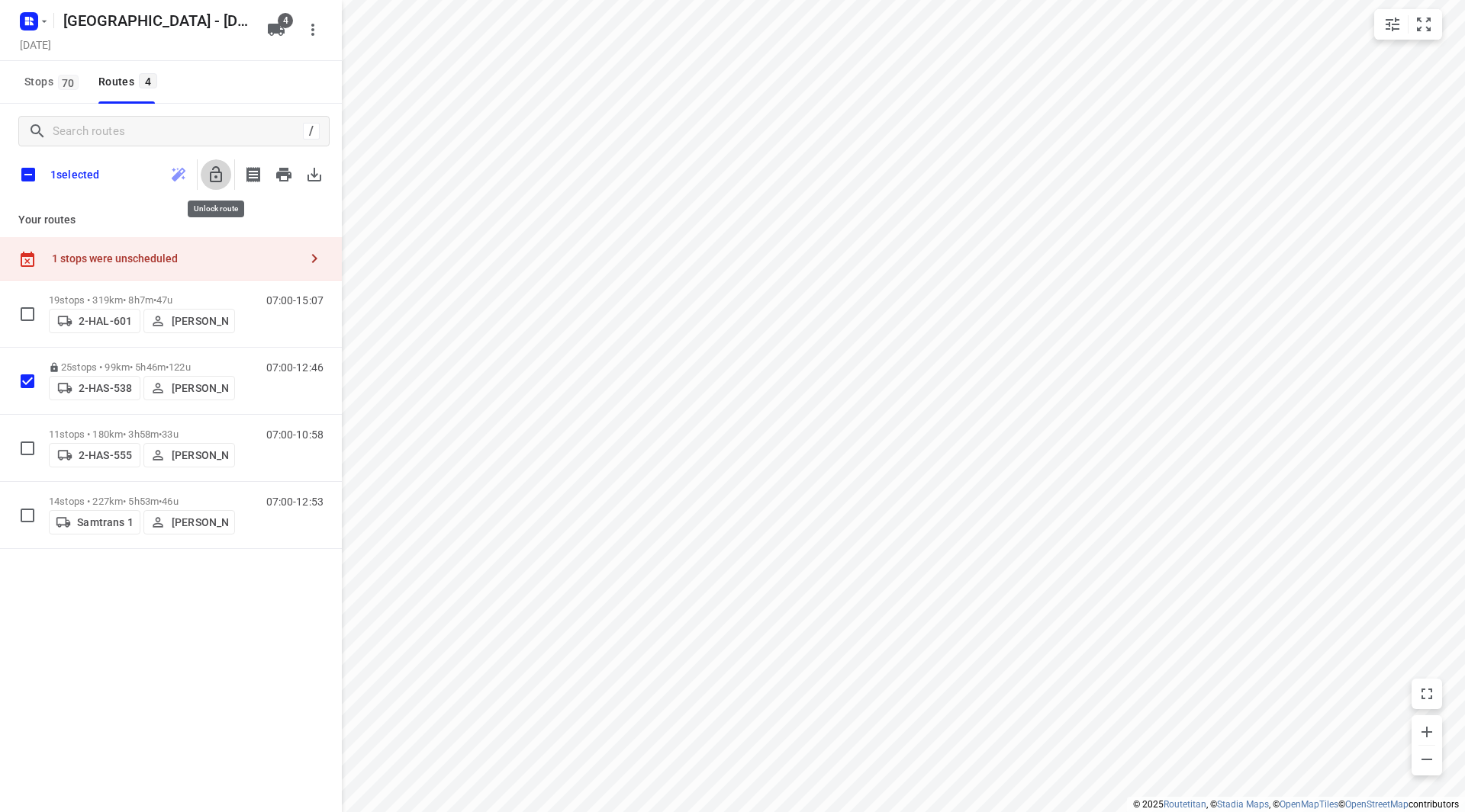
click at [217, 175] on icon "button" at bounding box center [216, 174] width 18 height 18
click at [22, 173] on input "checkbox" at bounding box center [28, 174] width 32 height 32
checkbox input "true"
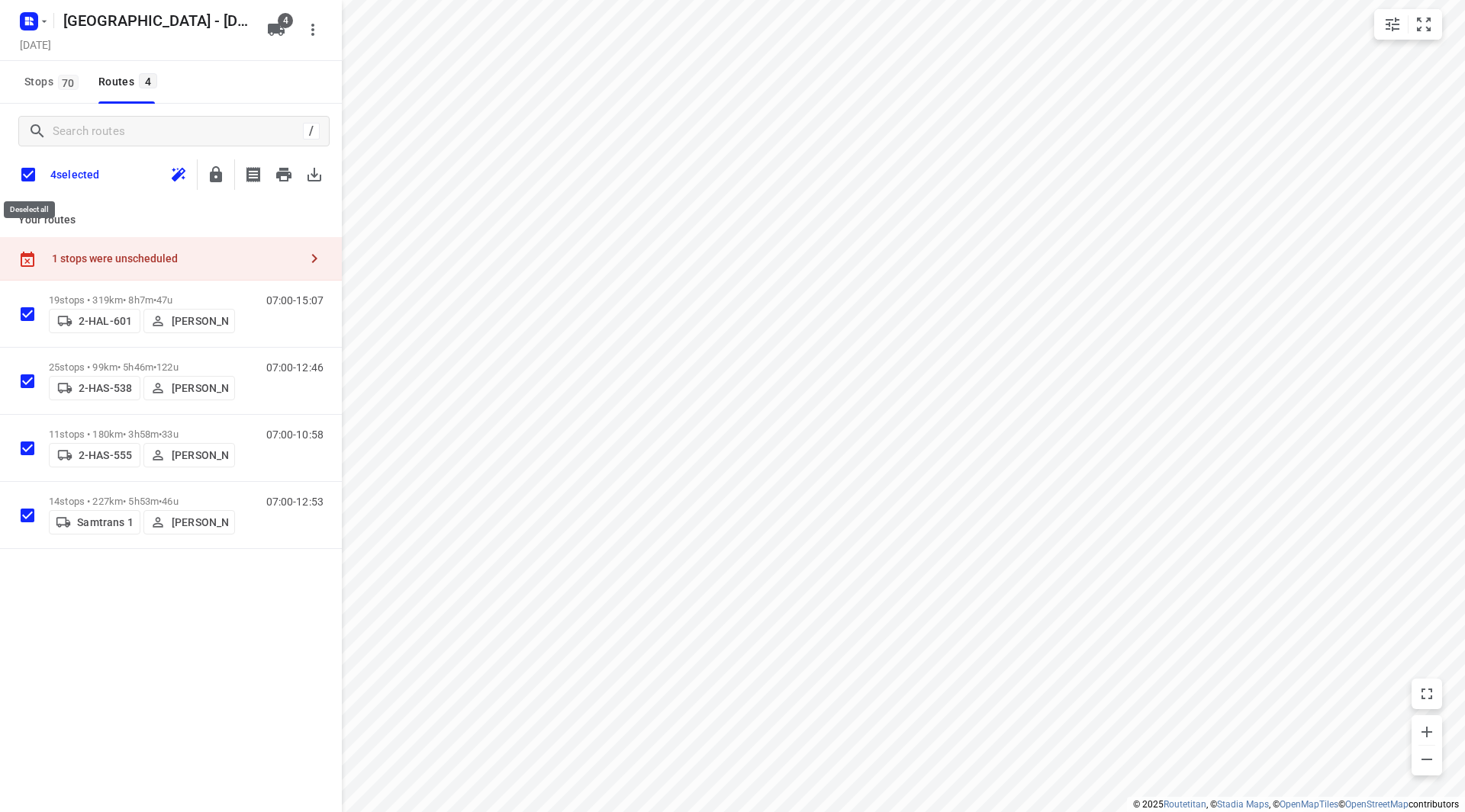
checkbox input "true"
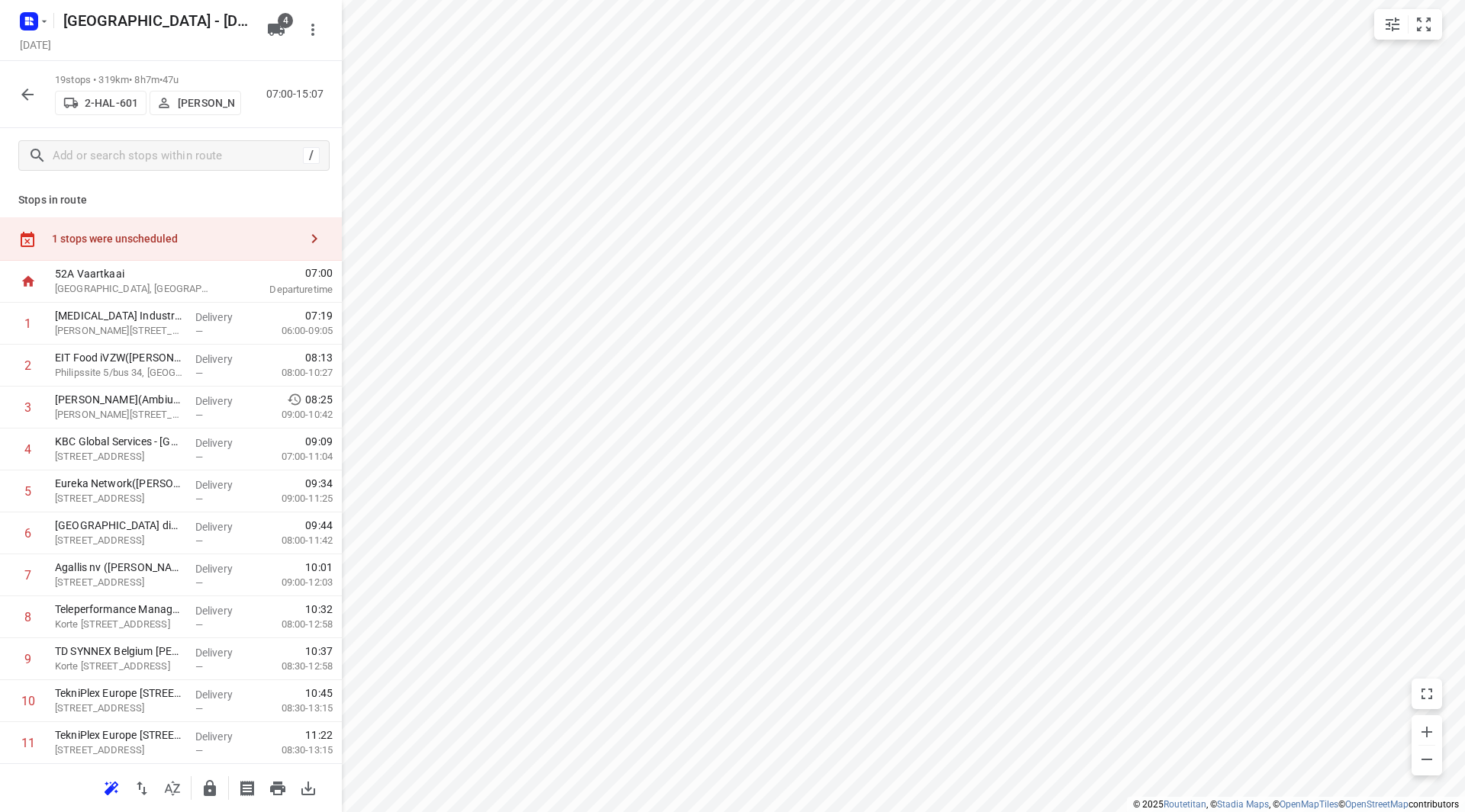
click at [194, 241] on div "1 stops were unscheduled" at bounding box center [175, 239] width 247 height 13
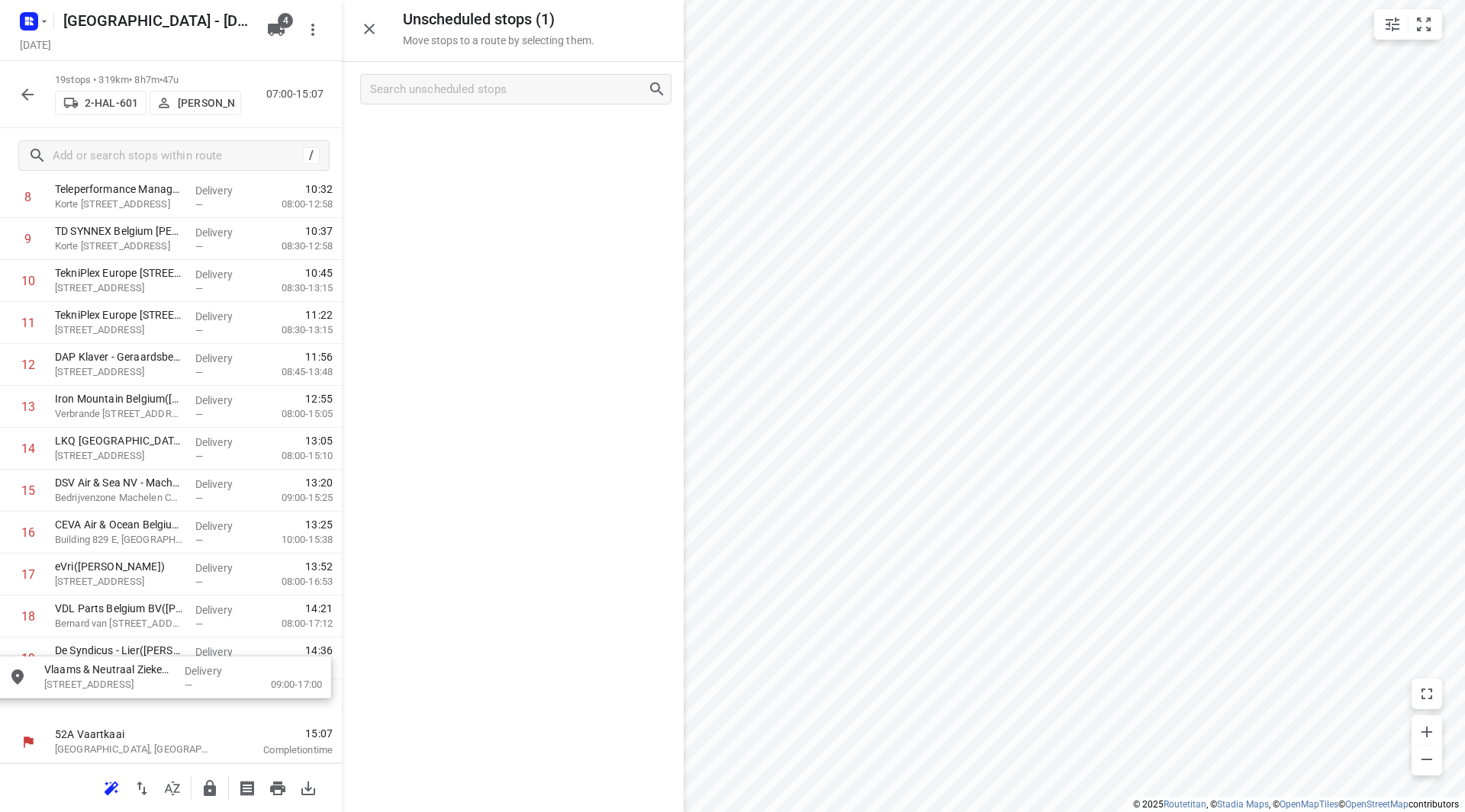
drag, startPoint x: 467, startPoint y: 138, endPoint x: 107, endPoint y: 695, distance: 663.2
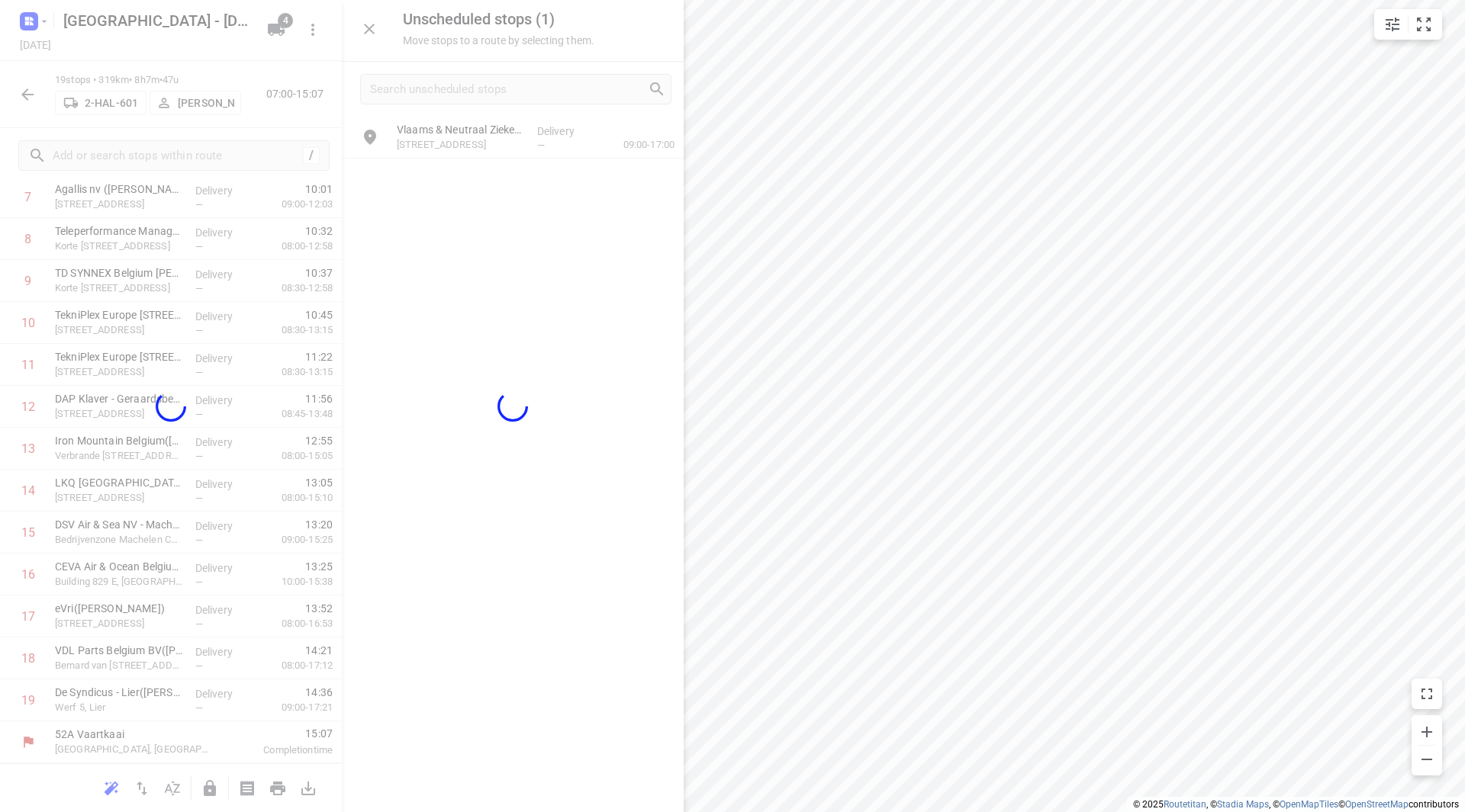
scroll to position [377, 0]
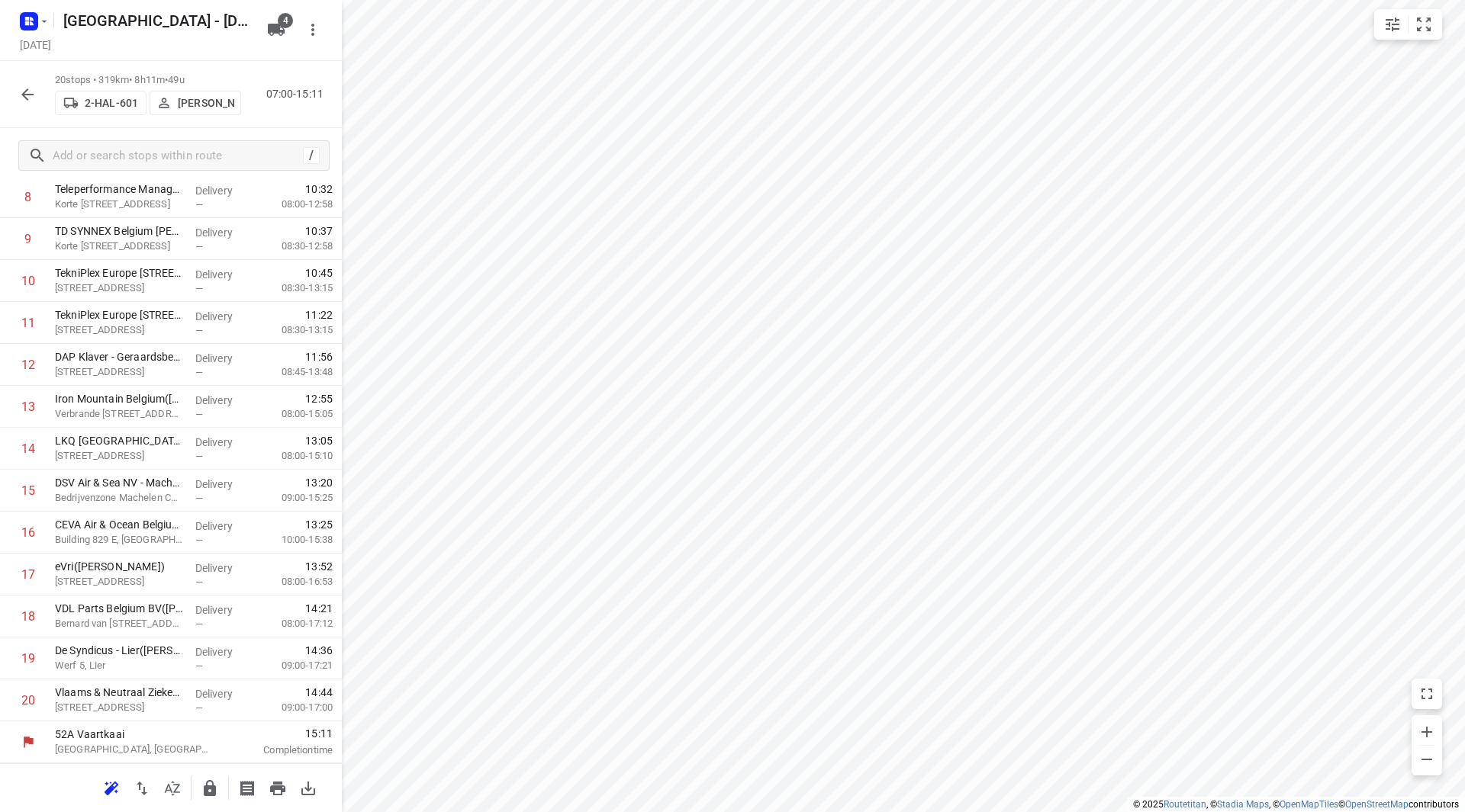
click at [21, 103] on icon "button" at bounding box center [27, 95] width 18 height 18
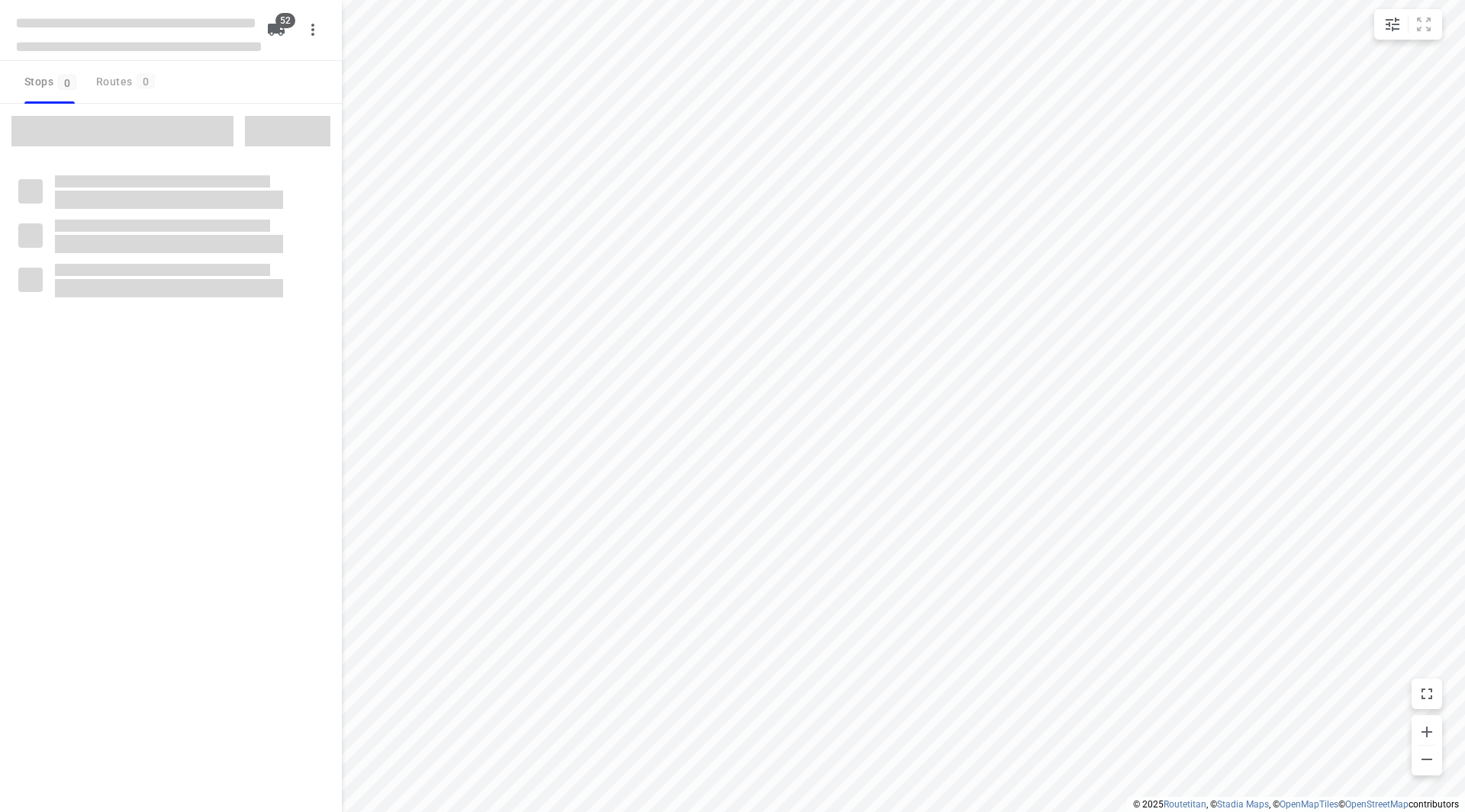
checkbox input "true"
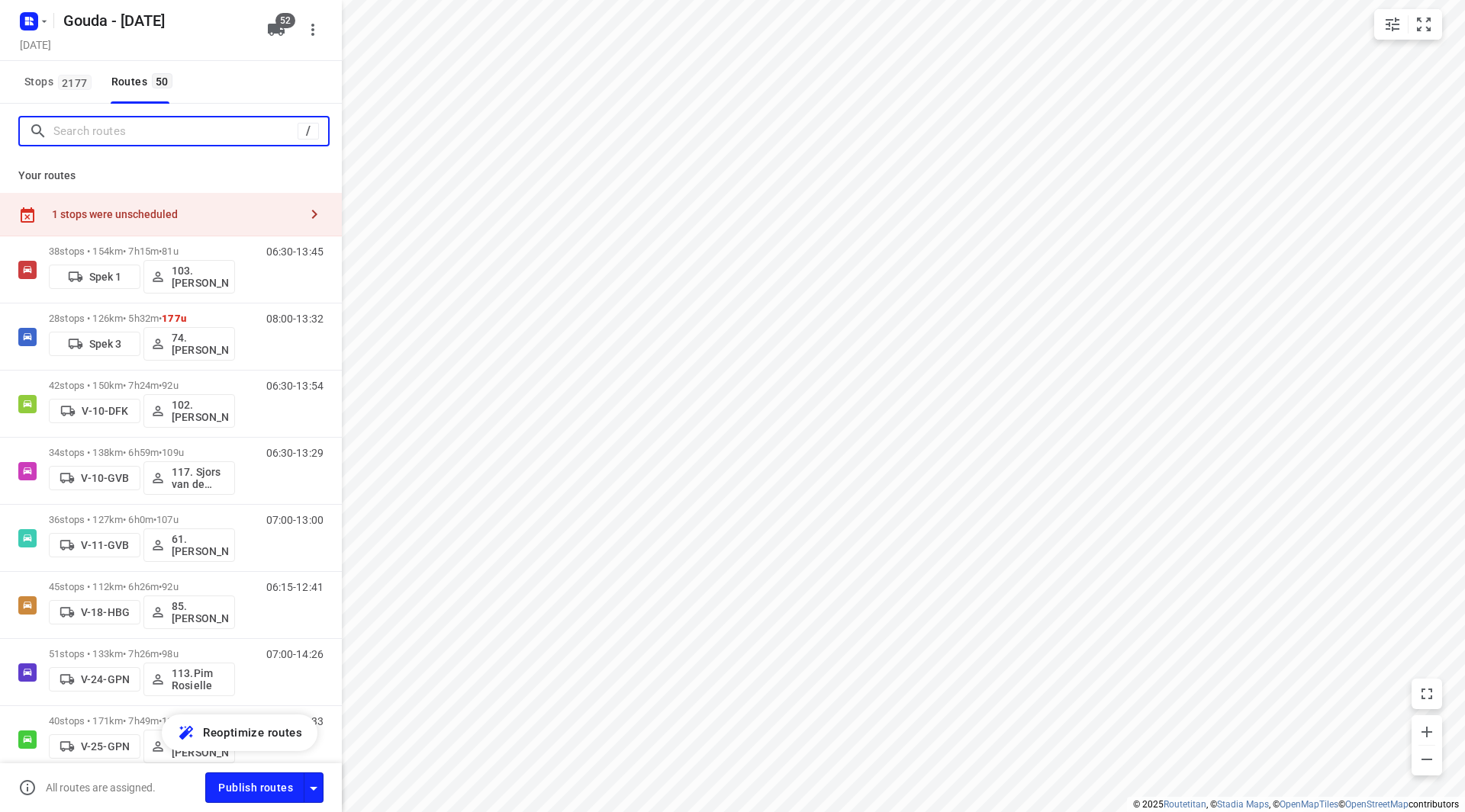
click at [126, 126] on input "Search routes" at bounding box center [175, 132] width 244 height 23
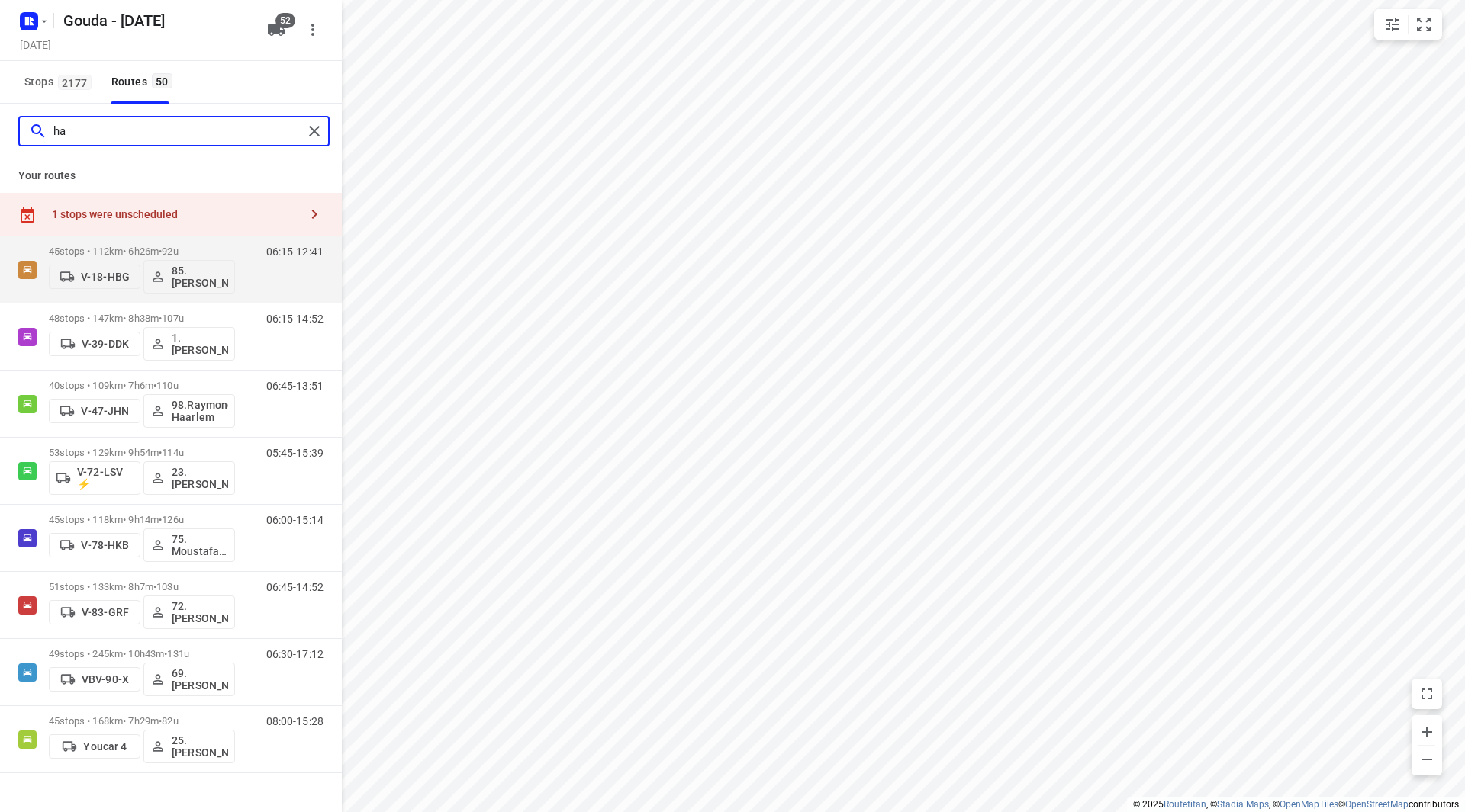
type input "h"
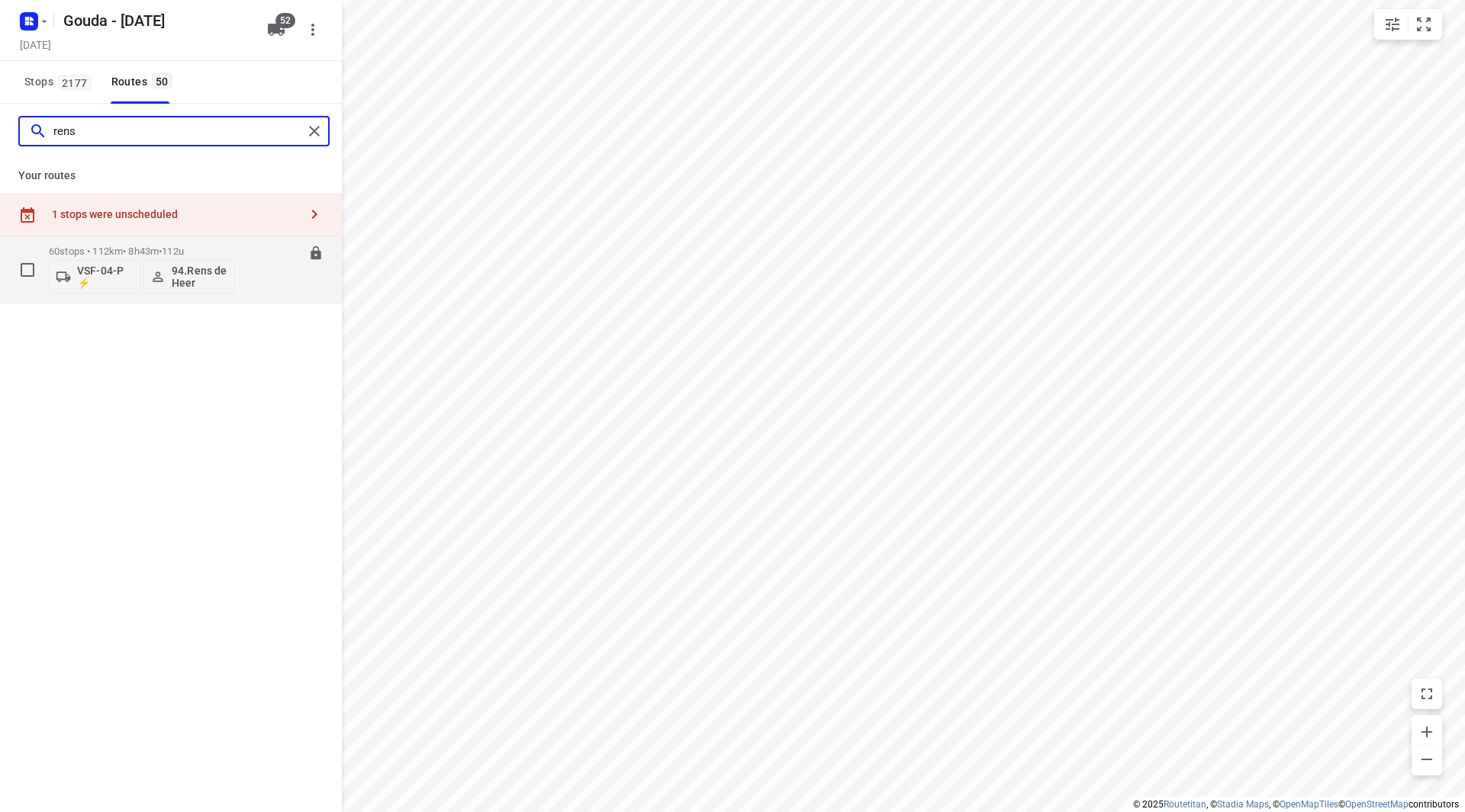
type input "rens"
click at [212, 248] on p "60 stops • 112km • 8h43m • 112u" at bounding box center [142, 251] width 186 height 12
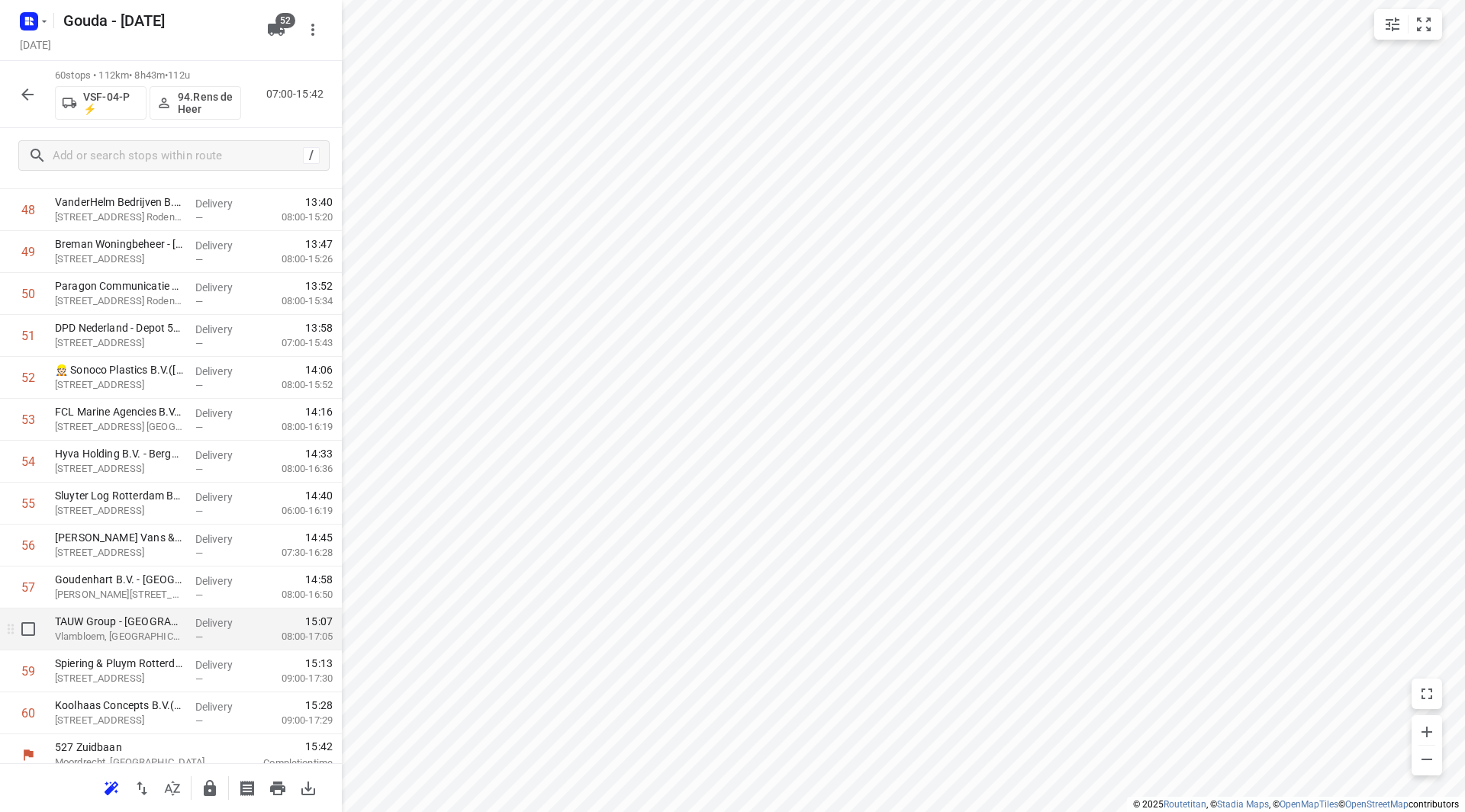
scroll to position [2098, 0]
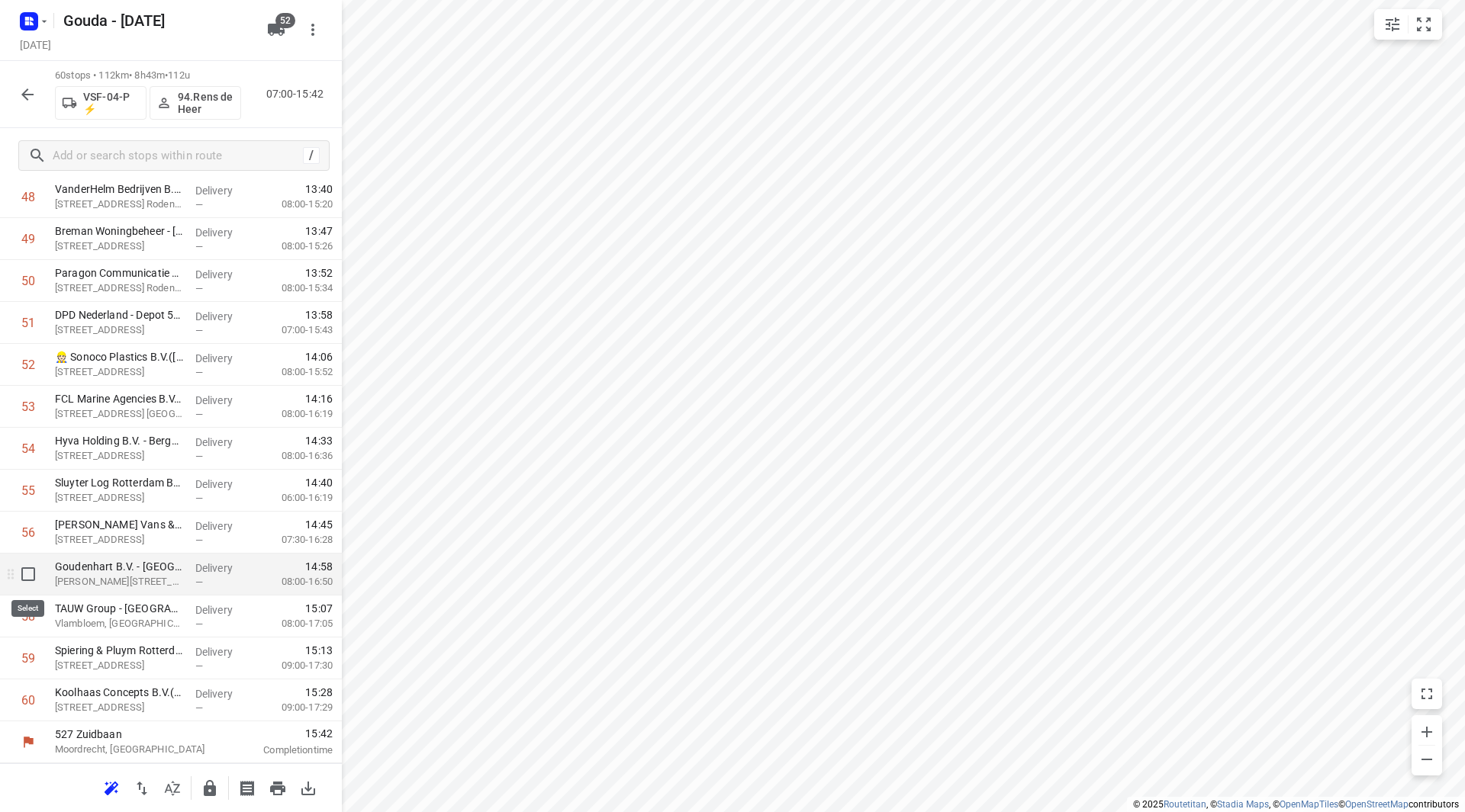
click at [23, 578] on input "checkbox" at bounding box center [28, 574] width 31 height 31
checkbox input "true"
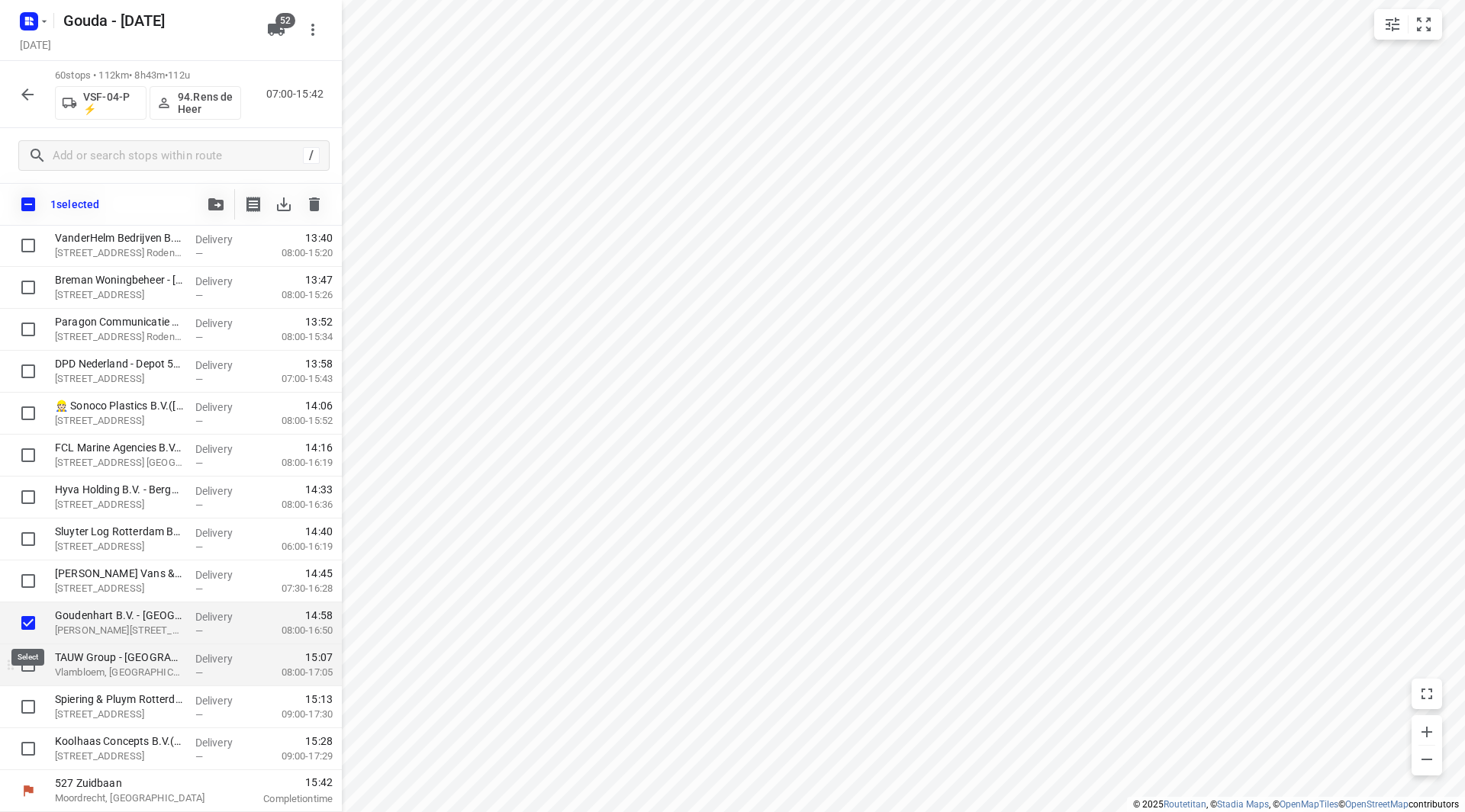
scroll to position [2093, 0]
click at [28, 669] on input "checkbox" at bounding box center [28, 666] width 31 height 31
checkbox input "true"
click at [29, 710] on input "checkbox" at bounding box center [28, 707] width 31 height 31
checkbox input "true"
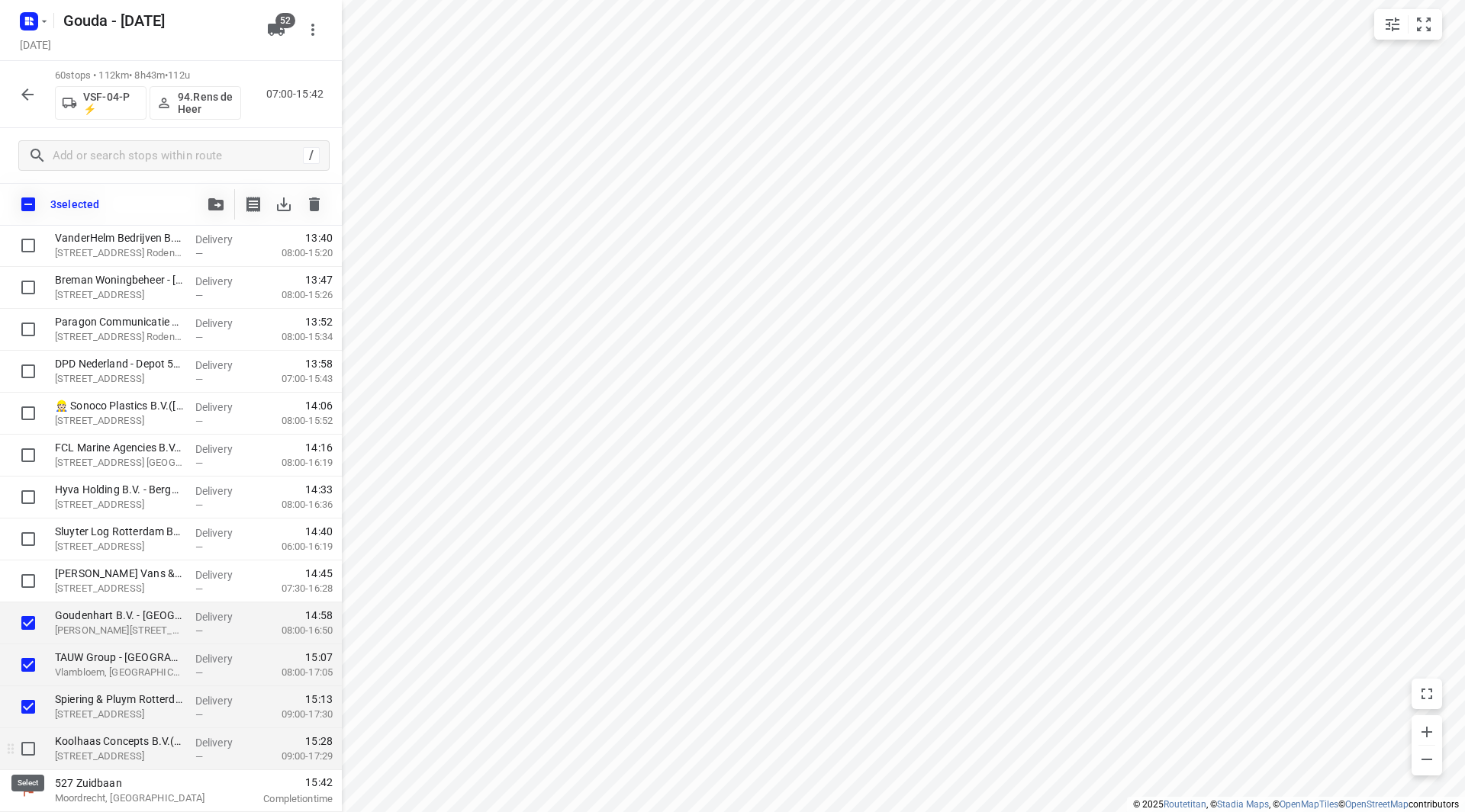
click at [30, 751] on input "checkbox" at bounding box center [28, 749] width 31 height 31
checkbox input "true"
click at [211, 207] on icon "button" at bounding box center [216, 205] width 15 height 13
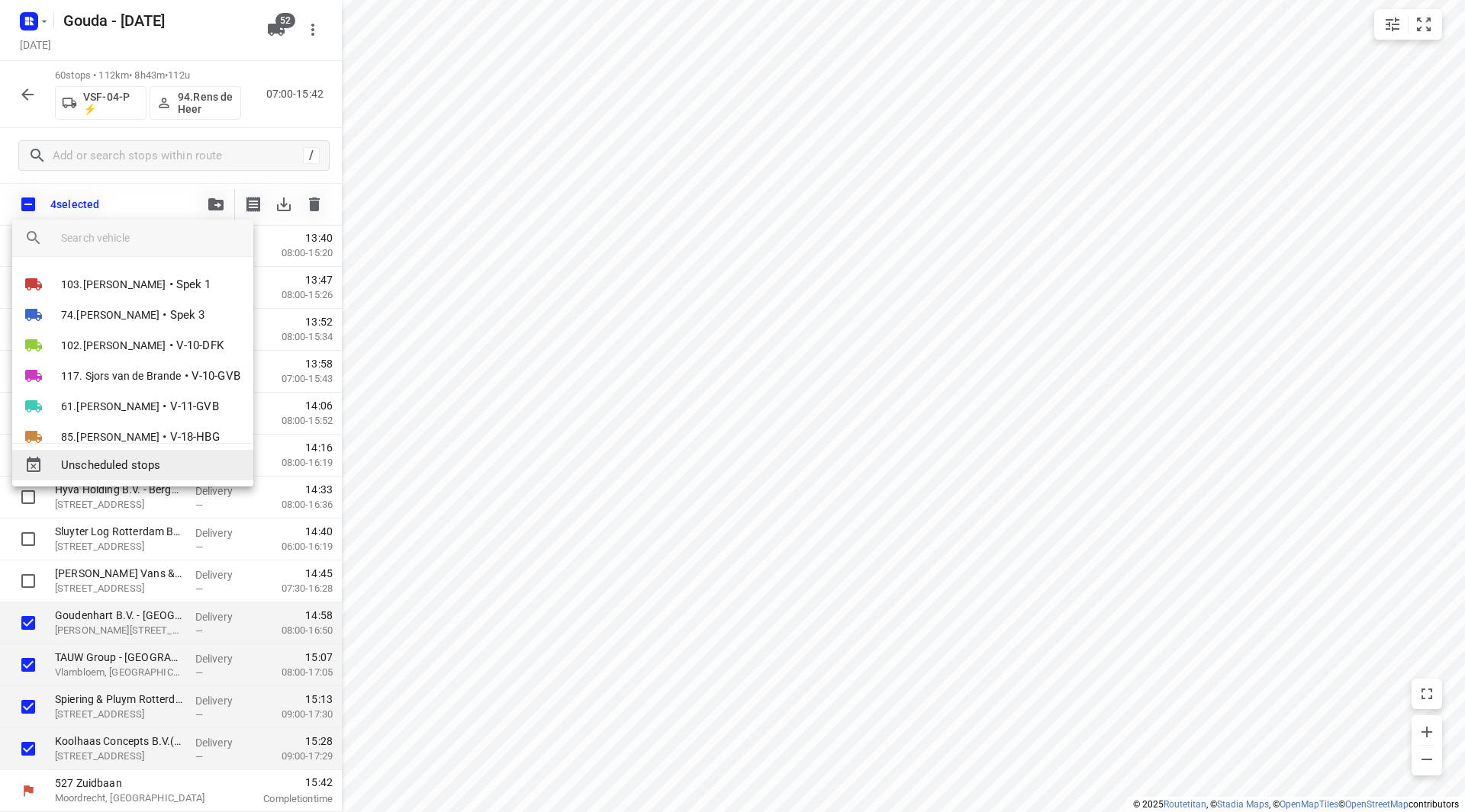
click at [157, 475] on div "Unscheduled stops" at bounding box center [133, 465] width 241 height 31
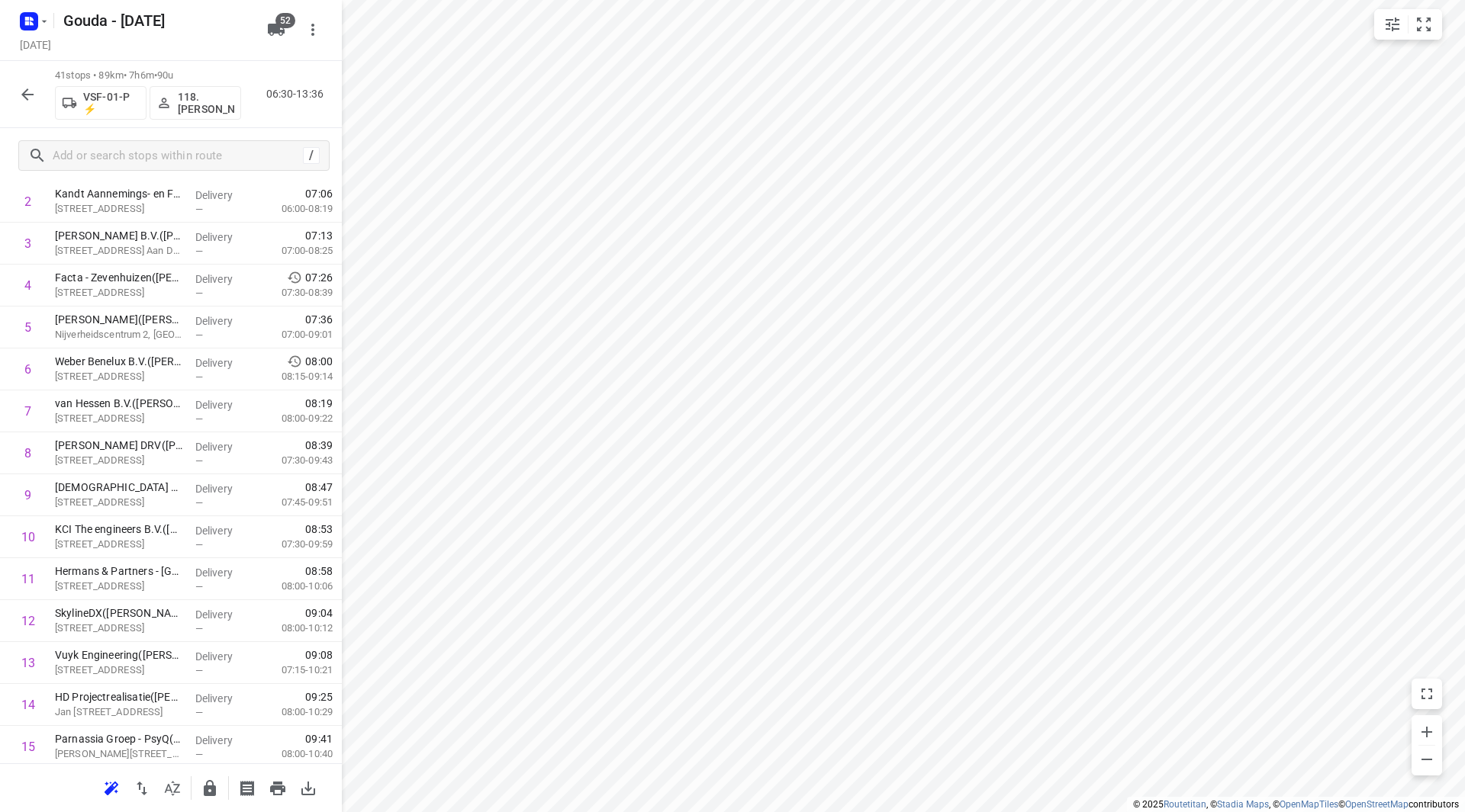
scroll to position [0, 0]
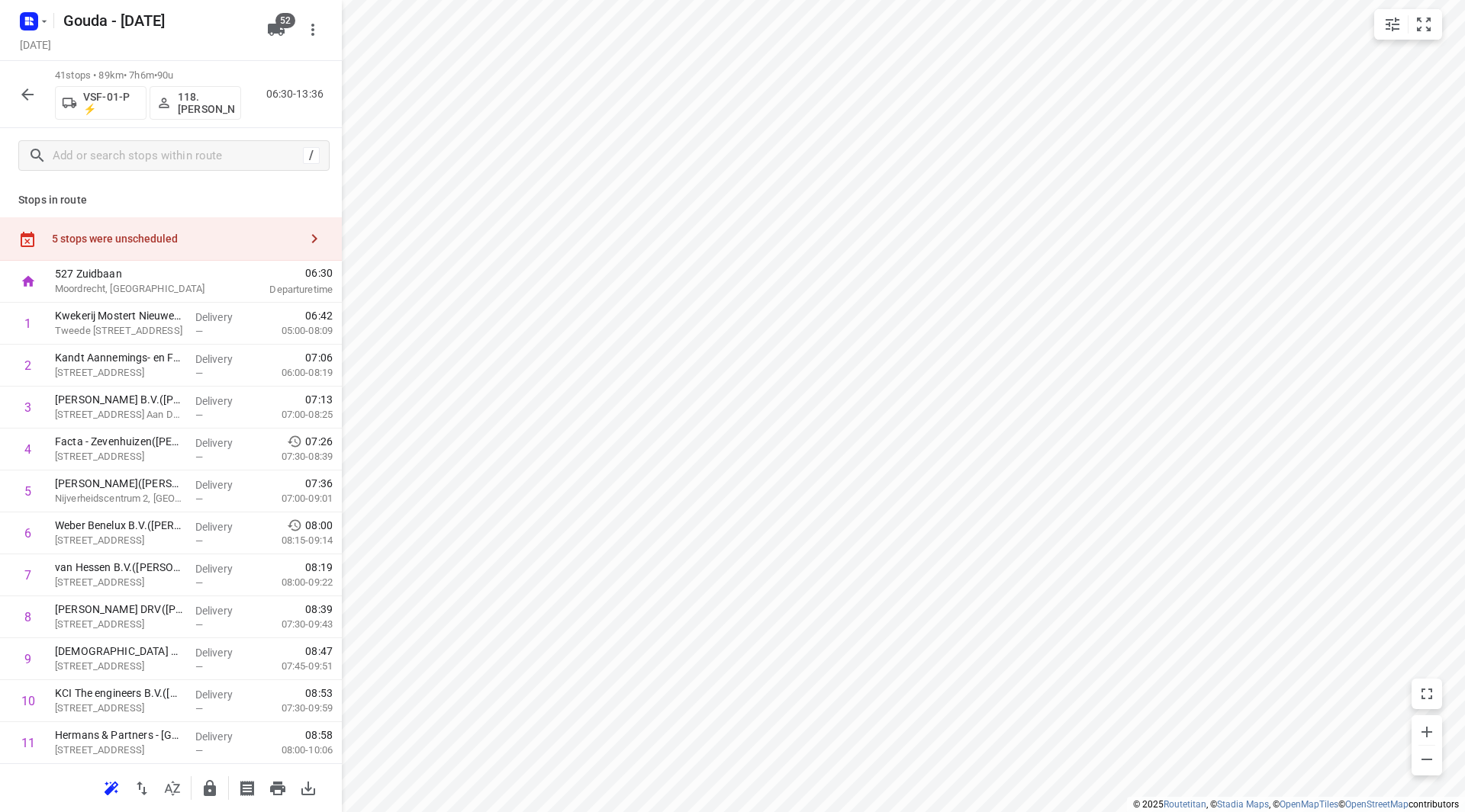
click at [238, 241] on div "5 stops were unscheduled" at bounding box center [175, 239] width 247 height 13
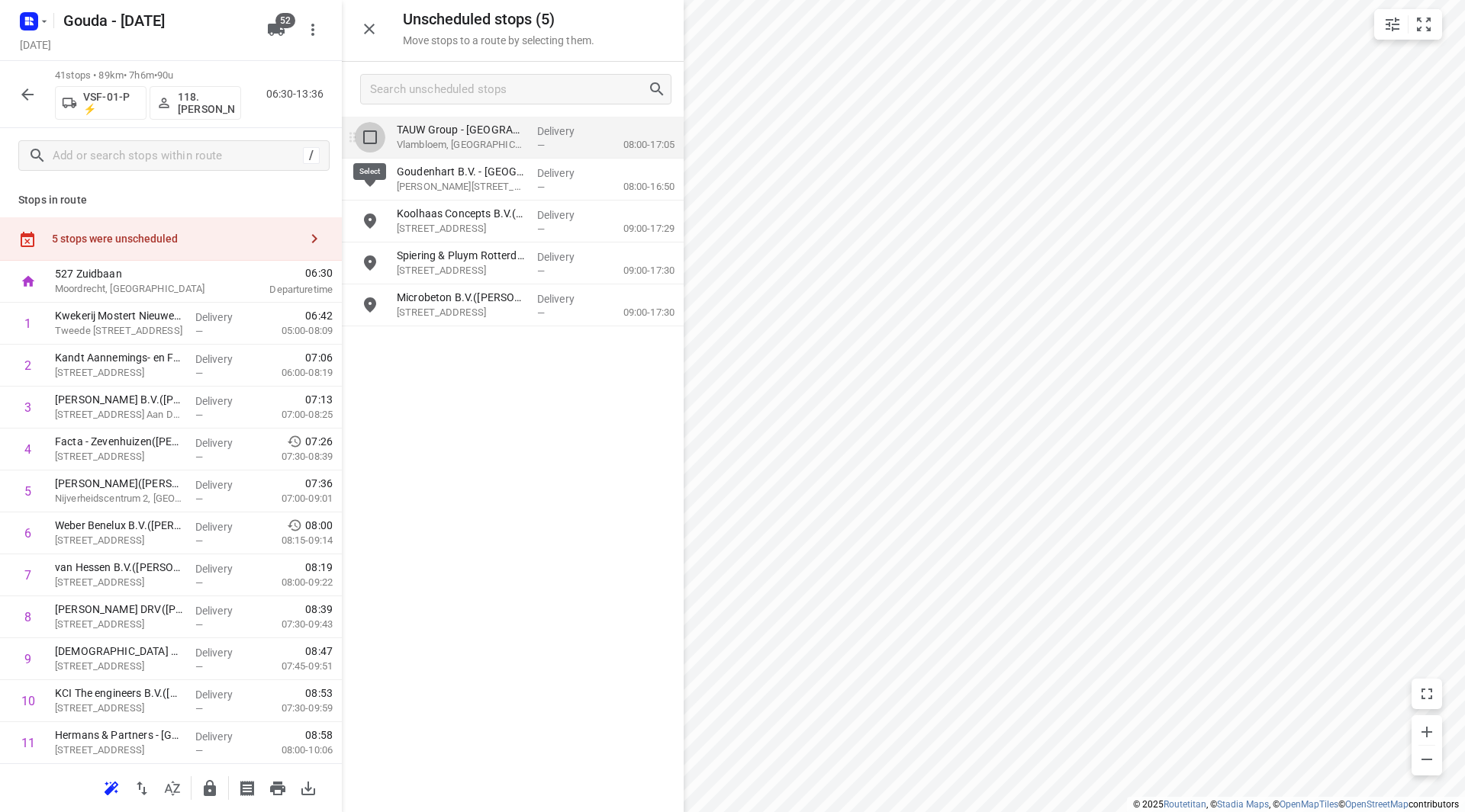
click at [369, 142] on input "grid" at bounding box center [370, 137] width 31 height 31
checkbox input "true"
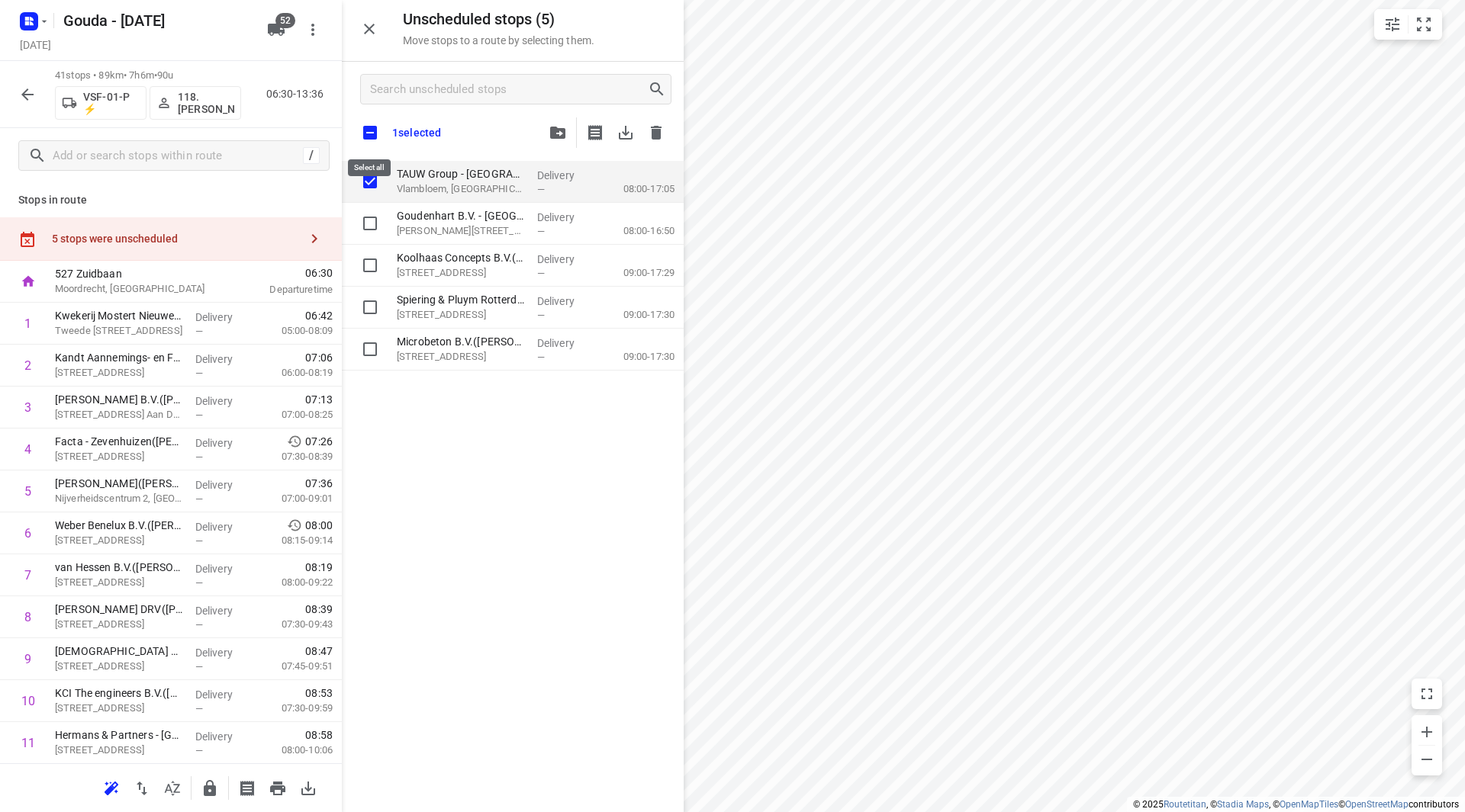
click at [369, 125] on input "checkbox" at bounding box center [369, 132] width 32 height 32
checkbox input "true"
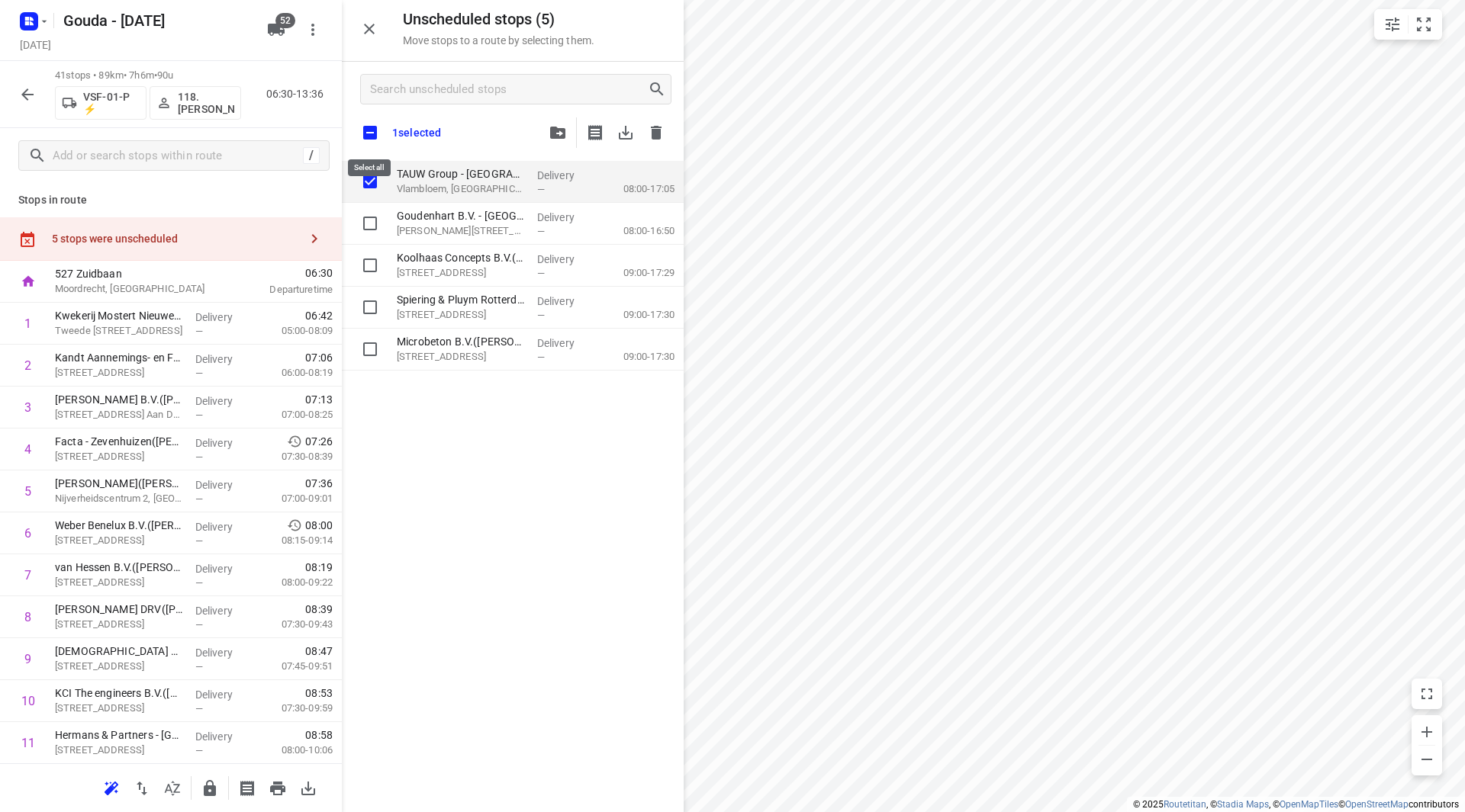
checkbox input "true"
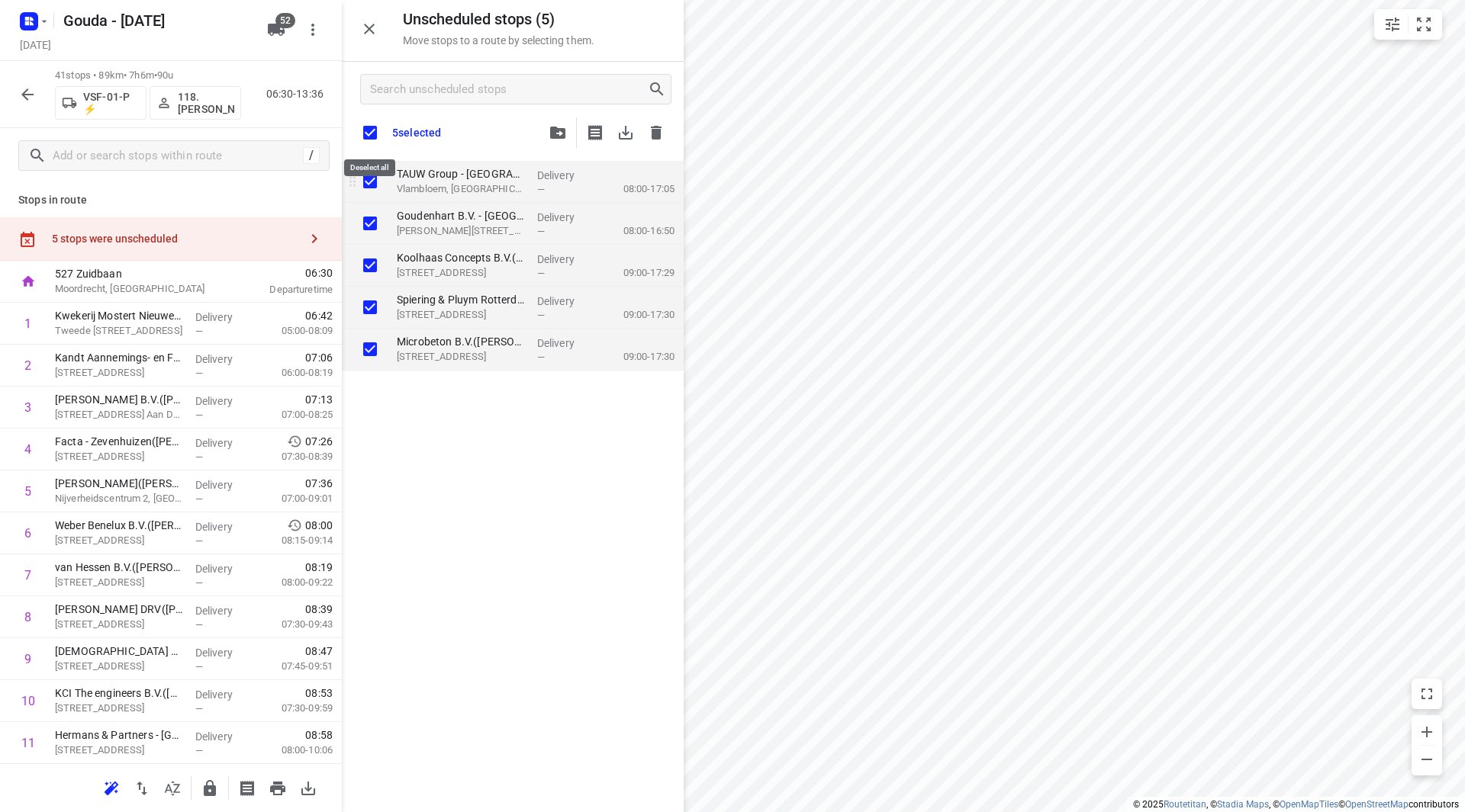
checkbox input "true"
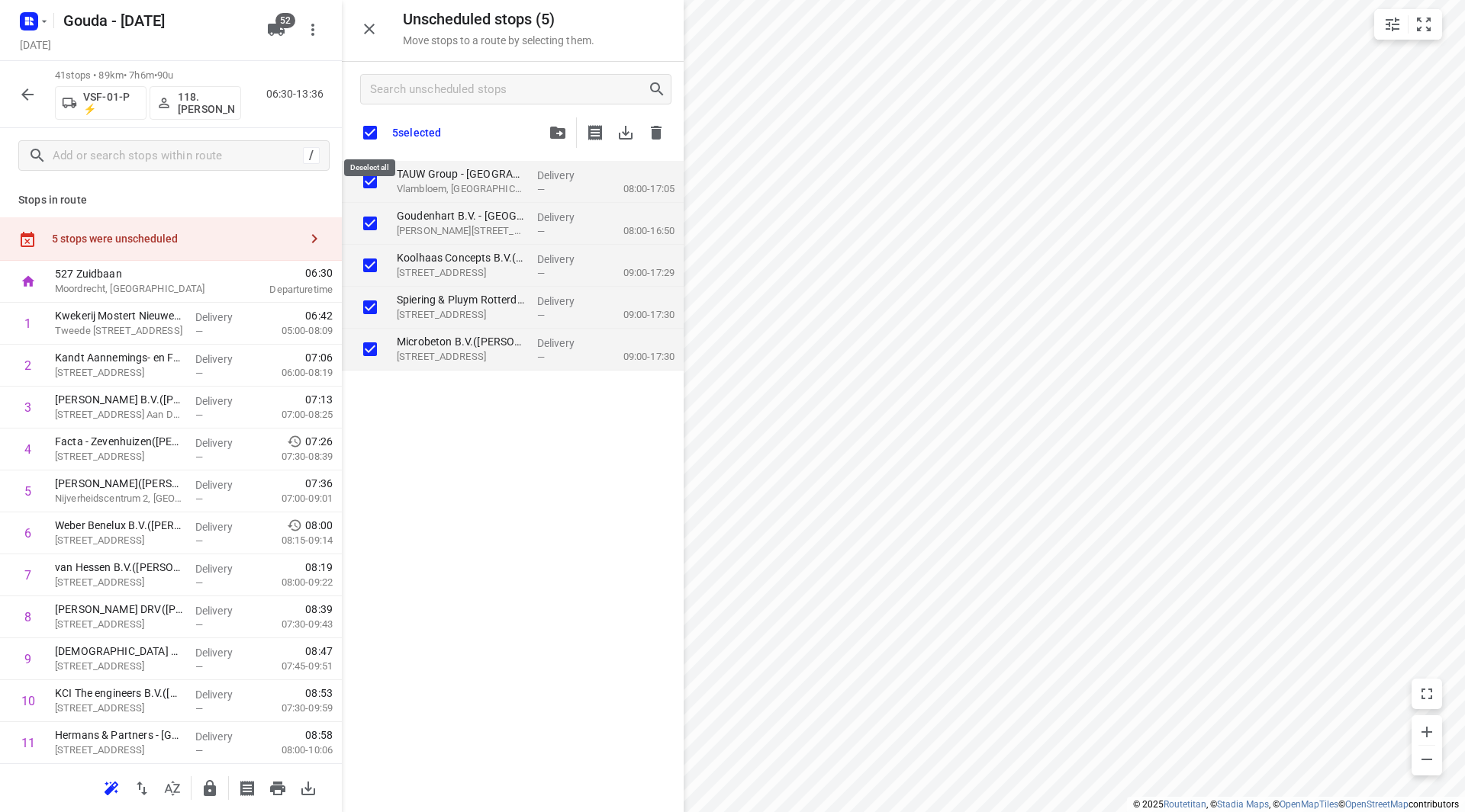
checkbox input "true"
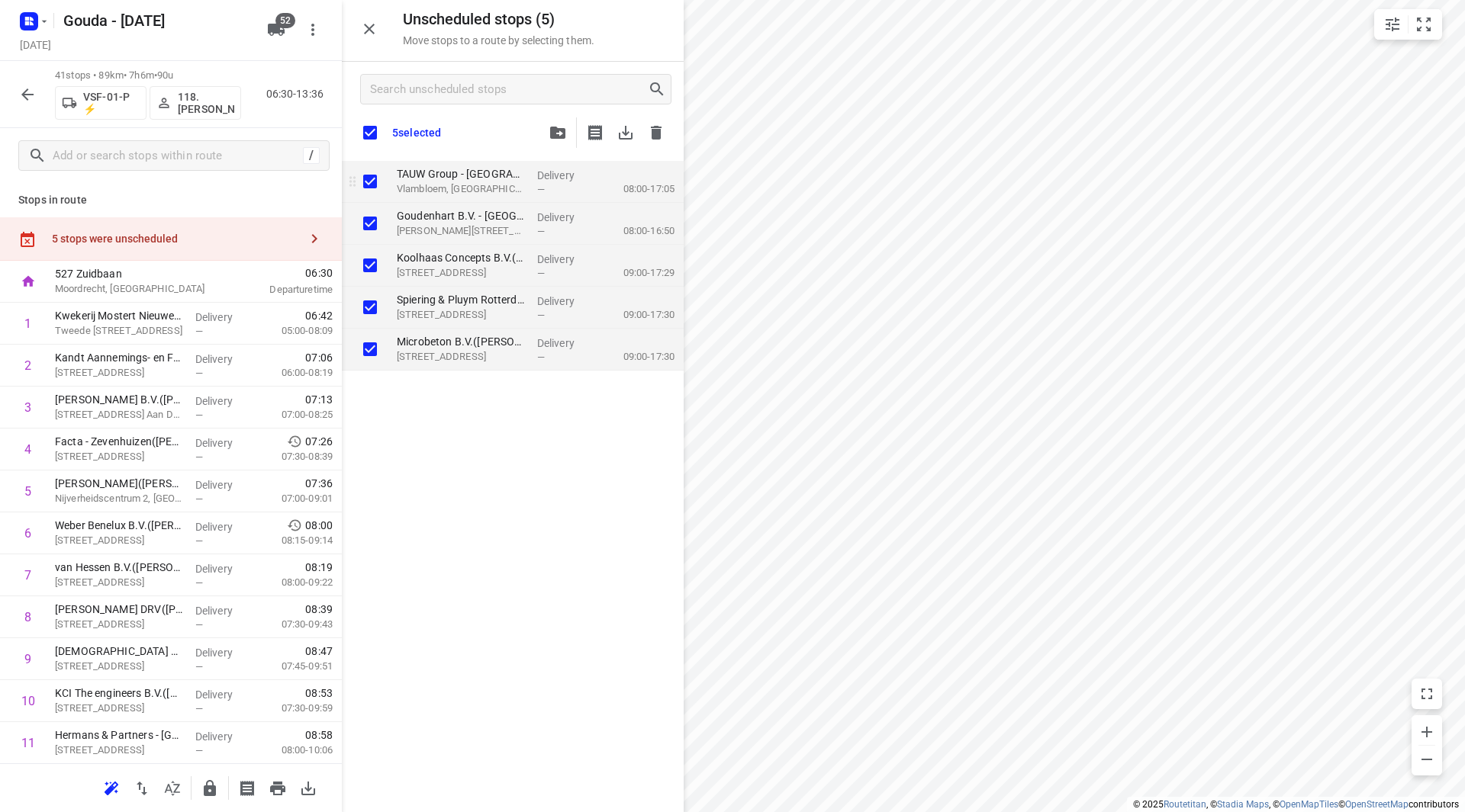
checkbox input "true"
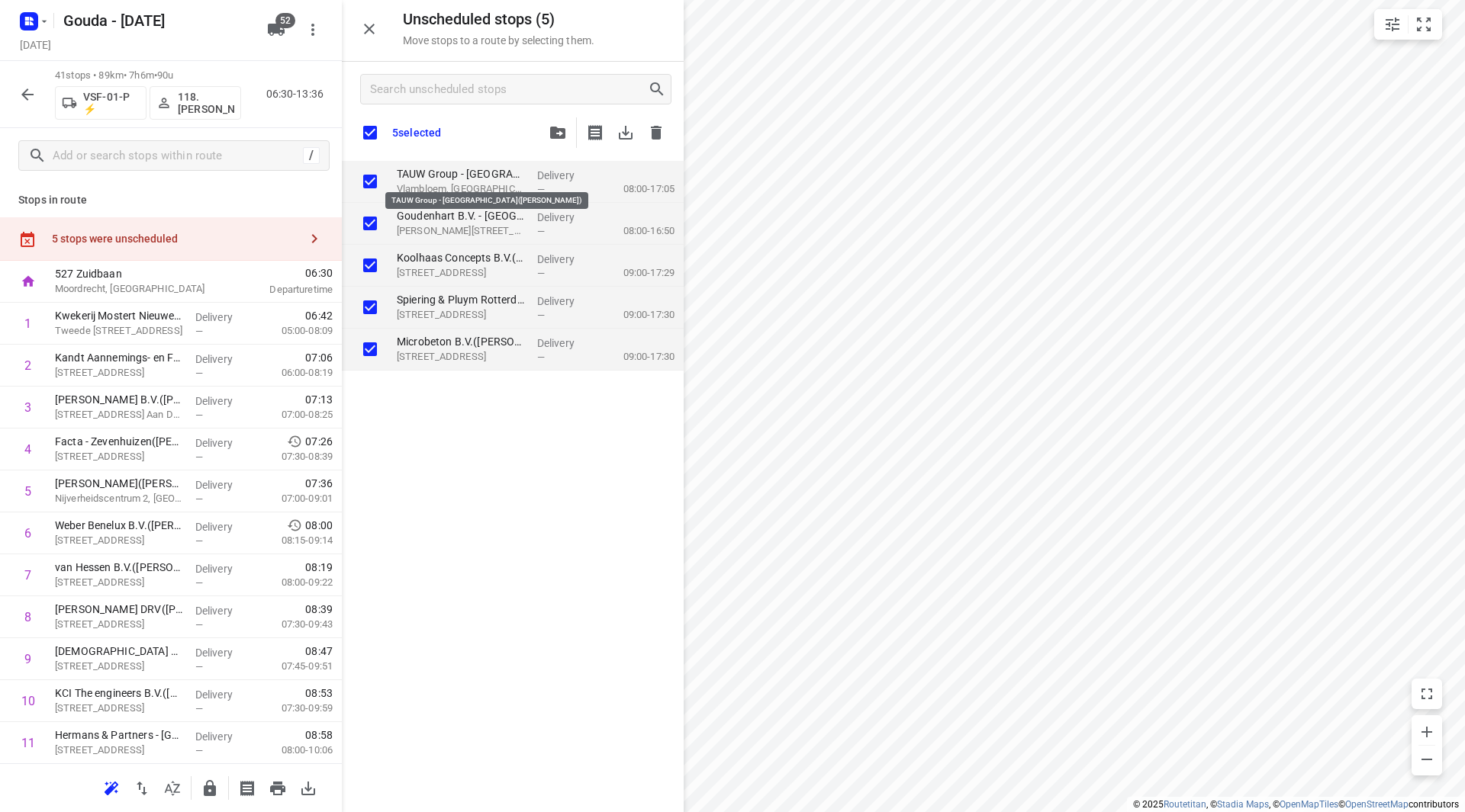
checkbox input "true"
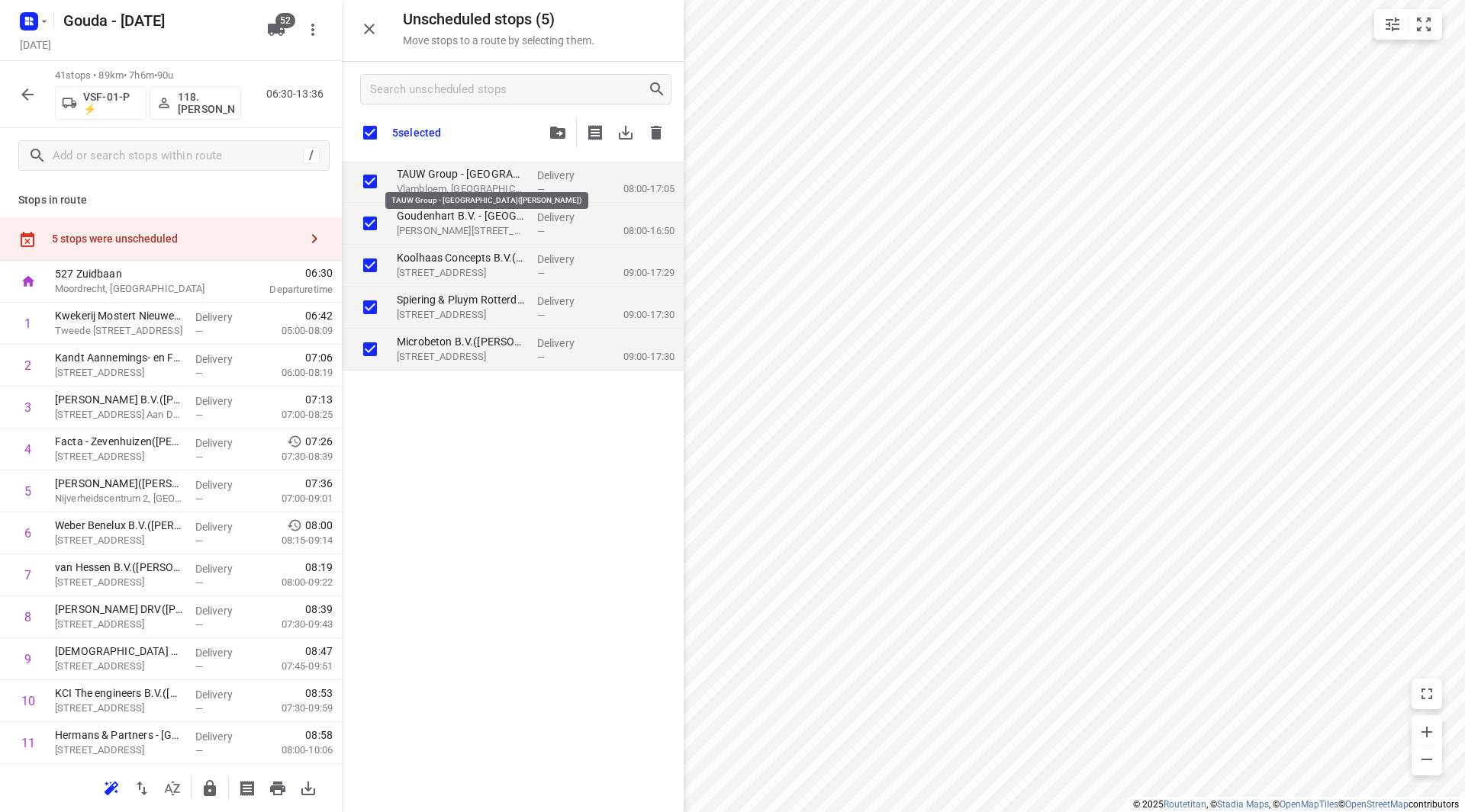
checkbox input "true"
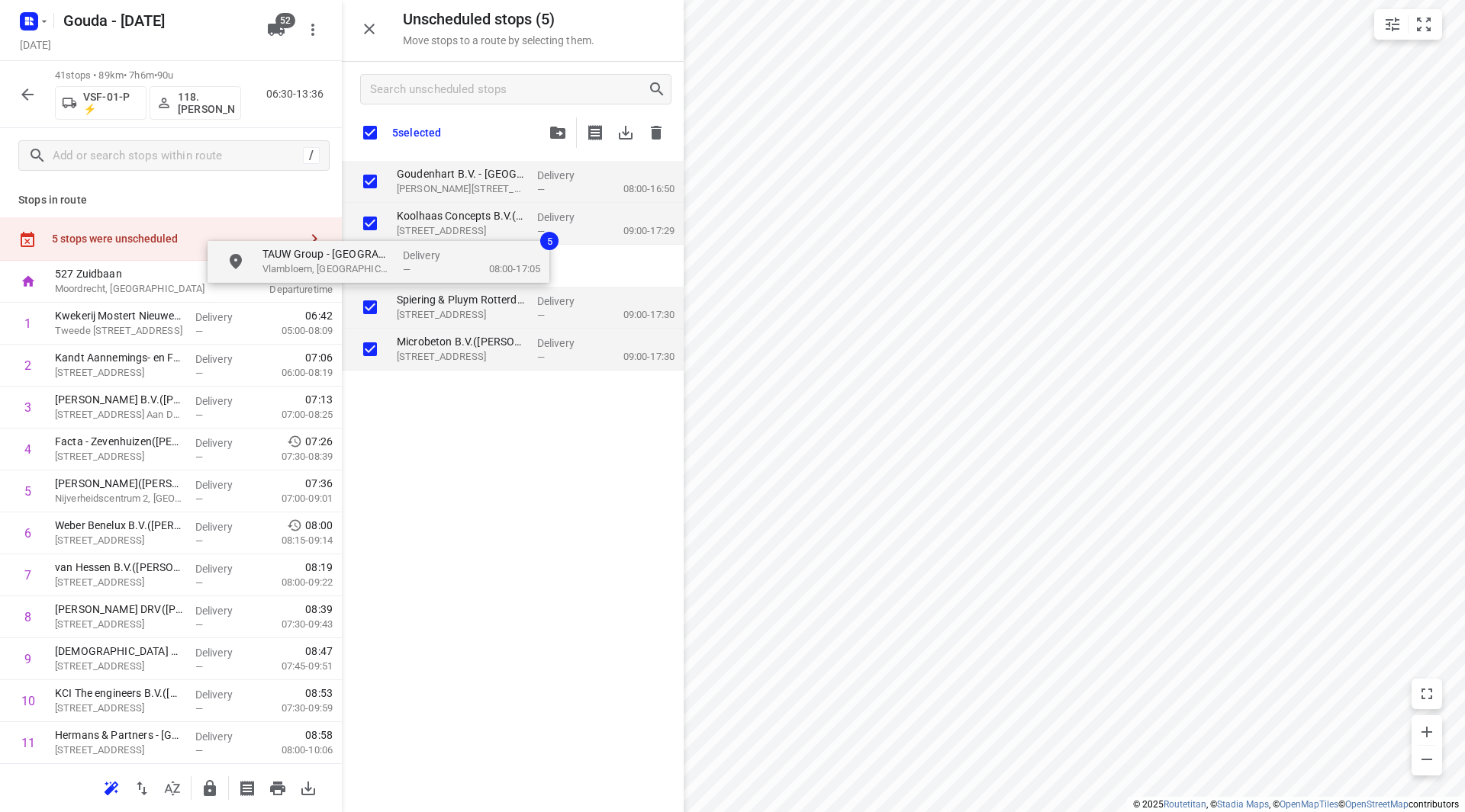
checkbox input "true"
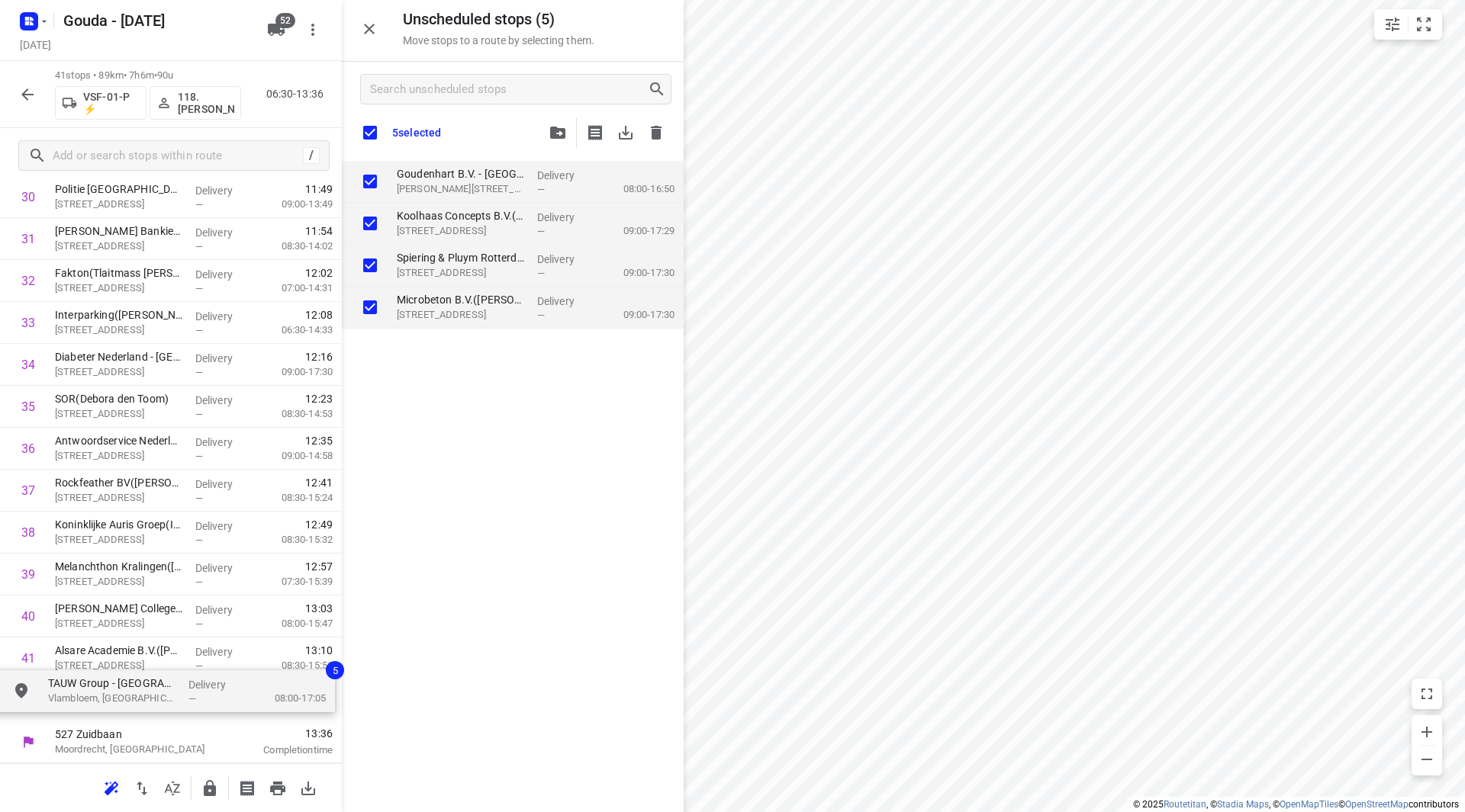
drag, startPoint x: 387, startPoint y: 193, endPoint x: 85, endPoint y: 684, distance: 576.4
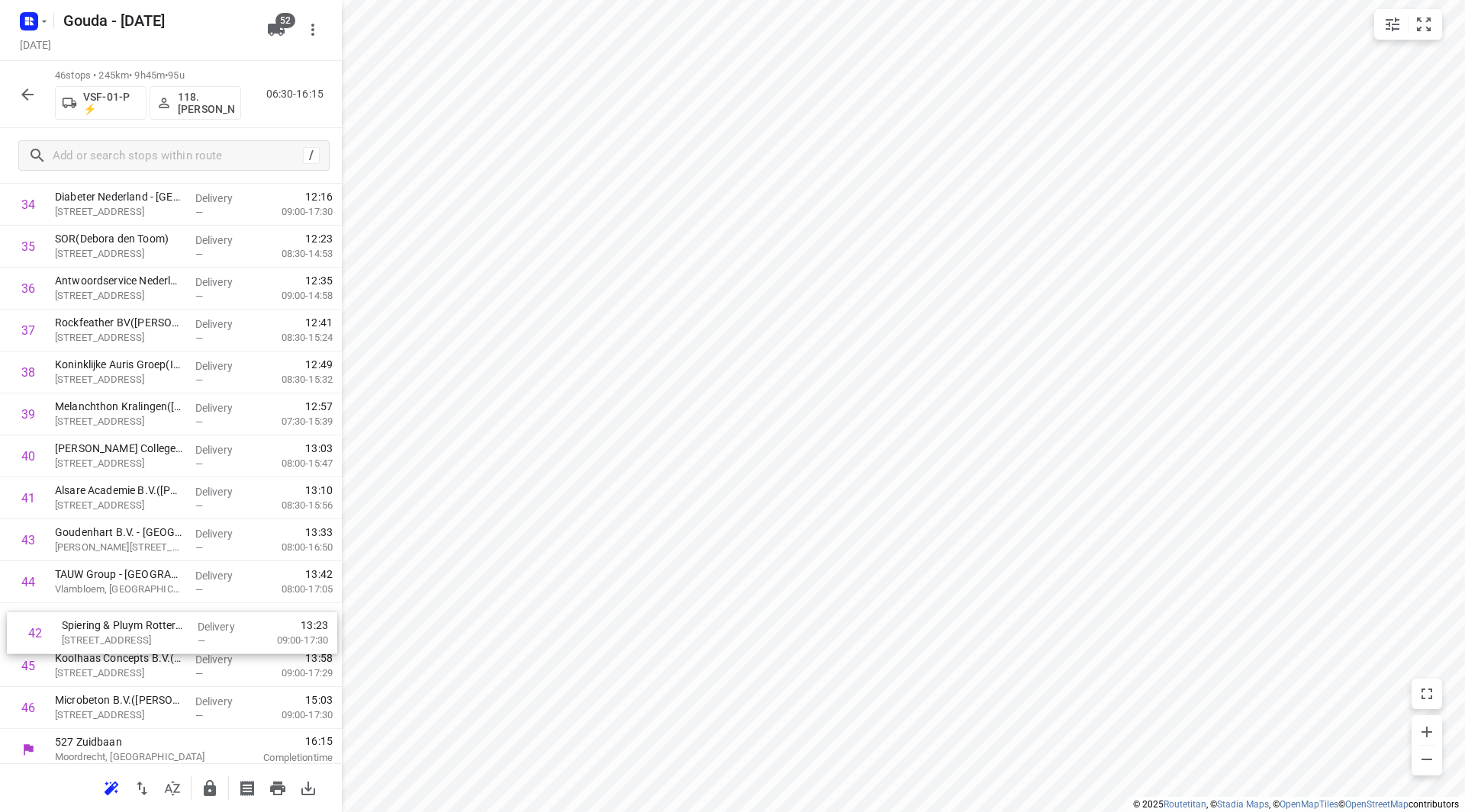
scroll to position [1466, 0]
drag, startPoint x: 111, startPoint y: 548, endPoint x: 118, endPoint y: 621, distance: 73.3
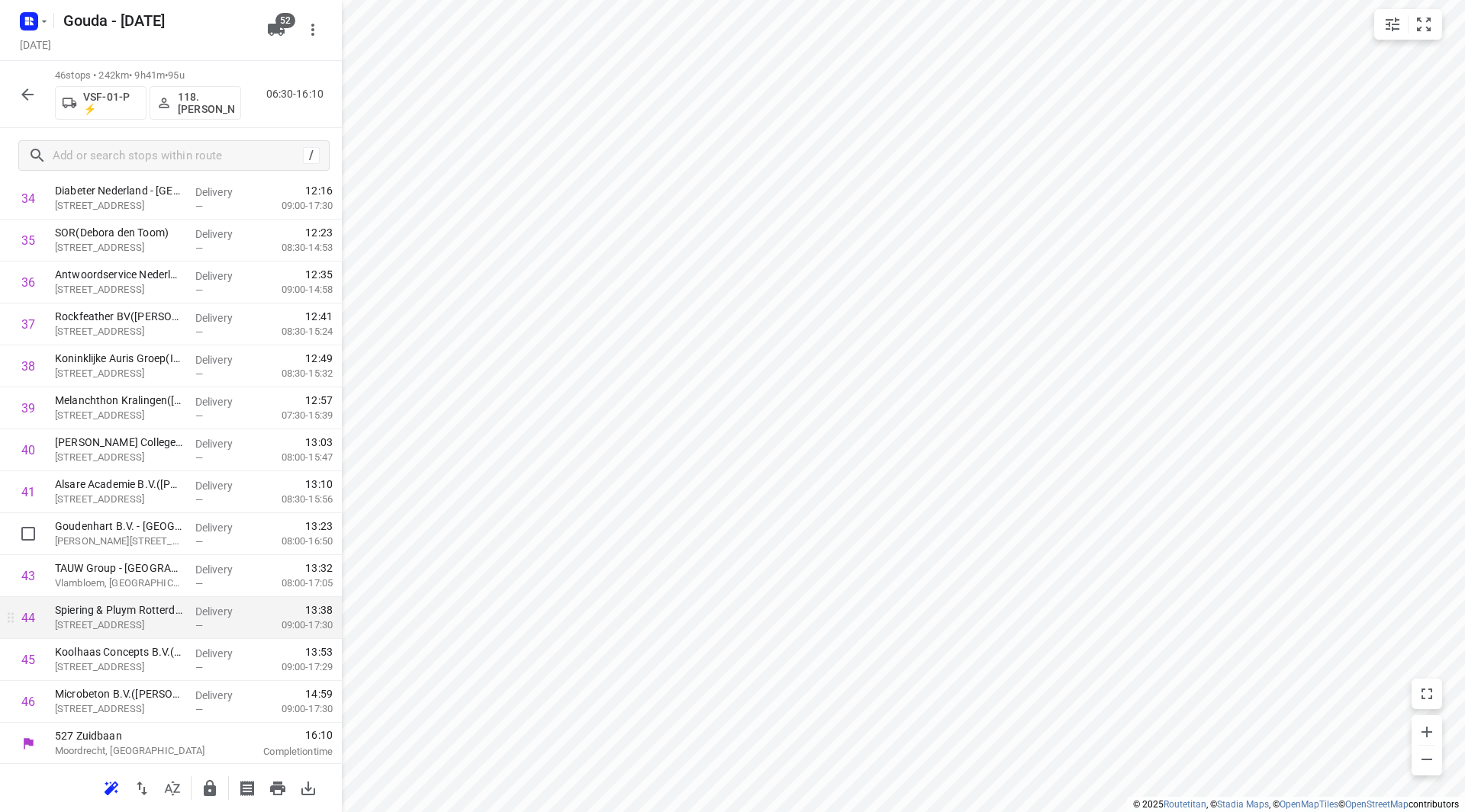
scroll to position [1468, 0]
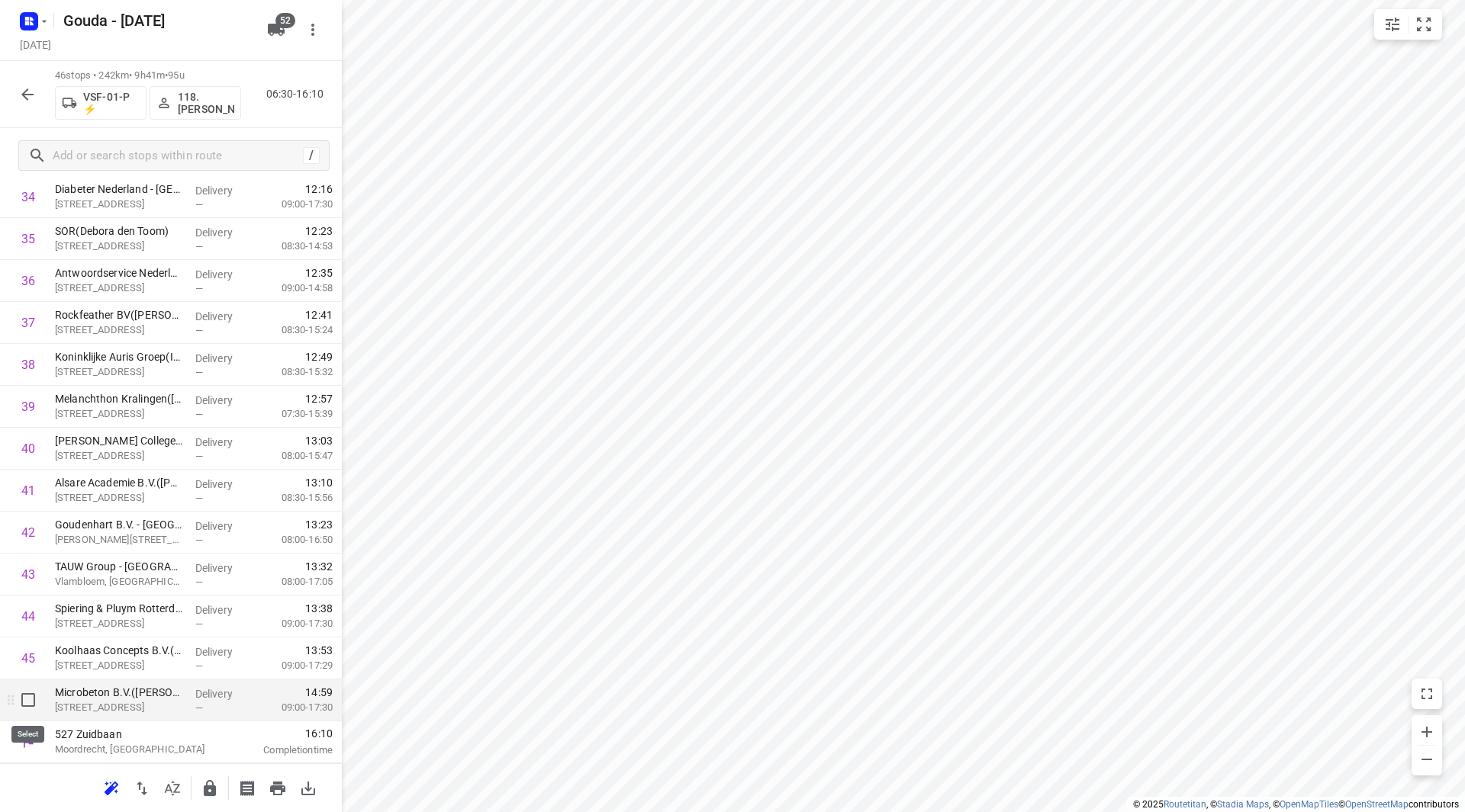
click at [36, 702] on input "checkbox" at bounding box center [28, 700] width 31 height 31
checkbox input "true"
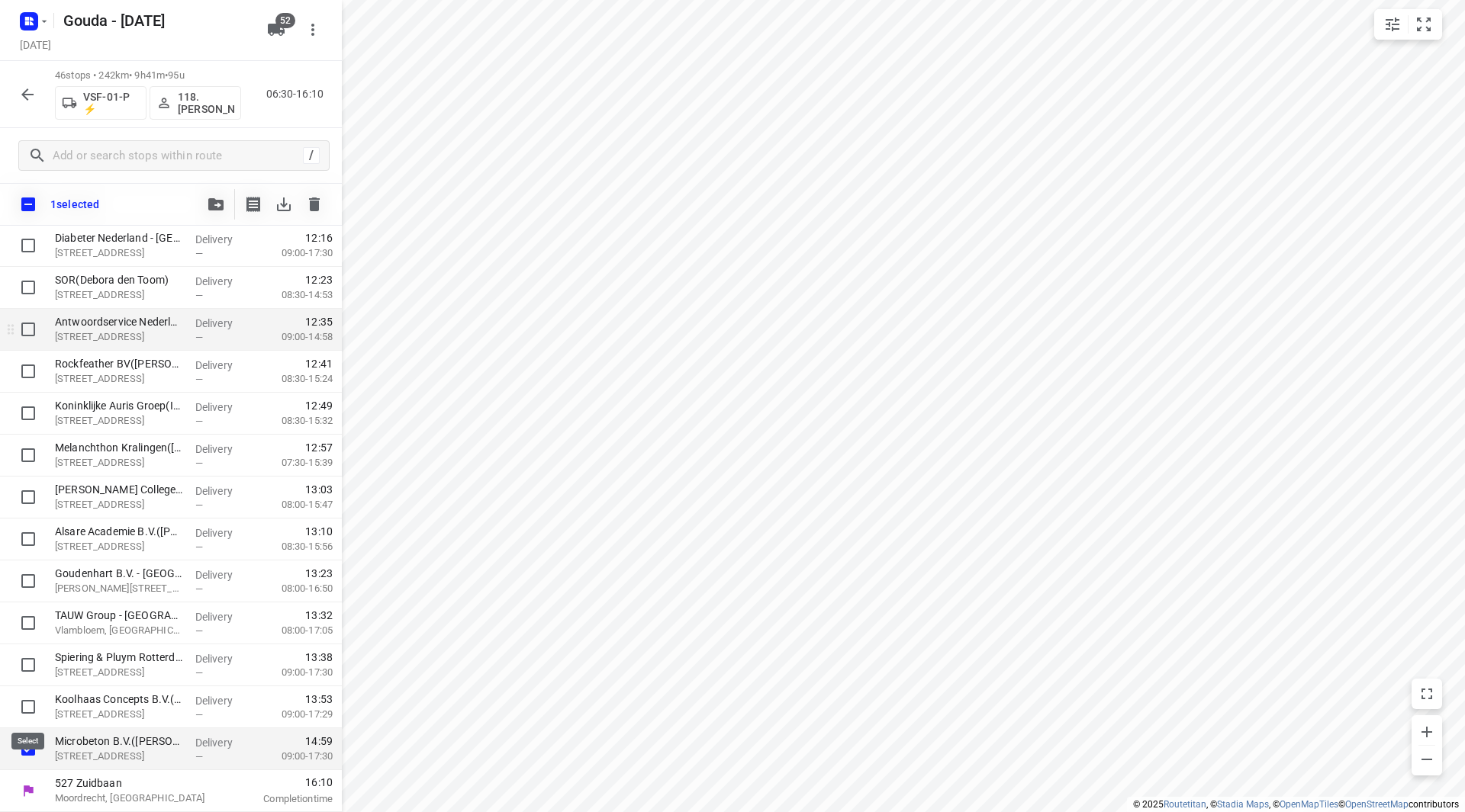
scroll to position [1461, 0]
click at [223, 201] on icon "button" at bounding box center [216, 205] width 15 height 13
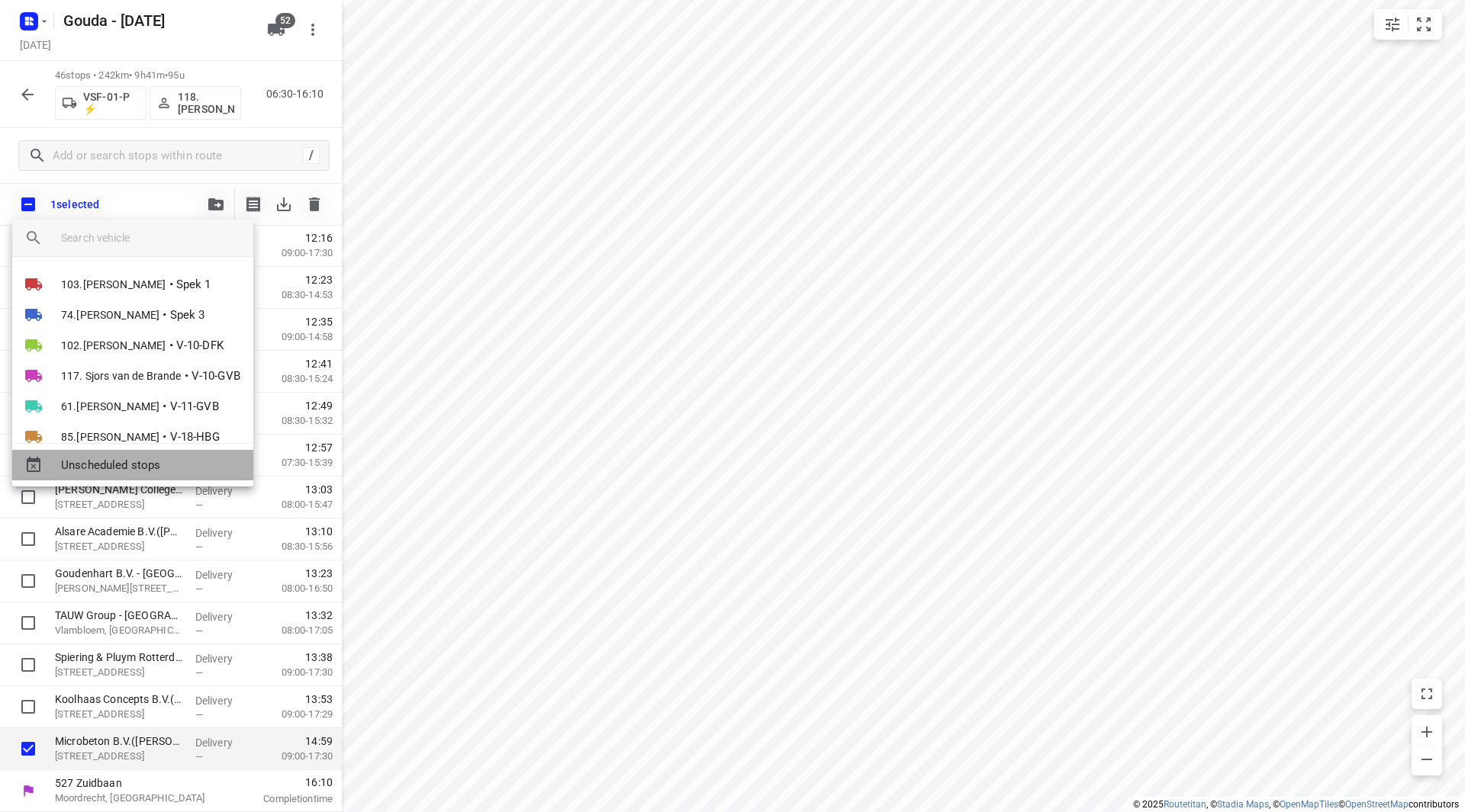
click at [146, 453] on div "Unscheduled stops" at bounding box center [133, 465] width 241 height 31
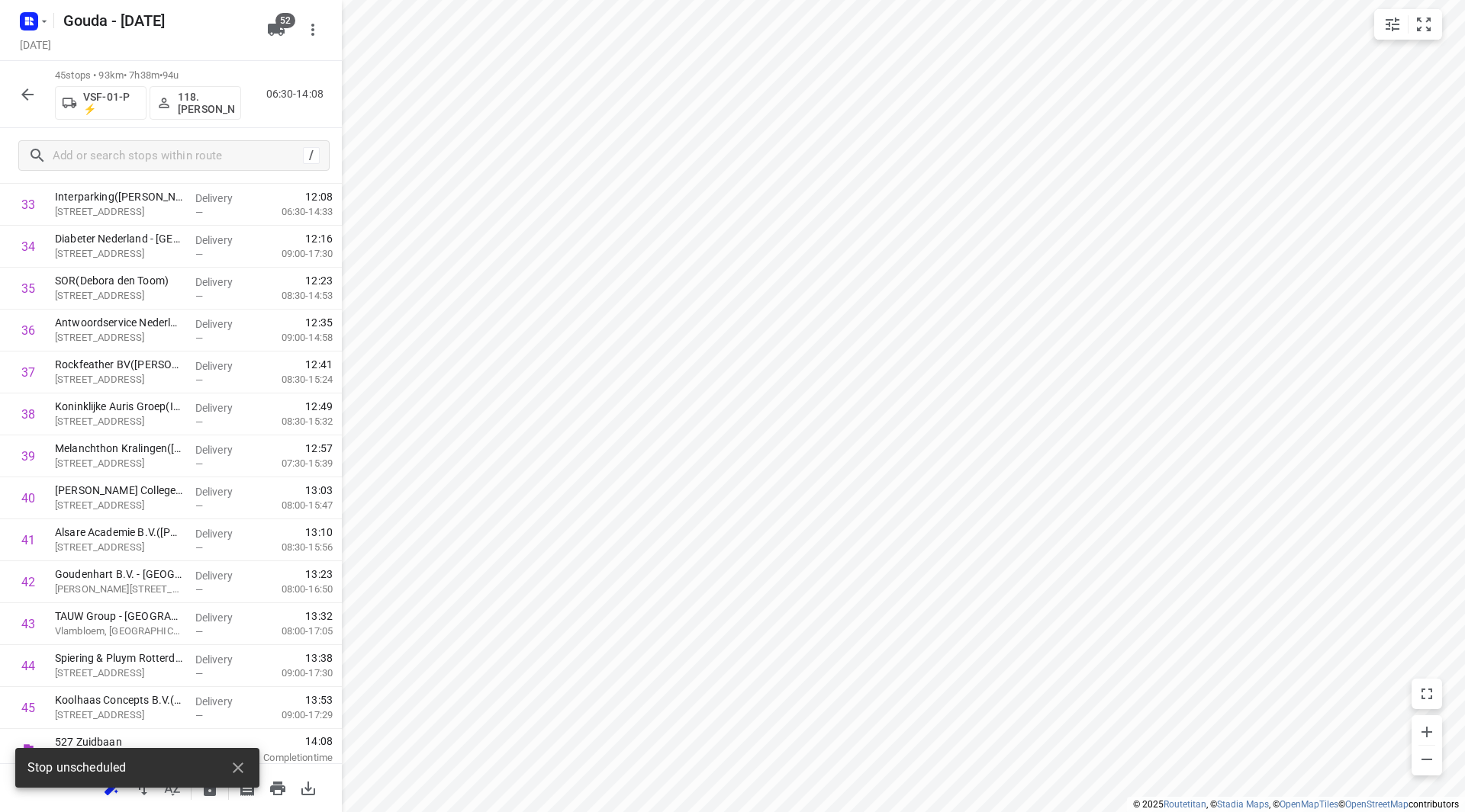
click at [27, 100] on icon "button" at bounding box center [27, 95] width 18 height 18
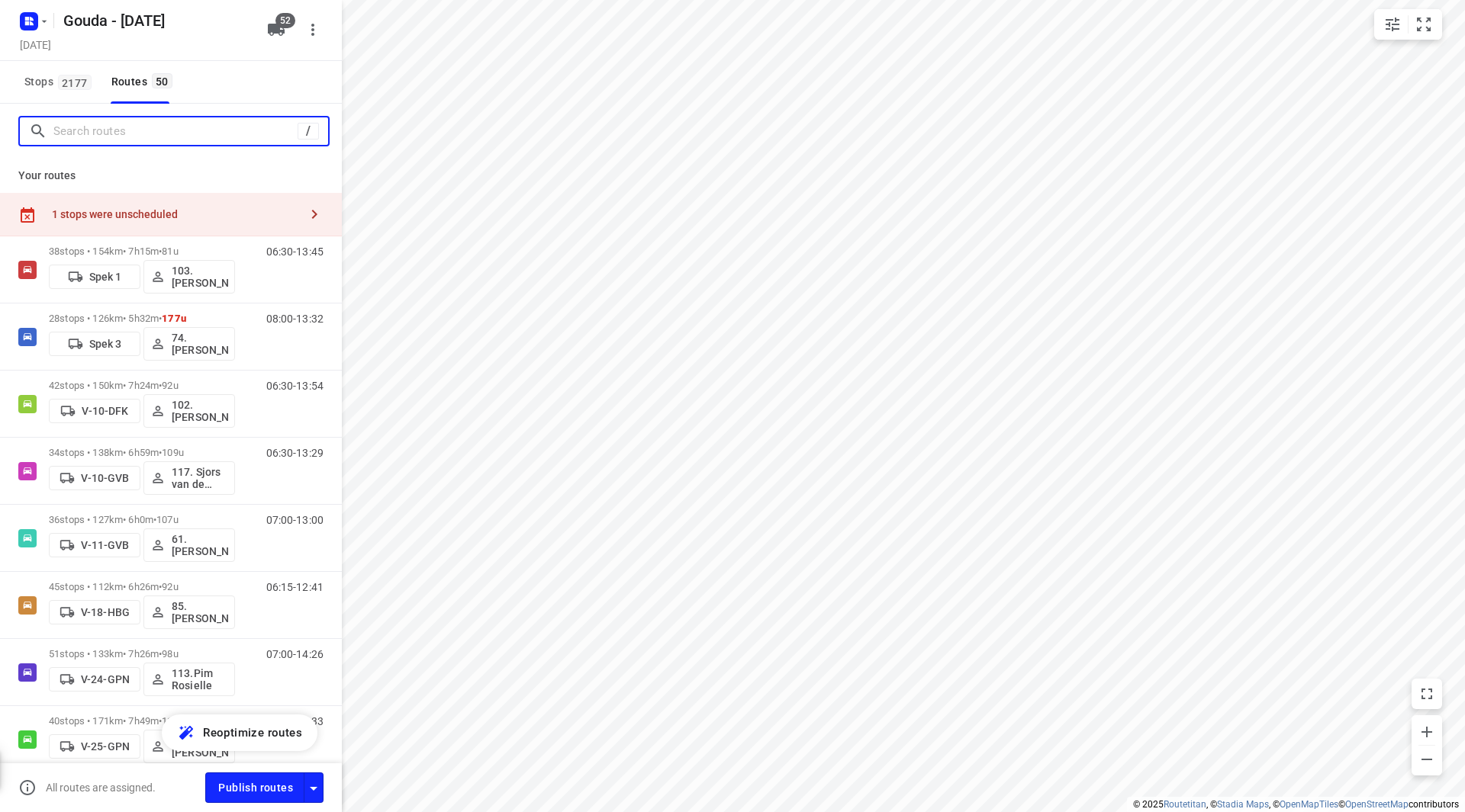
click at [86, 135] on input "Search routes" at bounding box center [175, 132] width 244 height 23
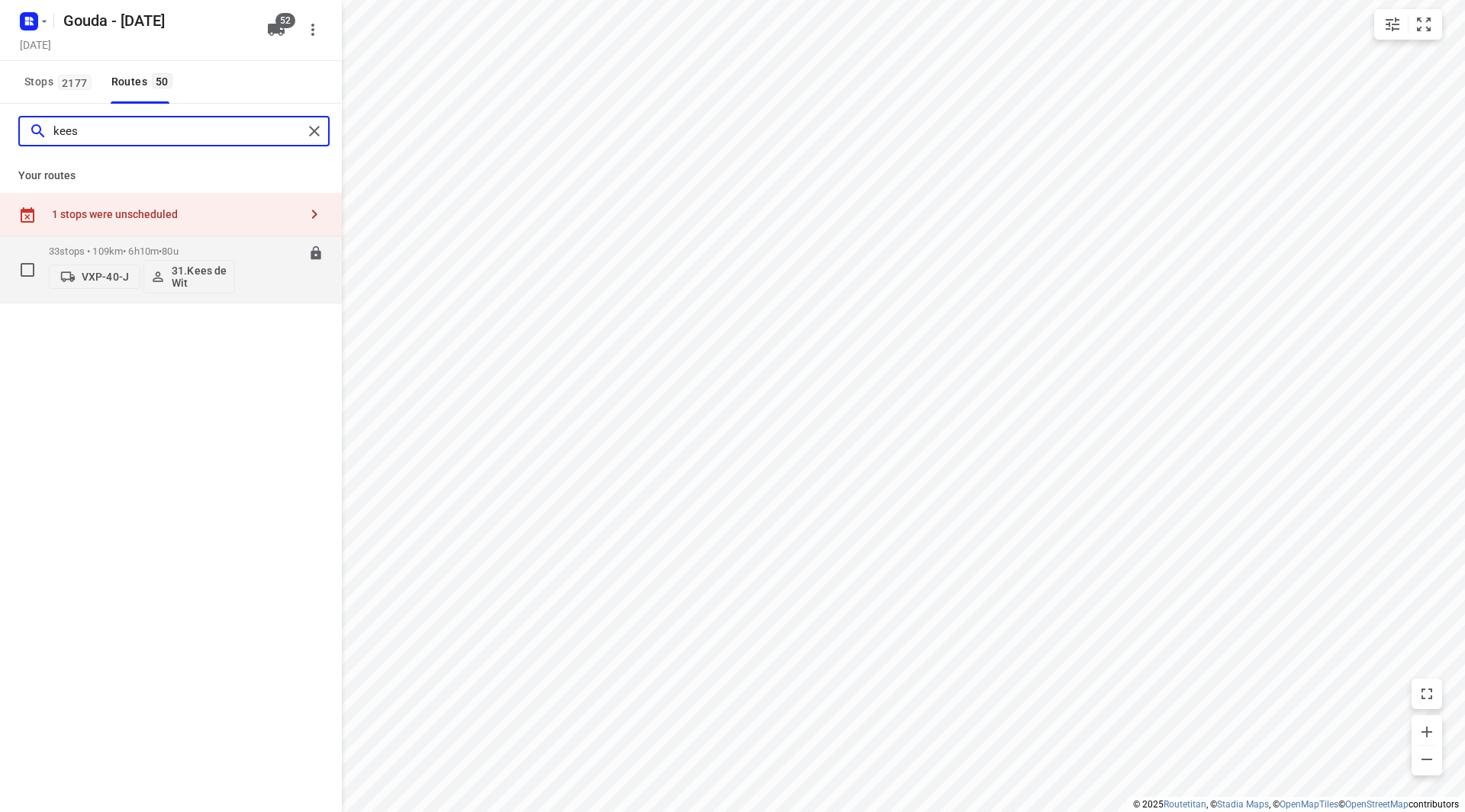
type input "kees"
click at [219, 250] on p "33 stops • 109km • 6h10m • 80u" at bounding box center [142, 251] width 186 height 12
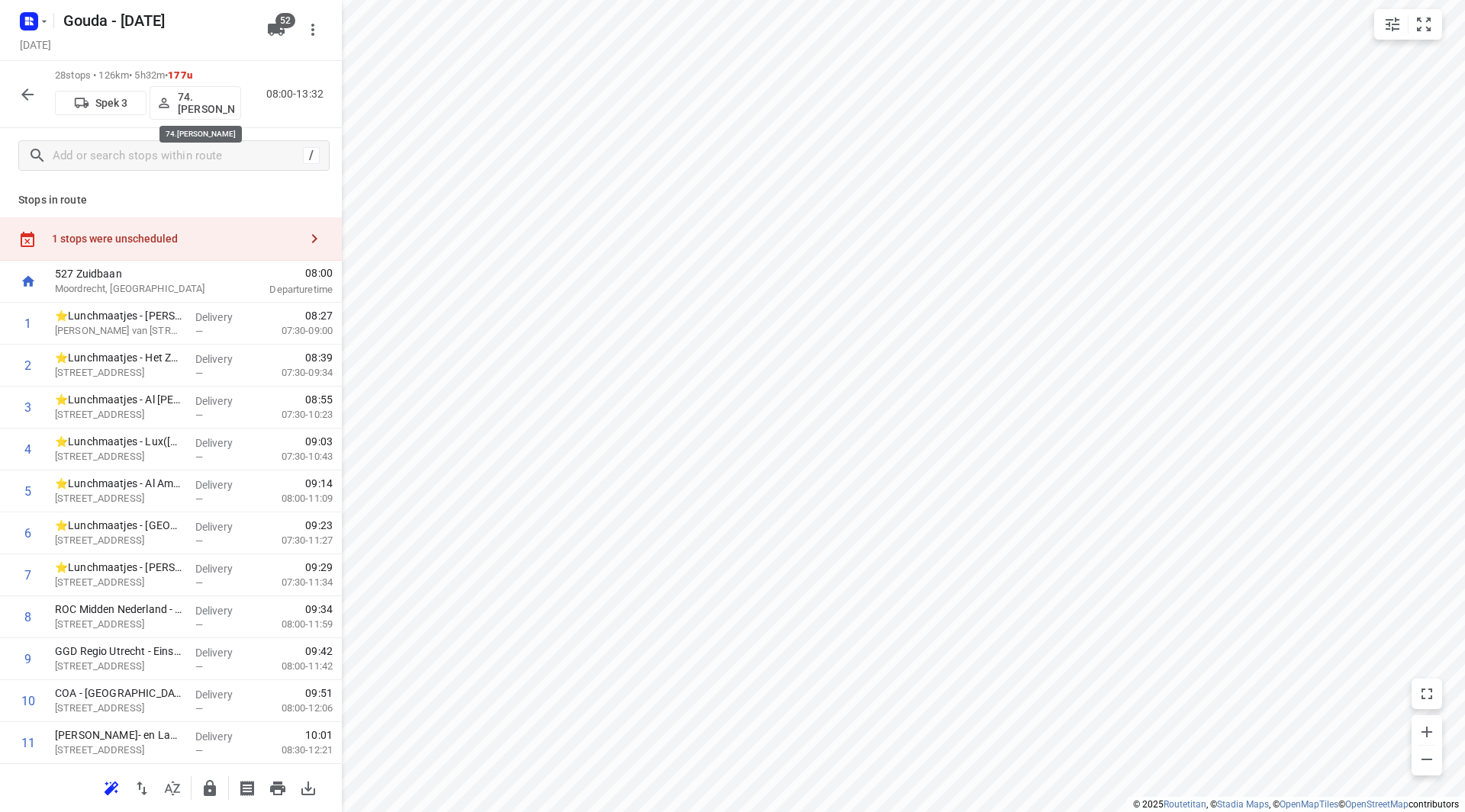
click at [212, 105] on p "74.Edwin van Riemsdijk" at bounding box center [206, 103] width 56 height 24
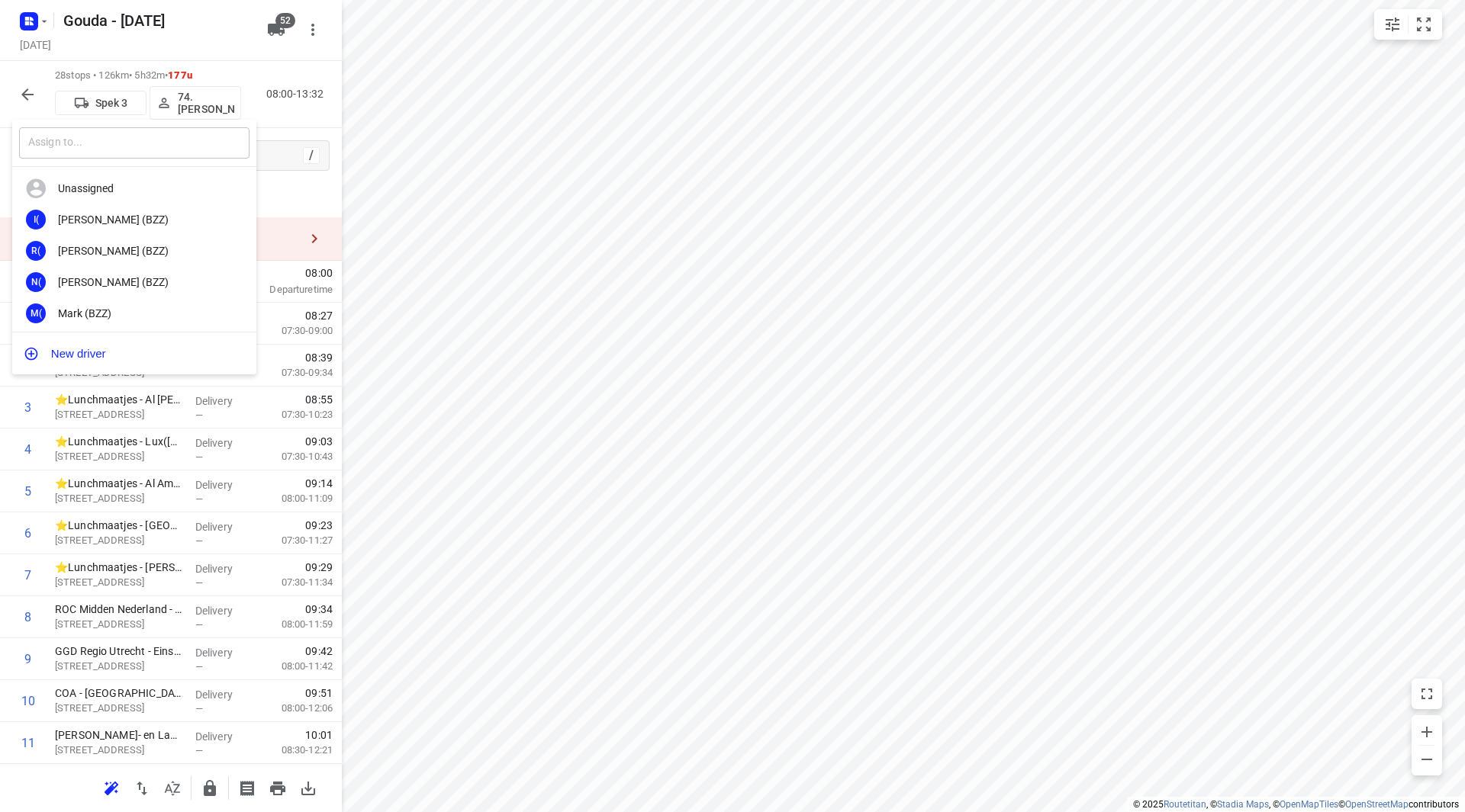
click at [169, 153] on input "text" at bounding box center [134, 143] width 230 height 32
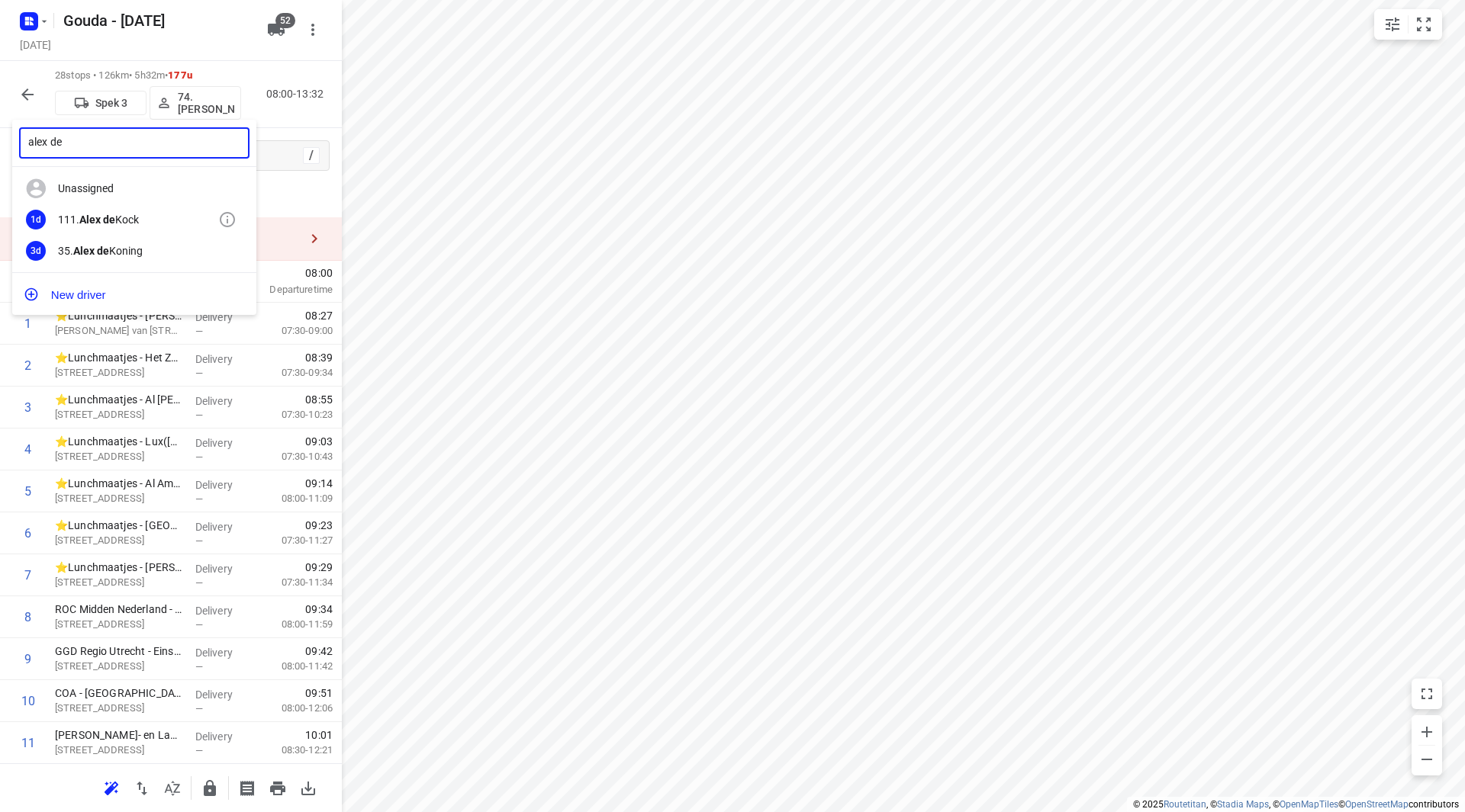
type input "alex de"
click at [154, 212] on div "1d 111. Alex de Kock" at bounding box center [135, 219] width 244 height 32
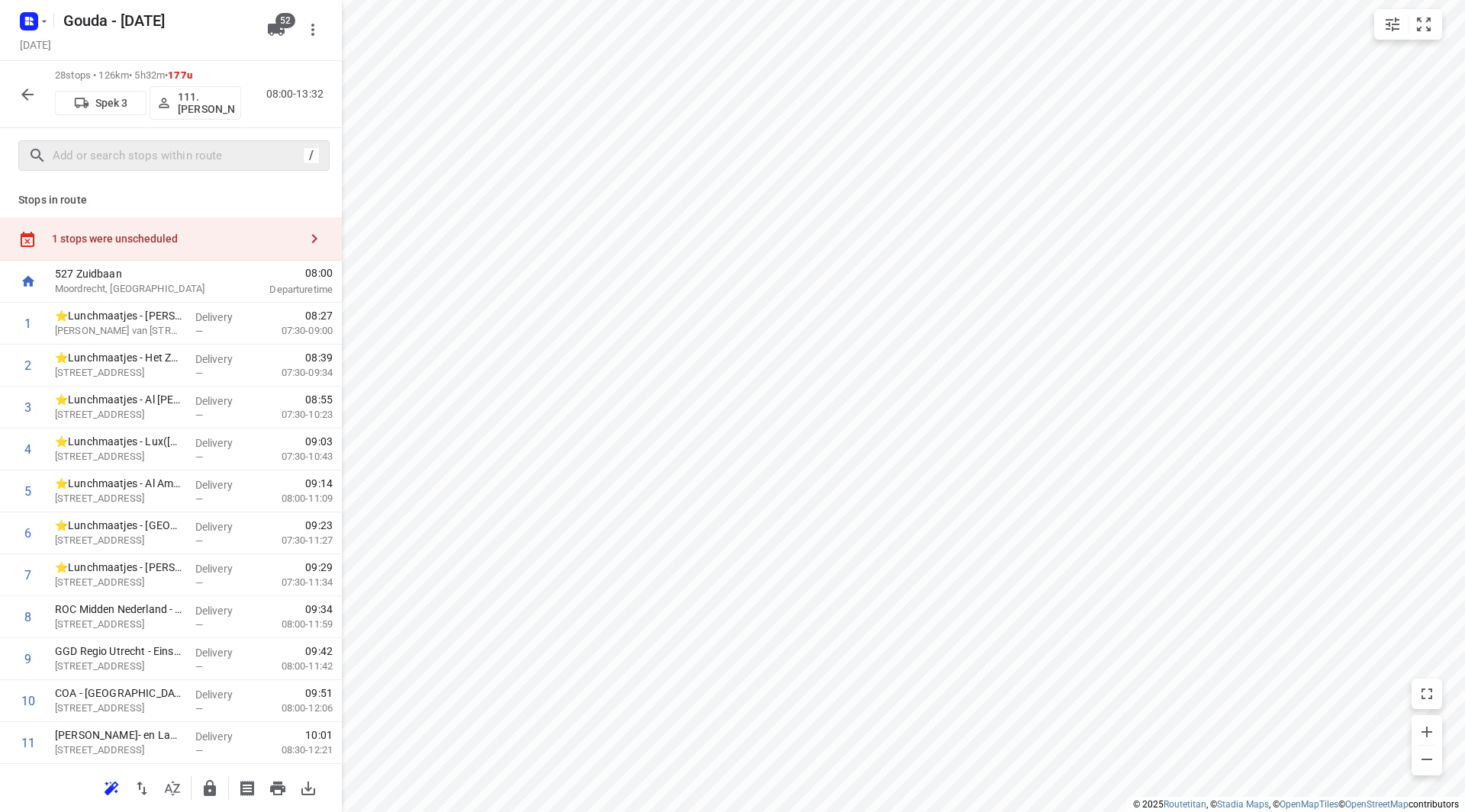
click at [169, 167] on div "/" at bounding box center [173, 155] width 312 height 31
click at [174, 160] on input "text" at bounding box center [177, 156] width 248 height 23
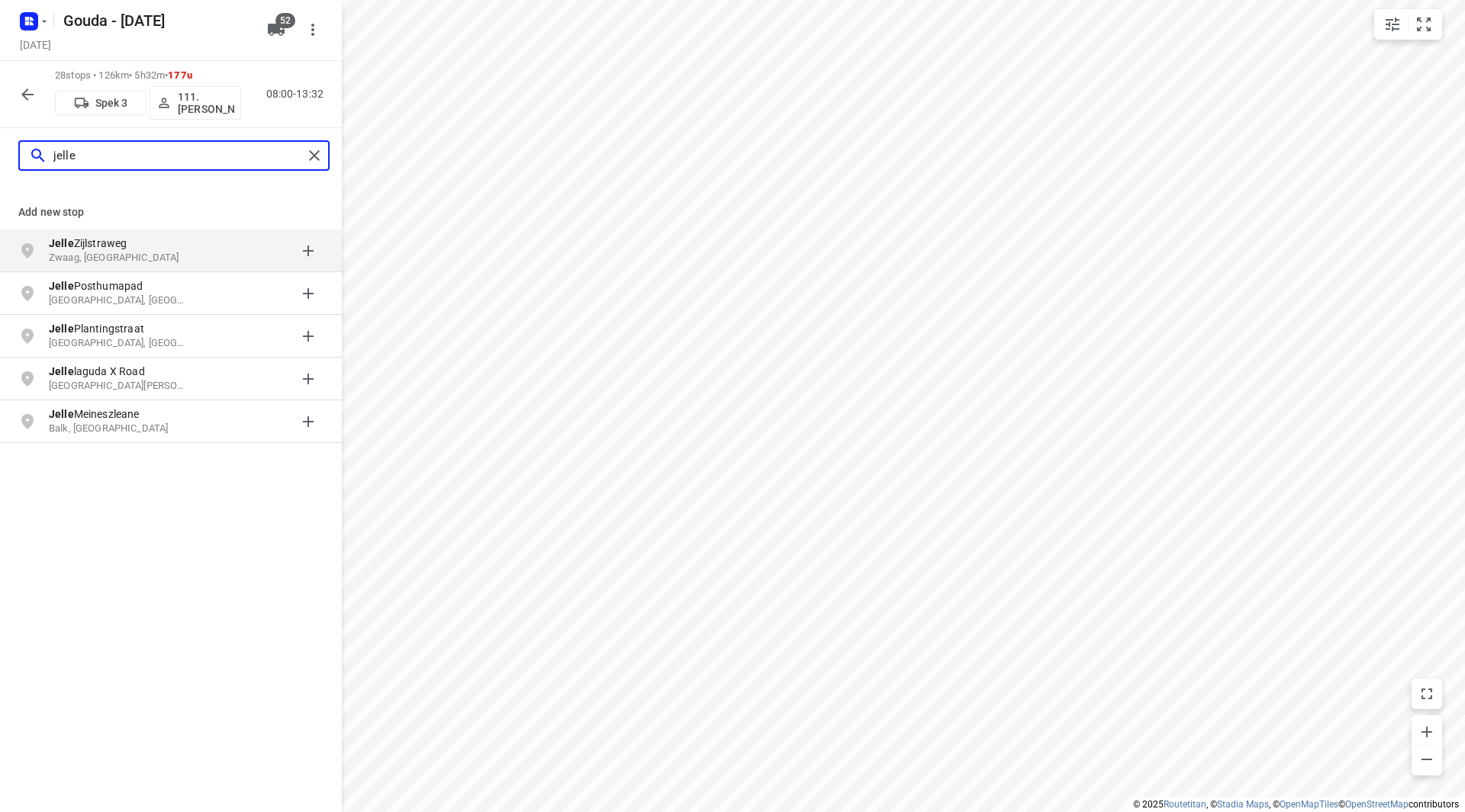
drag, startPoint x: 128, startPoint y: 161, endPoint x: 14, endPoint y: 152, distance: 114.4
click at [14, 152] on div "jelle" at bounding box center [171, 155] width 341 height 55
click at [184, 94] on p "48.Jelle Alderden" at bounding box center [206, 103] width 56 height 24
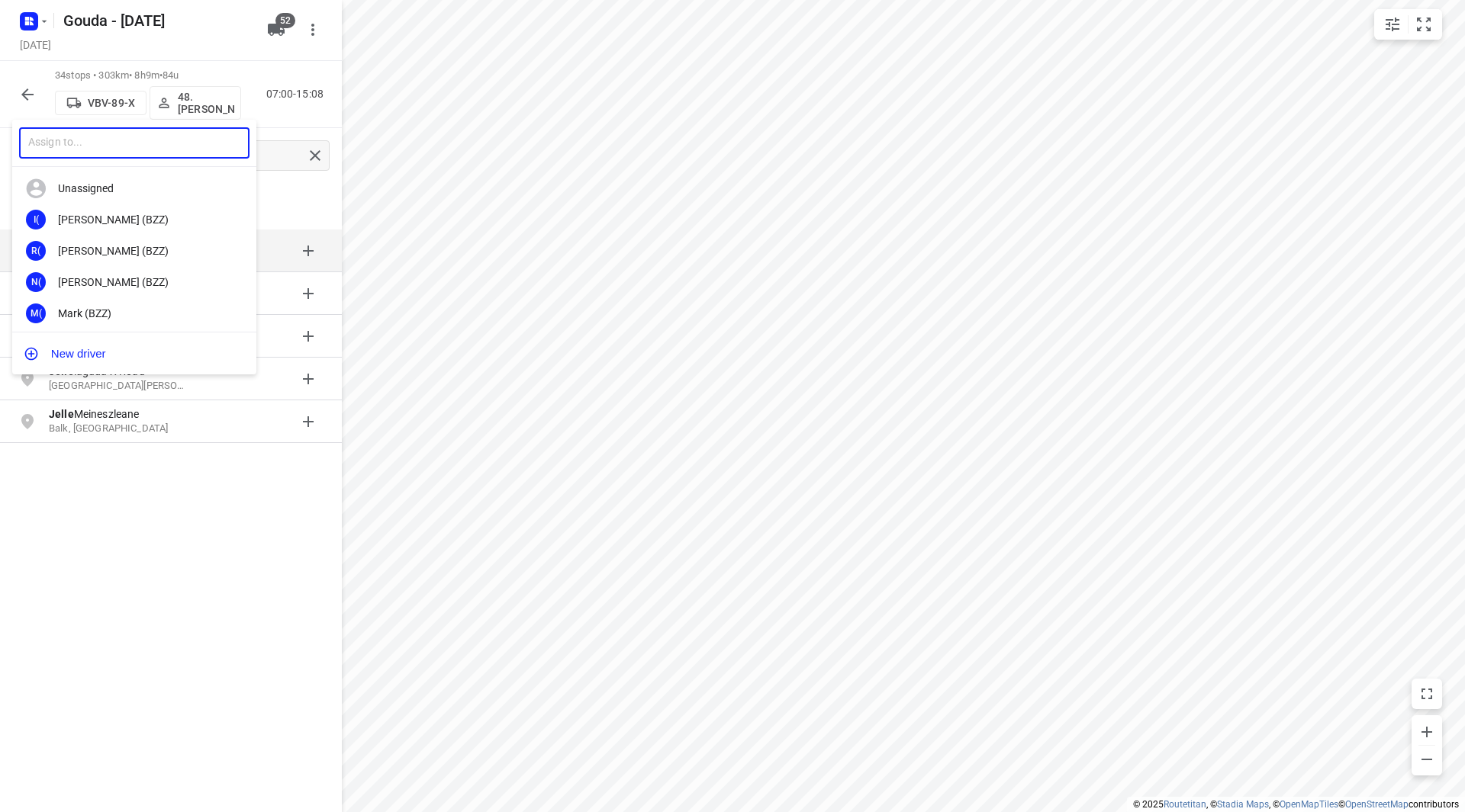
click at [139, 145] on input "text" at bounding box center [134, 143] width 230 height 32
click at [653, 297] on div at bounding box center [732, 406] width 1465 height 812
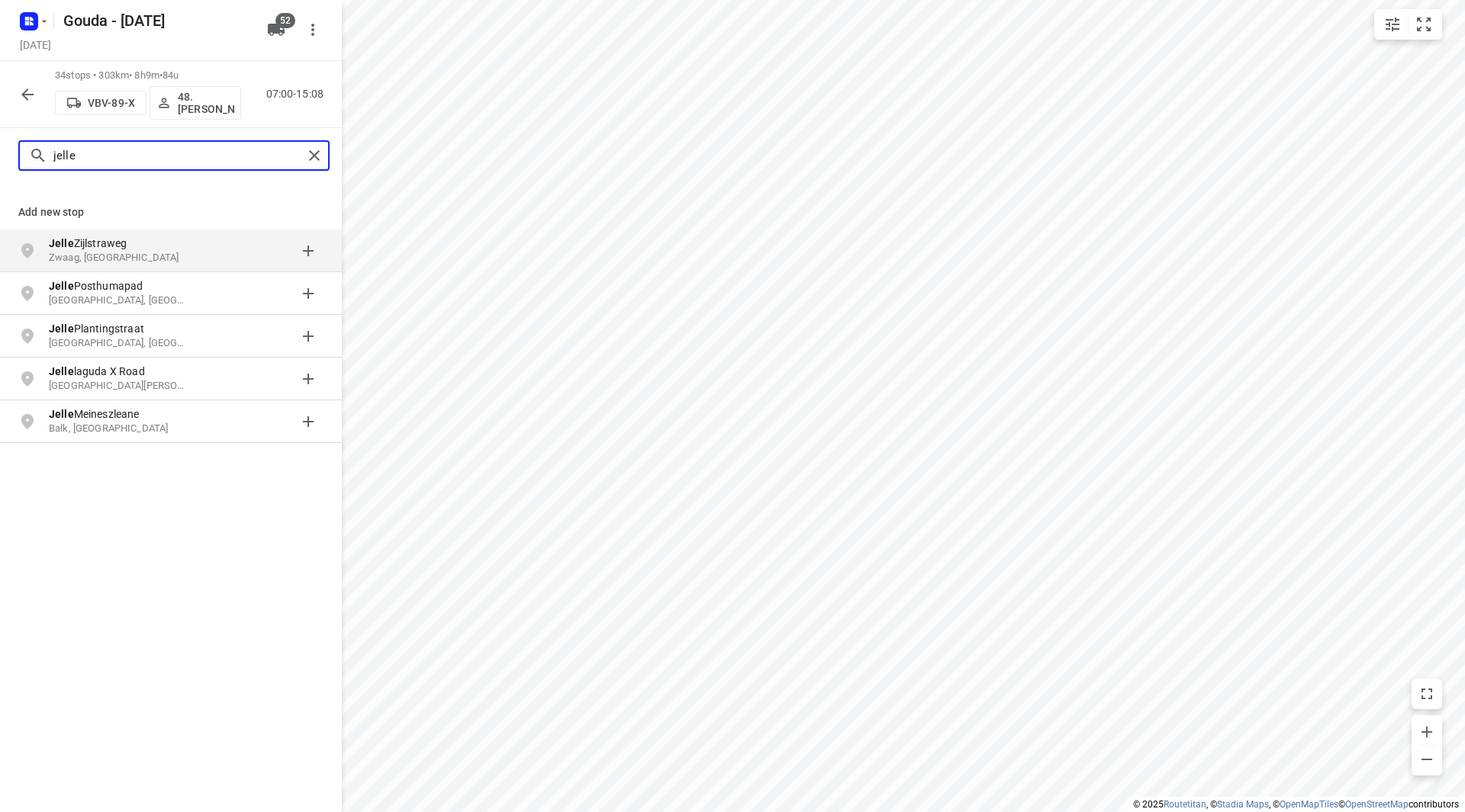
click at [91, 160] on input "jelle" at bounding box center [178, 156] width 249 height 23
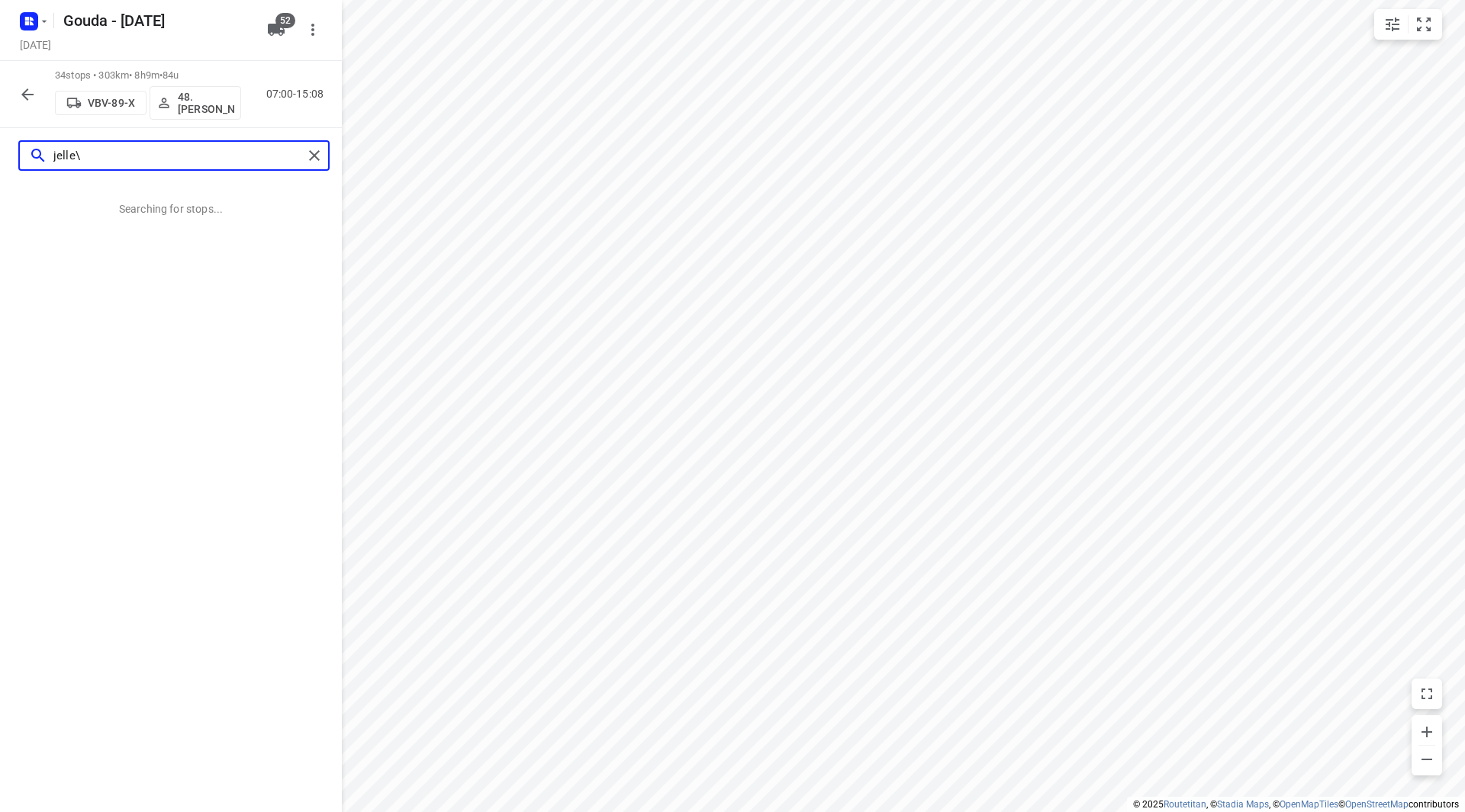
type input "jelle"
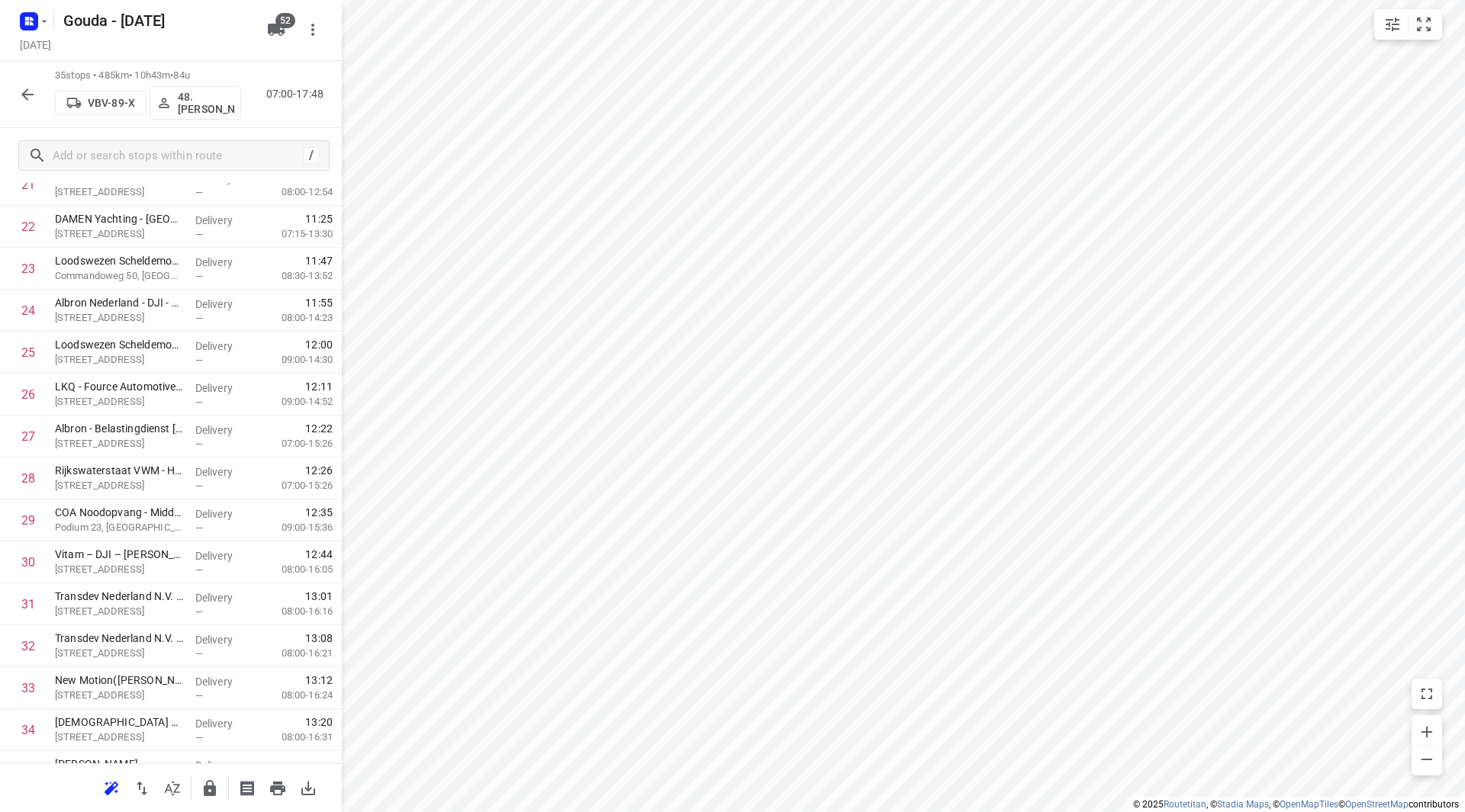
scroll to position [1050, 0]
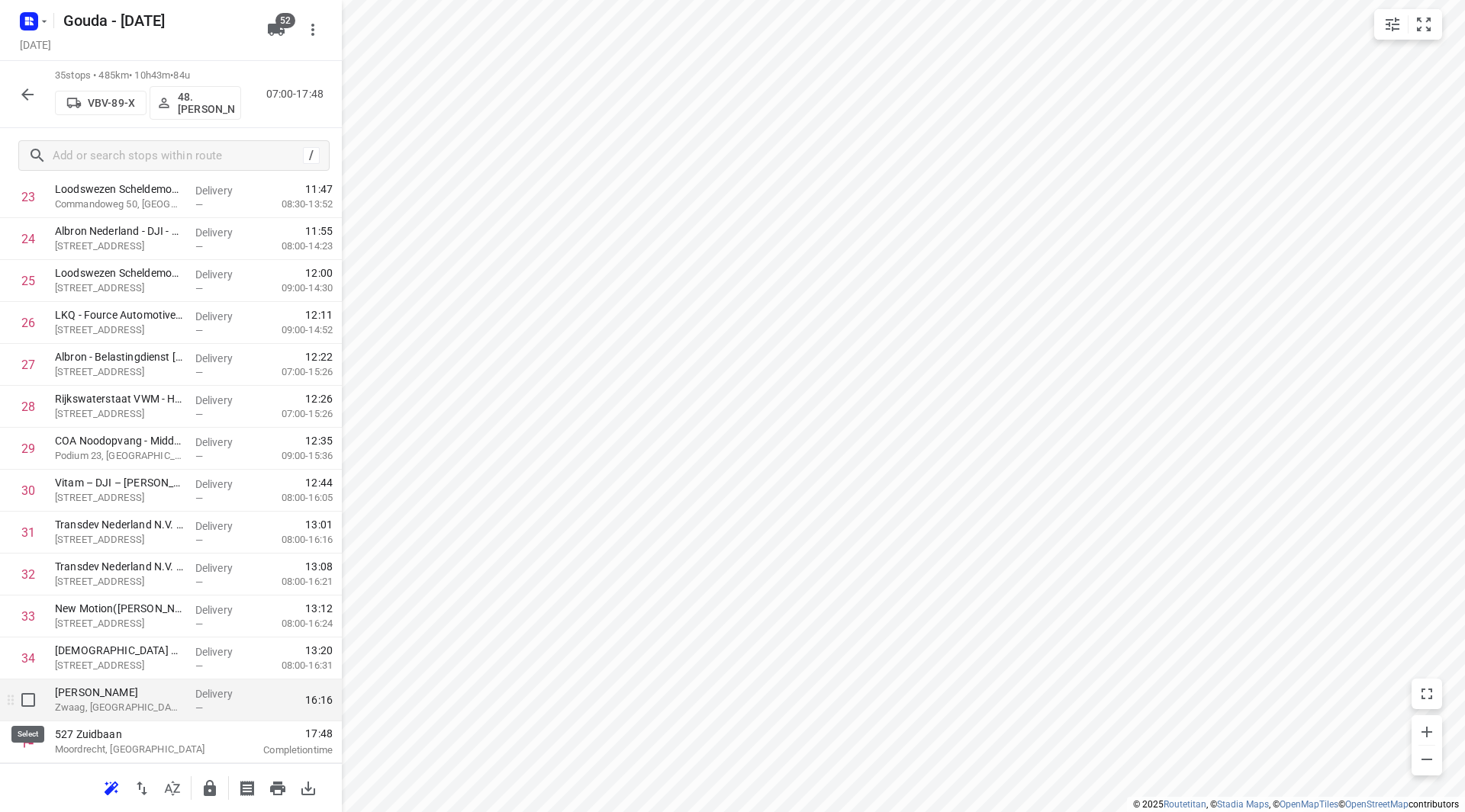
click at [22, 695] on input "checkbox" at bounding box center [28, 700] width 31 height 31
checkbox input "true"
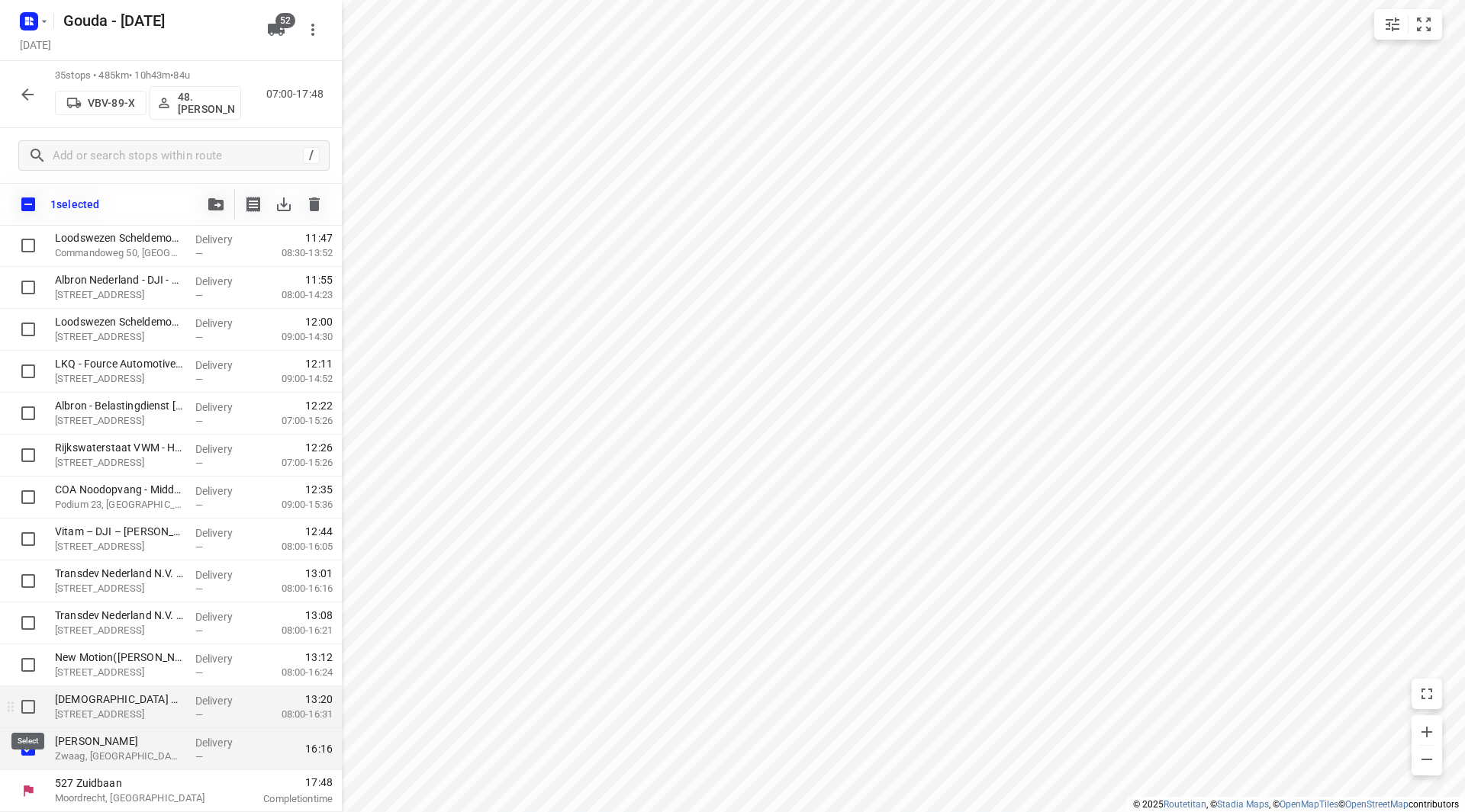
scroll to position [1043, 0]
click at [204, 197] on button "button" at bounding box center [216, 204] width 31 height 31
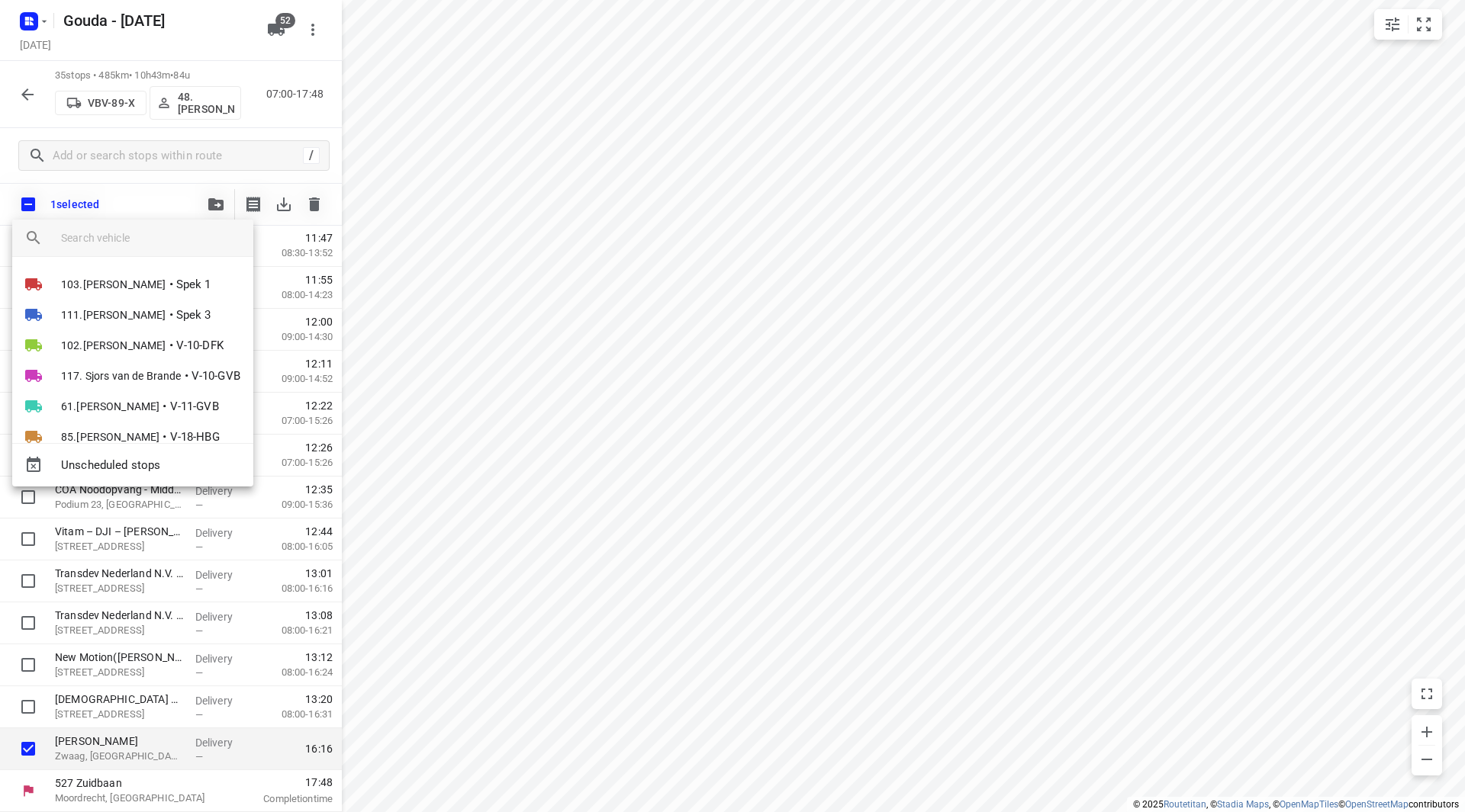
click at [317, 205] on div at bounding box center [732, 406] width 1465 height 812
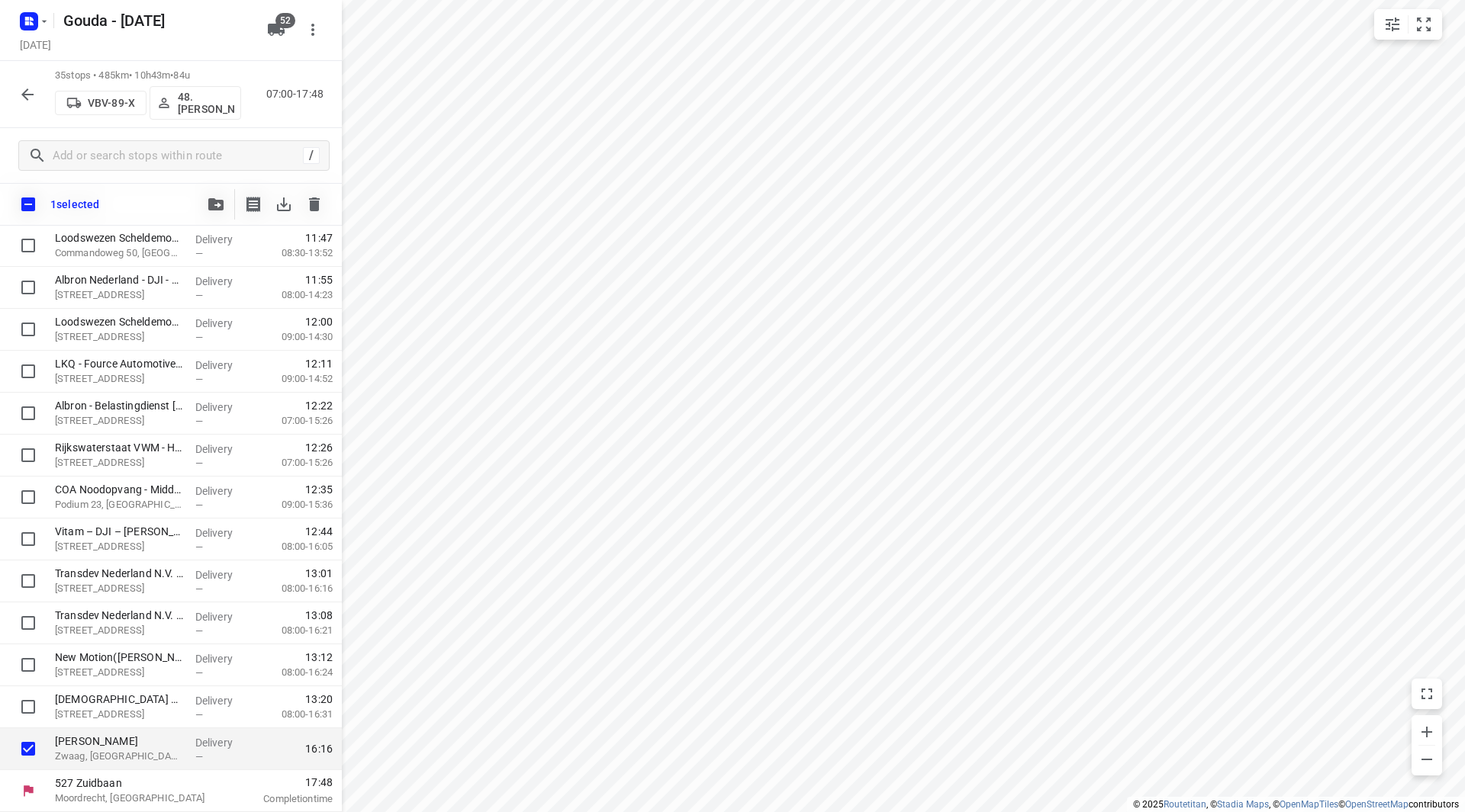
click at [317, 202] on icon "button" at bounding box center [314, 204] width 11 height 14
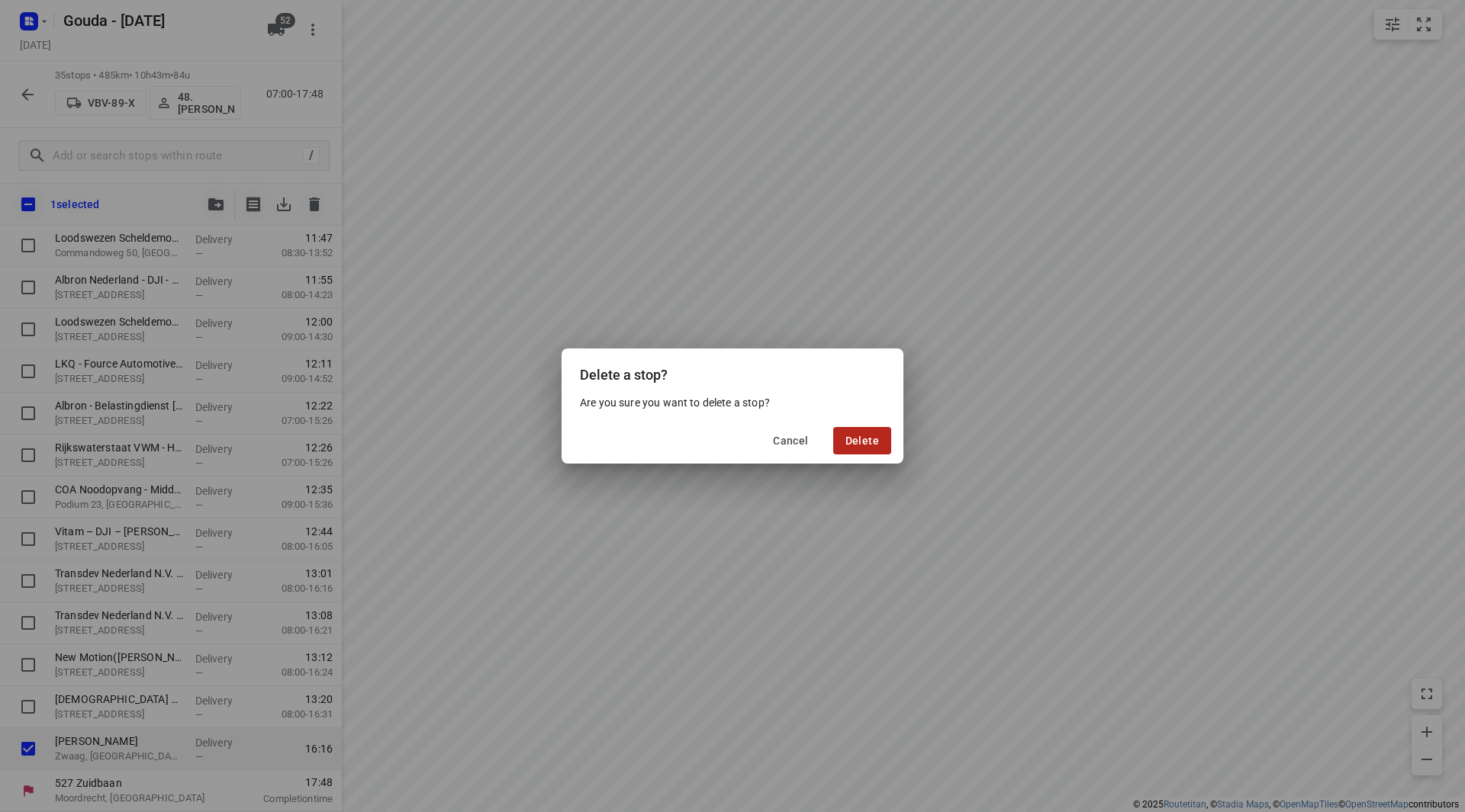
click at [881, 447] on button "Delete" at bounding box center [862, 441] width 58 height 27
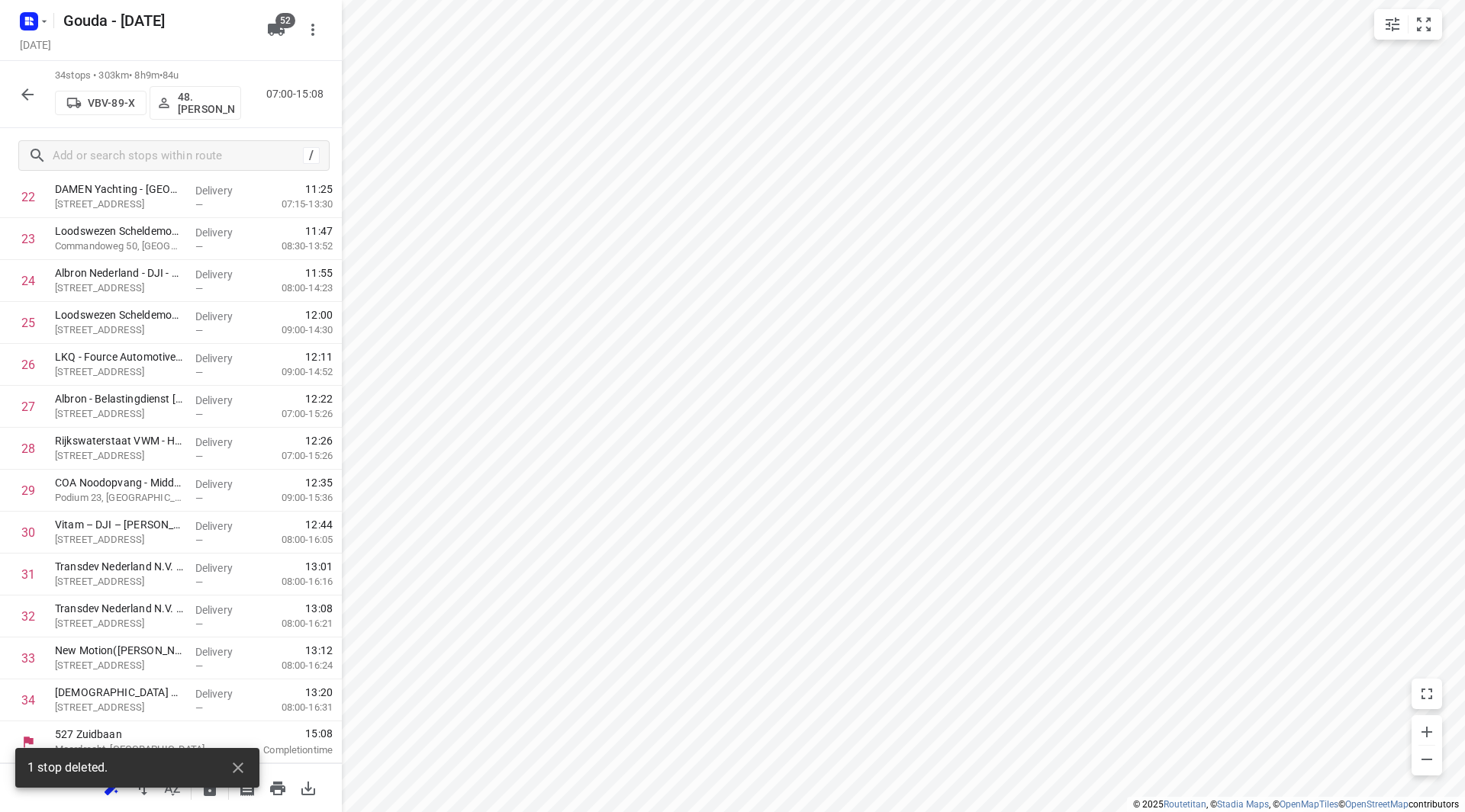
scroll to position [1008, 0]
click at [213, 111] on p "48.Jelle Alderden" at bounding box center [206, 103] width 56 height 24
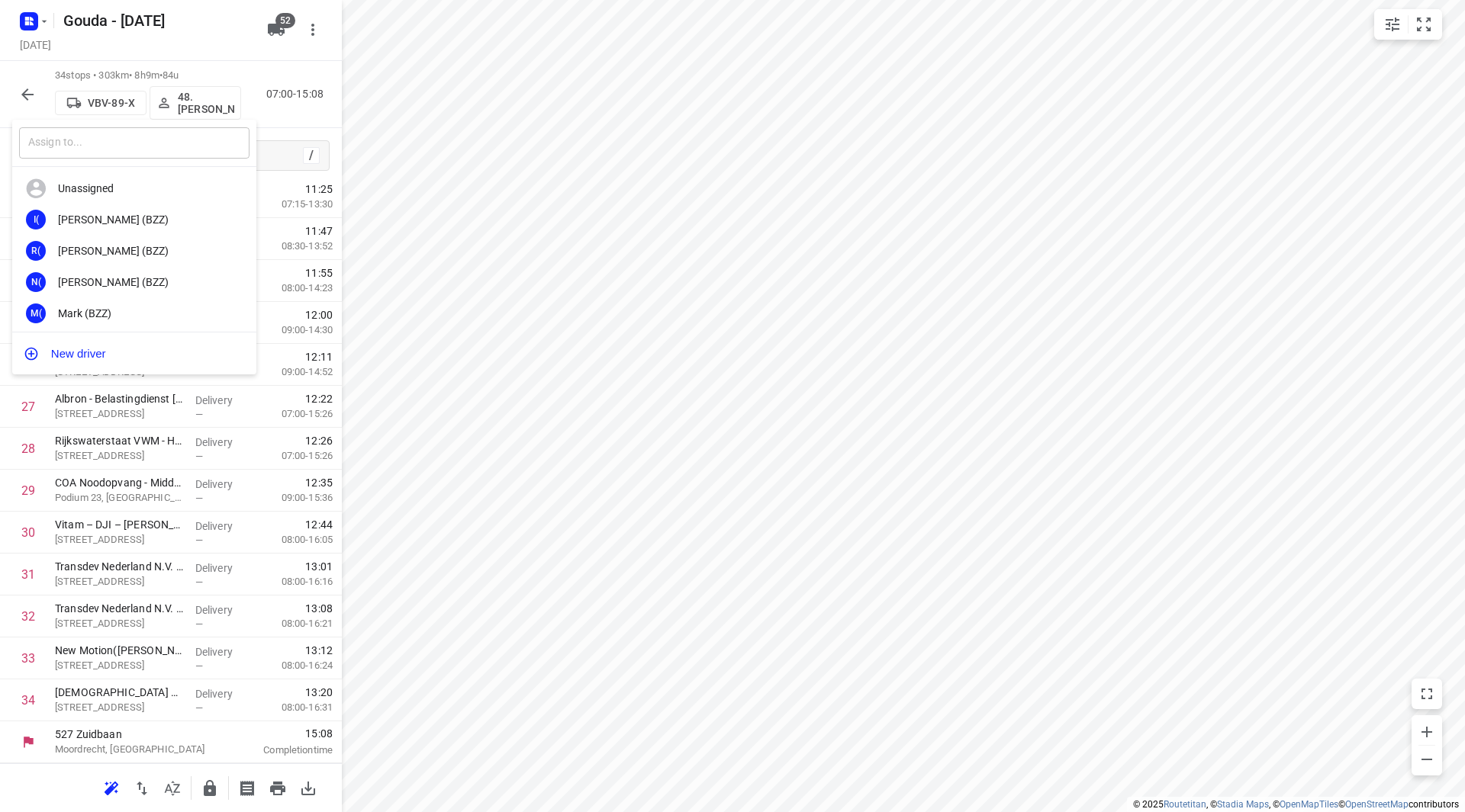
click at [143, 145] on input "text" at bounding box center [134, 143] width 230 height 32
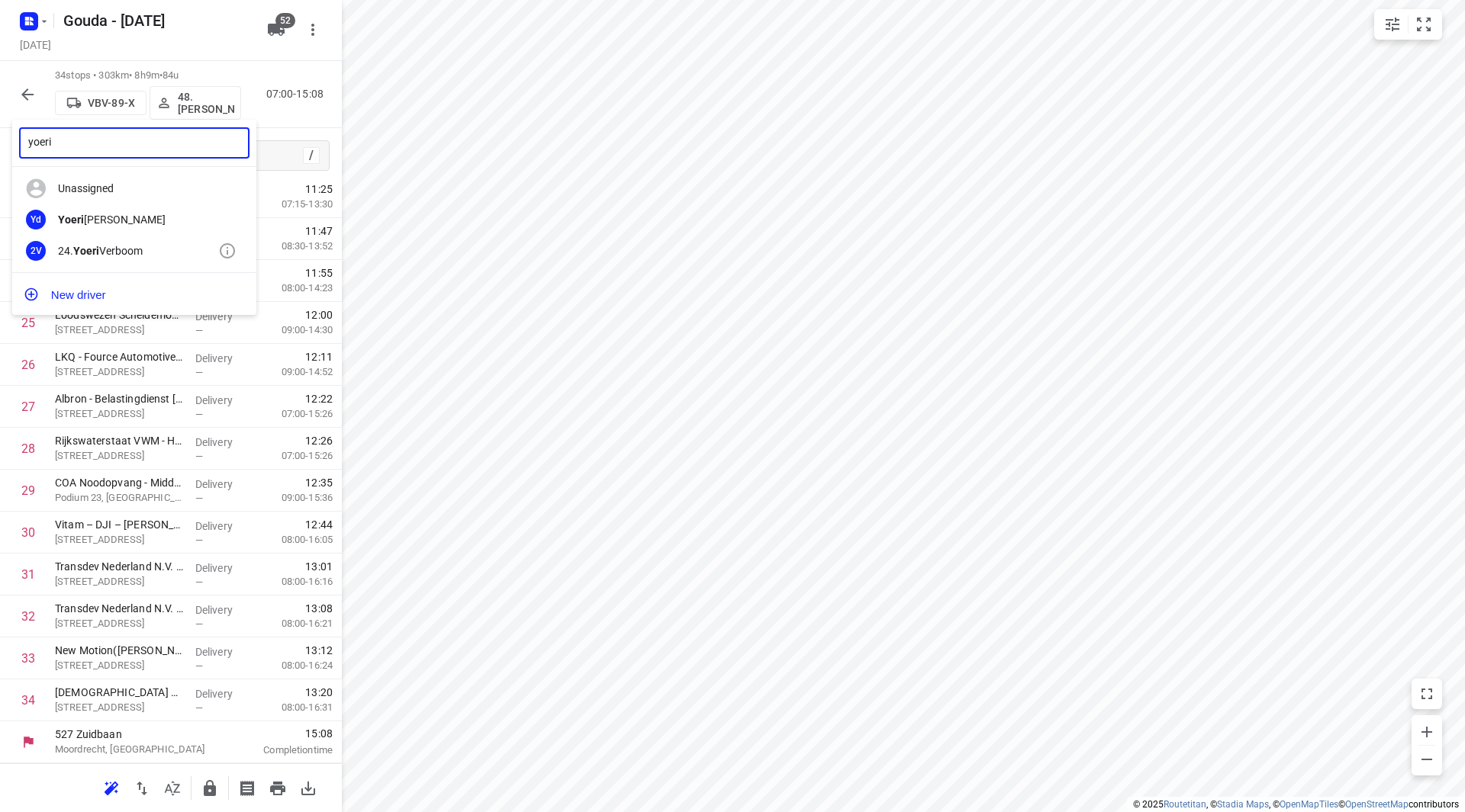
type input "yoeri"
click at [130, 256] on div "24. Yoeri Verboom" at bounding box center [137, 251] width 160 height 13
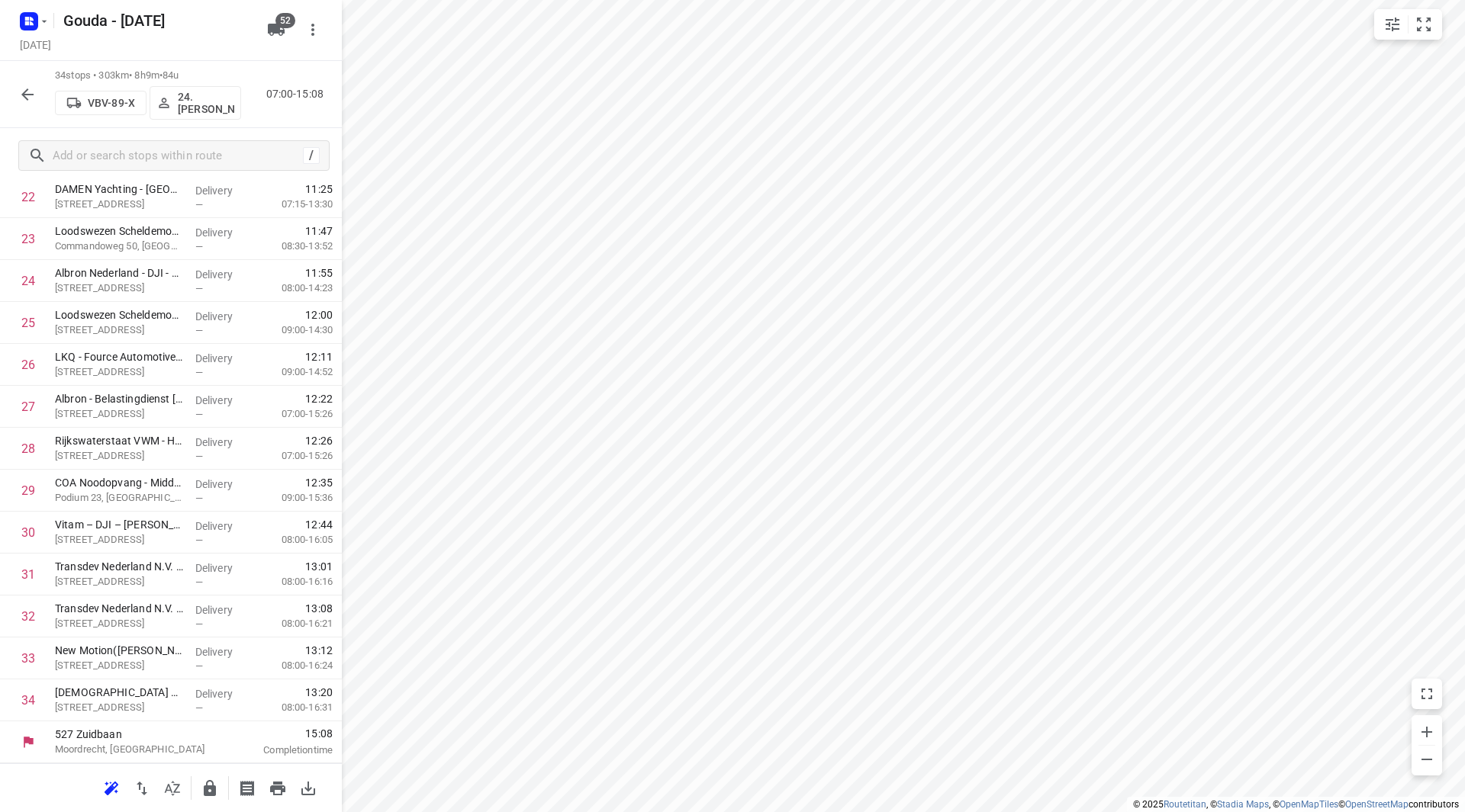
click at [20, 98] on icon "button" at bounding box center [27, 95] width 18 height 18
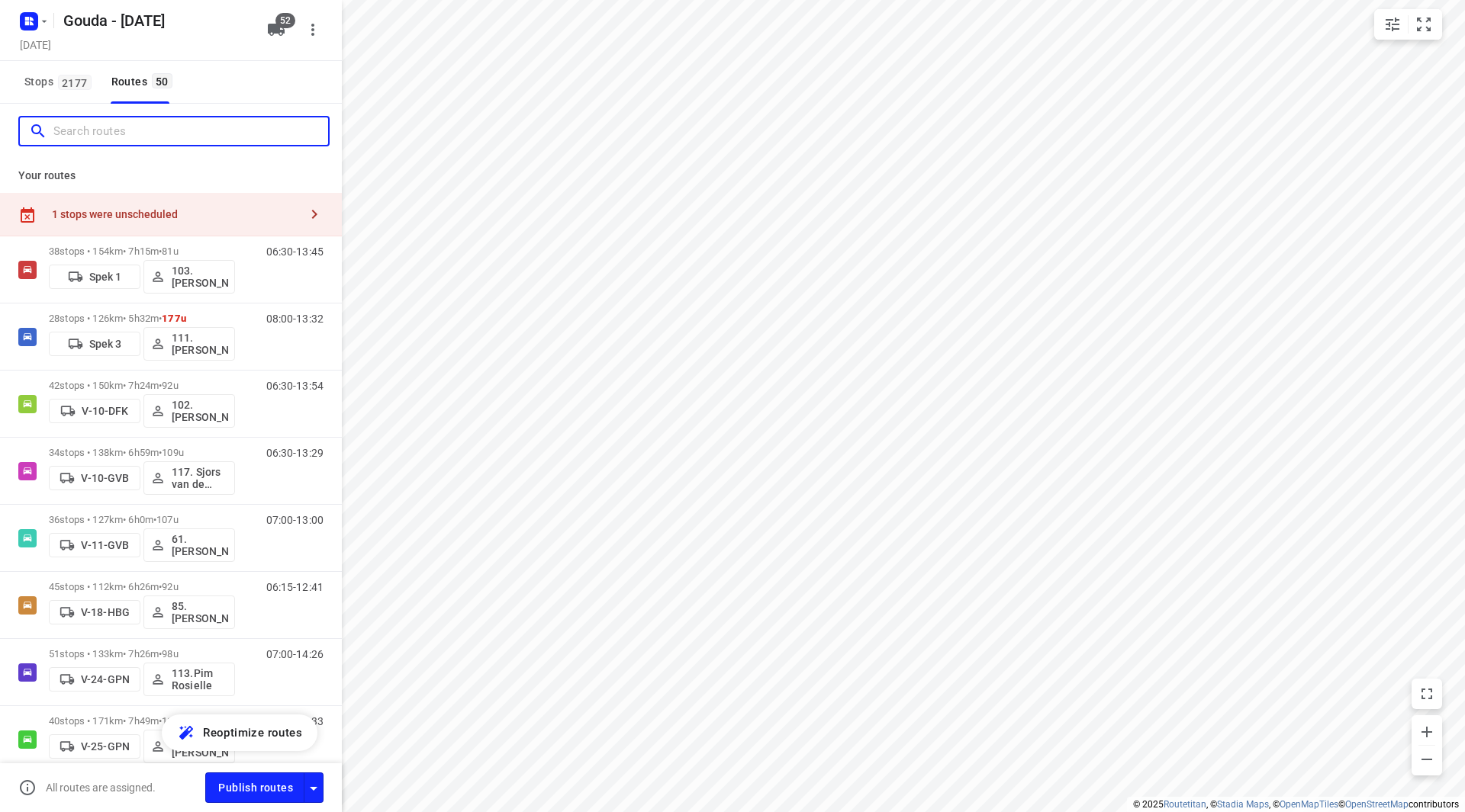
click at [117, 130] on input "Search routes" at bounding box center [191, 132] width 275 height 23
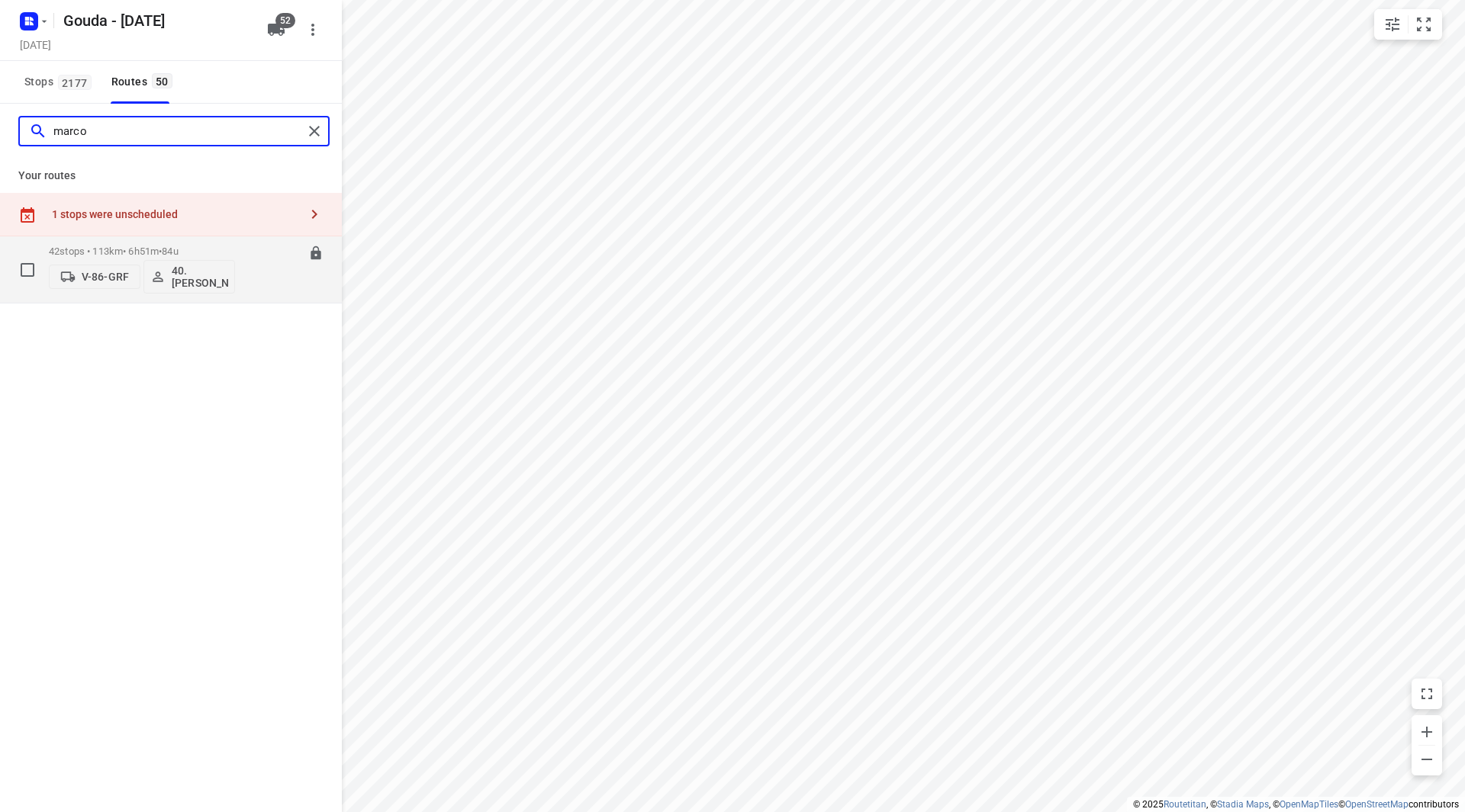
type input "marco"
click at [223, 252] on p "42 stops • 113km • 6h51m • 84u" at bounding box center [142, 251] width 186 height 12
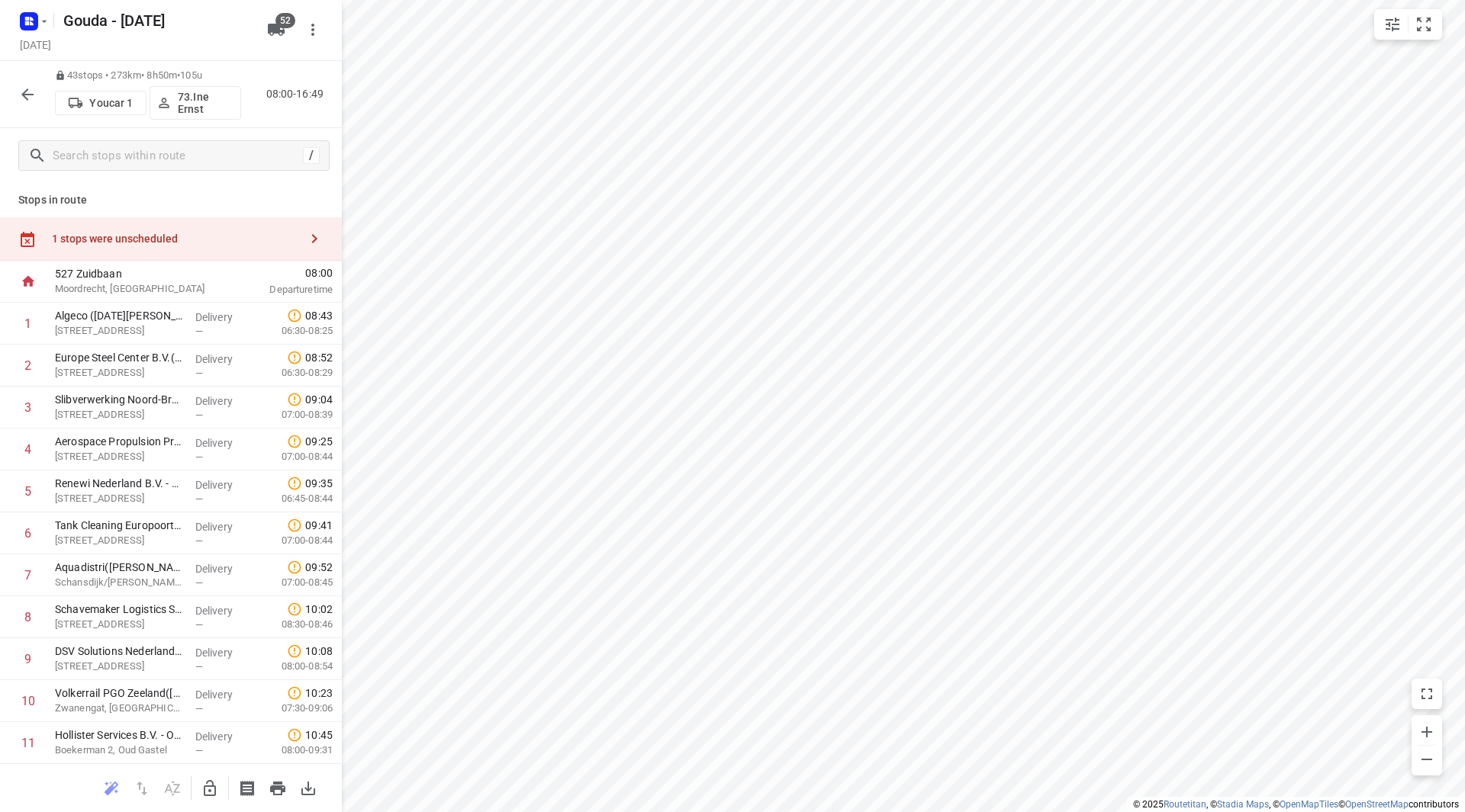
click at [193, 235] on div "1 stops were unscheduled" at bounding box center [175, 239] width 247 height 13
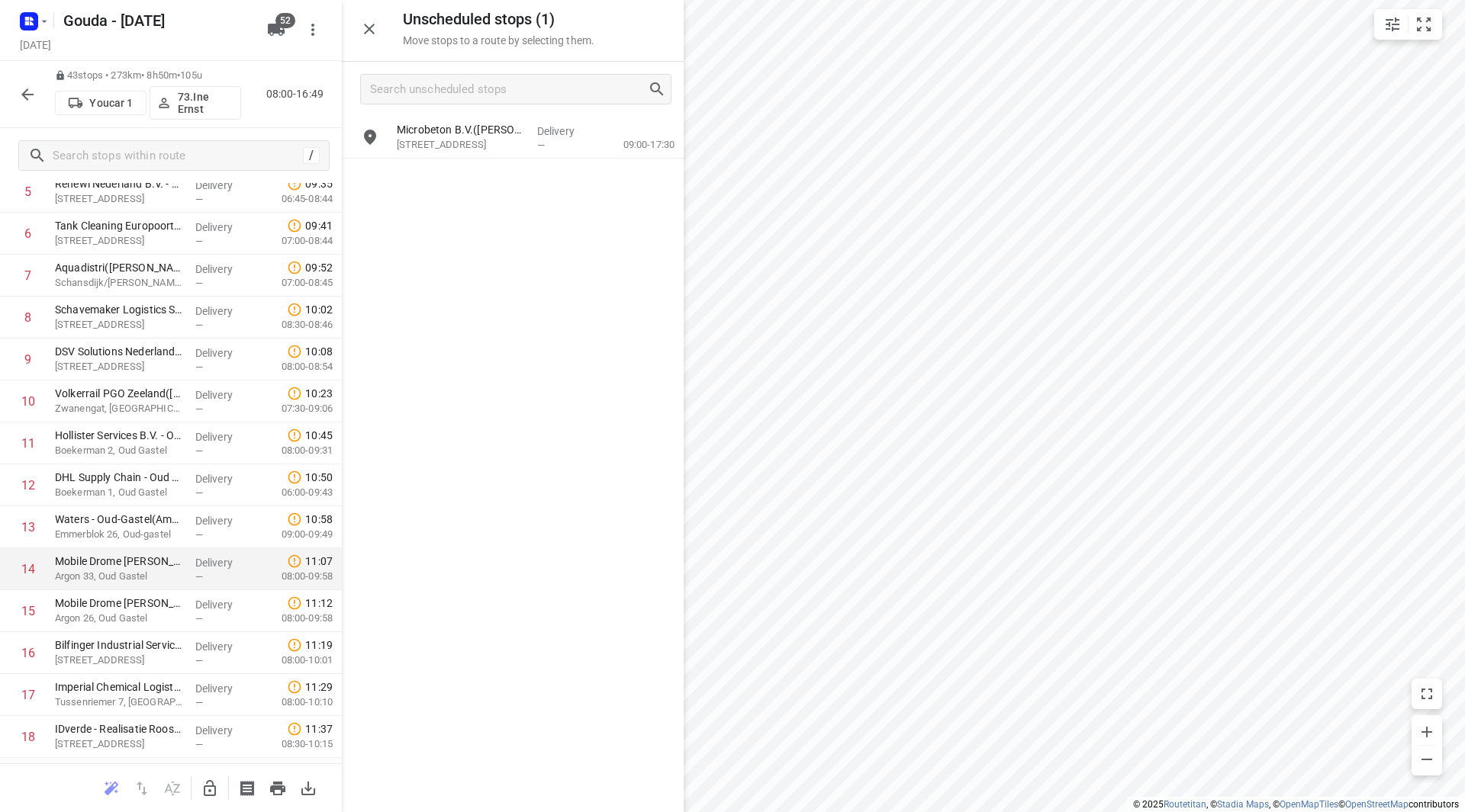
scroll to position [458, 0]
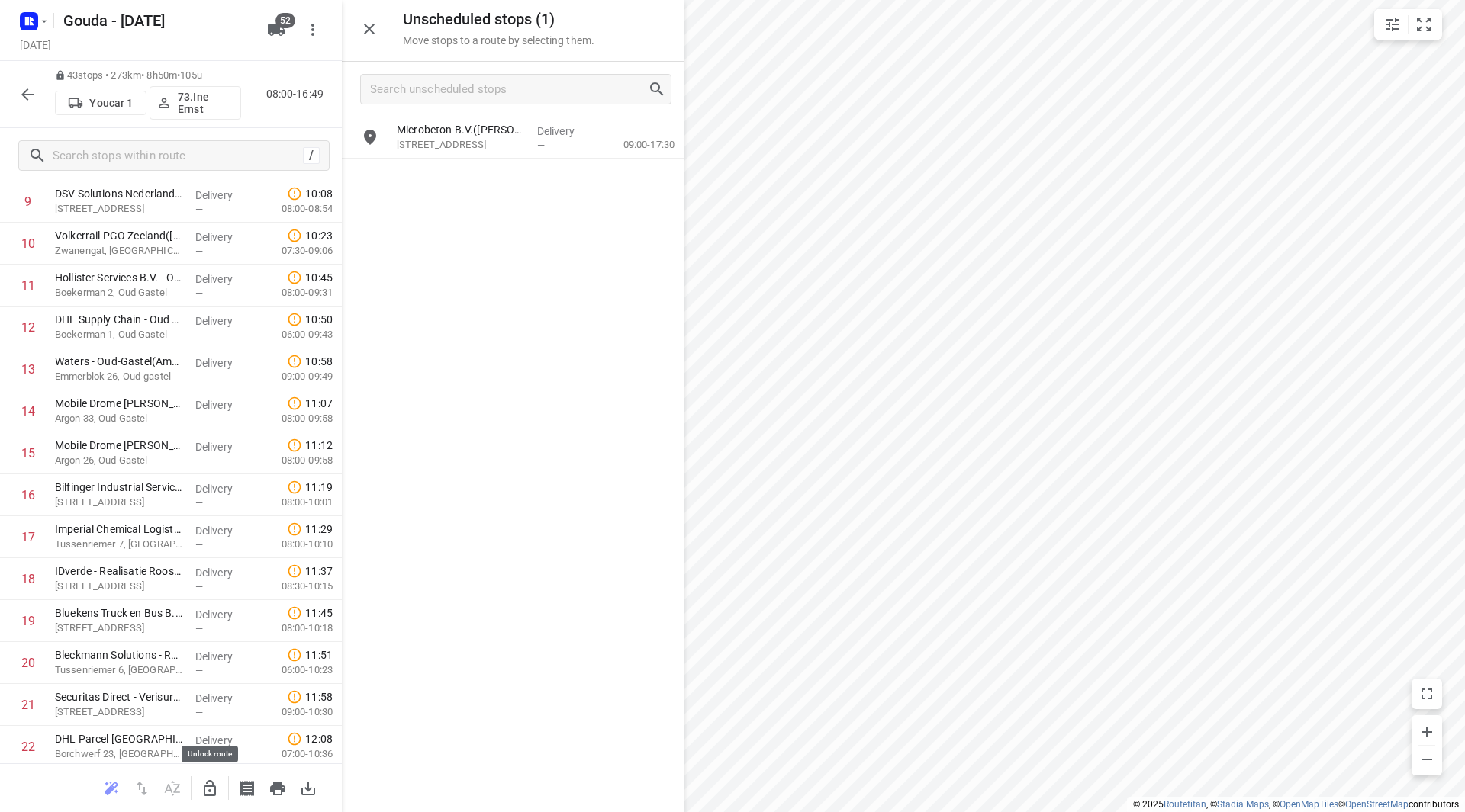
click at [208, 793] on icon "button" at bounding box center [210, 789] width 18 height 18
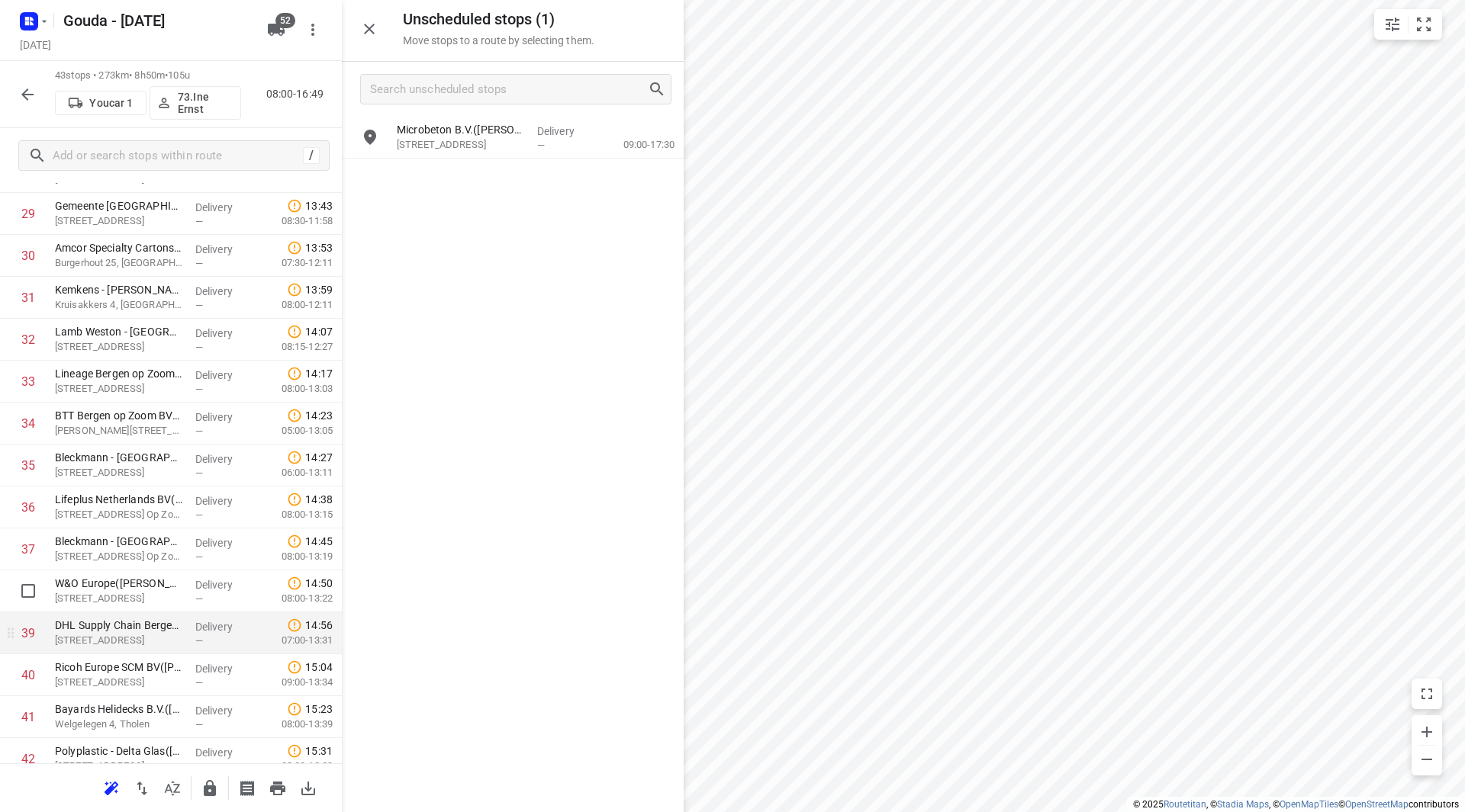
scroll to position [1386, 0]
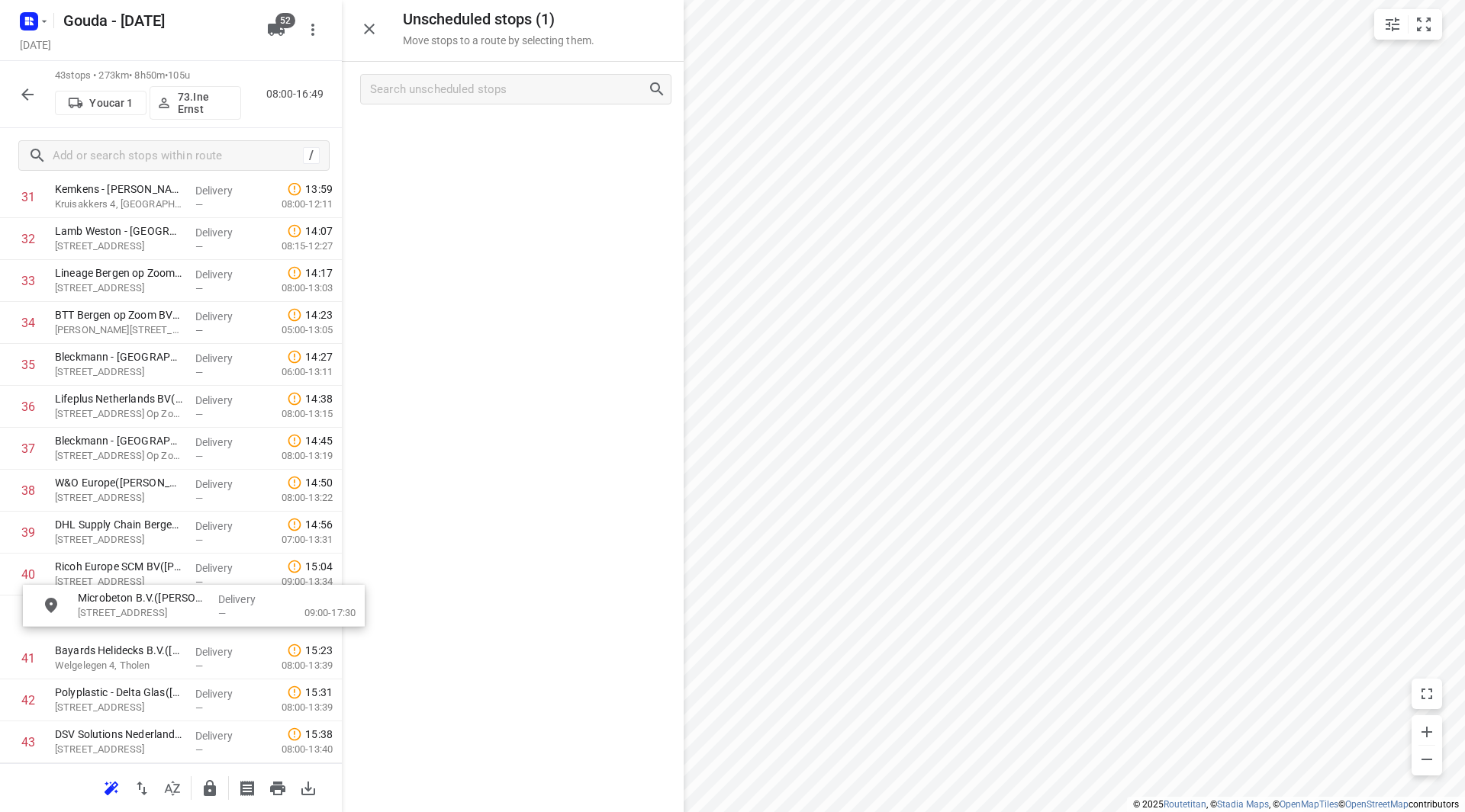
drag, startPoint x: 421, startPoint y: 190, endPoint x: 126, endPoint y: 621, distance: 522.3
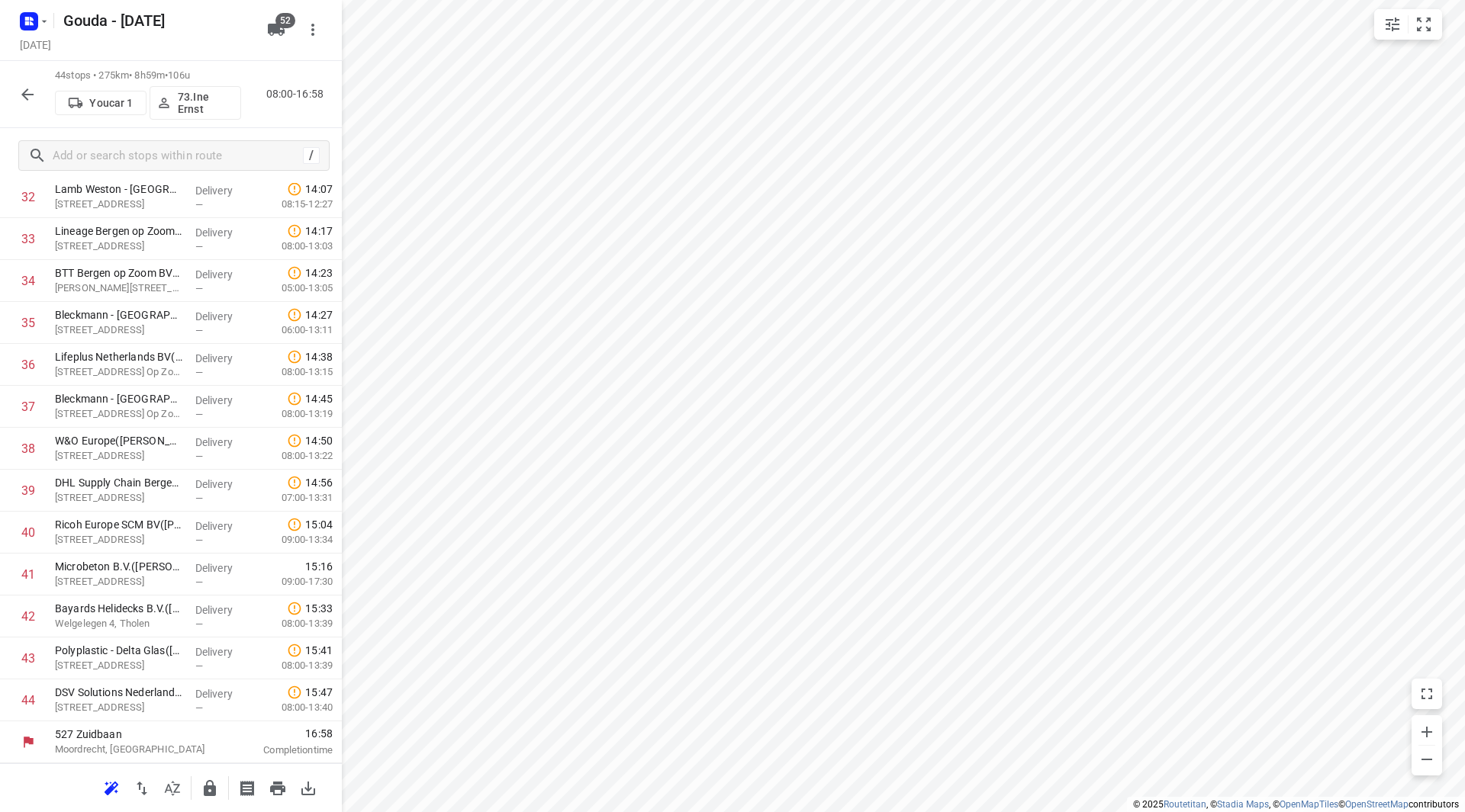
scroll to position [1384, 0]
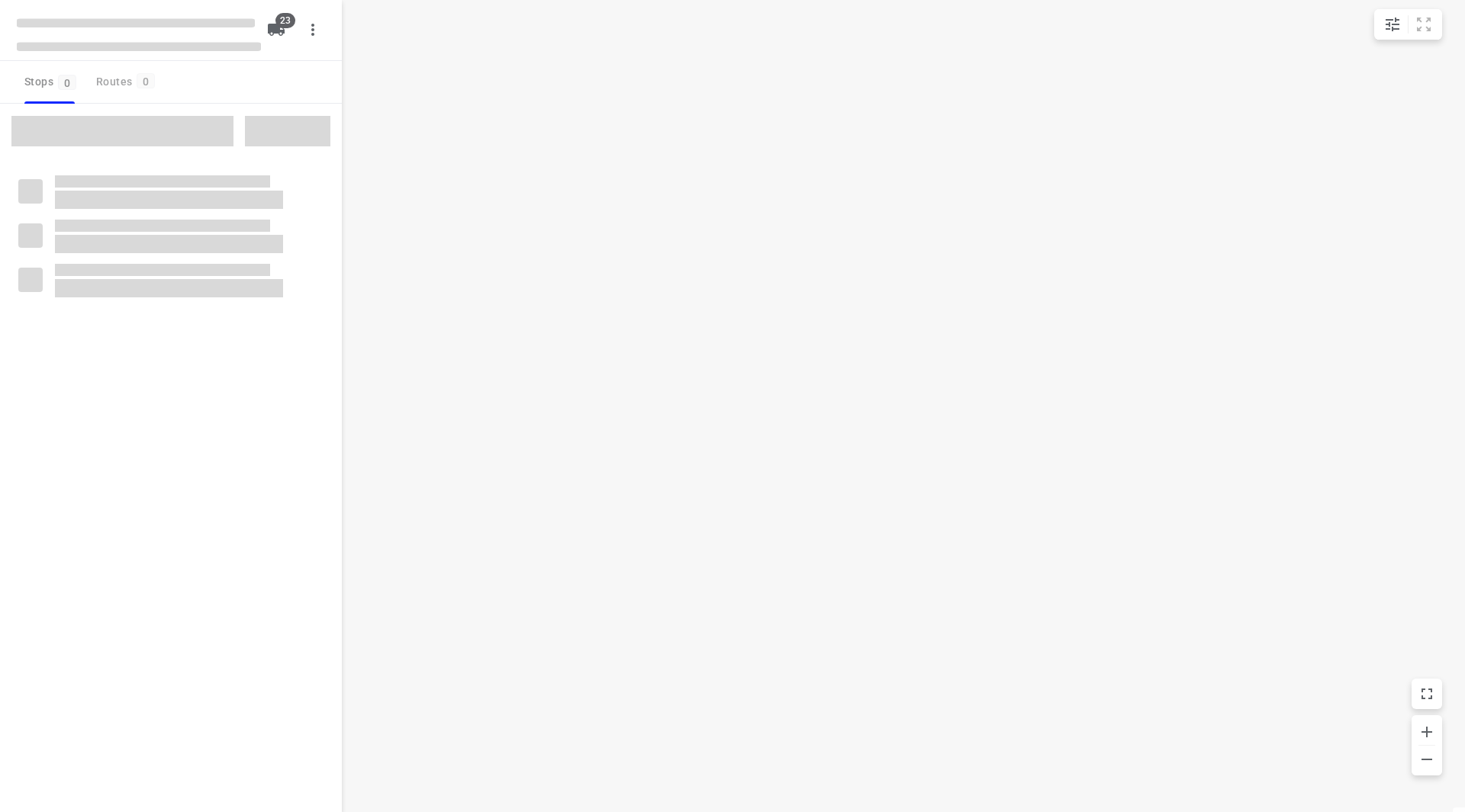
checkbox input "true"
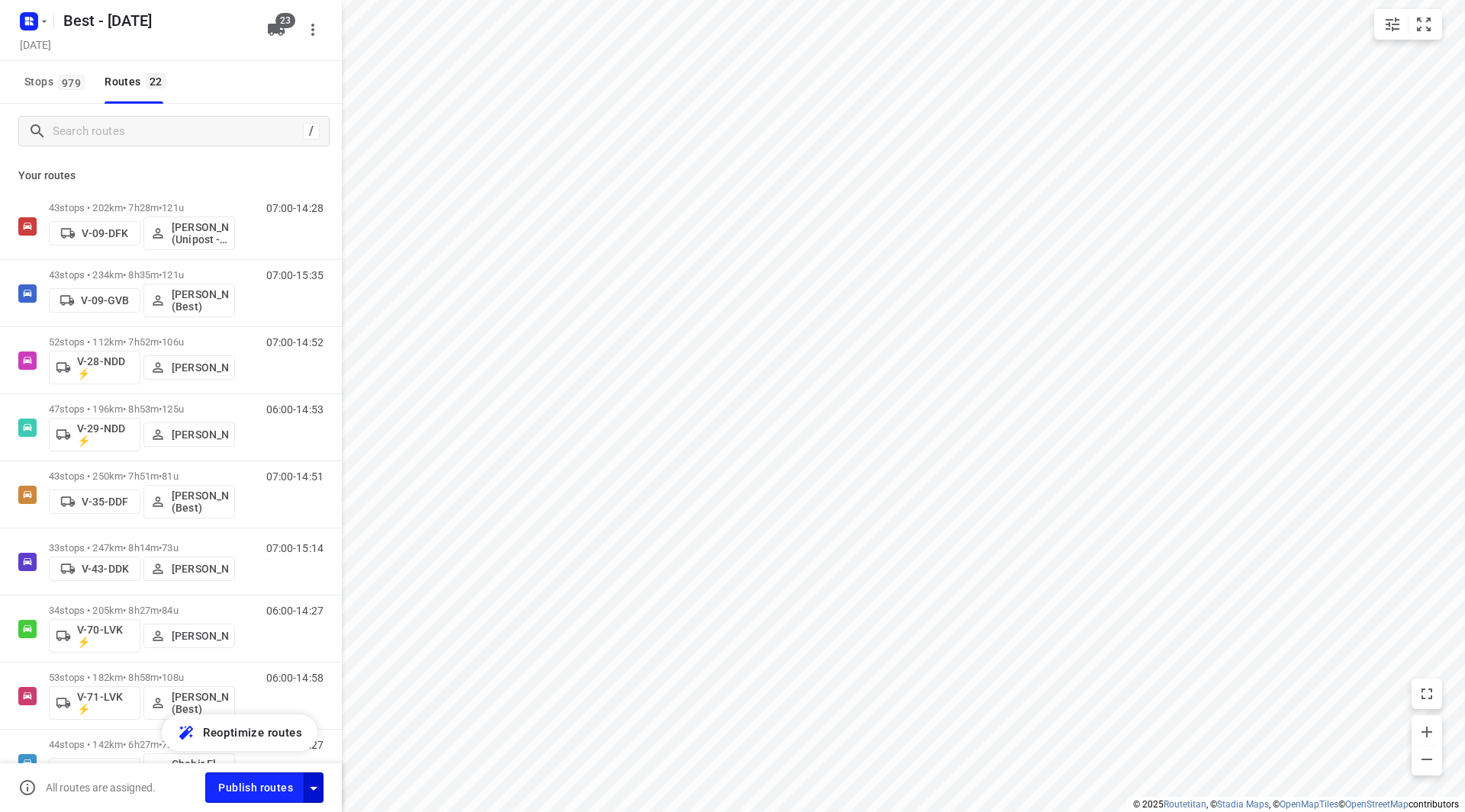
click at [310, 788] on icon "button" at bounding box center [313, 789] width 18 height 18
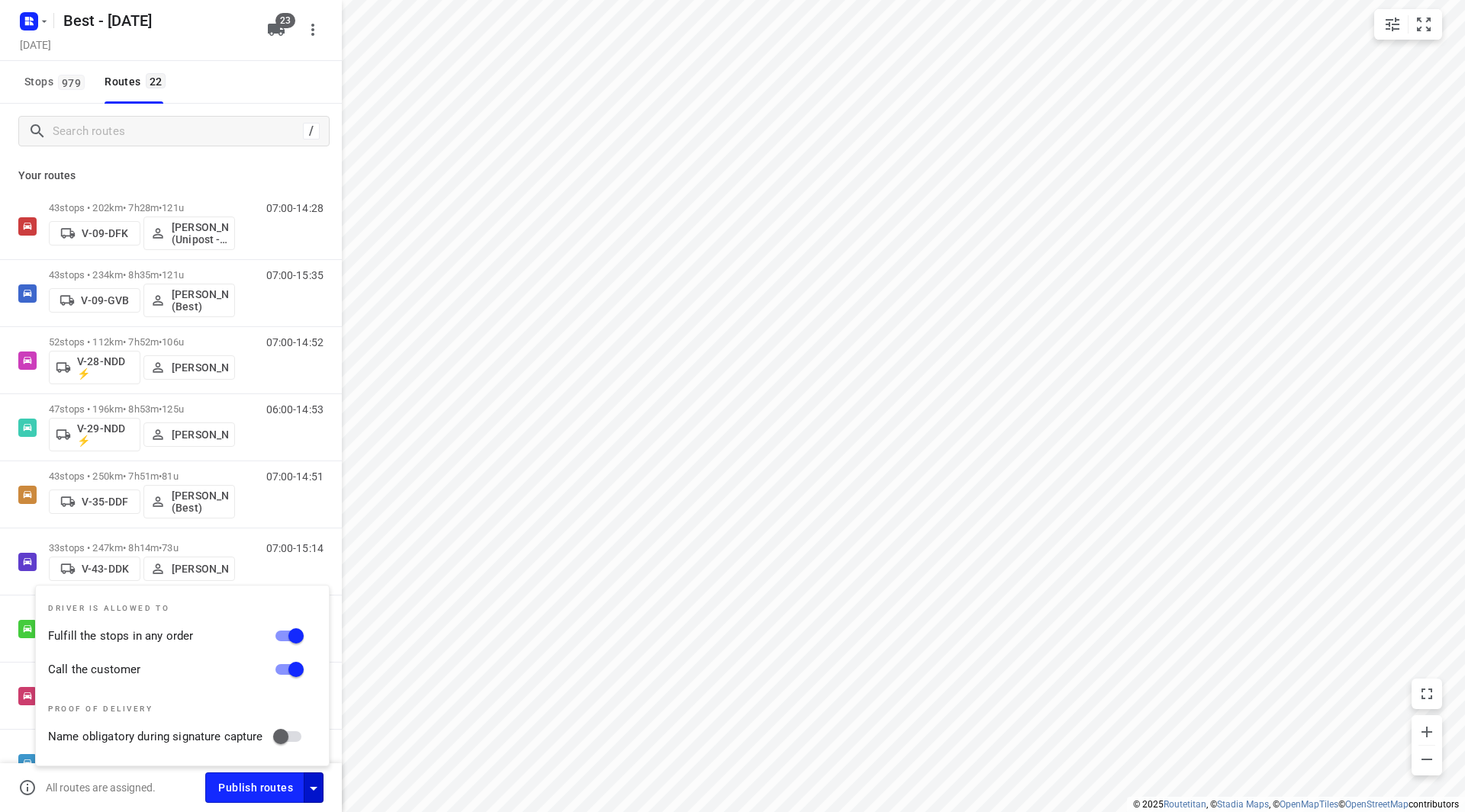
click at [263, 805] on div "All routes are assigned. Publish routes" at bounding box center [171, 788] width 341 height 49
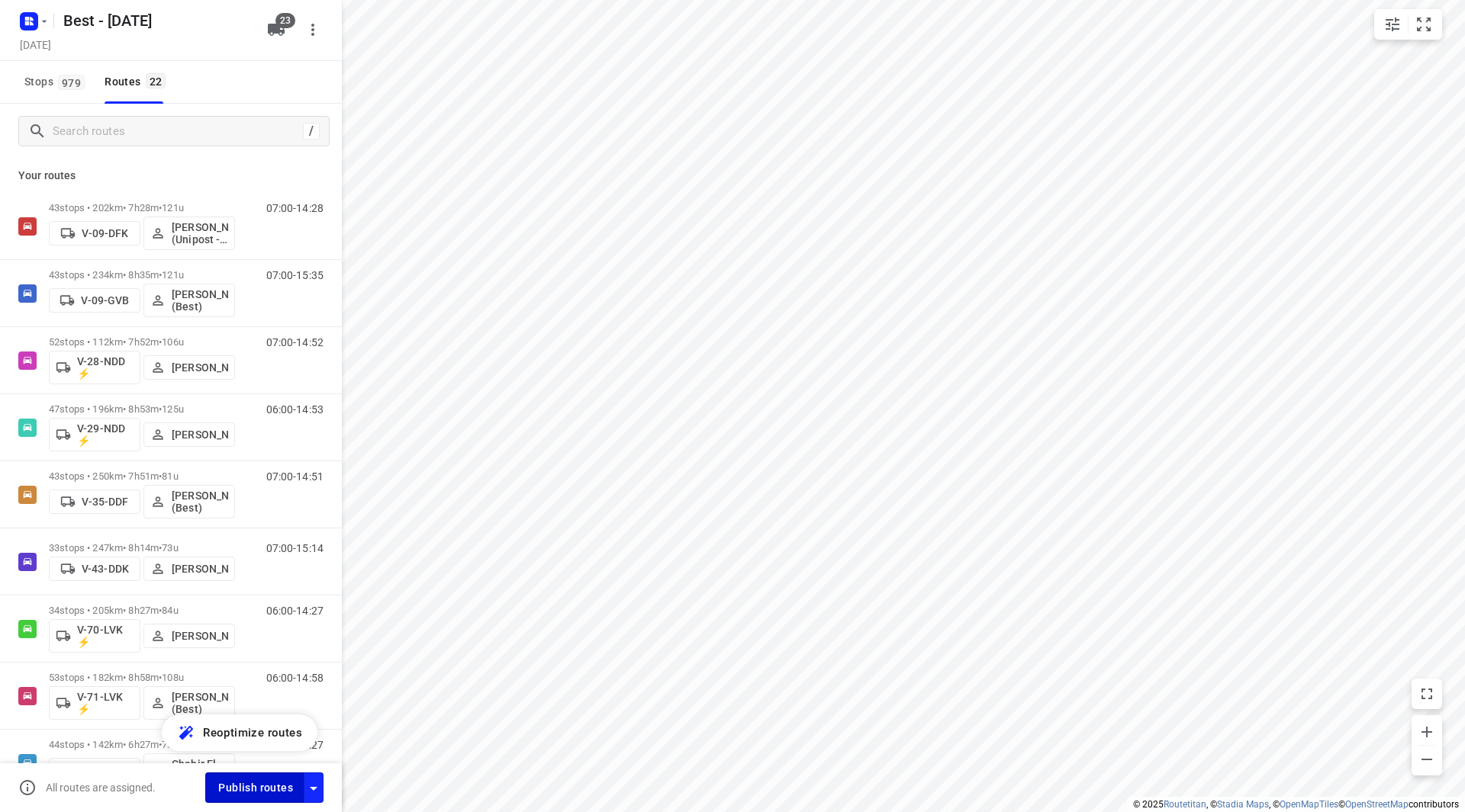
click at [263, 798] on button "Publish routes" at bounding box center [255, 788] width 99 height 30
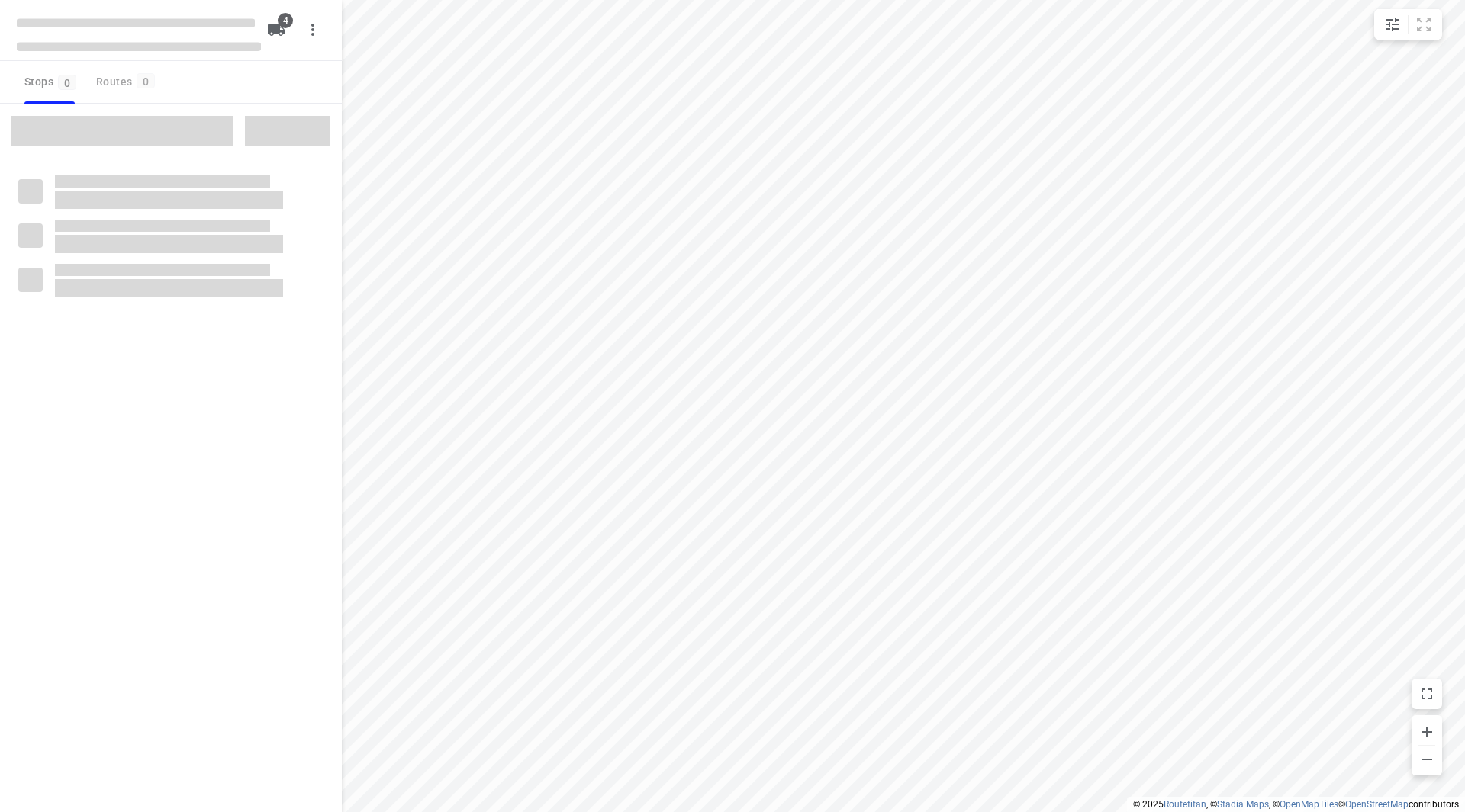
checkbox input "true"
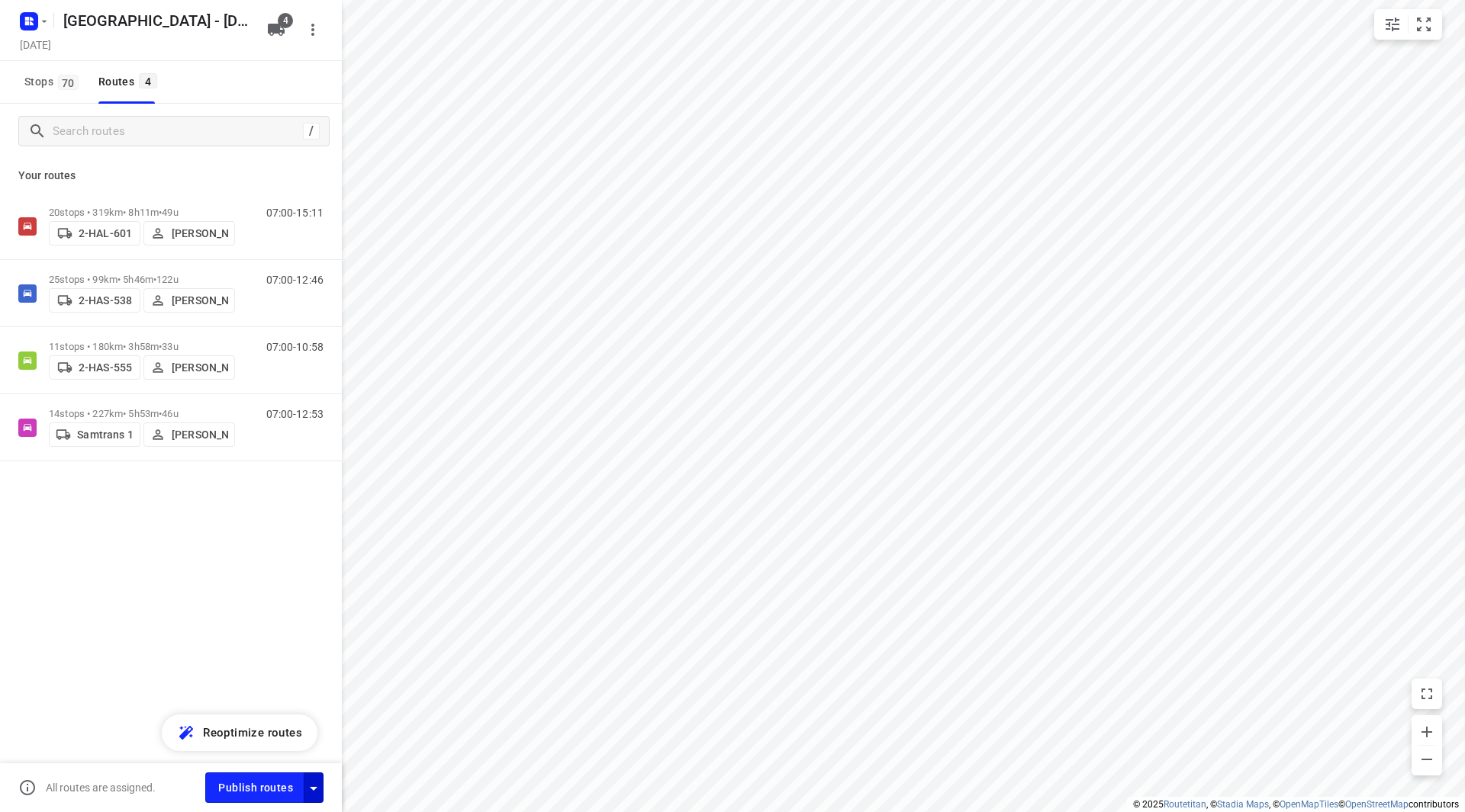
click at [320, 777] on button "button" at bounding box center [313, 788] width 20 height 30
click at [320, 786] on icon "button" at bounding box center [313, 789] width 18 height 18
click at [318, 788] on icon "button" at bounding box center [313, 789] width 18 height 18
click at [290, 639] on input "Fulfill the stops in any order" at bounding box center [281, 636] width 87 height 29
checkbox input "true"
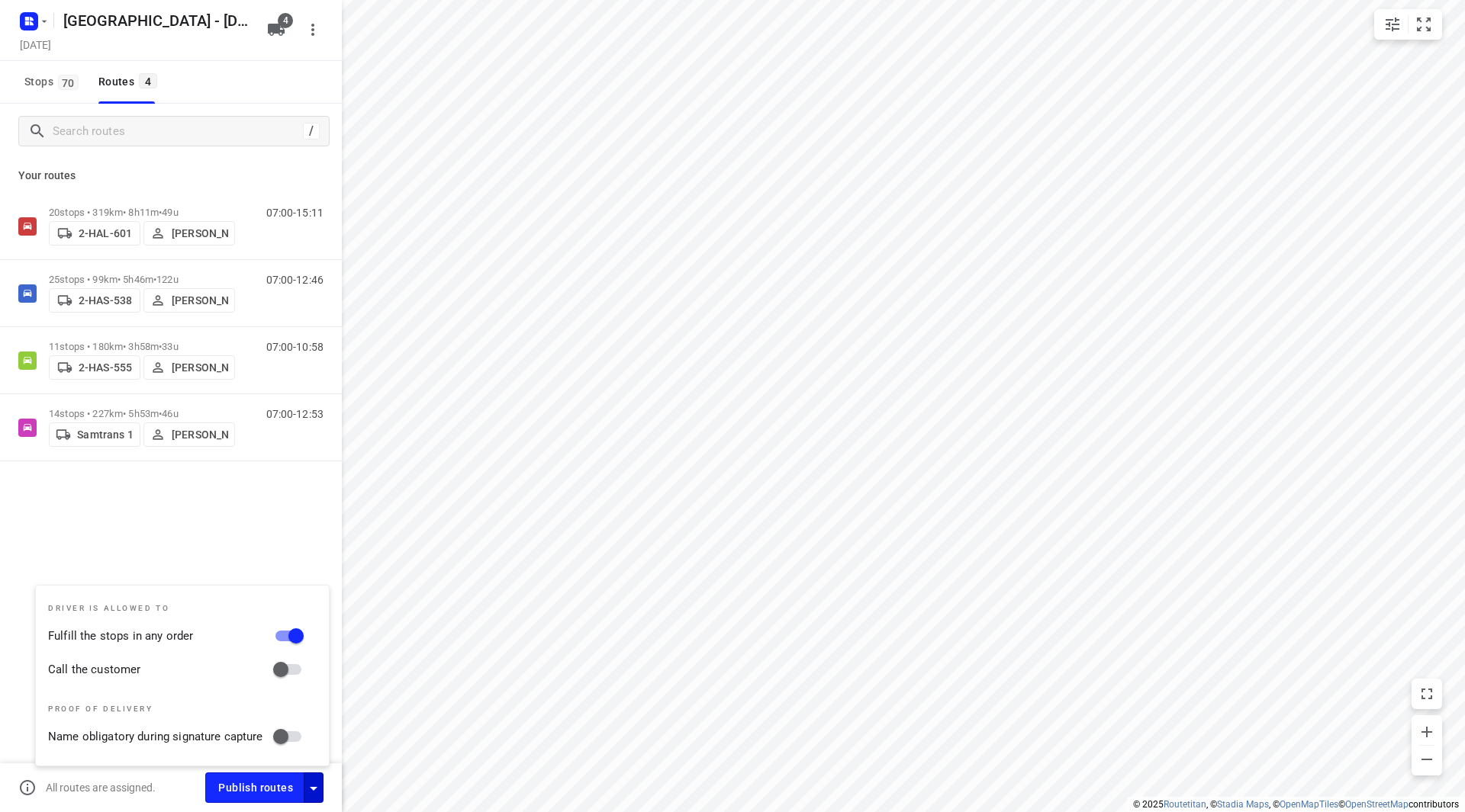
click at [285, 664] on input "Call the customer" at bounding box center [281, 670] width 87 height 29
checkbox input "true"
click at [248, 787] on span "Publish routes" at bounding box center [256, 788] width 75 height 19
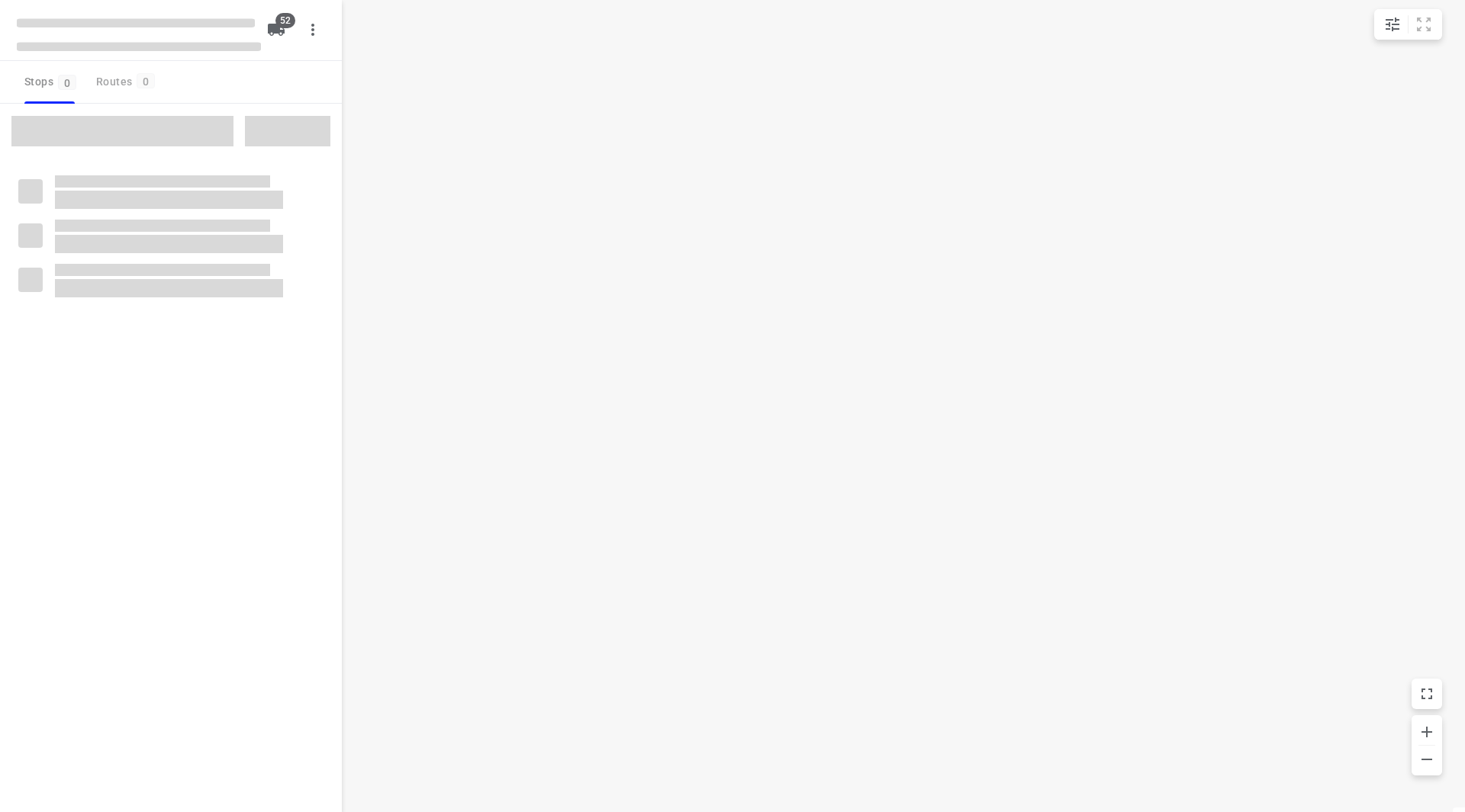
checkbox input "true"
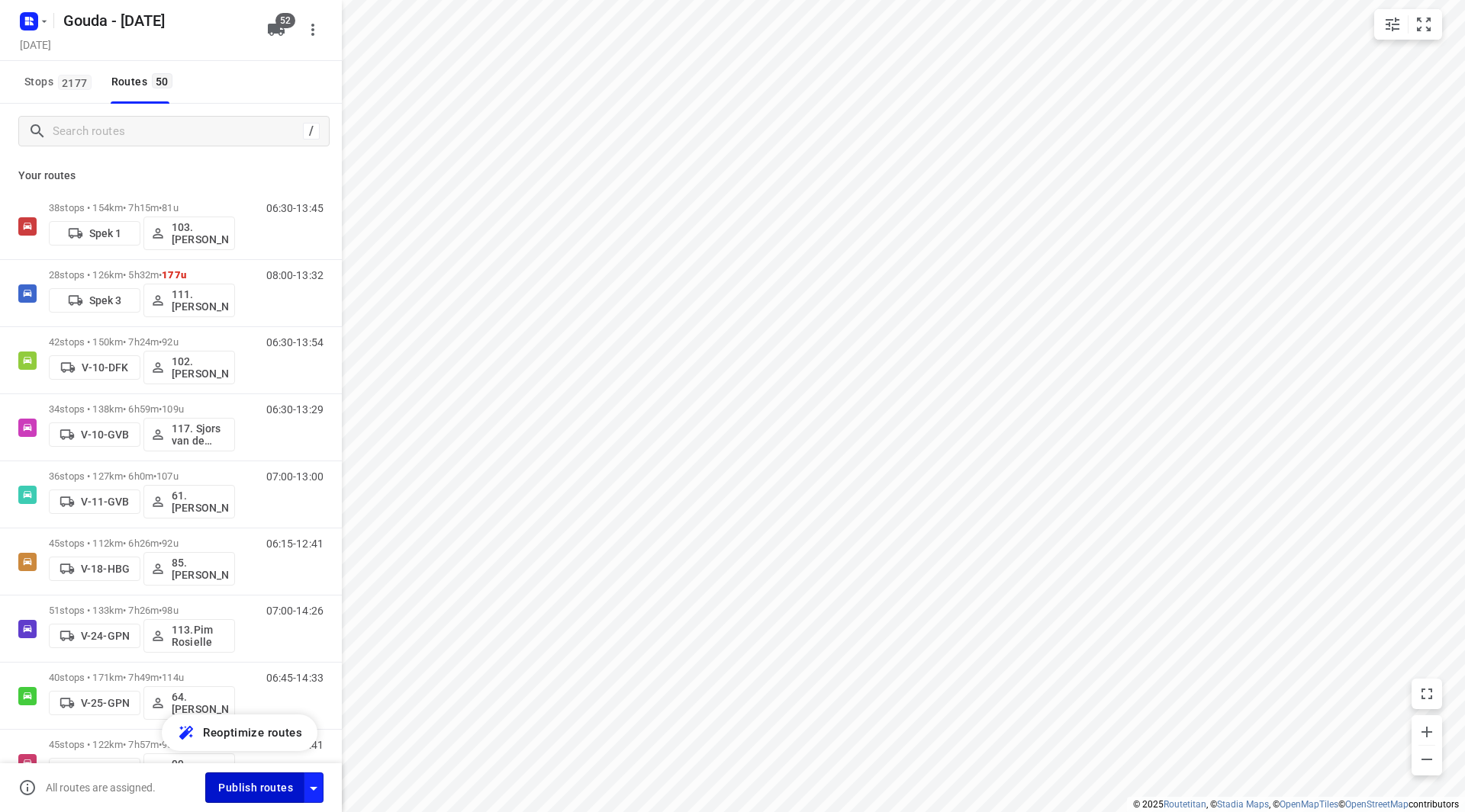
click at [302, 777] on button "Publish routes" at bounding box center [255, 788] width 99 height 30
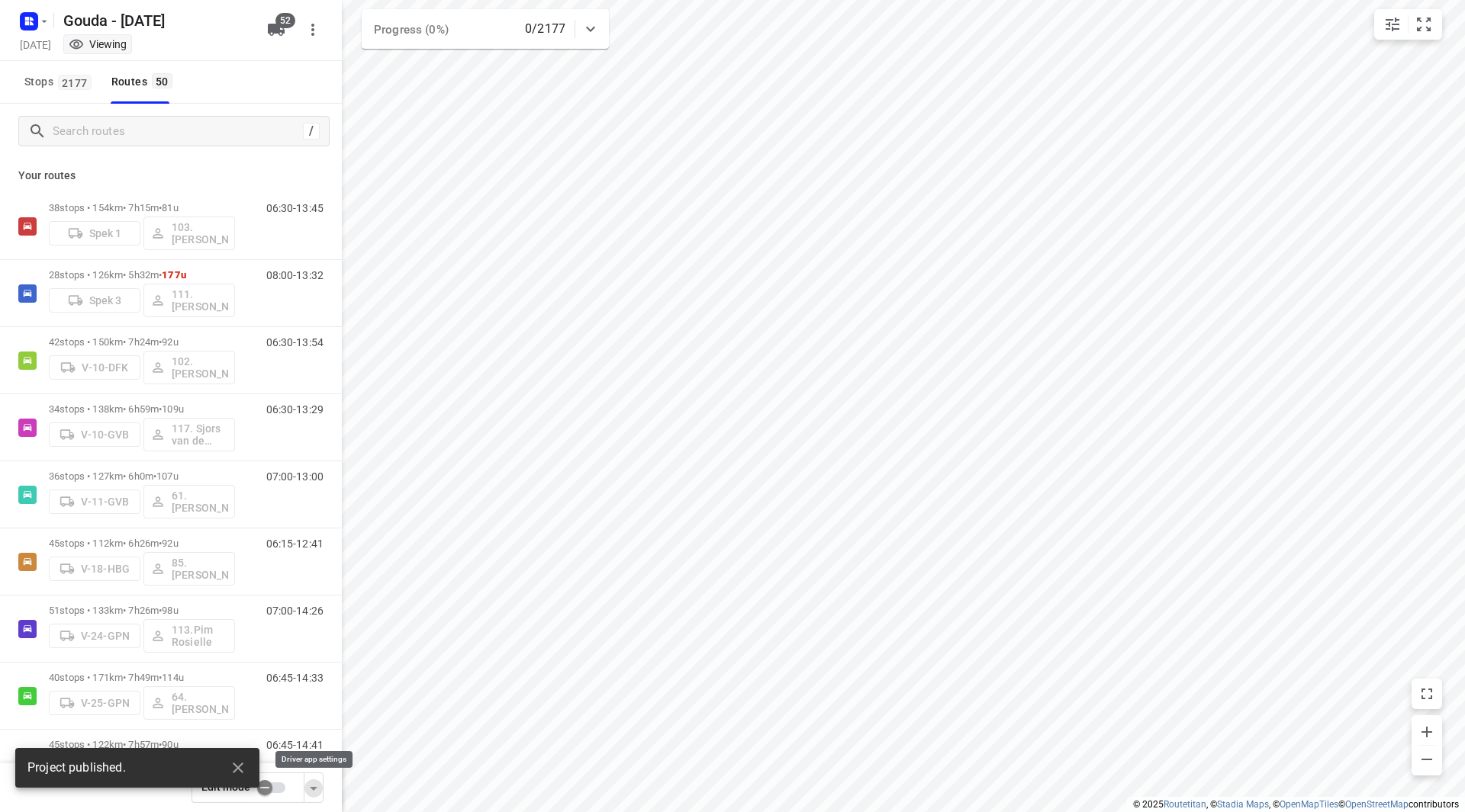
click at [319, 780] on icon "button" at bounding box center [313, 789] width 18 height 18
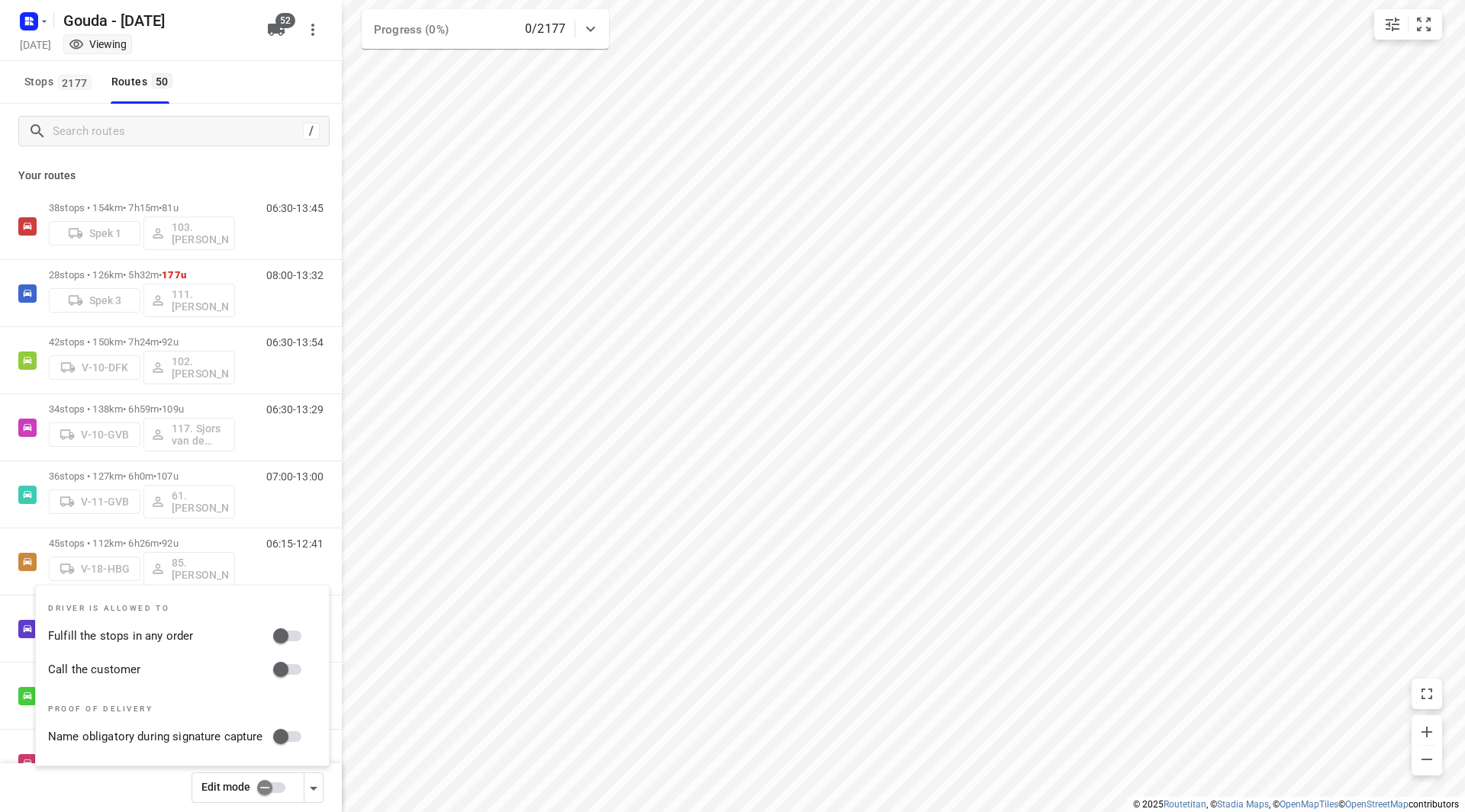
click at [285, 646] on input "Fulfill the stops in any order" at bounding box center [281, 636] width 87 height 29
checkbox input "true"
click at [288, 668] on input "Call the customer" at bounding box center [281, 670] width 87 height 29
checkbox input "true"
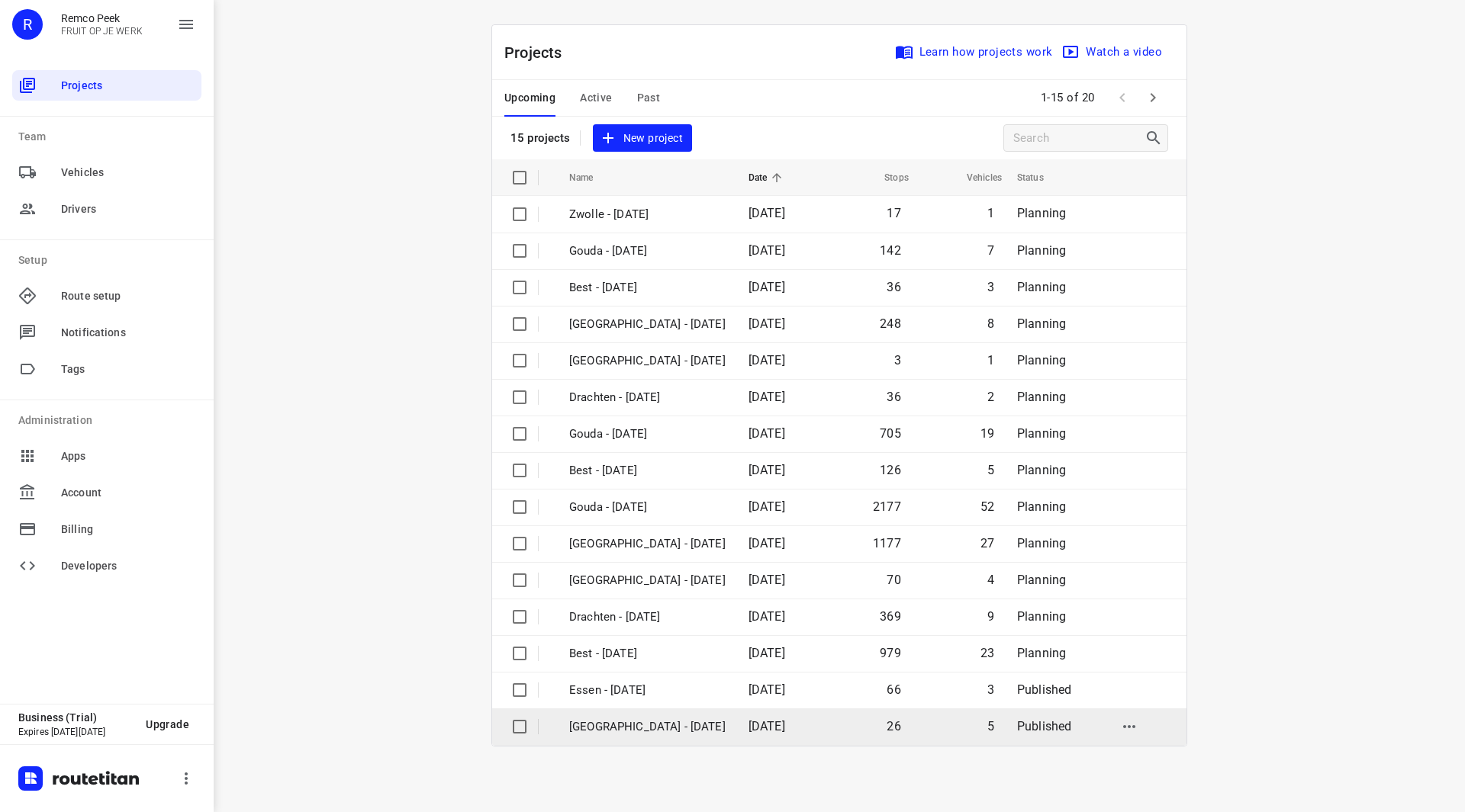
click at [649, 729] on p "[GEOGRAPHIC_DATA] - [DATE]" at bounding box center [647, 727] width 156 height 17
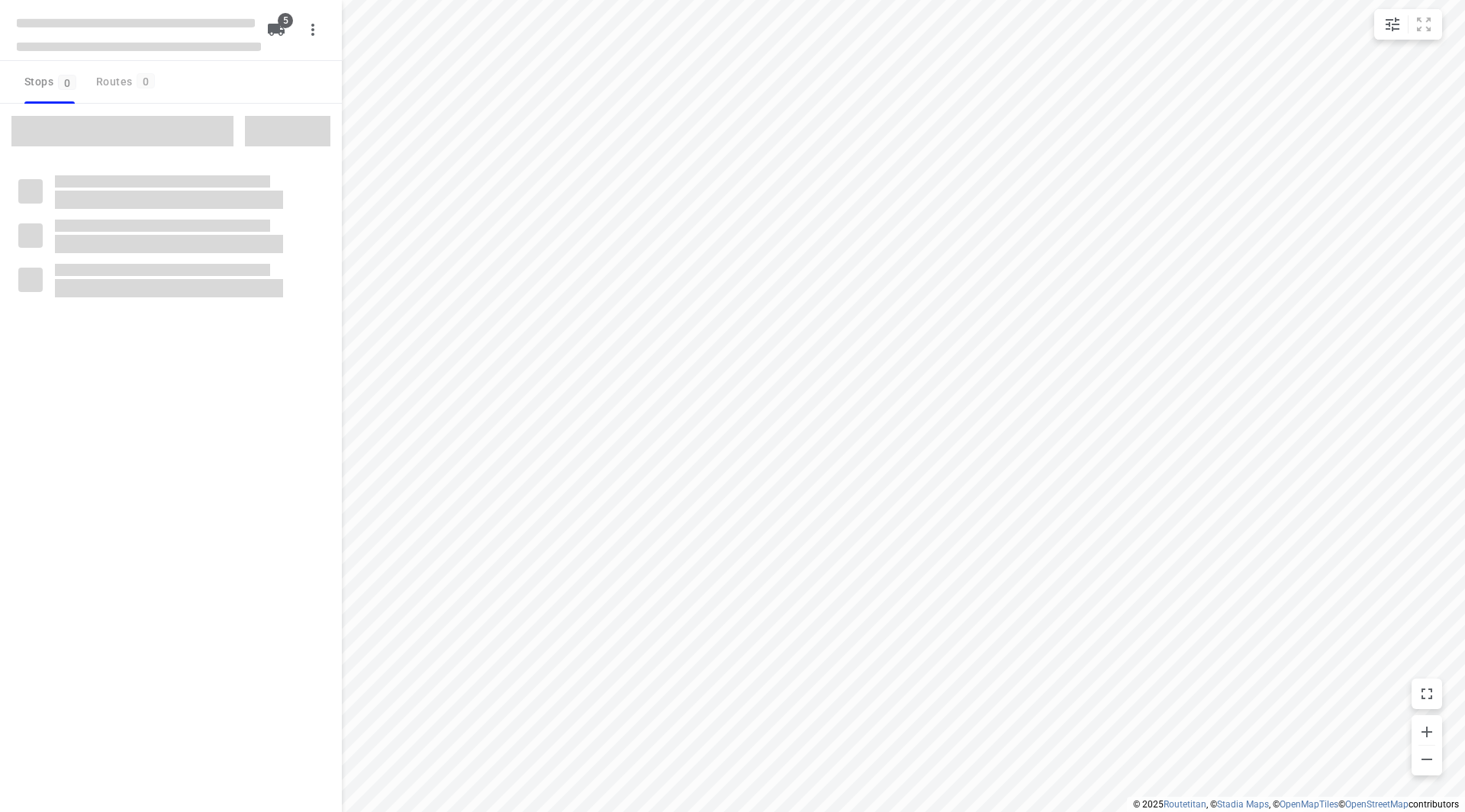
checkbox input "true"
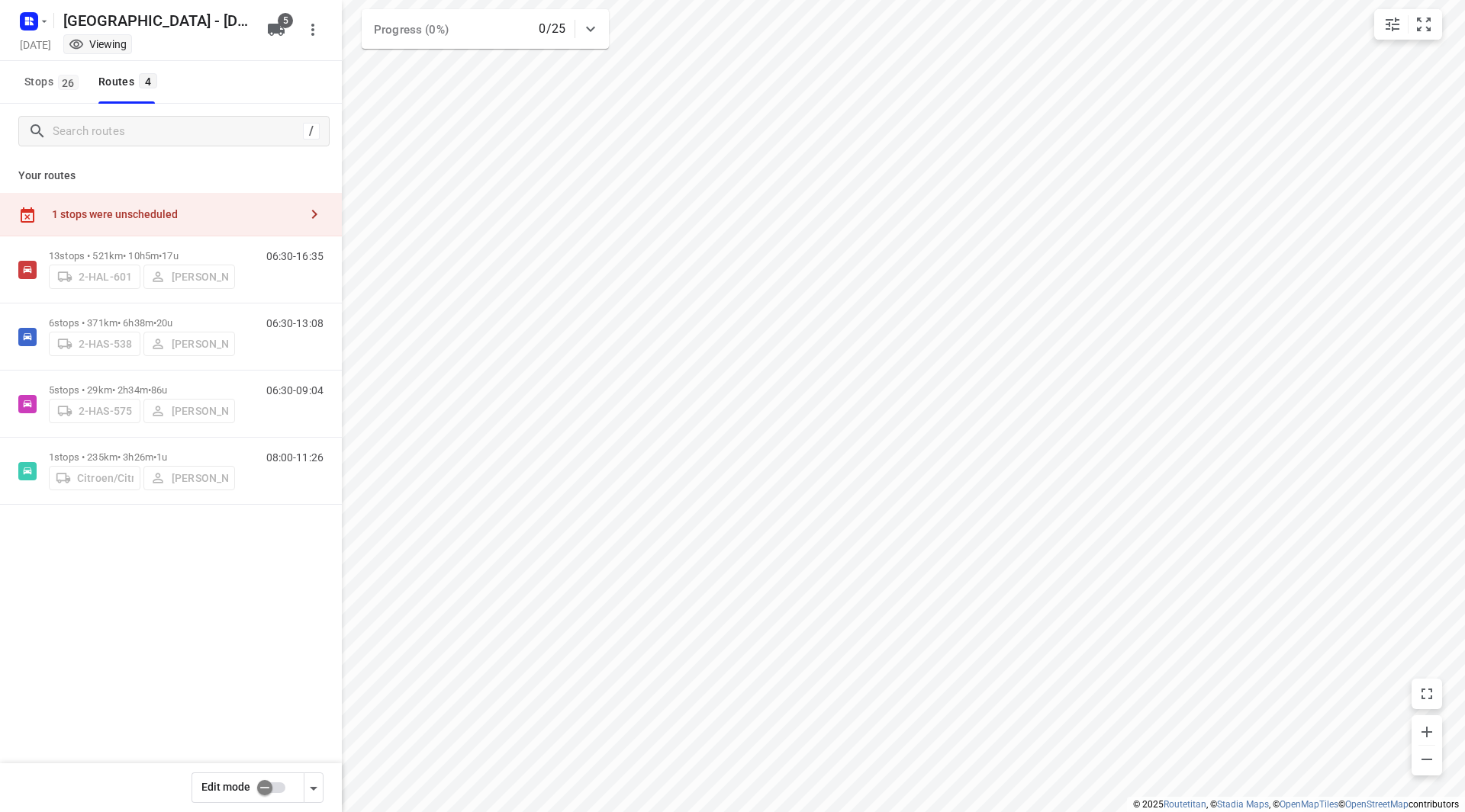
click at [283, 787] on input "checkbox" at bounding box center [265, 788] width 87 height 29
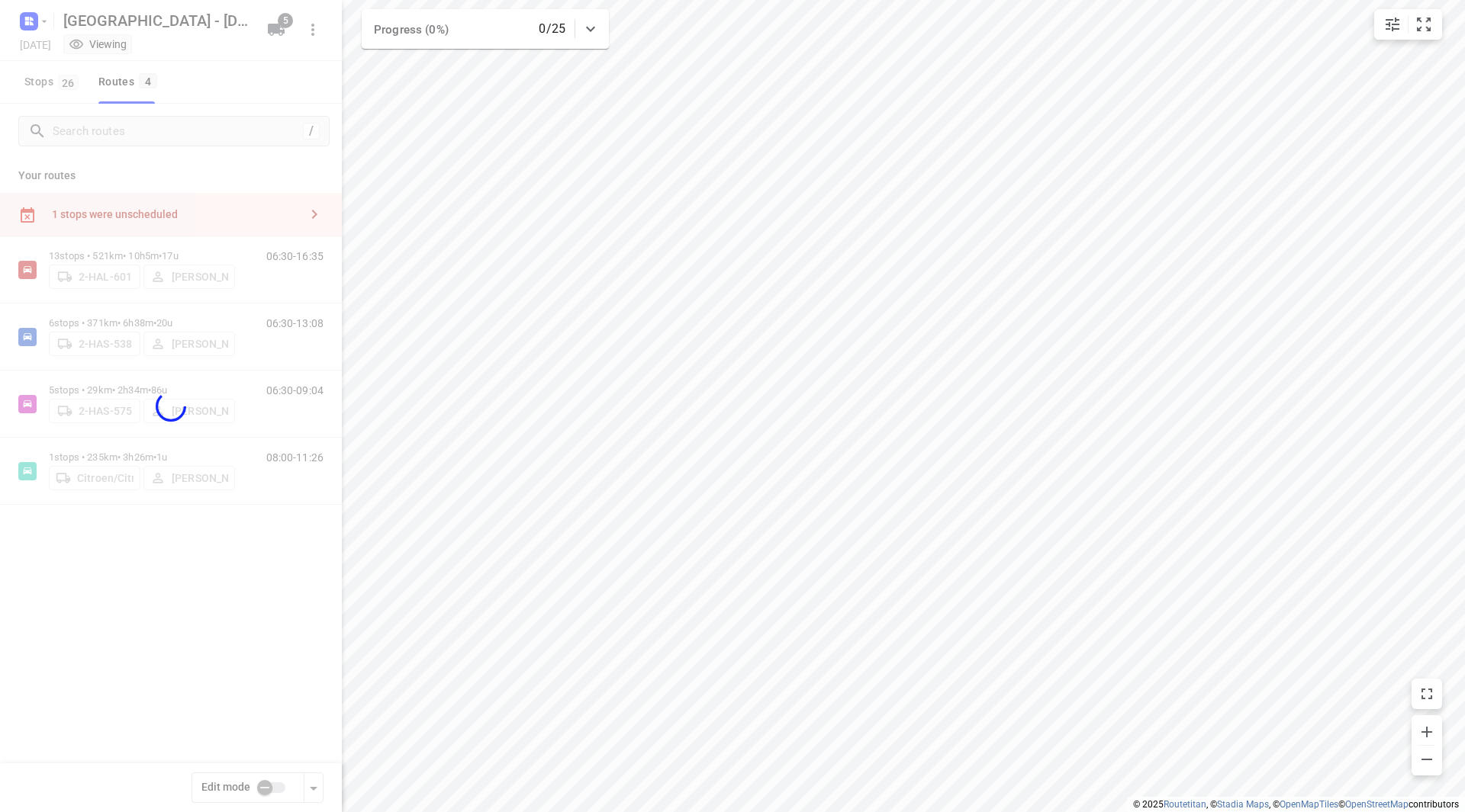
checkbox input "true"
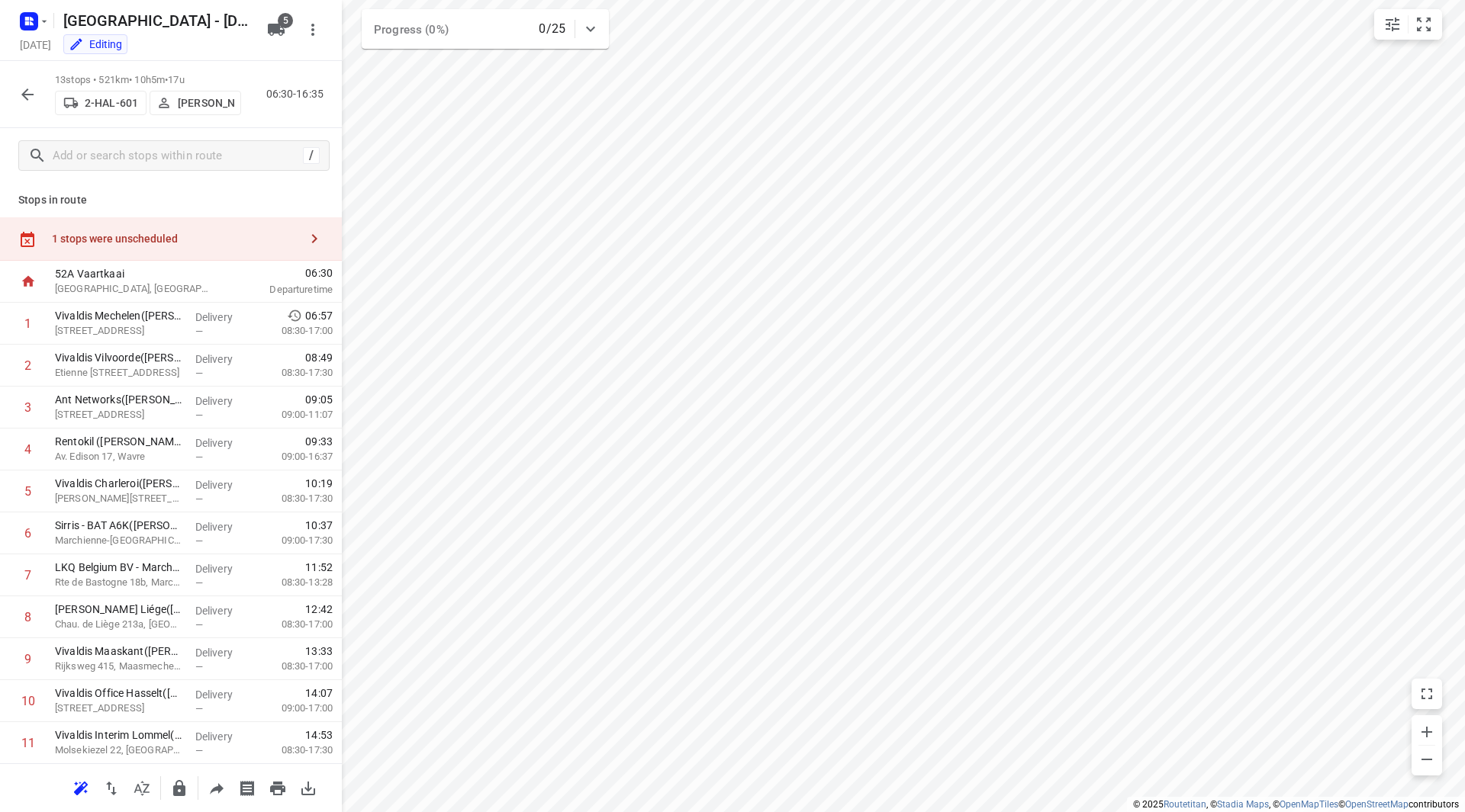
click at [213, 244] on div "1 stops were unscheduled" at bounding box center [175, 239] width 247 height 13
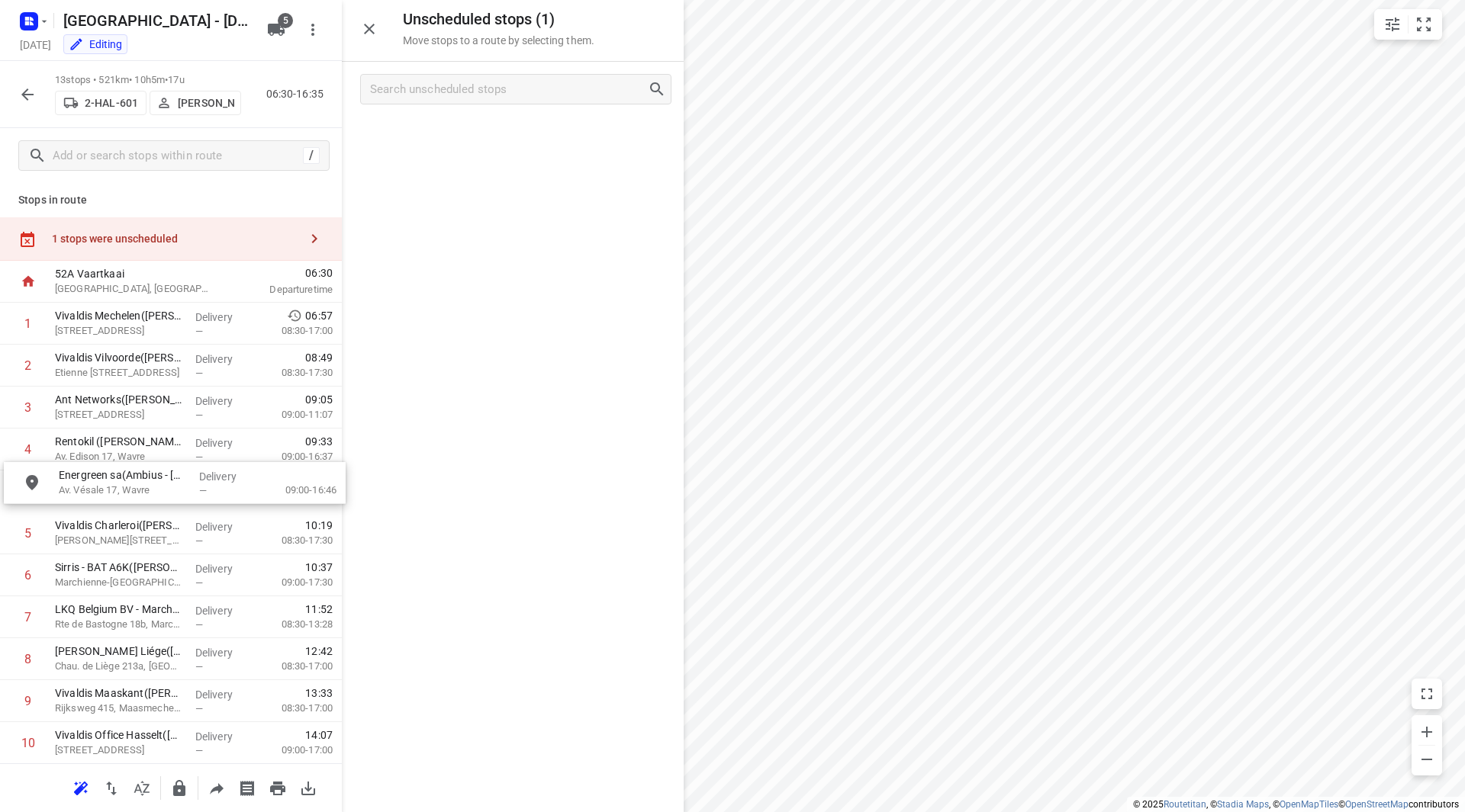
drag, startPoint x: 456, startPoint y: 138, endPoint x: 116, endPoint y: 454, distance: 464.2
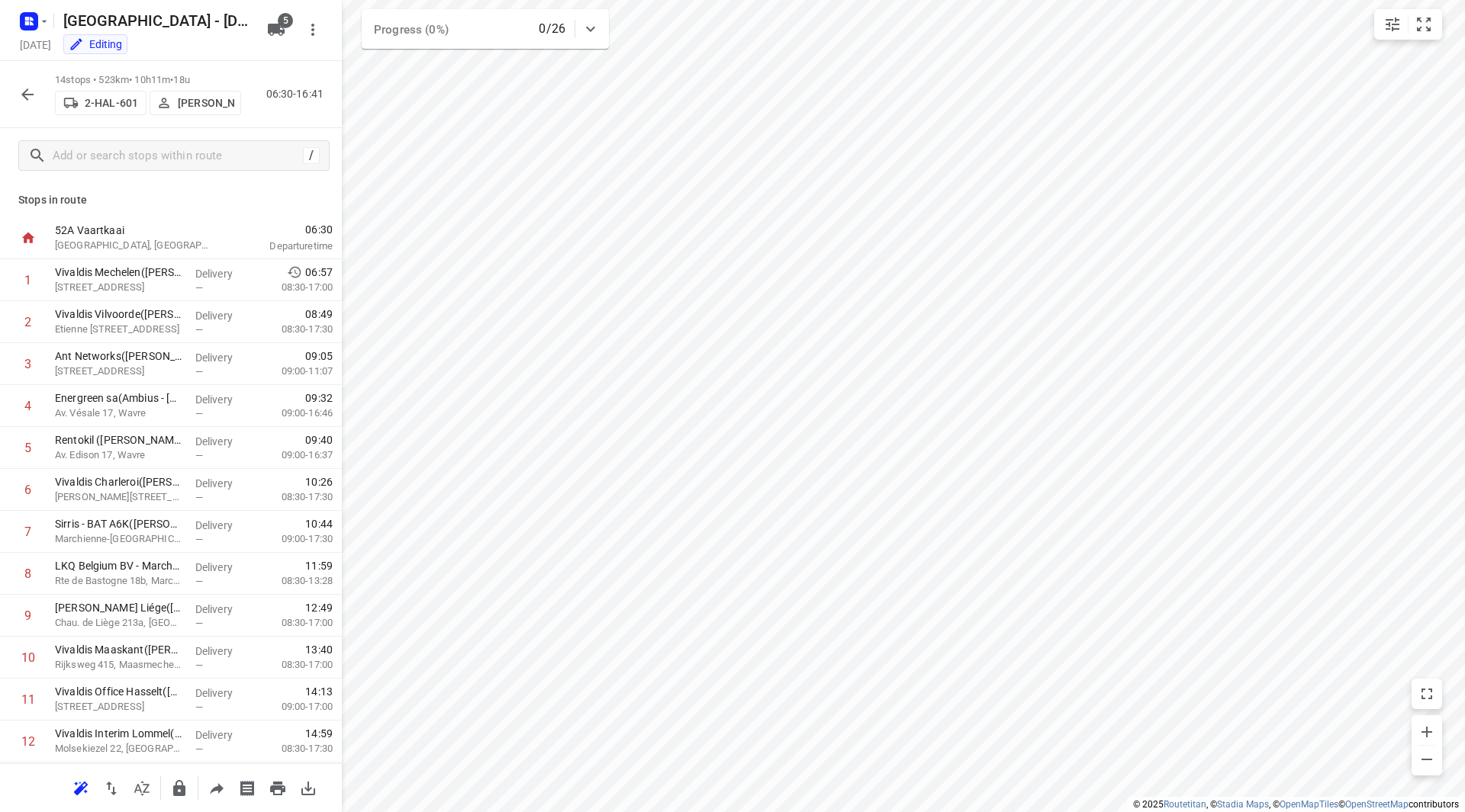
click at [24, 92] on icon "button" at bounding box center [28, 95] width 13 height 13
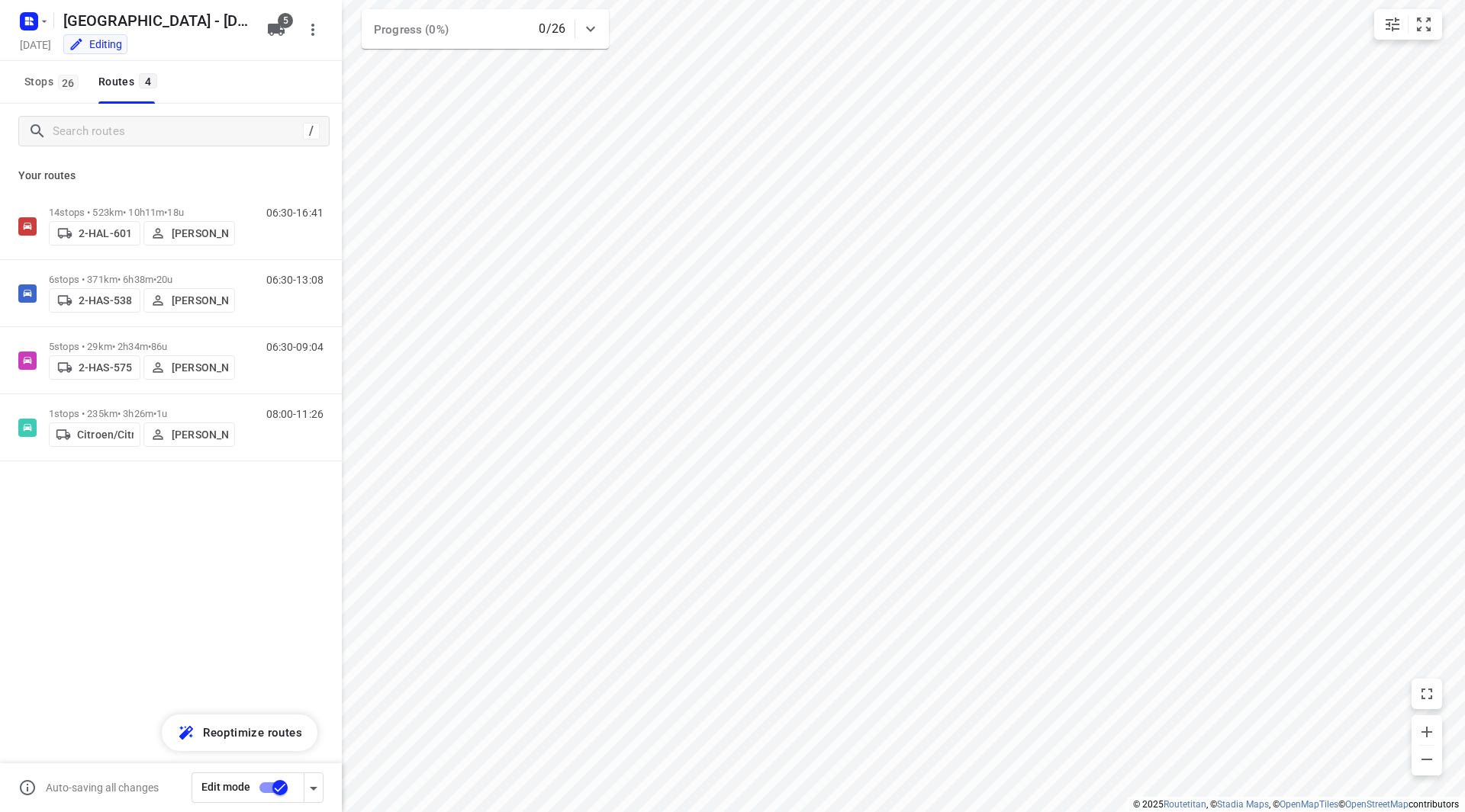
click at [260, 788] on input "checkbox" at bounding box center [280, 788] width 87 height 29
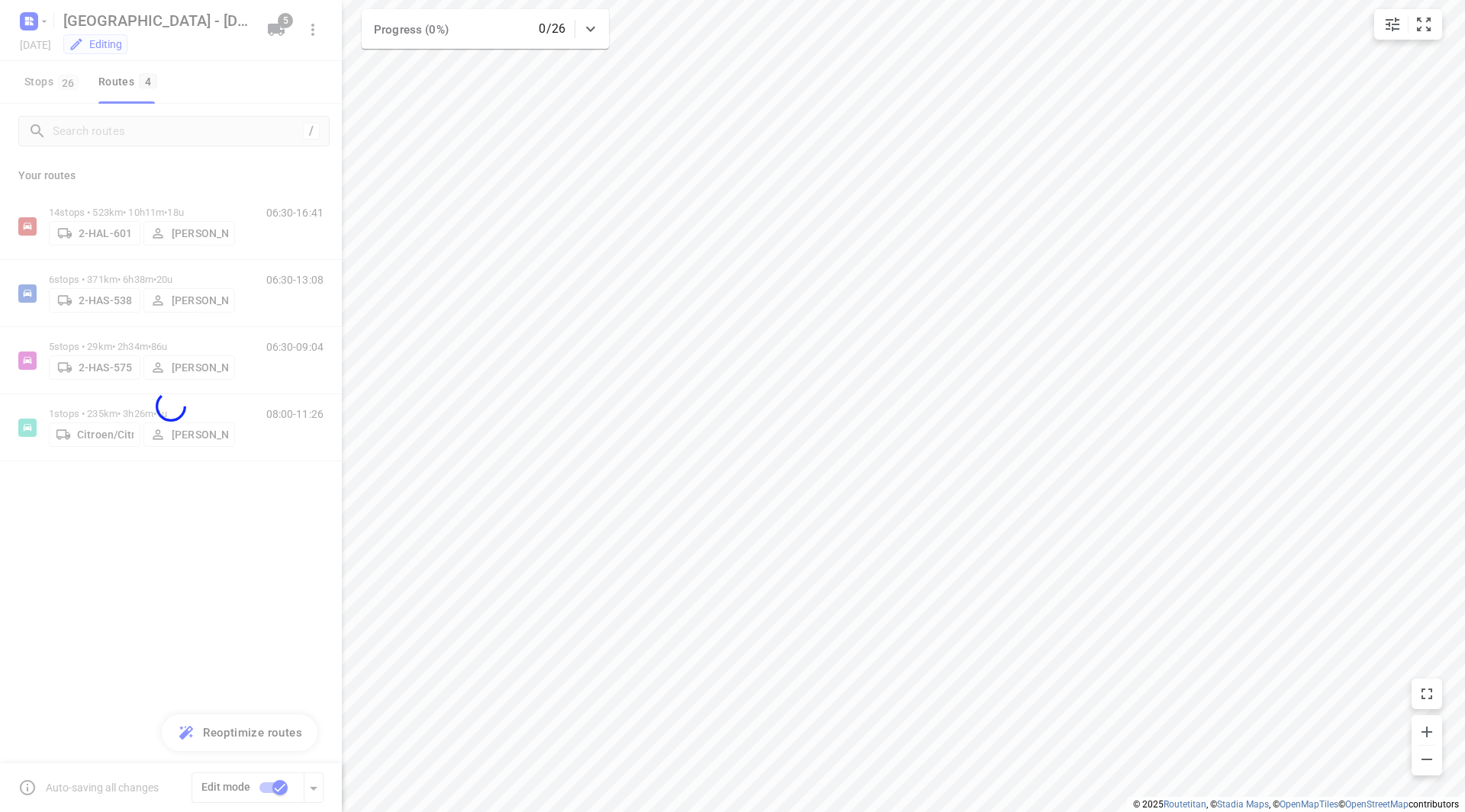
checkbox input "false"
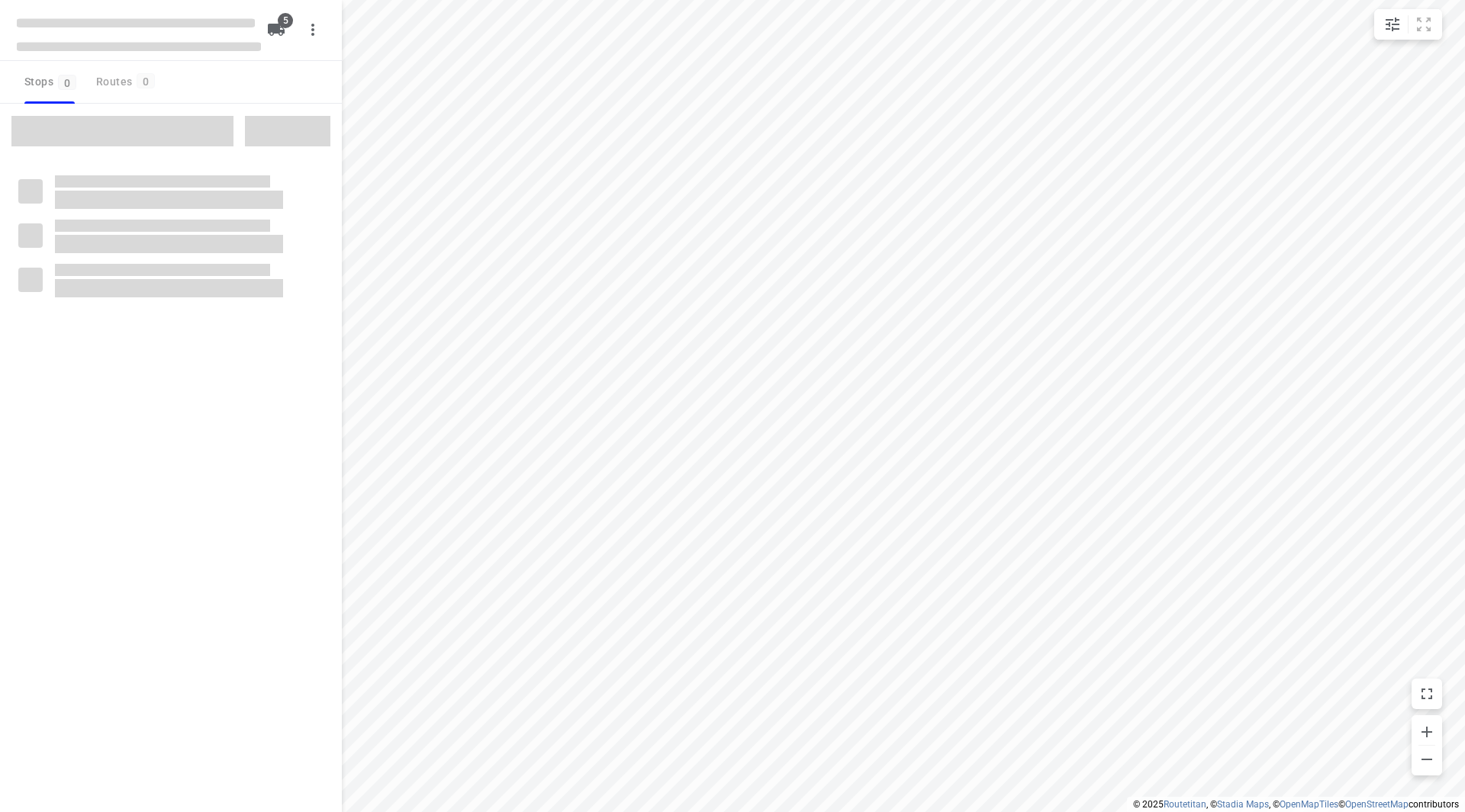
checkbox input "true"
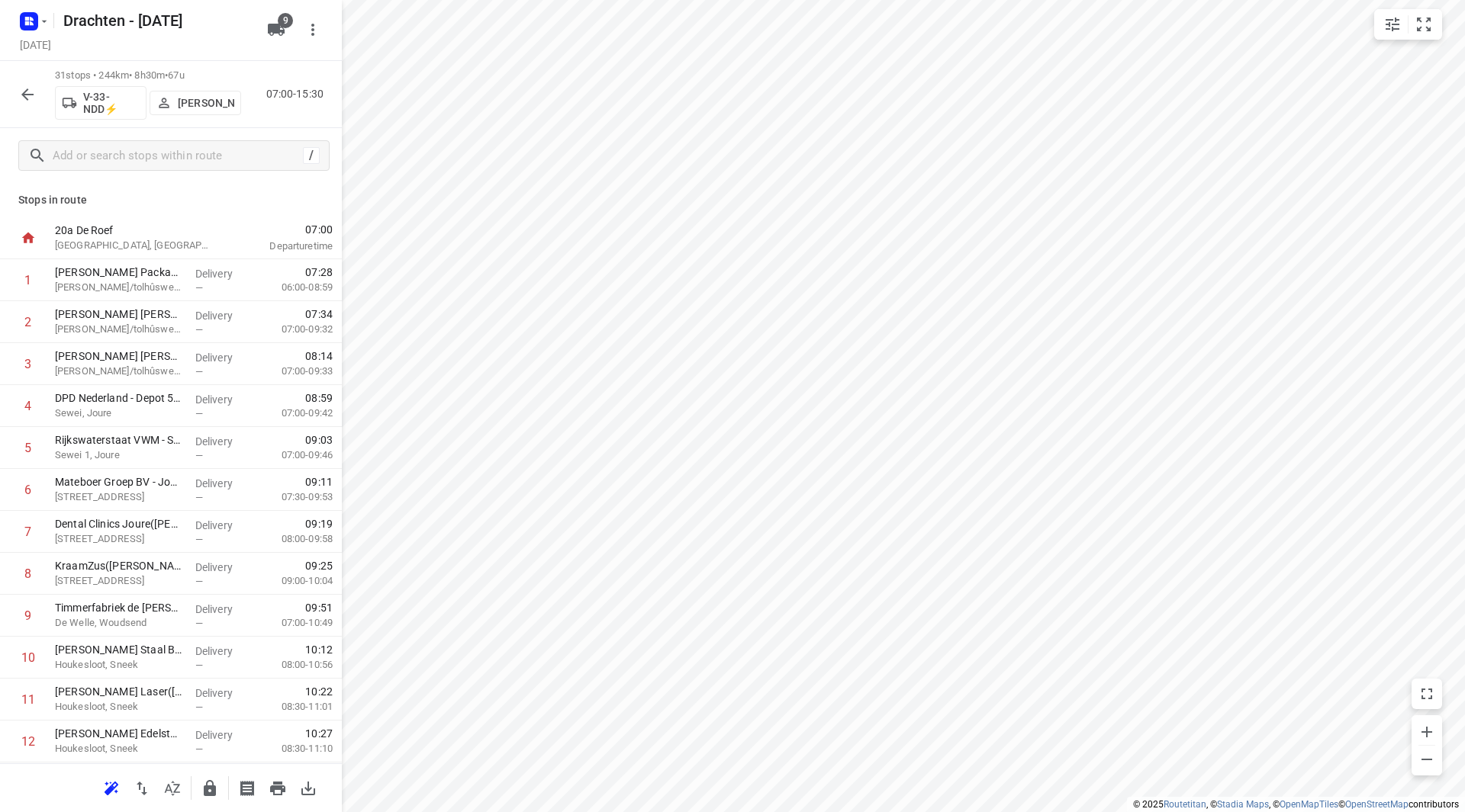
scroll to position [838, 0]
click at [38, 98] on button "button" at bounding box center [28, 95] width 31 height 31
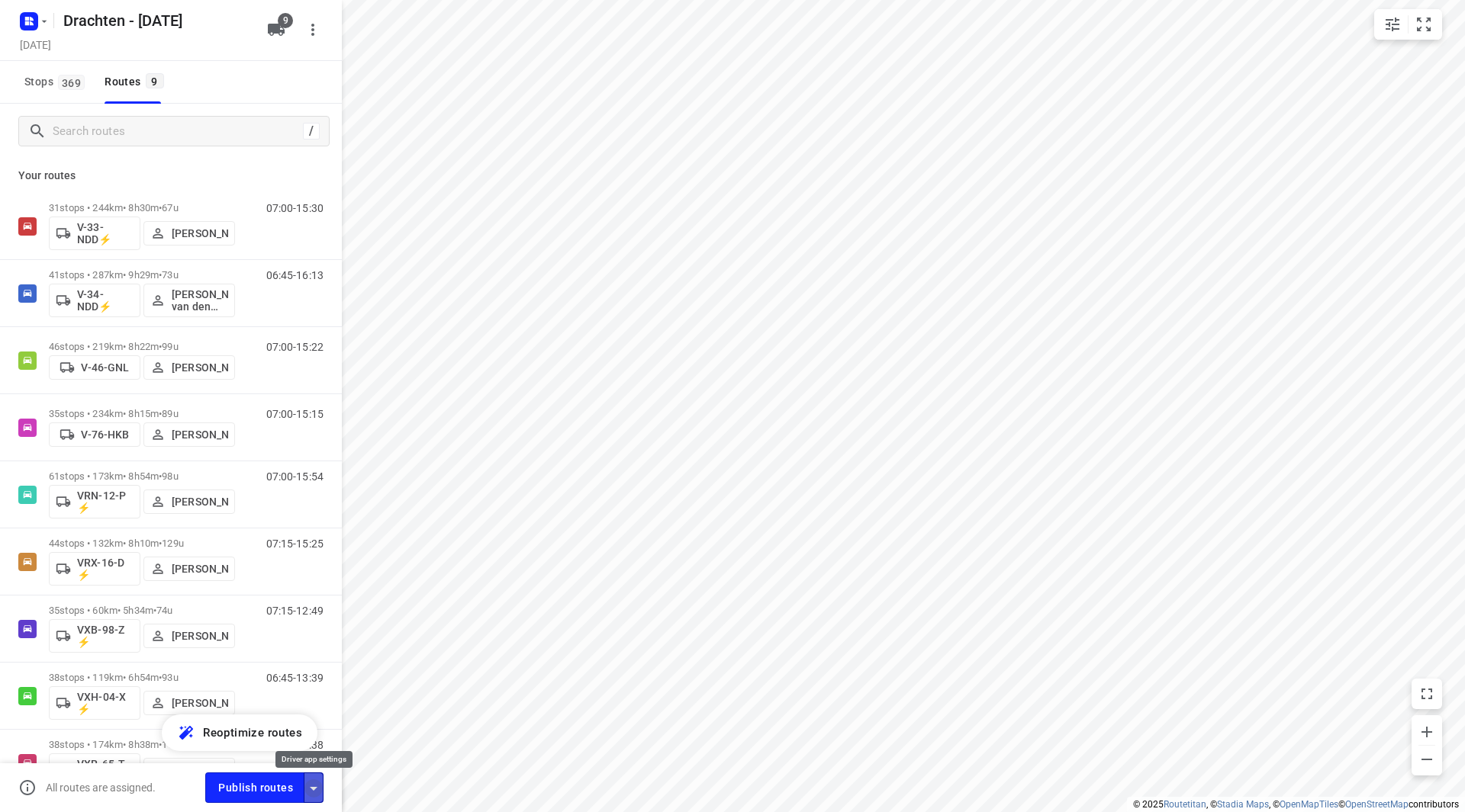
click at [315, 790] on icon "button" at bounding box center [313, 789] width 18 height 18
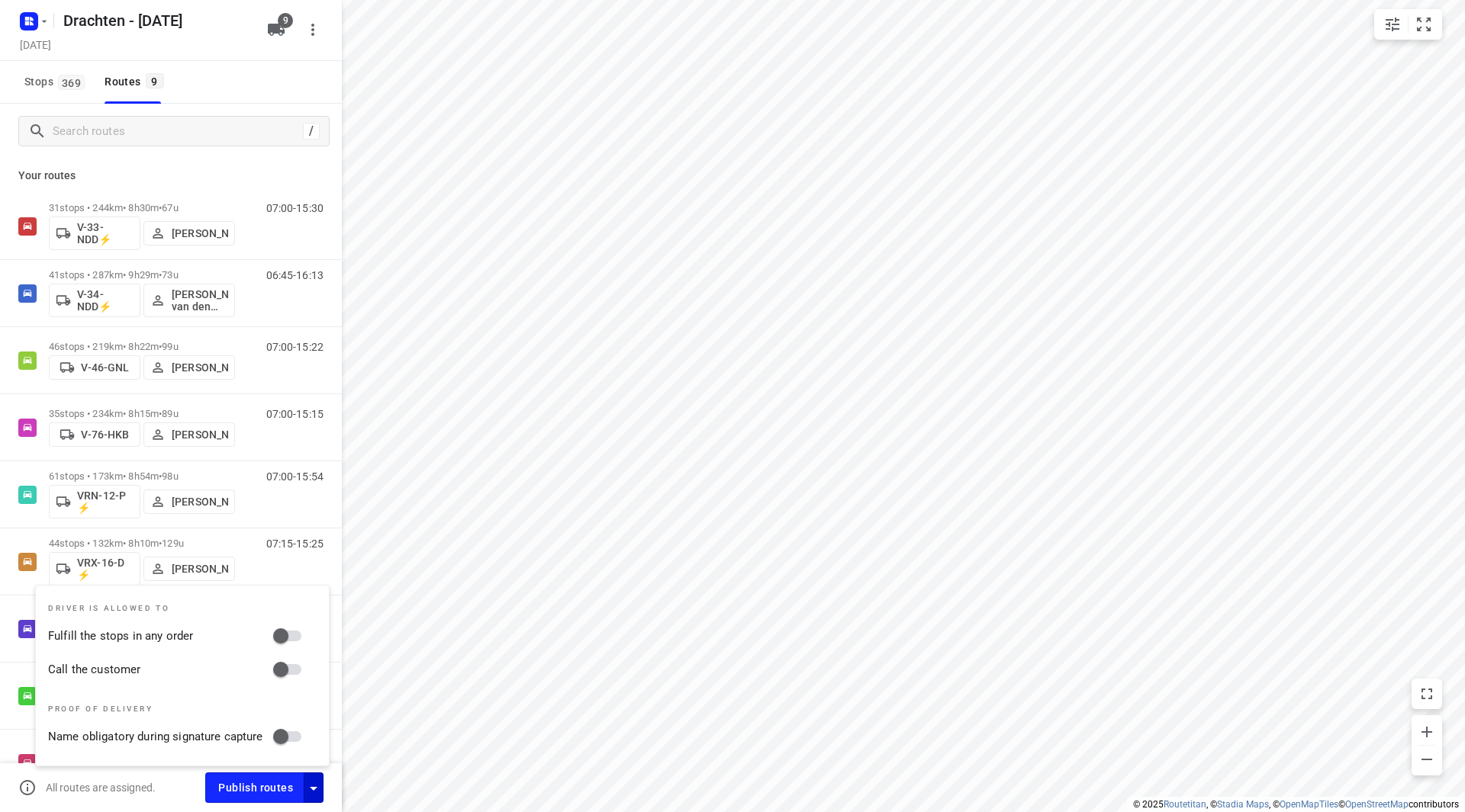
drag, startPoint x: 292, startPoint y: 636, endPoint x: 292, endPoint y: 651, distance: 15.0
click at [292, 638] on input "Fulfill the stops in any order" at bounding box center [281, 636] width 87 height 29
checkbox input "true"
click at [297, 673] on input "Call the customer" at bounding box center [281, 670] width 87 height 29
checkbox input "true"
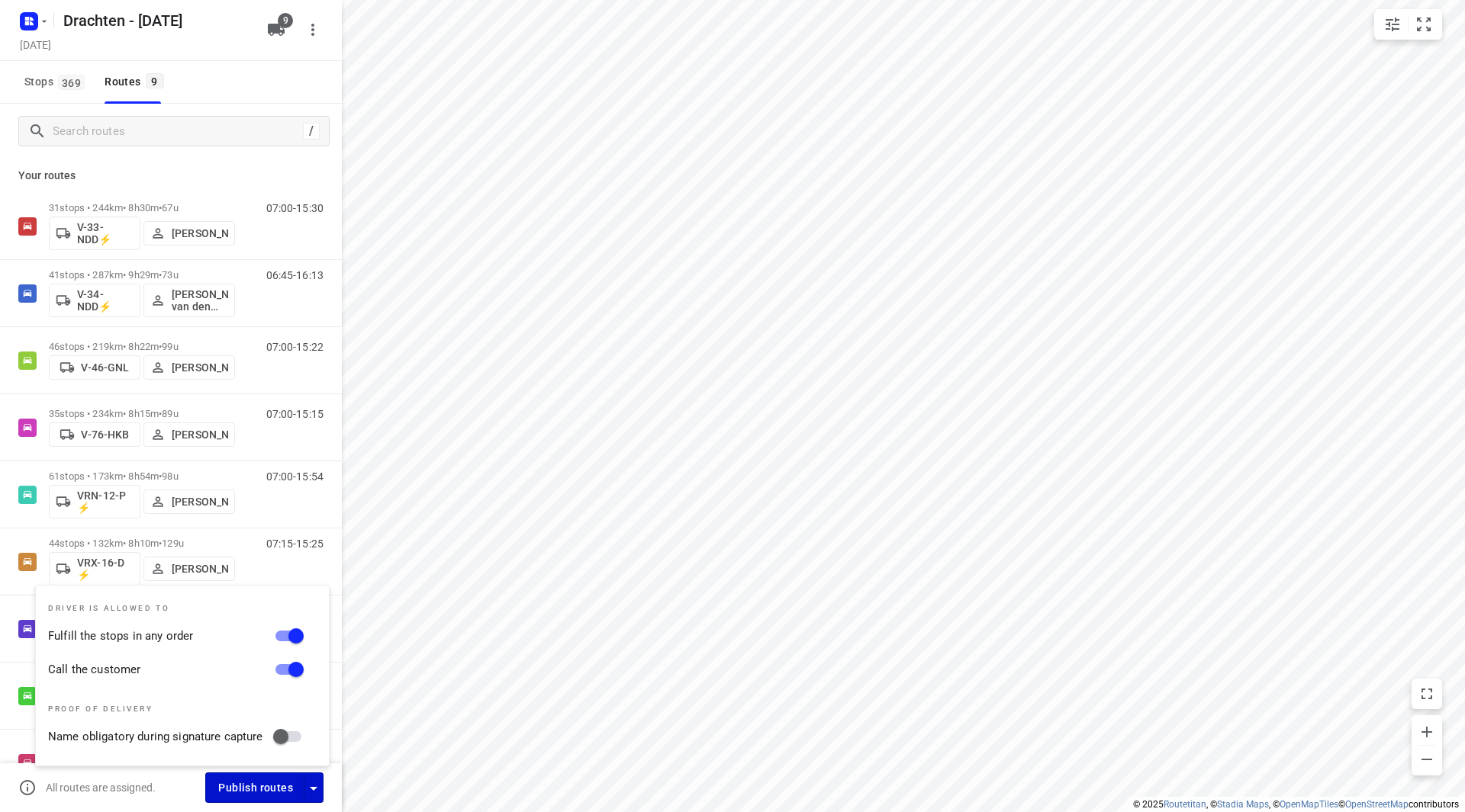
click at [273, 779] on span "Publish routes" at bounding box center [256, 788] width 75 height 19
